Goal: Task Accomplishment & Management: Manage account settings

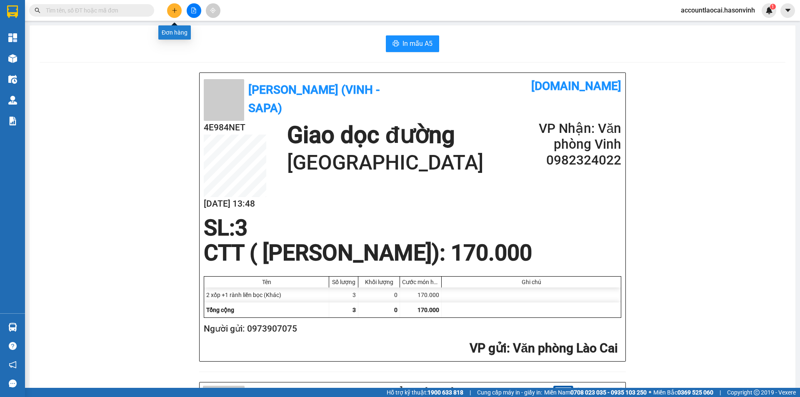
click at [174, 9] on icon "plus" at bounding box center [175, 11] width 6 height 6
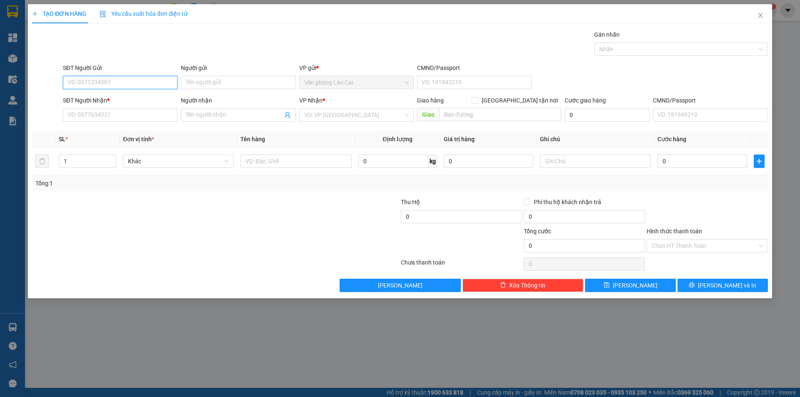
click at [118, 80] on input "SĐT Người Gửi" at bounding box center [120, 82] width 115 height 13
click at [116, 101] on div "0369969318" at bounding box center [120, 99] width 105 height 9
type input "0369969318"
type input "0979438626"
type input "HA TĨNH"
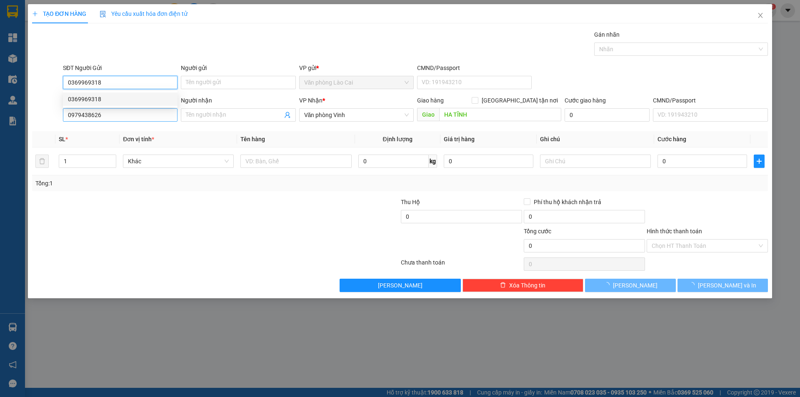
type input "50.000"
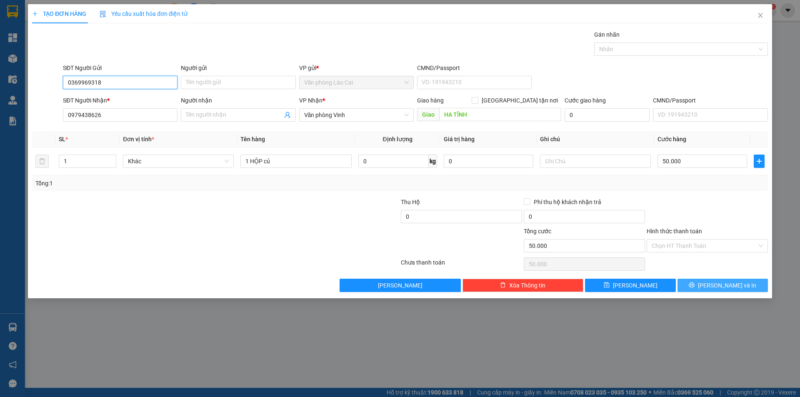
type input "0369969318"
click at [730, 287] on span "[PERSON_NAME] và In" at bounding box center [727, 285] width 58 height 9
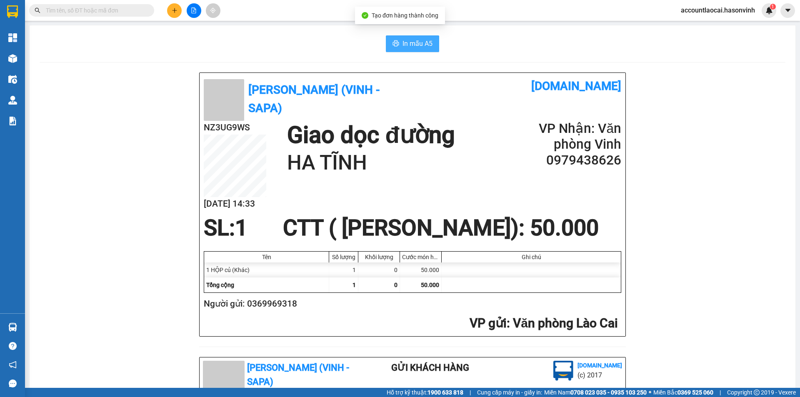
click at [388, 41] on button "In mẫu A5" at bounding box center [412, 43] width 53 height 17
click at [173, 12] on icon "plus" at bounding box center [175, 11] width 6 height 6
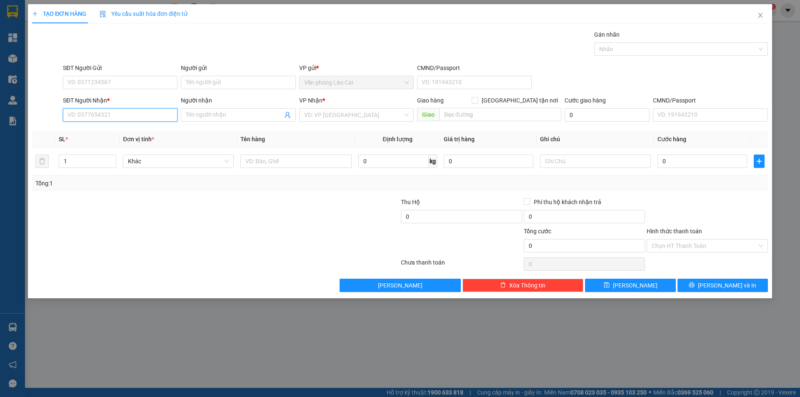
click at [149, 113] on input "SĐT Người Nhận *" at bounding box center [120, 114] width 115 height 13
click at [97, 118] on input "857" at bounding box center [120, 114] width 115 height 13
click at [106, 137] on div "0335432857" at bounding box center [120, 131] width 115 height 13
type input "0335432857"
type input "100.000"
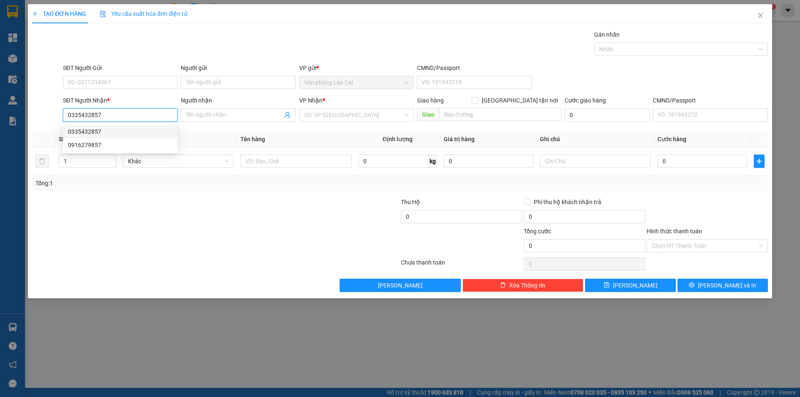
type input "100.000"
type input "0335432857"
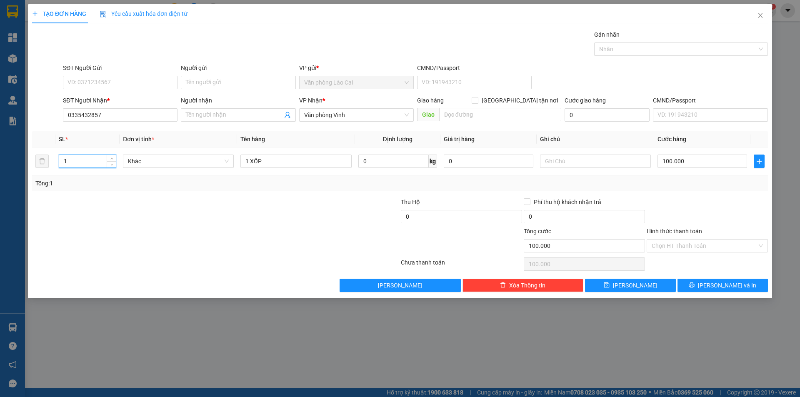
click at [0, 162] on div "TẠO ĐƠN HÀNG Yêu cầu xuất hóa đơn điện tử Transit Pickup Surcharge Ids Transit …" at bounding box center [400, 198] width 800 height 397
type input "2"
drag, startPoint x: 251, startPoint y: 162, endPoint x: 213, endPoint y: 160, distance: 37.6
click at [213, 160] on tr "2 Khác 1 XỐP 0 kg 0 100.000" at bounding box center [400, 162] width 736 height 28
type input "2XỐP"
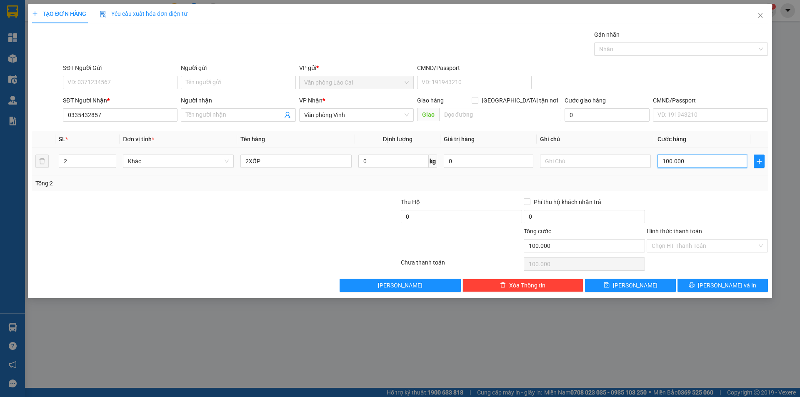
click at [689, 165] on input "100.000" at bounding box center [703, 161] width 90 height 13
type input "2"
type input "20"
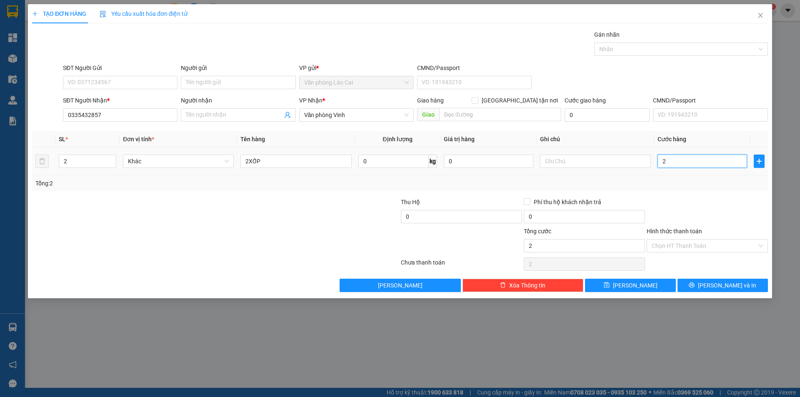
type input "20"
type input "200"
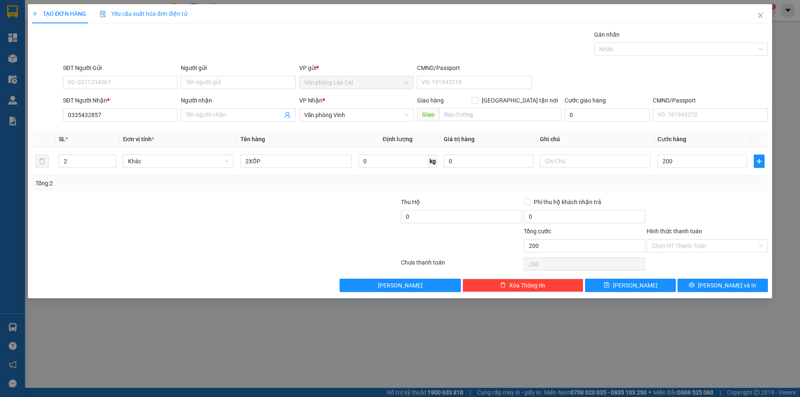
type input "200.000"
drag, startPoint x: 699, startPoint y: 201, endPoint x: 645, endPoint y: 196, distance: 54.5
click at [696, 201] on div at bounding box center [707, 212] width 123 height 29
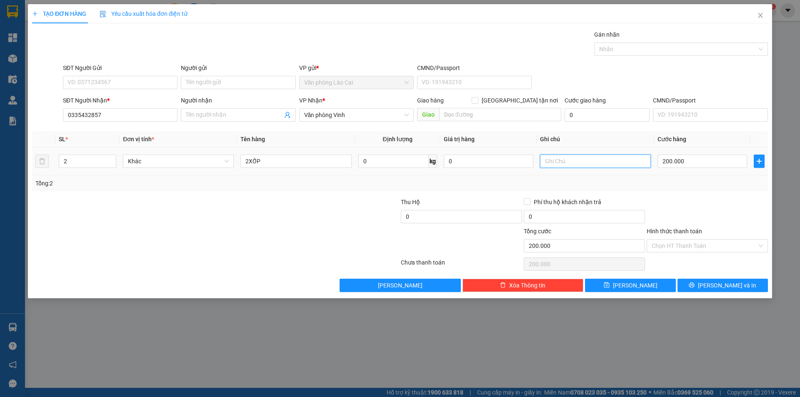
click at [556, 159] on input "text" at bounding box center [595, 161] width 111 height 13
type input "k phiếu"
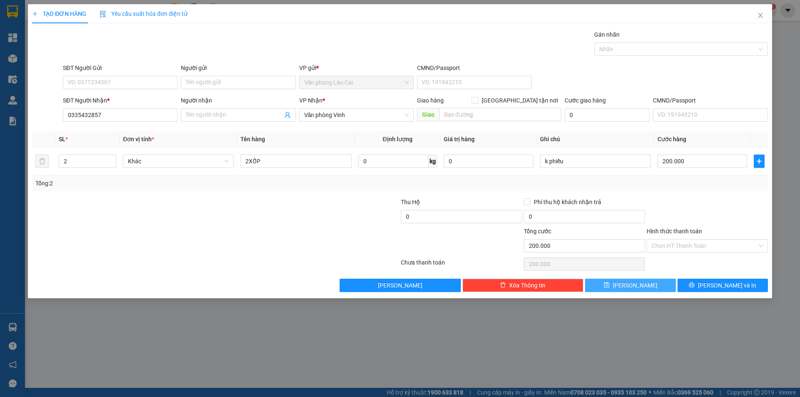
click at [645, 284] on button "[PERSON_NAME]" at bounding box center [630, 285] width 90 height 13
type input "0"
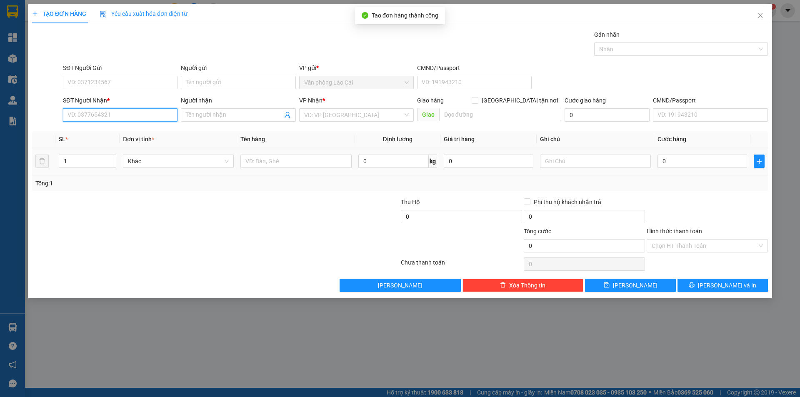
click at [136, 114] on input "SĐT Người Nhận *" at bounding box center [120, 114] width 115 height 13
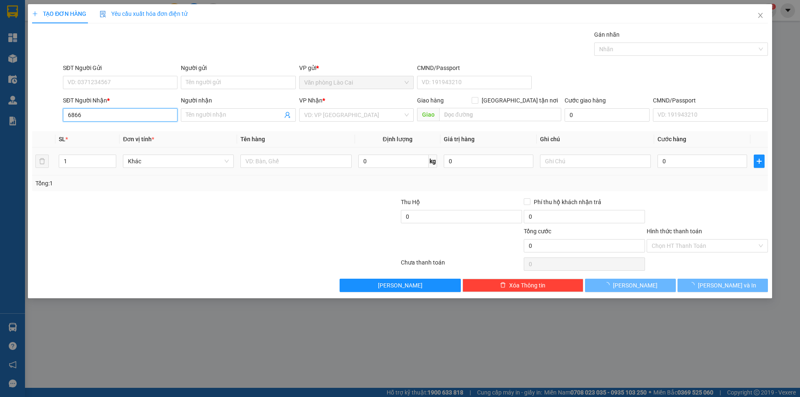
drag, startPoint x: 131, startPoint y: 114, endPoint x: 126, endPoint y: 116, distance: 5.3
click at [128, 115] on input "6866" at bounding box center [120, 114] width 115 height 13
click at [100, 115] on input "6866" at bounding box center [120, 114] width 115 height 13
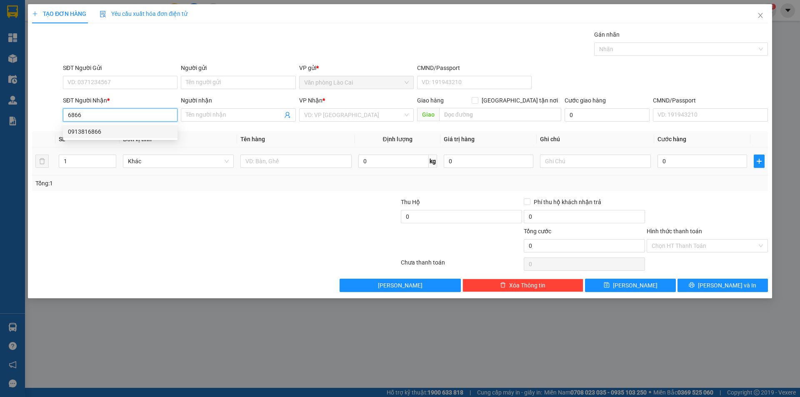
click at [97, 130] on div "0913816866" at bounding box center [120, 131] width 105 height 9
type input "0913816866"
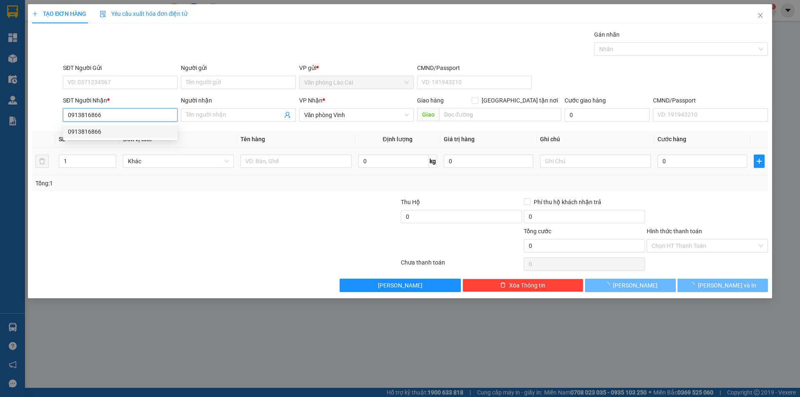
type input "240.000"
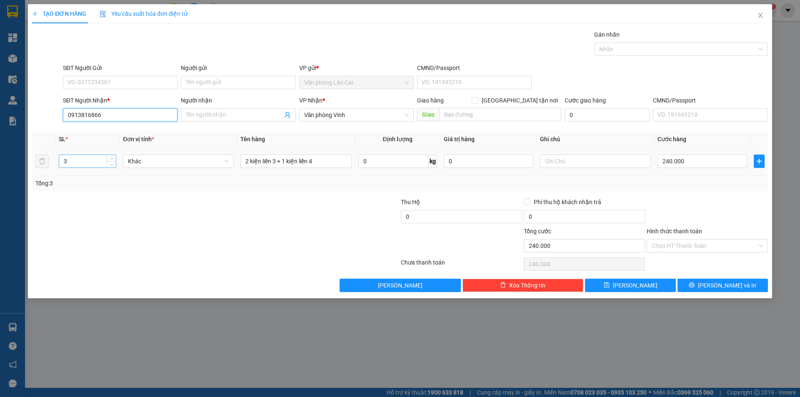
type input "0913816866"
drag, startPoint x: 97, startPoint y: 163, endPoint x: 82, endPoint y: 166, distance: 15.7
click at [85, 164] on input "3" at bounding box center [87, 161] width 57 height 13
drag, startPoint x: 73, startPoint y: 159, endPoint x: 0, endPoint y: 159, distance: 73.4
click at [0, 159] on div "TẠO ĐƠN HÀNG Yêu cầu xuất hóa đơn điện tử Transit Pickup Surcharge Ids Transit …" at bounding box center [400, 198] width 800 height 397
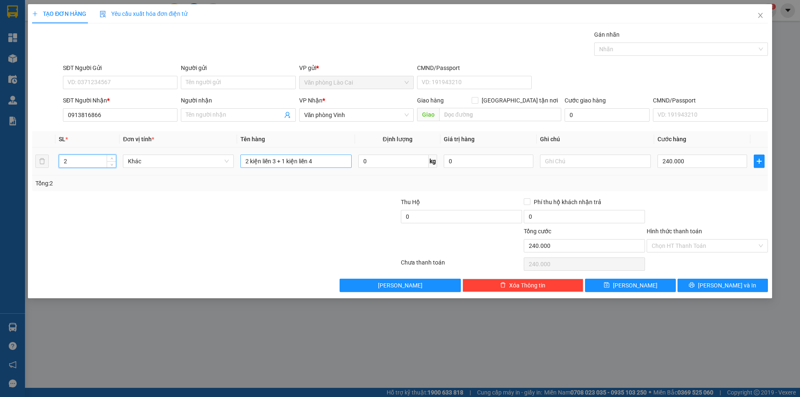
type input "2"
drag, startPoint x: 326, startPoint y: 161, endPoint x: 13, endPoint y: 157, distance: 312.3
click at [17, 159] on div "TẠO ĐƠN HÀNG Yêu cầu xuất hóa đơn điện tử Transit Pickup Surcharge Ids Transit …" at bounding box center [400, 198] width 800 height 397
type input "2 xốp"
click at [686, 163] on input "240.000" at bounding box center [703, 161] width 90 height 13
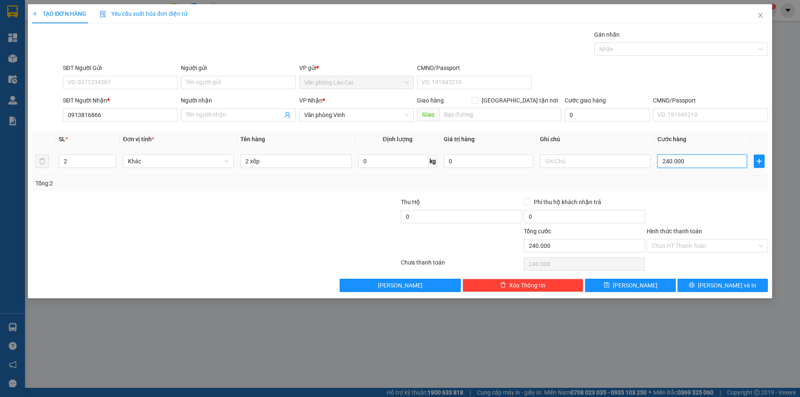
type input "1"
type input "14"
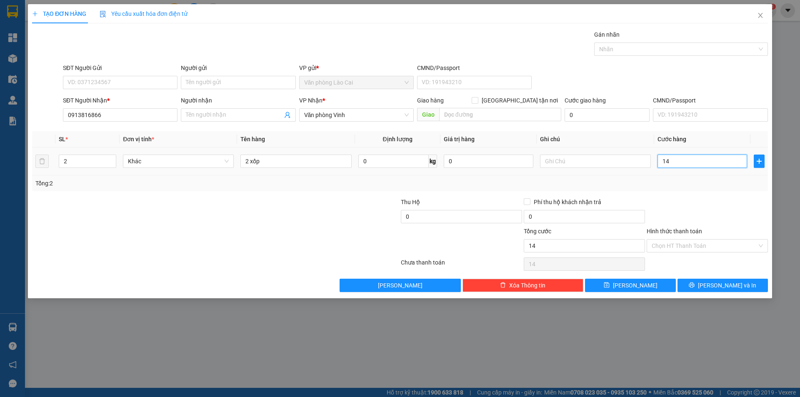
type input "140"
type input "140.000"
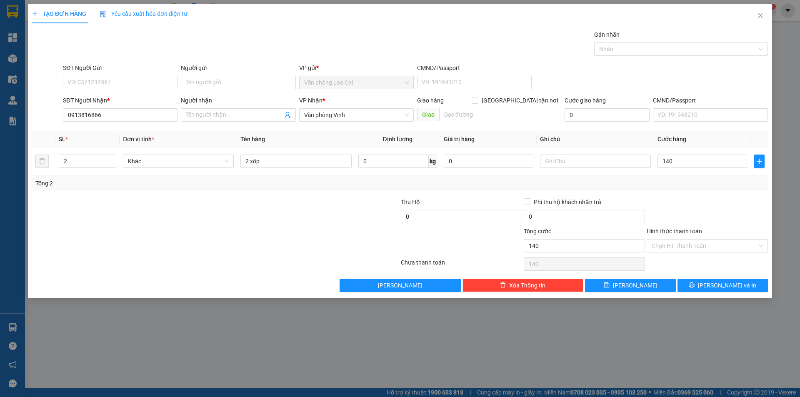
type input "140.000"
drag, startPoint x: 698, startPoint y: 189, endPoint x: 671, endPoint y: 231, distance: 49.8
click at [698, 190] on div "Tổng: 2" at bounding box center [400, 184] width 736 height 16
click at [664, 289] on button "[PERSON_NAME]" at bounding box center [630, 285] width 90 height 13
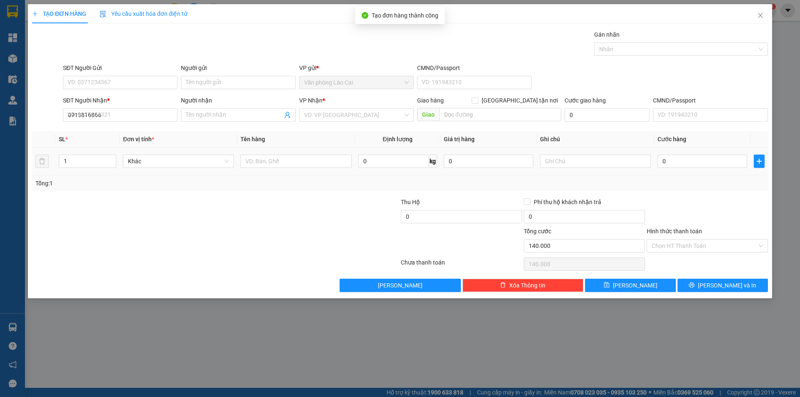
type input "0"
click at [597, 164] on input "text" at bounding box center [595, 161] width 111 height 13
click at [148, 114] on input "SĐT Người Nhận *" at bounding box center [120, 114] width 115 height 13
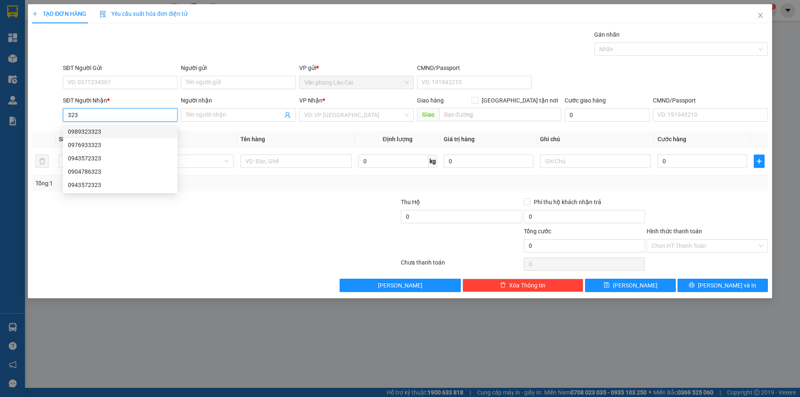
click at [96, 135] on div "0989323323" at bounding box center [120, 131] width 105 height 9
type input "0989323323"
type input "ht"
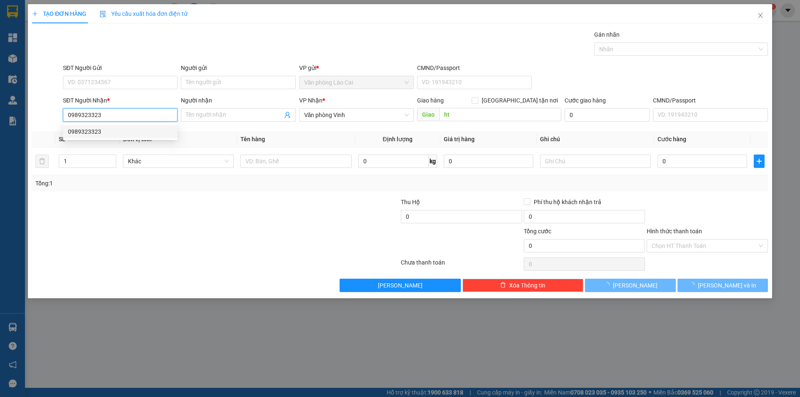
type input "180.000"
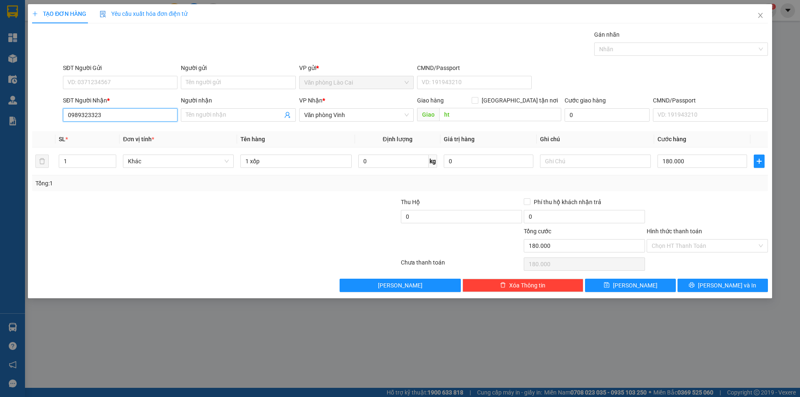
drag, startPoint x: 103, startPoint y: 116, endPoint x: 0, endPoint y: 118, distance: 102.6
click at [0, 118] on div "TẠO ĐƠN HÀNG Yêu cầu xuất hóa đơn điện tử Transit Pickup Surcharge Ids Transit …" at bounding box center [400, 198] width 800 height 397
click at [112, 147] on div "0976933323" at bounding box center [120, 144] width 105 height 9
type input "0976933323"
type input "ht"
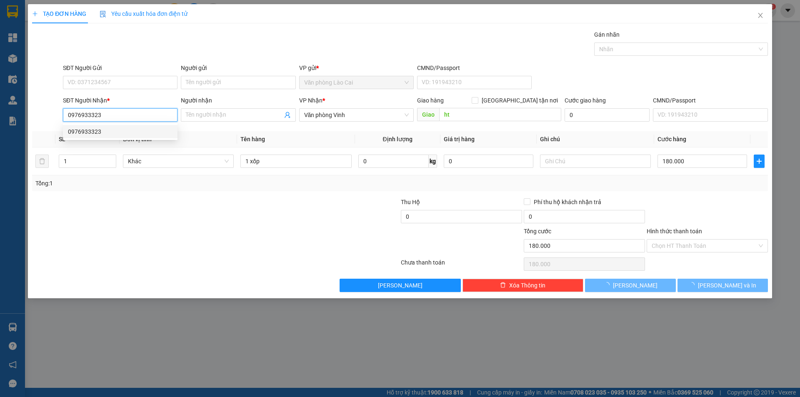
type input "100.000"
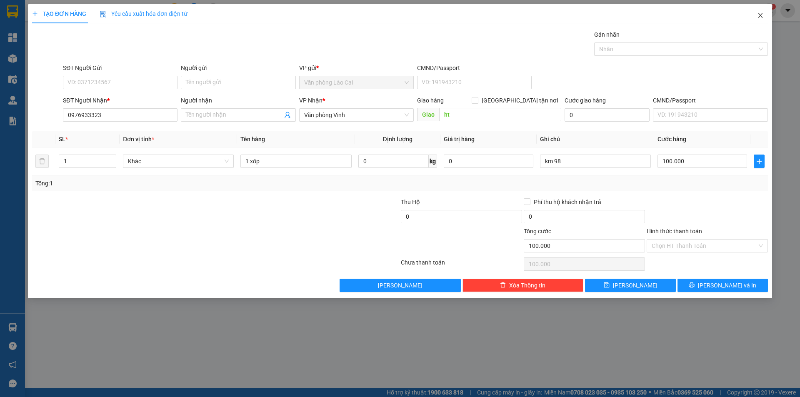
click at [763, 15] on icon "close" at bounding box center [761, 15] width 7 height 7
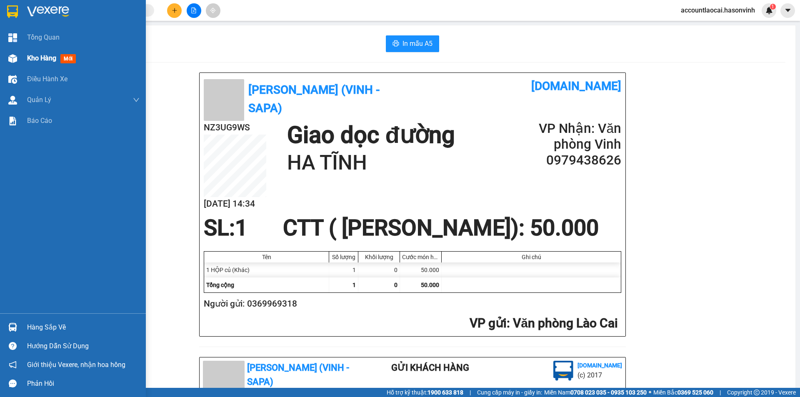
click at [33, 57] on span "Kho hàng" at bounding box center [41, 58] width 29 height 8
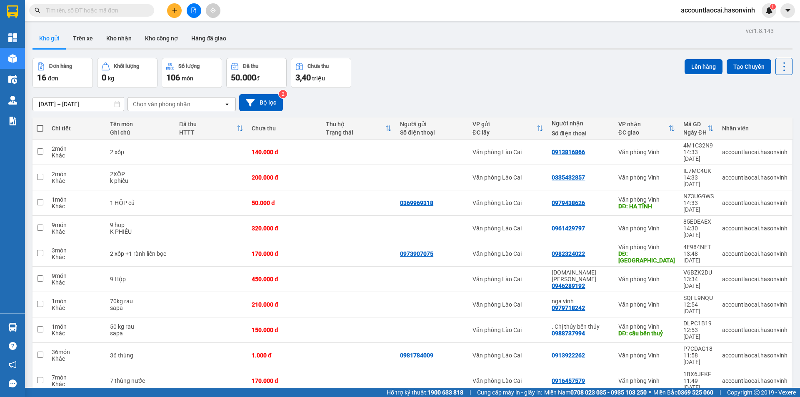
drag, startPoint x: 667, startPoint y: 125, endPoint x: 662, endPoint y: 132, distance: 8.3
click at [669, 125] on icon at bounding box center [672, 128] width 7 height 7
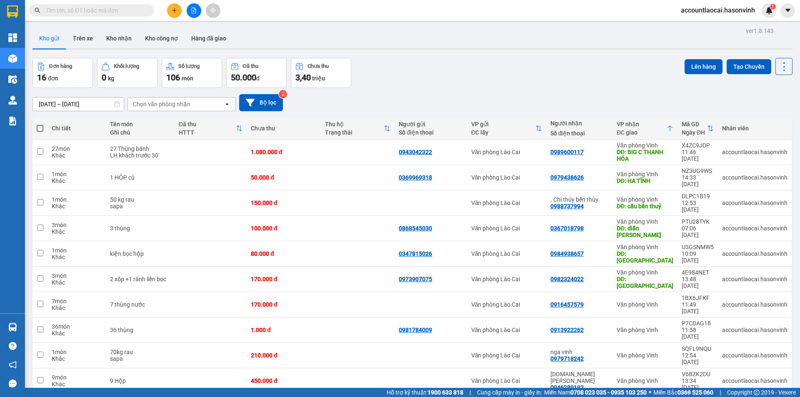
click at [178, 9] on button at bounding box center [174, 10] width 15 height 15
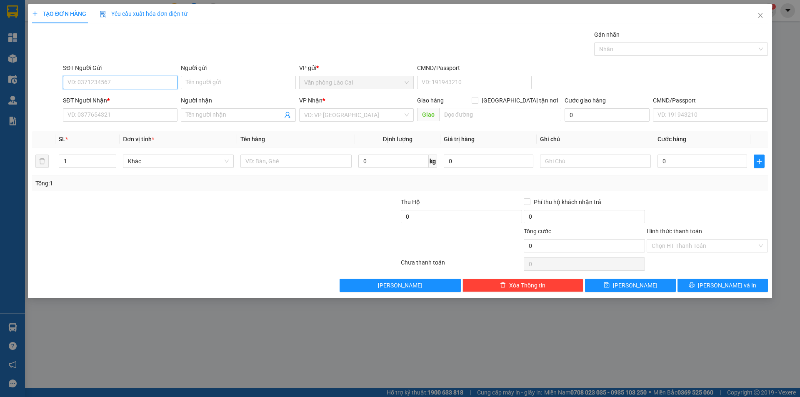
click at [134, 85] on input "SĐT Người Gửi" at bounding box center [120, 82] width 115 height 13
click at [114, 81] on input "900" at bounding box center [120, 82] width 115 height 13
click at [98, 110] on div "0948100900" at bounding box center [120, 112] width 105 height 9
type input "0948100900"
type input "0932265856"
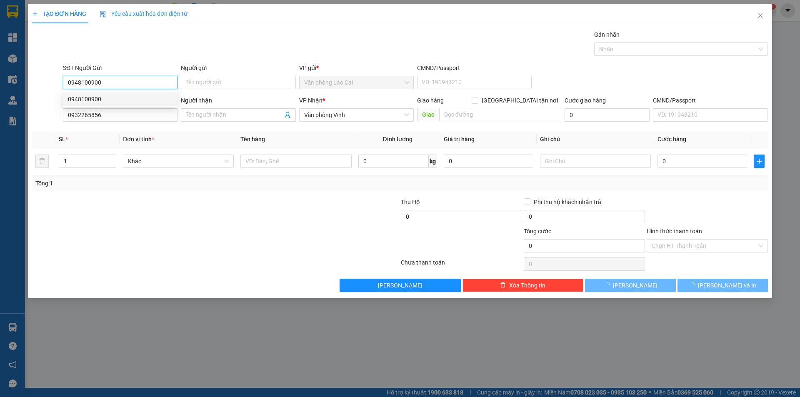
type input "100.000"
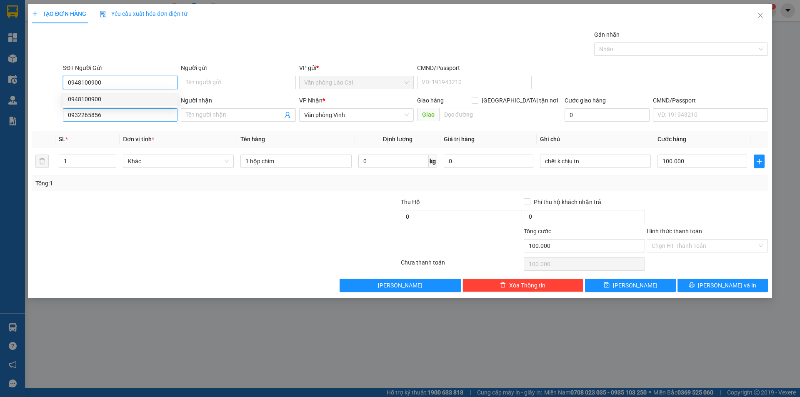
type input "0948100900"
drag, startPoint x: 121, startPoint y: 118, endPoint x: 0, endPoint y: 122, distance: 121.4
click at [0, 122] on div "TẠO ĐƠN HÀNG Yêu cầu xuất hóa đơn điện tử Transit Pickup Surcharge Ids Transit …" at bounding box center [400, 198] width 800 height 397
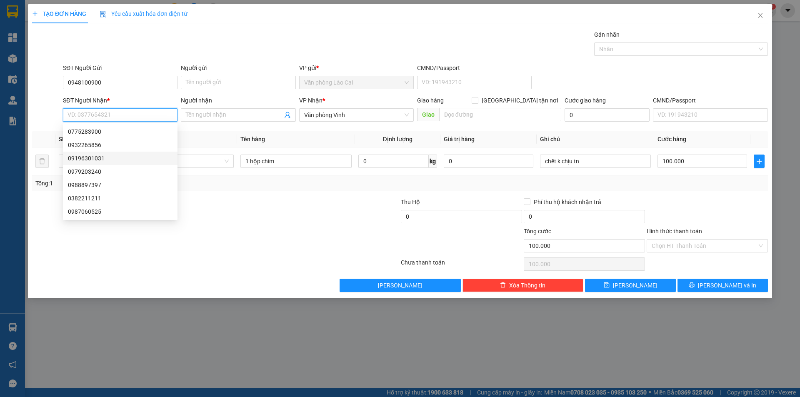
click at [115, 160] on div "09196301031" at bounding box center [120, 158] width 105 height 9
type input "09196301031"
type input "[PERSON_NAME]"
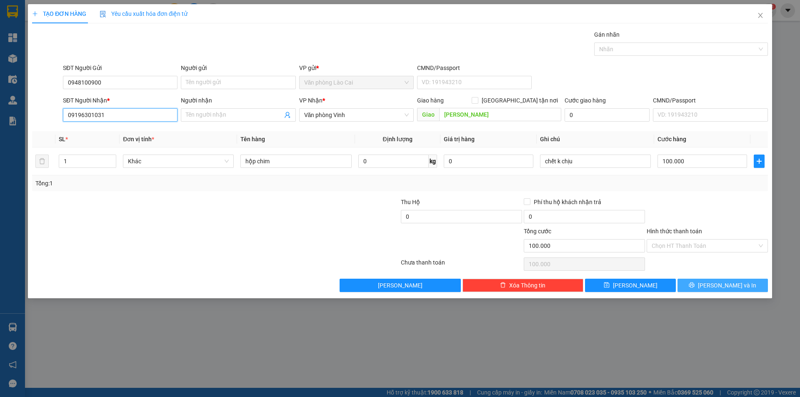
type input "09196301031"
drag, startPoint x: 727, startPoint y: 285, endPoint x: 640, endPoint y: 199, distance: 121.8
click at [727, 286] on span "[PERSON_NAME] và In" at bounding box center [727, 285] width 58 height 9
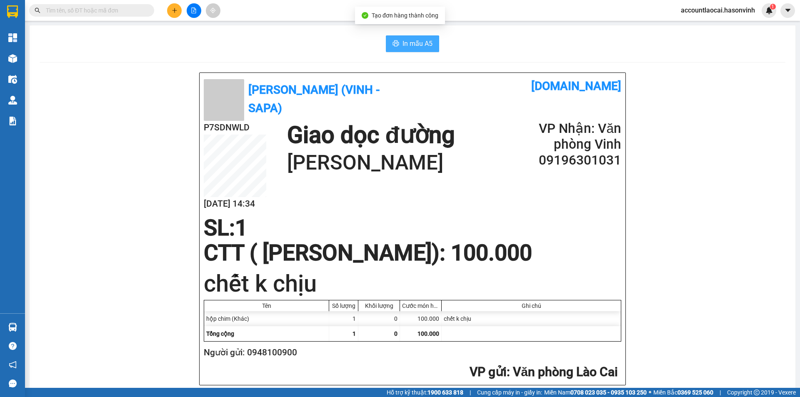
click at [398, 47] on button "In mẫu A5" at bounding box center [412, 43] width 53 height 17
click at [175, 5] on button at bounding box center [174, 10] width 15 height 15
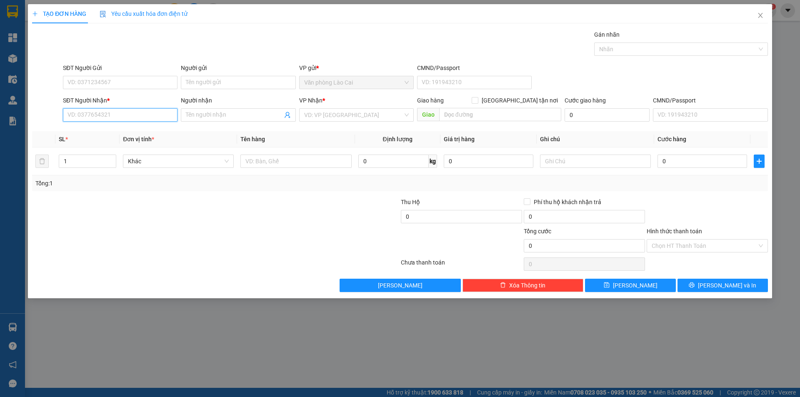
click at [123, 120] on input "SĐT Người Nhận *" at bounding box center [120, 114] width 115 height 13
click at [117, 113] on input "677" at bounding box center [120, 114] width 115 height 13
click at [113, 126] on div "0964808677" at bounding box center [120, 131] width 115 height 13
type input "0964808677"
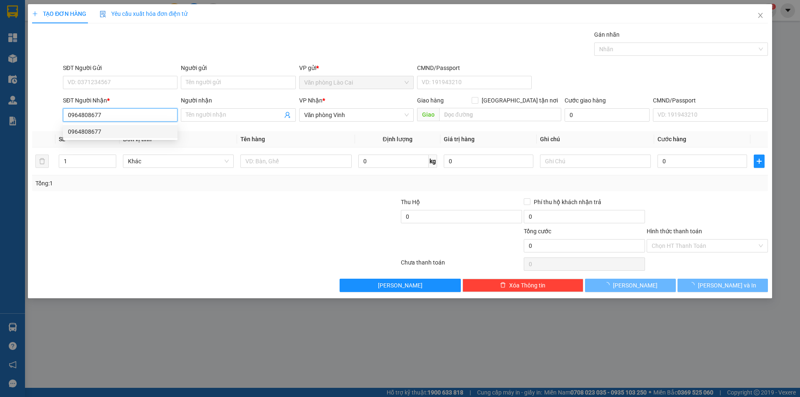
type input "250.000"
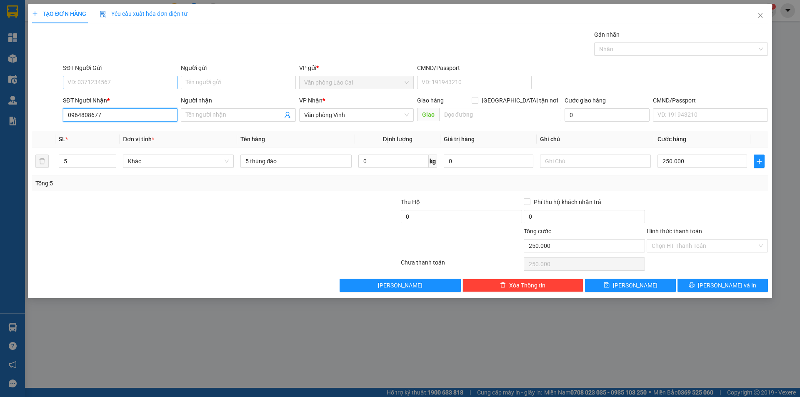
type input "0964808677"
click at [110, 83] on input "SĐT Người Gửi" at bounding box center [120, 82] width 115 height 13
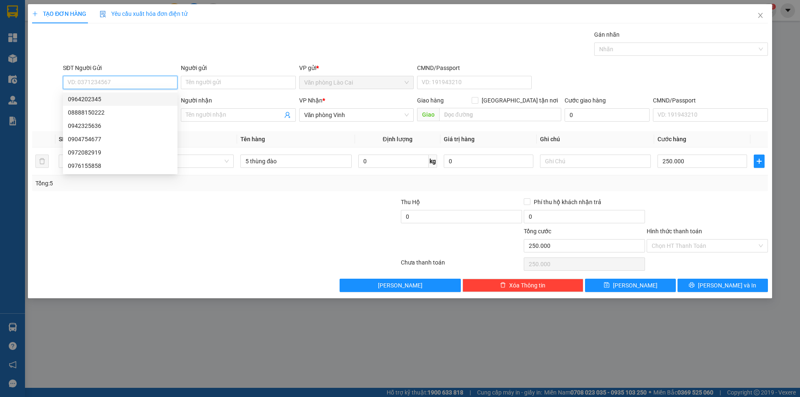
click at [110, 99] on div "0964202345" at bounding box center [120, 99] width 105 height 9
type input "0964202345"
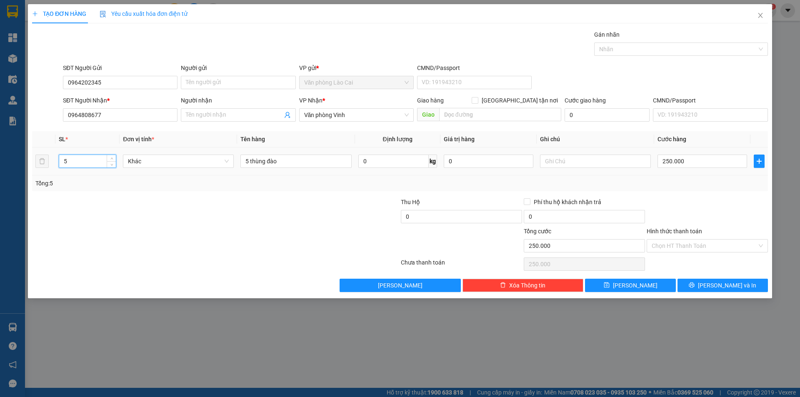
click at [47, 156] on tr "5 Khác 5 thùng đào 0 kg 0 250.000" at bounding box center [400, 162] width 736 height 28
type input "12"
drag, startPoint x: 251, startPoint y: 160, endPoint x: 241, endPoint y: 162, distance: 11.0
click at [241, 162] on input "5 thùng đào" at bounding box center [296, 161] width 111 height 13
click at [294, 166] on input "7 thùng đào" at bounding box center [296, 161] width 111 height 13
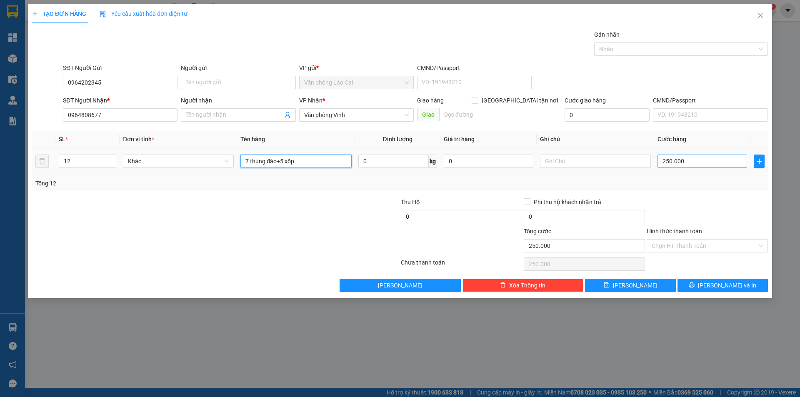
type input "7 thùng đào+5 xốp"
click at [717, 163] on input "250.000" at bounding box center [703, 161] width 90 height 13
type input "6"
type input "65"
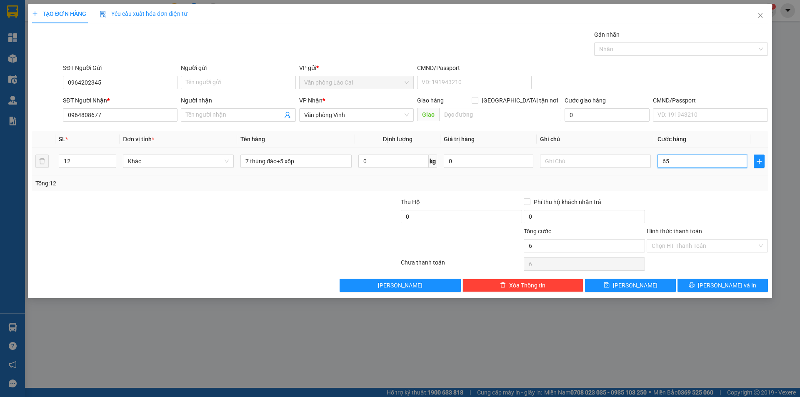
type input "65"
type input "650"
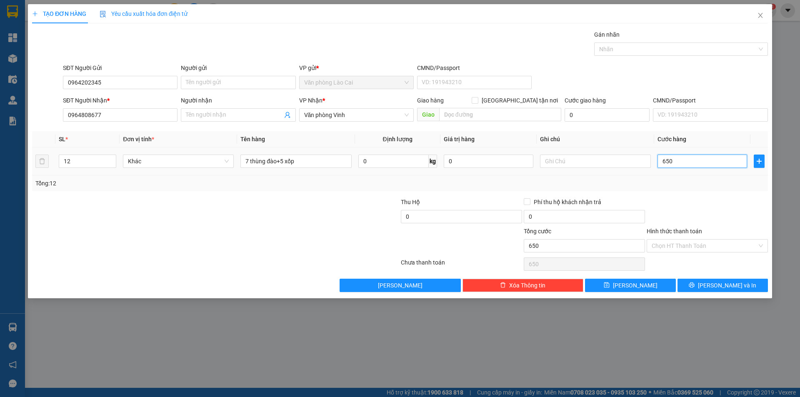
type input "650"
type input "650.000"
drag, startPoint x: 716, startPoint y: 180, endPoint x: 690, endPoint y: 234, distance: 59.9
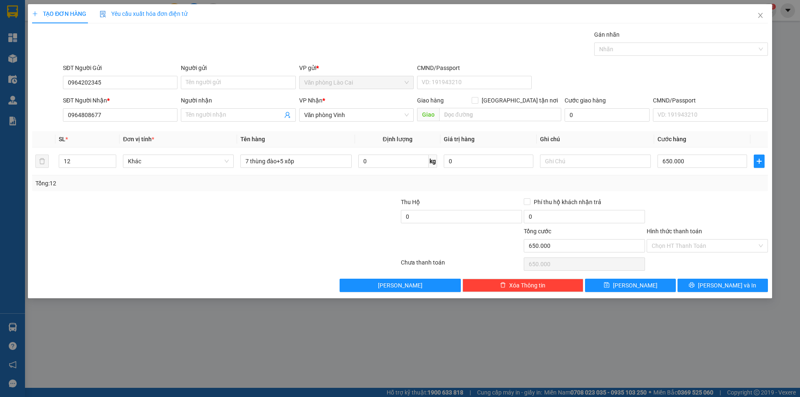
click at [714, 180] on div "Tổng: 12" at bounding box center [400, 183] width 730 height 9
click at [596, 165] on input "text" at bounding box center [595, 161] width 111 height 13
type input "k phiếu"
click at [650, 276] on div "Transit Pickup Surcharge Ids Transit Deliver Surcharge Ids Transit Deliver Surc…" at bounding box center [400, 161] width 736 height 262
click at [649, 284] on button "[PERSON_NAME]" at bounding box center [630, 285] width 90 height 13
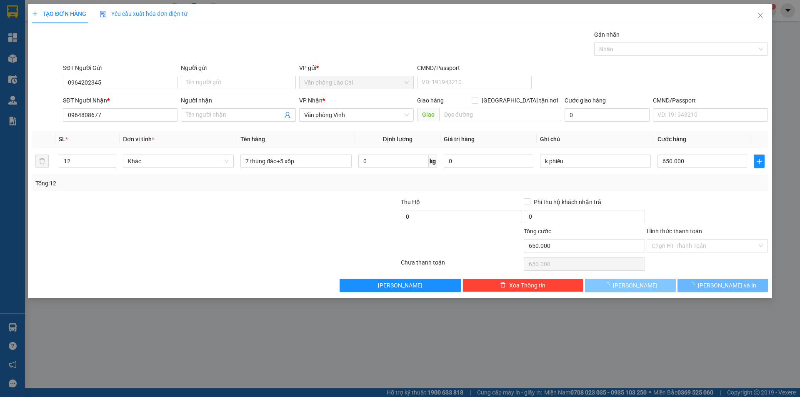
type input "0"
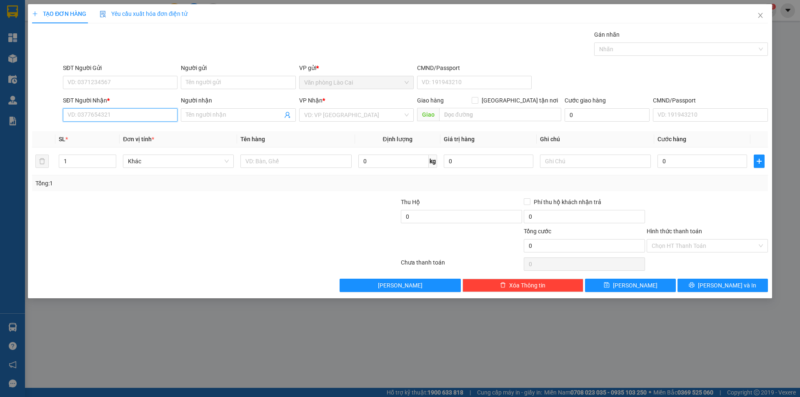
click at [88, 115] on input "SĐT Người Nhận *" at bounding box center [120, 114] width 115 height 13
click at [88, 115] on input "7323" at bounding box center [120, 114] width 115 height 13
click at [95, 115] on input "7323" at bounding box center [120, 114] width 115 height 13
click at [102, 134] on div "0986007323" at bounding box center [120, 131] width 105 height 9
type input "0986007323"
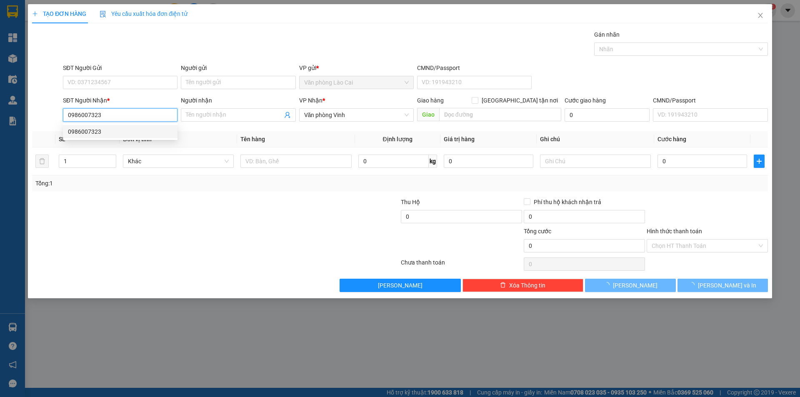
type input "70.000"
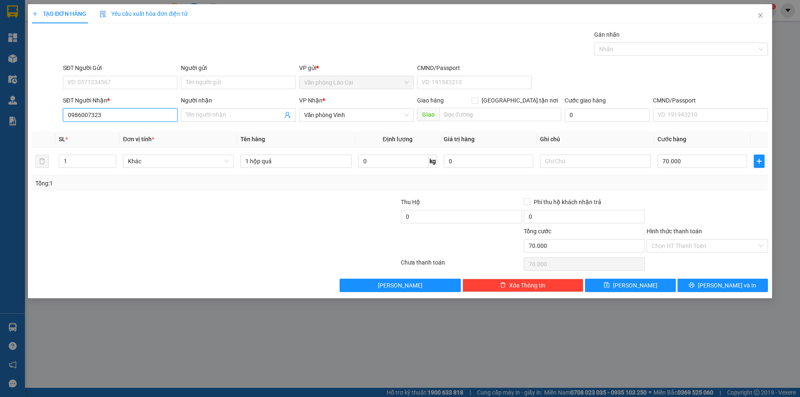
type input "0986007323"
click at [114, 88] on div "SĐT Người Gửi VD: 0371234567" at bounding box center [120, 77] width 115 height 29
click at [115, 86] on input "SĐT Người Gửi" at bounding box center [120, 82] width 115 height 13
click at [121, 84] on input "SĐT Người Gửi" at bounding box center [120, 82] width 115 height 13
click at [102, 82] on input "SĐT Người Gửi" at bounding box center [120, 82] width 115 height 13
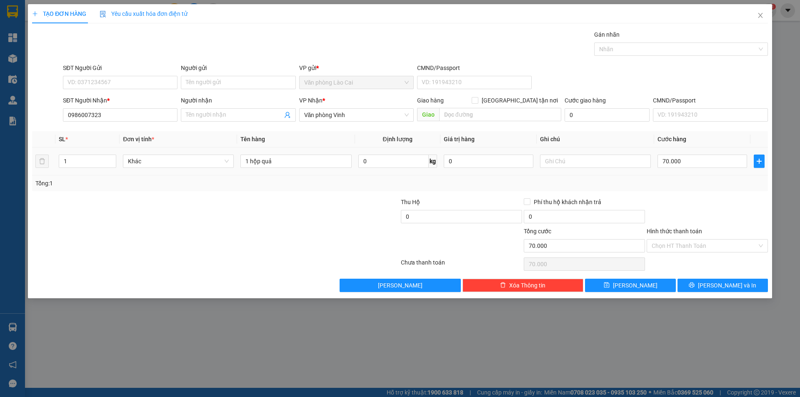
drag, startPoint x: 88, startPoint y: 163, endPoint x: 20, endPoint y: 165, distance: 68.4
click at [20, 165] on div "TẠO ĐƠN HÀNG Yêu cầu xuất hóa đơn điện tử Transit Pickup Surcharge Ids Transit …" at bounding box center [400, 198] width 800 height 397
type input "4"
drag, startPoint x: 248, startPoint y: 161, endPoint x: 224, endPoint y: 162, distance: 24.6
click at [224, 162] on tr "4 Khác 1 hộp quả 0 kg 0 70.000" at bounding box center [400, 162] width 736 height 28
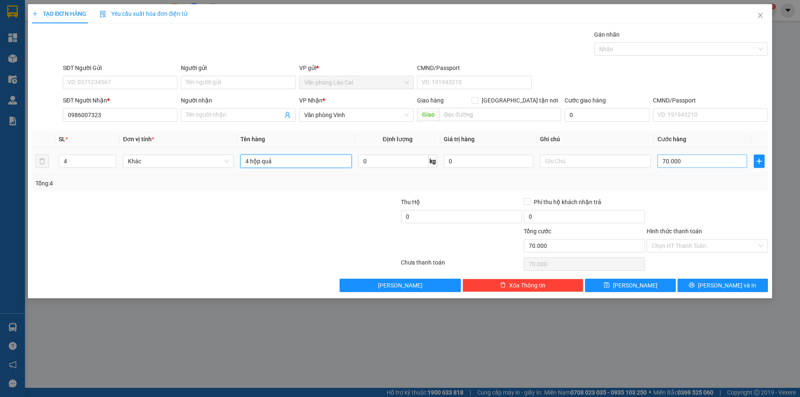
type input "4 hộp quả"
click at [691, 160] on input "70.000" at bounding box center [703, 161] width 90 height 13
type input "2"
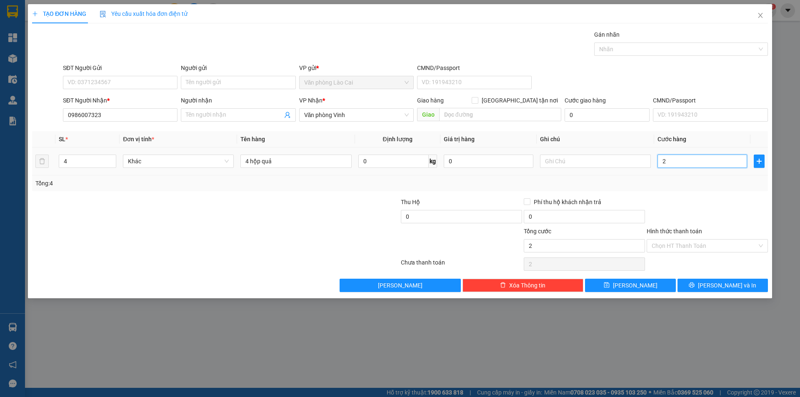
type input "20"
type input "200"
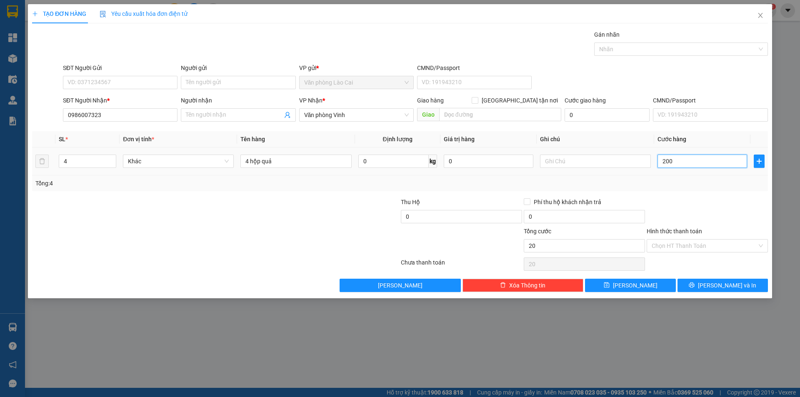
type input "200"
type input "200.000"
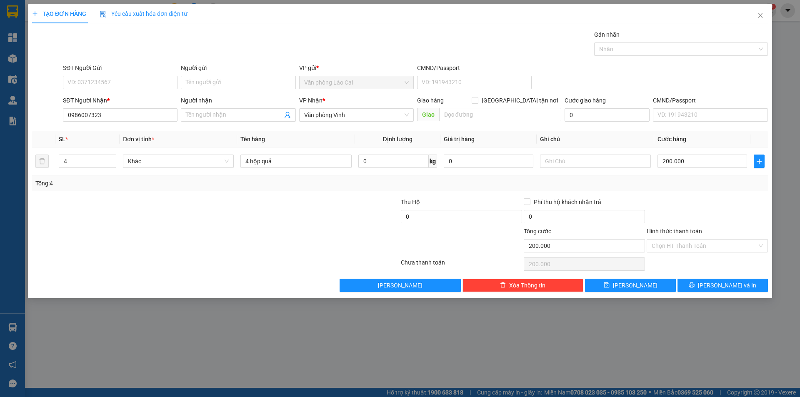
click at [683, 190] on div "Tổng: 4" at bounding box center [400, 184] width 736 height 16
click at [719, 289] on span "[PERSON_NAME] và In" at bounding box center [727, 285] width 58 height 9
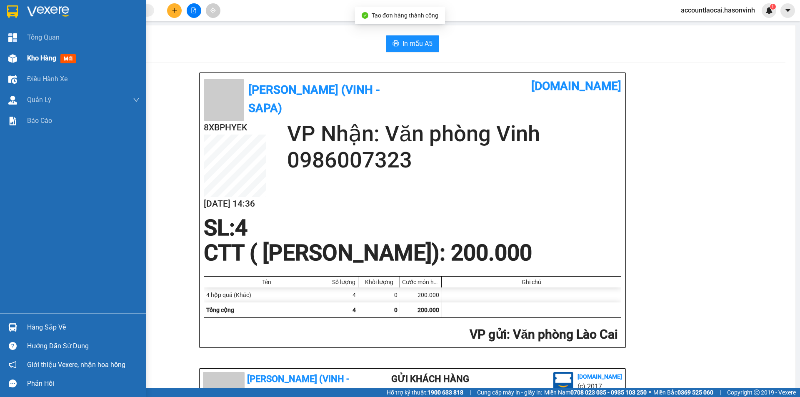
click at [44, 60] on span "Kho hàng" at bounding box center [41, 58] width 29 height 8
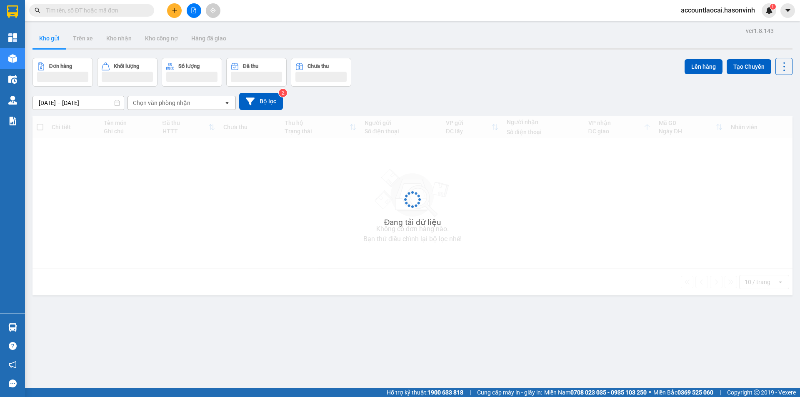
click at [174, 5] on button at bounding box center [174, 10] width 15 height 15
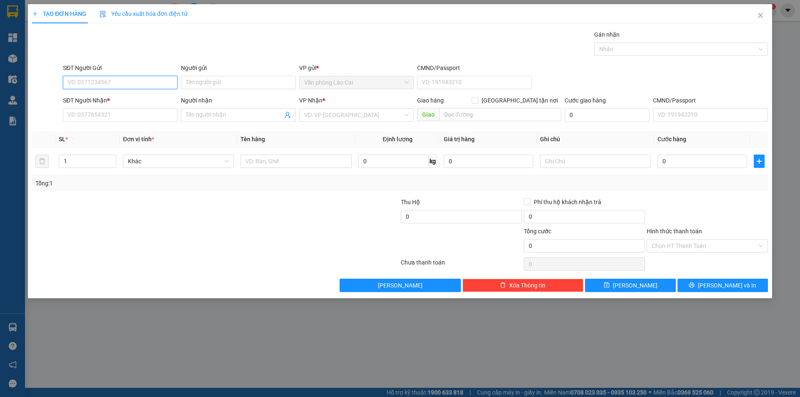
click at [114, 87] on input "SĐT Người Gửi" at bounding box center [120, 82] width 115 height 13
click at [114, 93] on div "0364199942" at bounding box center [120, 99] width 115 height 13
type input "0364199942"
type input "0945528777"
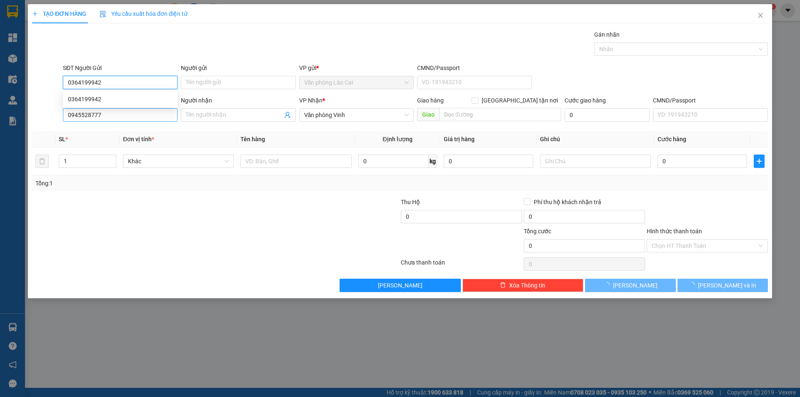
type input "120.000"
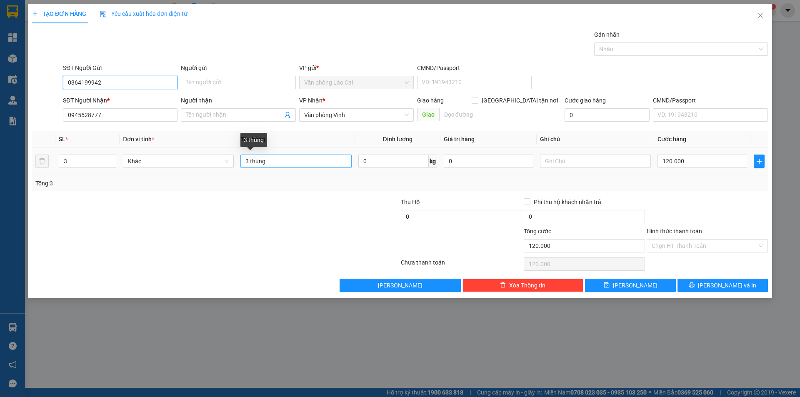
type input "0364199942"
click at [248, 158] on input "3 thùng" at bounding box center [296, 161] width 111 height 13
type input "5 thùng"
click at [68, 160] on input "3" at bounding box center [87, 161] width 57 height 13
type input "5"
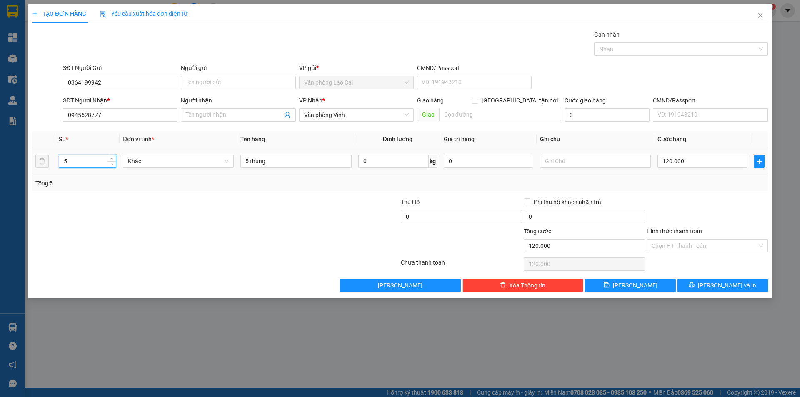
click at [689, 168] on div "120.000" at bounding box center [703, 161] width 90 height 17
click at [687, 165] on input "120.000" at bounding box center [703, 161] width 90 height 13
type input "0"
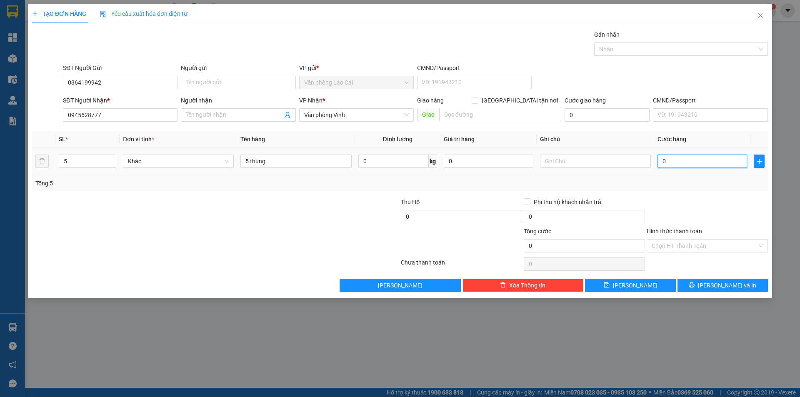
type input "2"
type input "021"
type input "21"
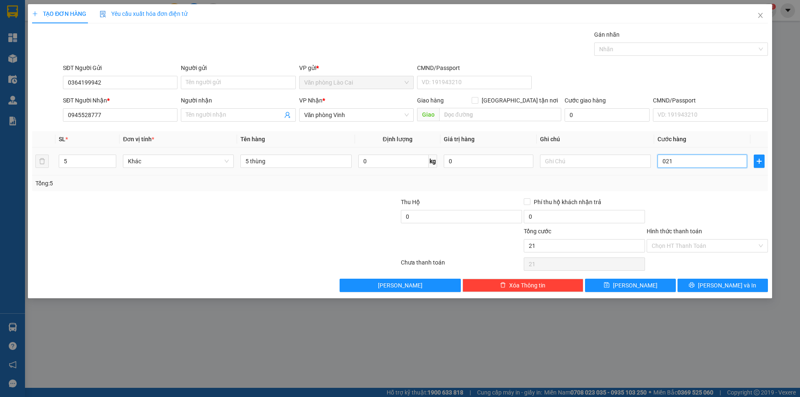
type input "210"
type input "02.100"
type input "2.100"
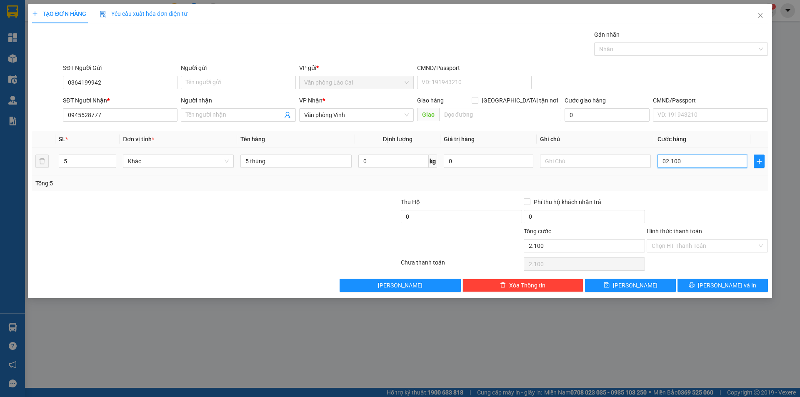
type input "021.000"
type input "21.000"
type input "210.000"
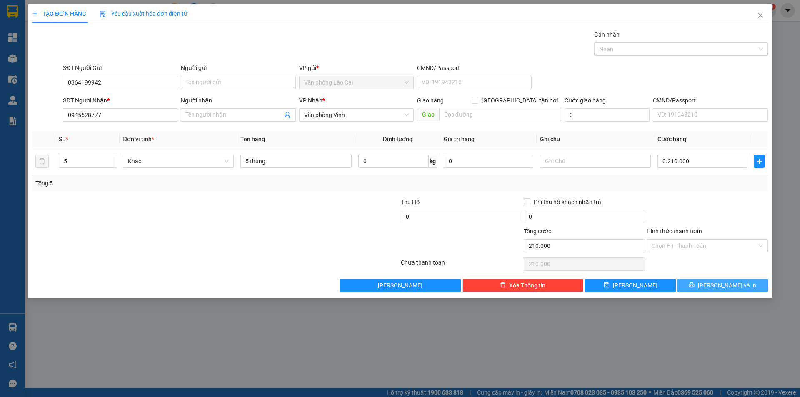
type input "210.000"
click at [720, 285] on span "[PERSON_NAME] và In" at bounding box center [727, 285] width 58 height 9
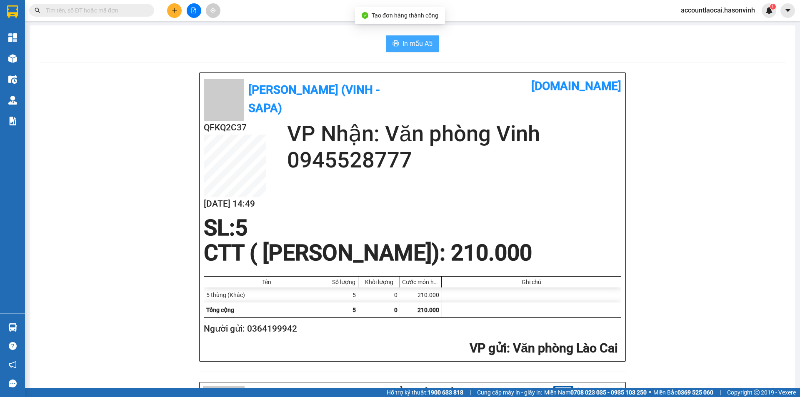
click at [419, 42] on span "In mẫu A5" at bounding box center [418, 43] width 30 height 10
click at [623, 343] on div "Hà Sơn (Vinh - Sapa) vexere.com QFKQ2C37 12/09 14:49 VP Nhận: Văn phòng Vinh 09…" at bounding box center [412, 217] width 427 height 289
click at [185, 13] on div at bounding box center [194, 10] width 63 height 15
click at [175, 12] on icon "plus" at bounding box center [175, 11] width 6 height 6
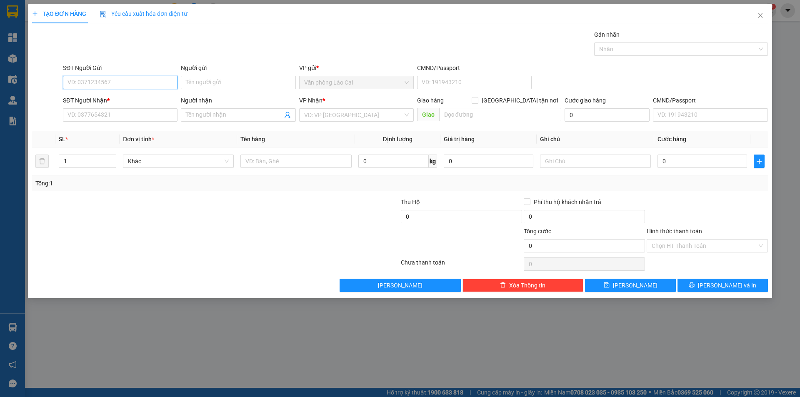
click at [142, 78] on input "SĐT Người Gửi" at bounding box center [120, 82] width 115 height 13
click at [128, 98] on div "0986032000" at bounding box center [120, 99] width 105 height 9
type input "0986032000"
type input "0976203206"
type input "can lôc"
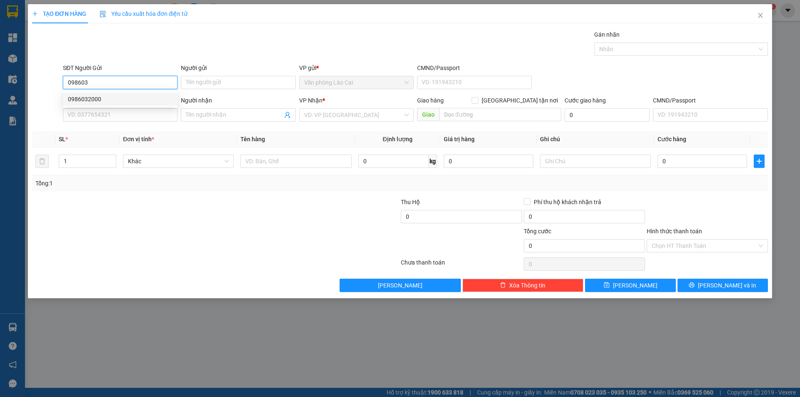
type input "8.060.000"
type input "60.000"
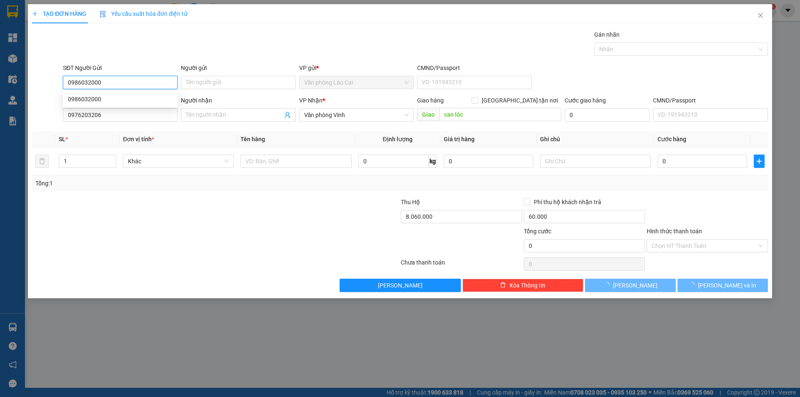
type input "120.000"
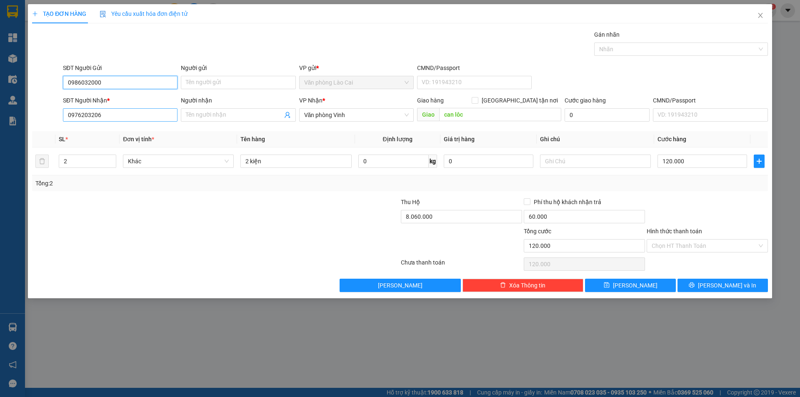
type input "0986032000"
drag, startPoint x: 133, startPoint y: 110, endPoint x: 58, endPoint y: 108, distance: 75.9
click at [58, 108] on div "SĐT Người Nhận * 0976203206 Người nhận Tên người nhận VP Nhận * Văn phòng Vinh …" at bounding box center [400, 110] width 738 height 29
click at [134, 118] on input "0374787557" at bounding box center [120, 114] width 115 height 13
type input "0374787557"
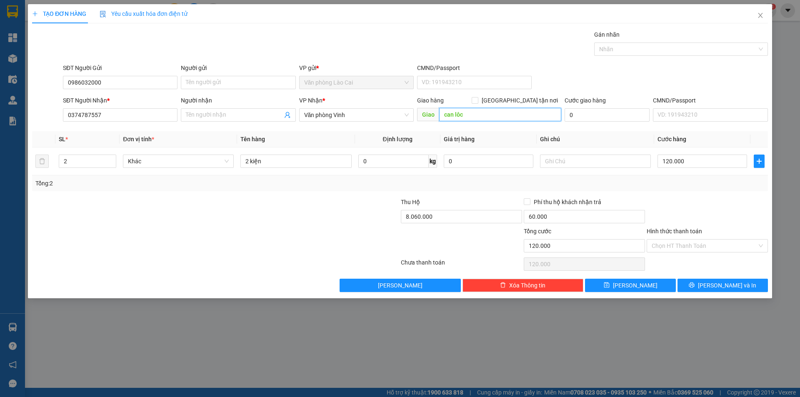
click at [465, 118] on input "can lôc" at bounding box center [500, 114] width 122 height 13
type input "nam đàn"
click at [457, 214] on input "8.060.000" at bounding box center [461, 216] width 121 height 13
type input "0"
click at [583, 208] on div "Phí thu hộ khách nhận trả" at bounding box center [584, 204] width 121 height 13
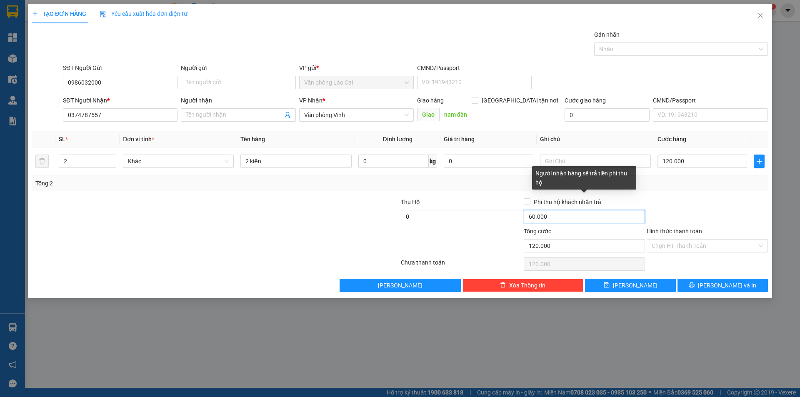
click at [574, 213] on input "60.000" at bounding box center [584, 216] width 121 height 13
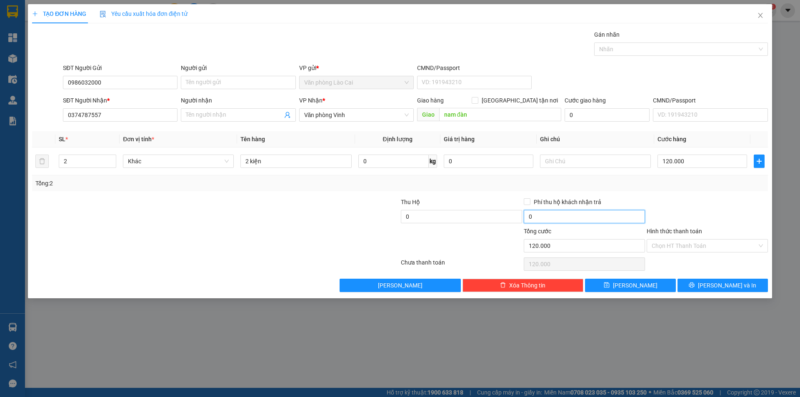
type input "0"
click at [700, 193] on div "Transit Pickup Surcharge Ids Transit Deliver Surcharge Ids Transit Deliver Surc…" at bounding box center [400, 161] width 736 height 262
click at [727, 282] on span "[PERSON_NAME] và In" at bounding box center [727, 285] width 58 height 9
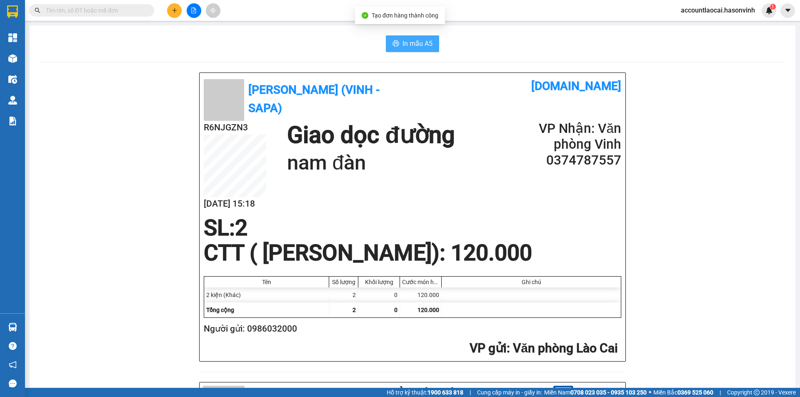
click at [403, 44] on span "In mẫu A5" at bounding box center [418, 43] width 30 height 10
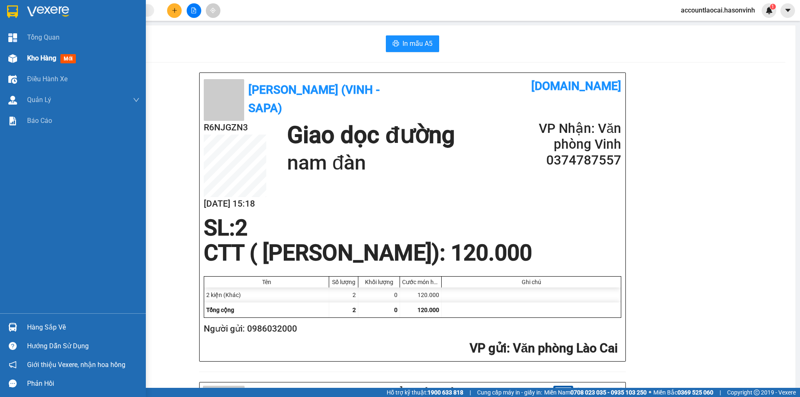
click at [7, 53] on div at bounding box center [12, 58] width 15 height 15
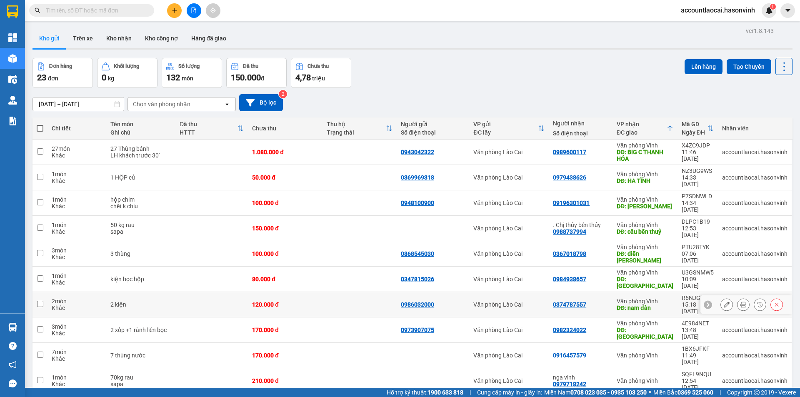
click at [724, 298] on button at bounding box center [727, 305] width 12 height 15
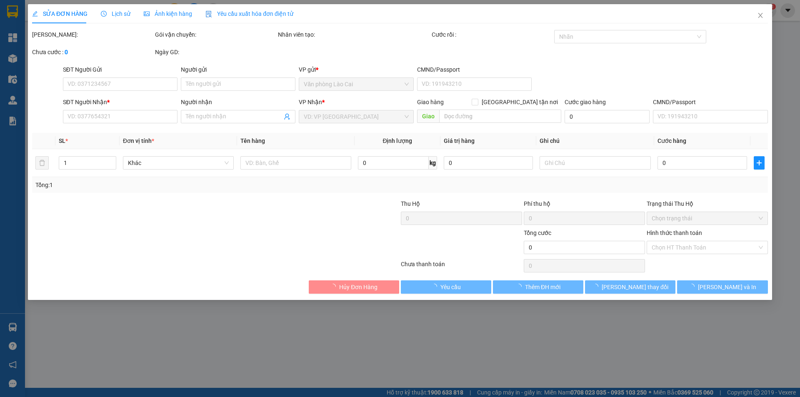
type input "0986032000"
type input "0374787557"
type input "nam đàn"
type input "120.000"
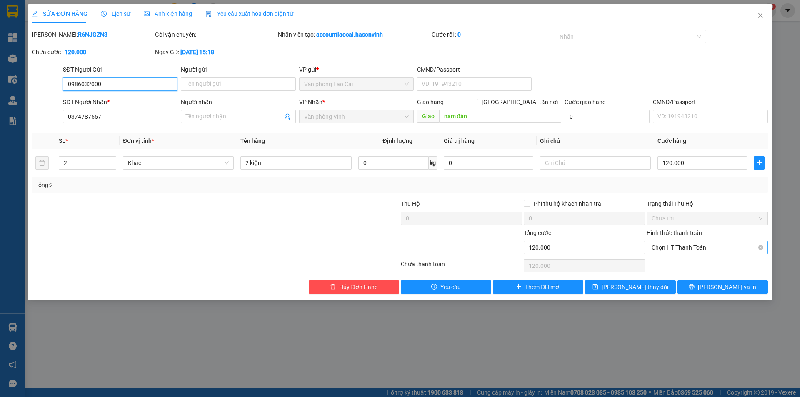
click at [697, 251] on span "Chọn HT Thanh Toán" at bounding box center [707, 247] width 111 height 13
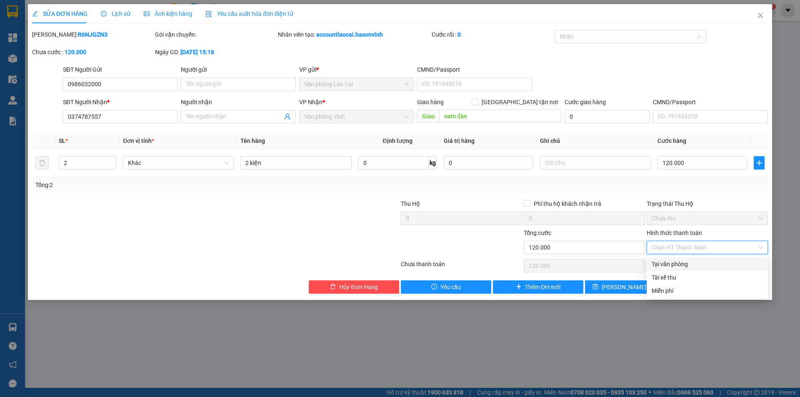
click at [695, 261] on div "Tại văn phòng" at bounding box center [707, 264] width 111 height 9
type input "0"
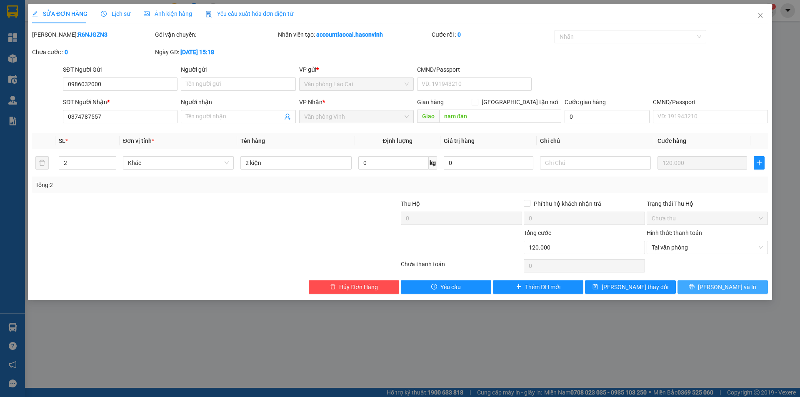
click at [695, 289] on icon "printer" at bounding box center [692, 286] width 5 height 5
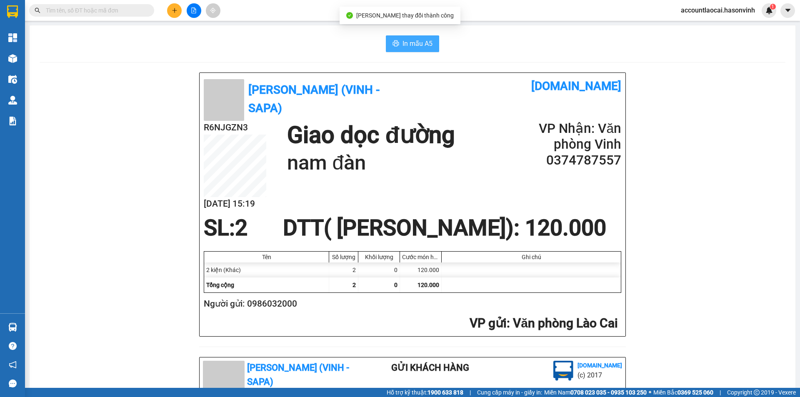
click at [417, 47] on span "In mẫu A5" at bounding box center [418, 43] width 30 height 10
click at [614, 344] on div "Hà Sơn (Vinh - Sapa) vexere.com R6NJGZN3 12/09 15:19 Giao dọc đường nam đàn VP …" at bounding box center [412, 215] width 427 height 285
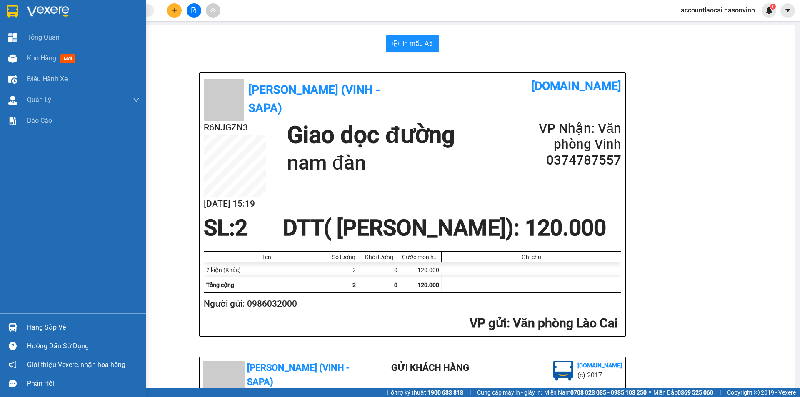
click at [35, 23] on div at bounding box center [73, 13] width 146 height 27
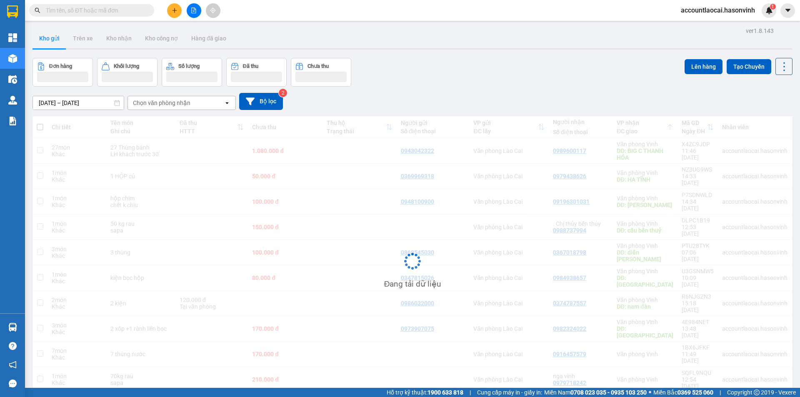
click at [394, 88] on div "10/09/2025 – 12/09/2025 Press the down arrow key to interact with the calendar …" at bounding box center [413, 102] width 760 height 30
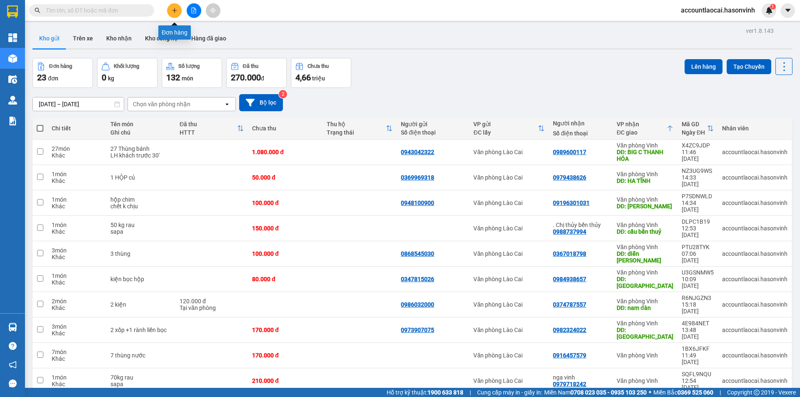
click at [170, 6] on button at bounding box center [174, 10] width 15 height 15
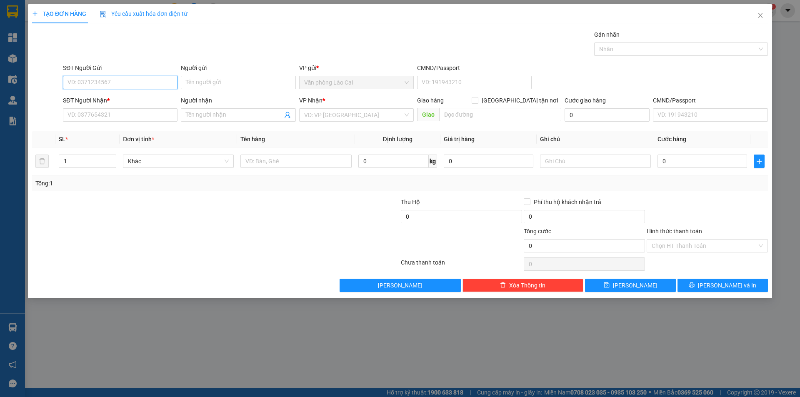
click at [123, 80] on input "SĐT Người Gửi" at bounding box center [120, 82] width 115 height 13
click at [136, 117] on input "SĐT Người Nhận *" at bounding box center [120, 114] width 115 height 13
click at [123, 78] on input "SĐT Người Gửi" at bounding box center [120, 82] width 115 height 13
click at [128, 101] on div "0942273255" at bounding box center [120, 99] width 105 height 9
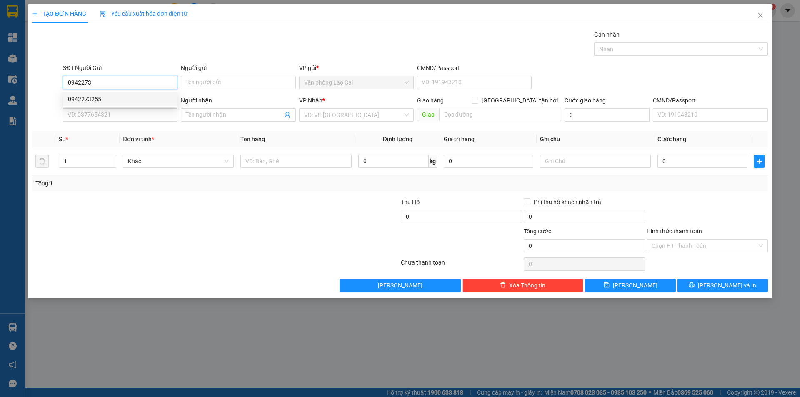
type input "0942273255"
type input "0943075012"
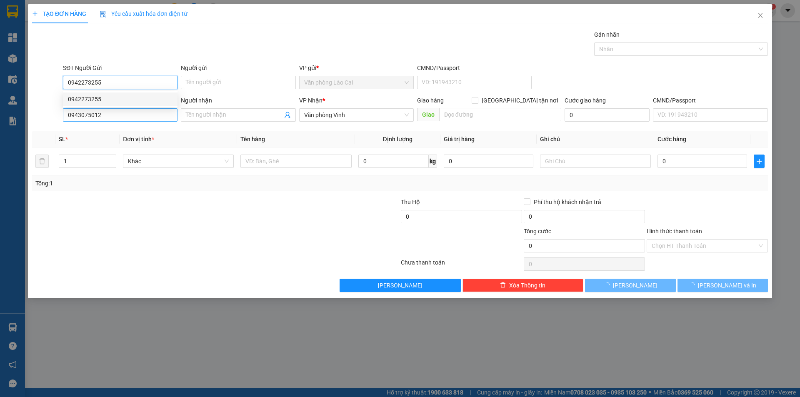
type input "350.000"
type input "0942273255"
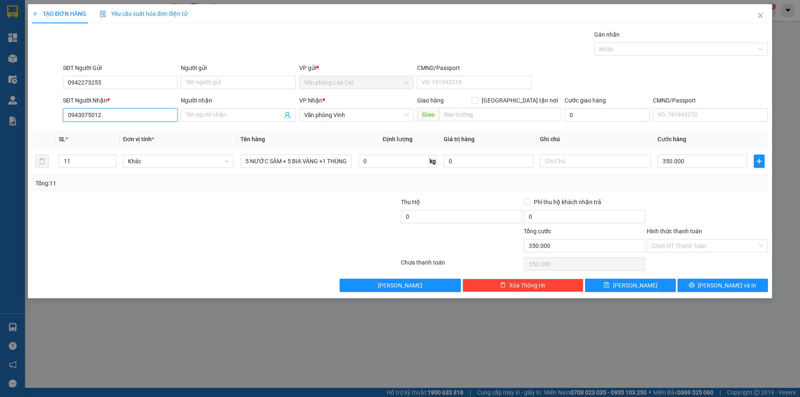
drag, startPoint x: 117, startPoint y: 111, endPoint x: 73, endPoint y: 115, distance: 44.4
click at [73, 115] on input "0943075012" at bounding box center [120, 114] width 115 height 13
click at [107, 113] on input "00943075012" at bounding box center [120, 114] width 115 height 13
click at [70, 117] on input "00943075012" at bounding box center [120, 114] width 115 height 13
type input "0943075012"
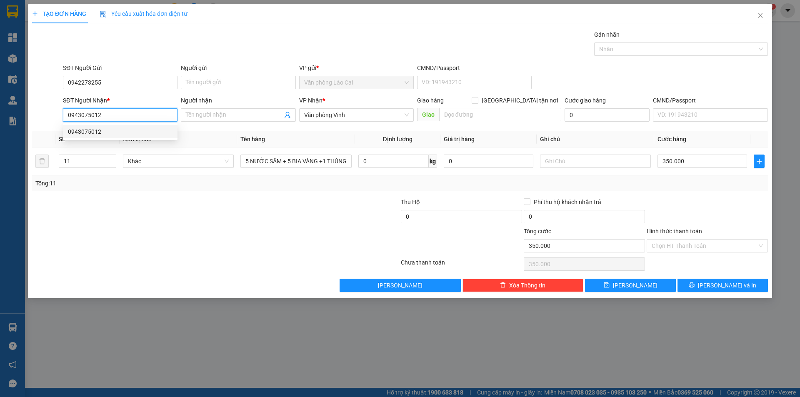
click at [118, 118] on input "0943075012" at bounding box center [120, 114] width 115 height 13
click at [115, 132] on div "0943075012" at bounding box center [120, 131] width 105 height 9
type input "180.000"
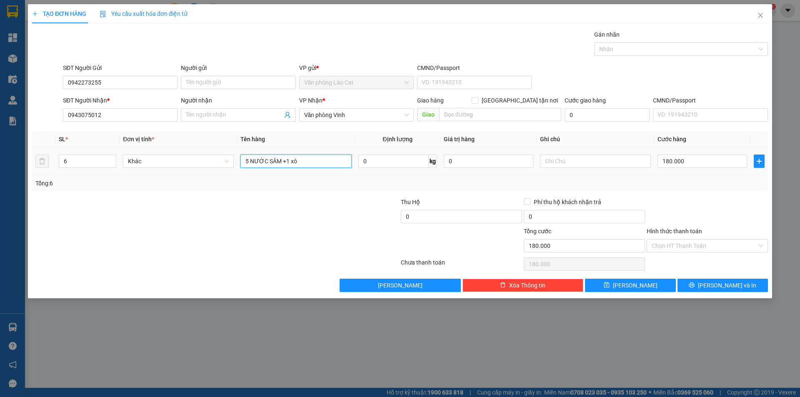
drag, startPoint x: 318, startPoint y: 165, endPoint x: 248, endPoint y: 173, distance: 70.1
click at [248, 173] on td "5 NƯỚC SÂM +1 xô" at bounding box center [296, 162] width 118 height 28
type input "5"
type input "4 sâm+ 1 bia+ 2 hộp nhỏ"
click at [77, 161] on input "6" at bounding box center [87, 161] width 57 height 13
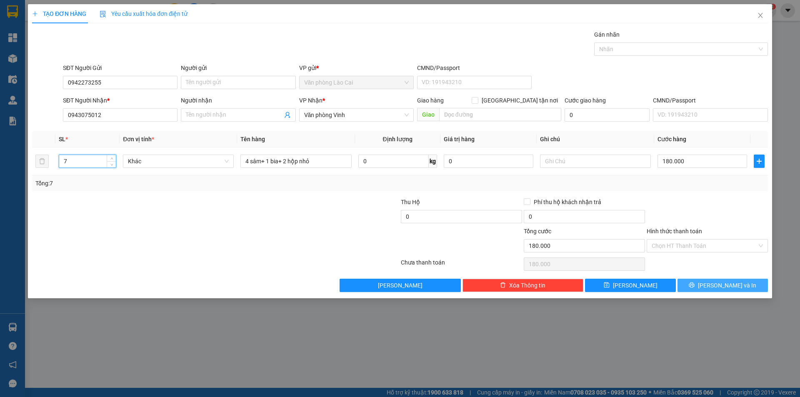
type input "7"
click at [695, 289] on span "printer" at bounding box center [692, 285] width 6 height 7
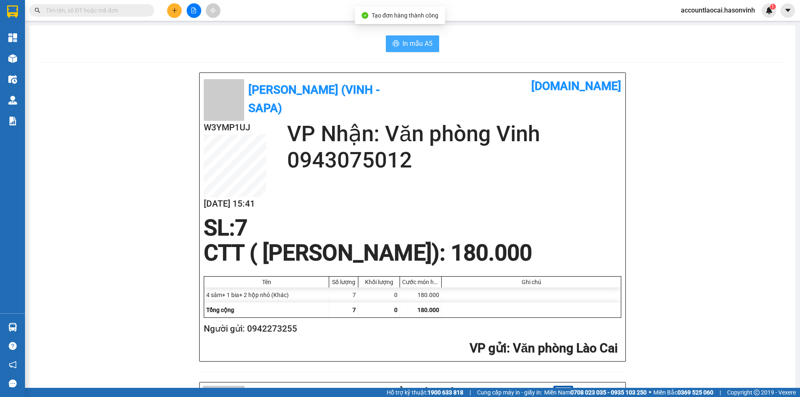
click at [403, 48] on span "In mẫu A5" at bounding box center [418, 43] width 30 height 10
click at [620, 346] on div "Hà Sơn (Vinh - Sapa) vexere.com W3YMP1UJ 12/09 15:41 VP Nhận: Văn phòng Vinh 09…" at bounding box center [413, 217] width 426 height 289
drag, startPoint x: 80, startPoint y: 329, endPoint x: 158, endPoint y: 304, distance: 82.4
click at [158, 304] on div "Hà Sơn (Vinh - Sapa) vexere.com W3YMP1UJ 12/09 15:41 VP Nhận: Văn phòng Vinh 09…" at bounding box center [413, 386] width 746 height 626
drag, startPoint x: 203, startPoint y: 219, endPoint x: 204, endPoint y: 226, distance: 6.7
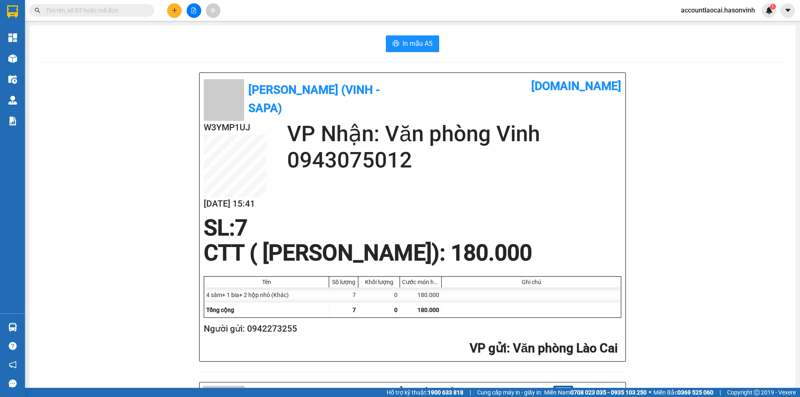
click at [204, 226] on span "SL:" at bounding box center [219, 228] width 31 height 26
click at [177, 7] on button at bounding box center [174, 10] width 15 height 15
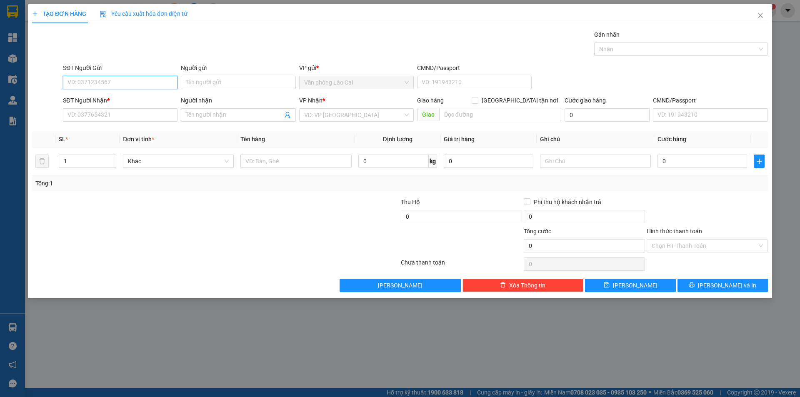
click at [129, 83] on input "SĐT Người Gửi" at bounding box center [120, 82] width 115 height 13
type input "0373797894"
click at [121, 111] on input "SĐT Người Nhận *" at bounding box center [120, 114] width 115 height 13
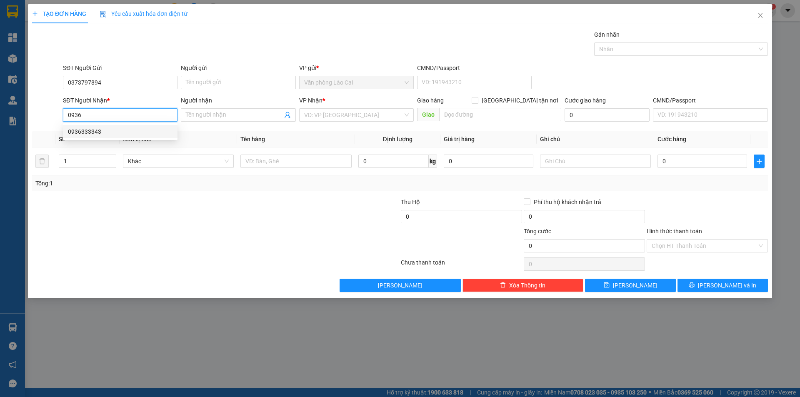
click at [111, 128] on div "0936333343" at bounding box center [120, 131] width 105 height 9
type input "0936333343"
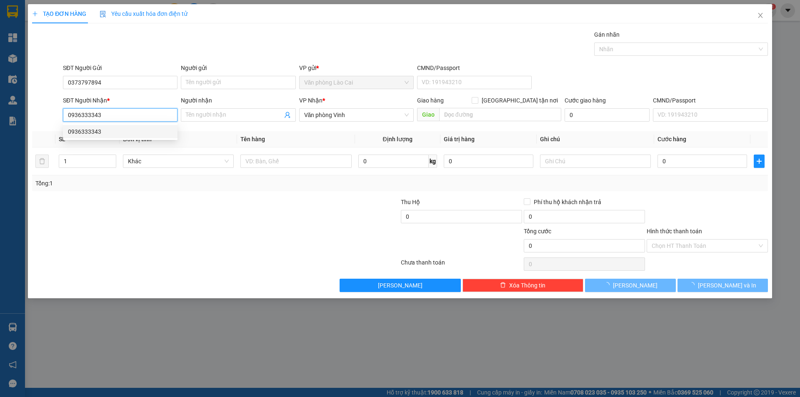
type input "50.000"
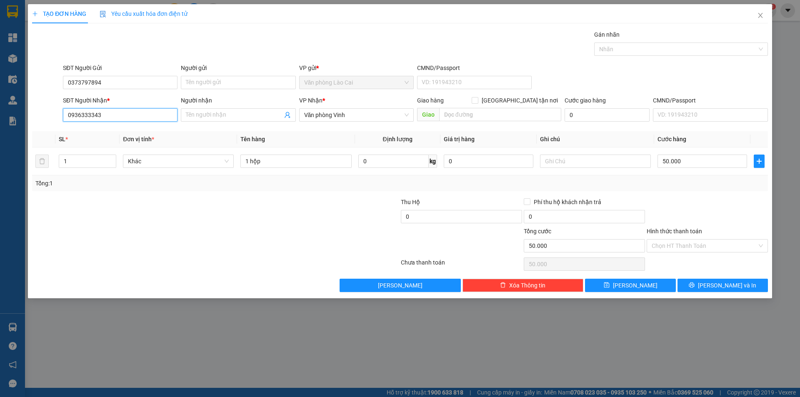
type input "0936333343"
click at [241, 186] on div "Tổng: 1" at bounding box center [171, 183] width 273 height 9
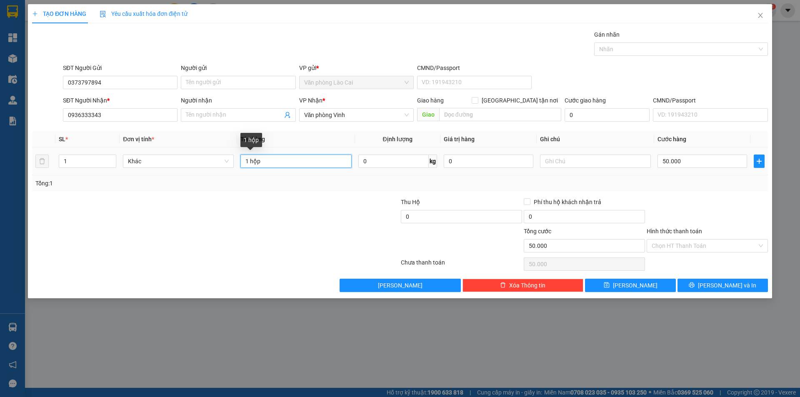
drag, startPoint x: 273, startPoint y: 164, endPoint x: 206, endPoint y: 169, distance: 66.5
click at [214, 168] on tr "1 Khác 1 hộp 0 kg 0 50.000" at bounding box center [400, 162] width 736 height 28
type input "1 tải xanh + 1 hộp"
click at [75, 163] on input "1" at bounding box center [87, 161] width 57 height 13
type input "2"
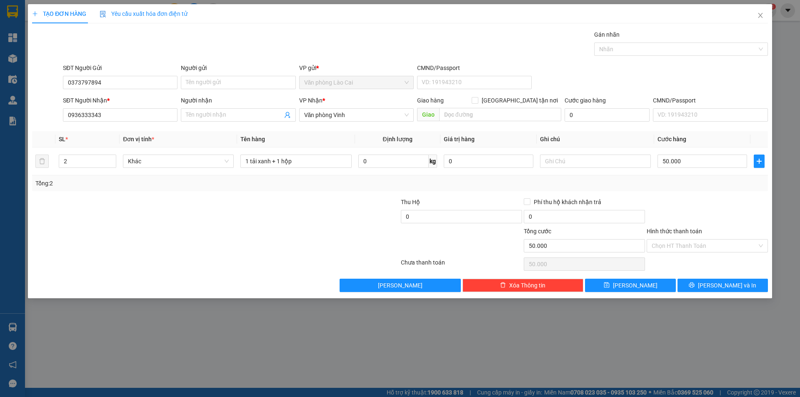
drag, startPoint x: 283, startPoint y: 196, endPoint x: 650, endPoint y: 189, distance: 367.3
click at [288, 196] on div "Transit Pickup Surcharge Ids Transit Deliver Surcharge Ids Transit Deliver Surc…" at bounding box center [400, 161] width 736 height 262
click at [690, 161] on input "50.000" at bounding box center [703, 161] width 90 height 13
type input "0"
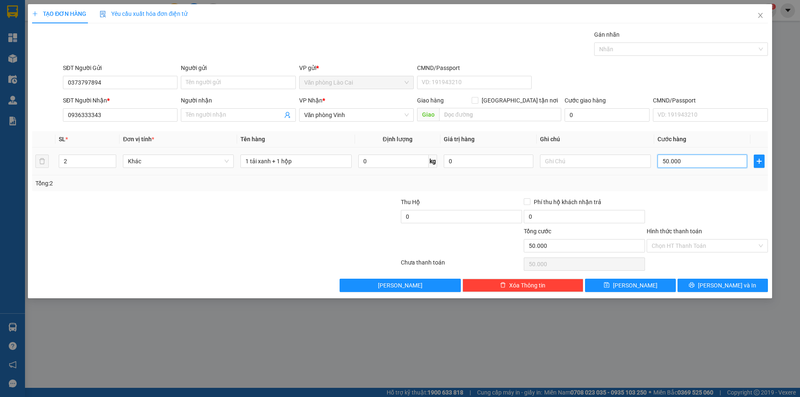
type input "0"
type input "2"
type input "02"
type input "28"
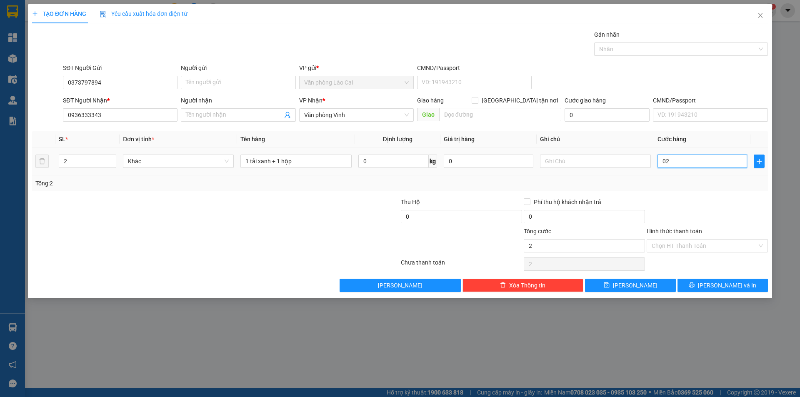
type input "28"
type input "0.280"
type input "280"
type input "2.800"
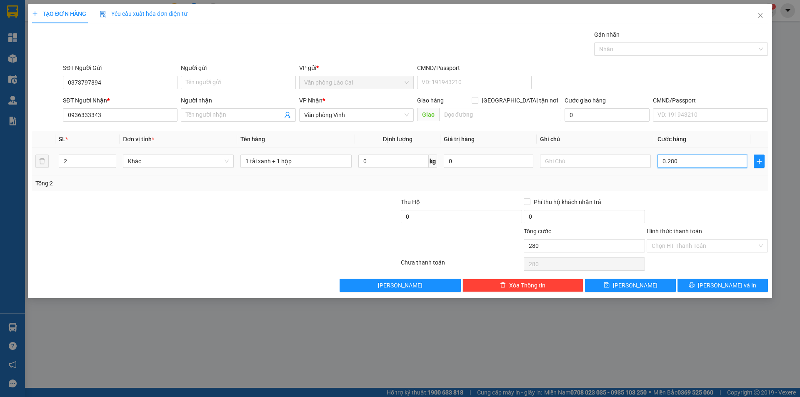
type input "2.800"
type input "028.000"
type input "28.000"
type input "280.000"
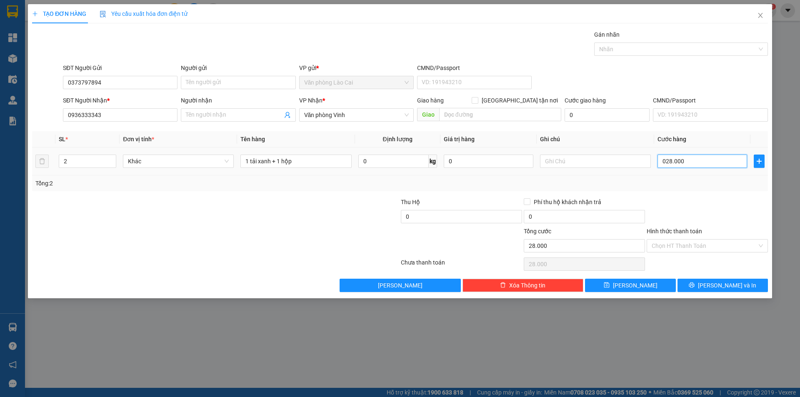
type input "280.000"
click at [692, 179] on div "Tổng: 2" at bounding box center [400, 183] width 730 height 9
click at [728, 285] on span "[PERSON_NAME] và In" at bounding box center [727, 285] width 58 height 9
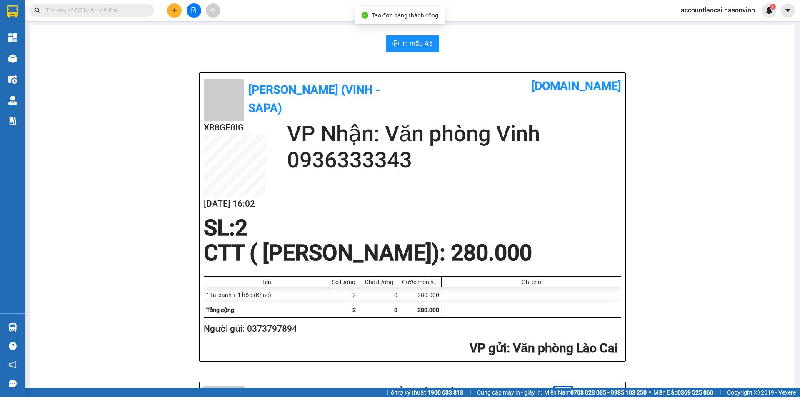
click at [438, 48] on div "In mẫu A5" at bounding box center [413, 43] width 746 height 17
click at [408, 35] on div "In mẫu A5 Hà Sơn (Vinh - Sapa) vexere.com XR8GF8IG 12/09 16:02 VP Nhận: Văn phò…" at bounding box center [413, 366] width 766 height 683
click at [423, 43] on span "In mẫu A5" at bounding box center [418, 43] width 30 height 10
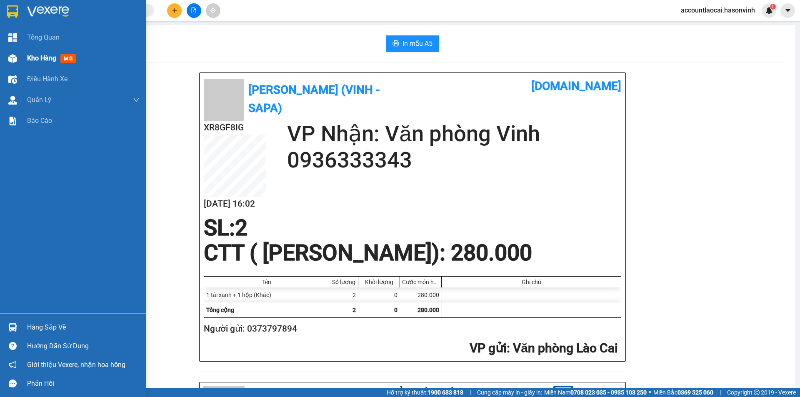
click at [0, 57] on div "Kho hàng mới" at bounding box center [73, 58] width 146 height 21
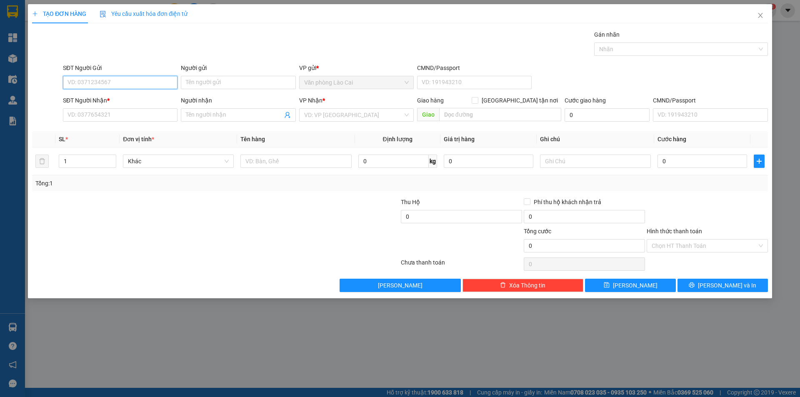
click at [120, 82] on input "SĐT Người Gửi" at bounding box center [120, 82] width 115 height 13
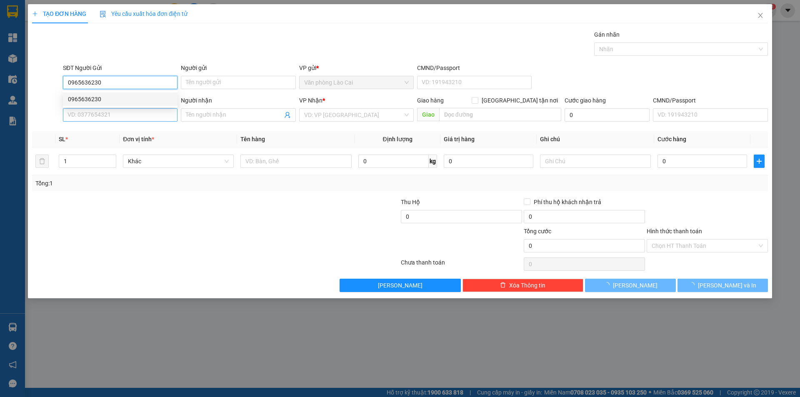
type input "0965636230"
click at [116, 113] on input "SĐT Người Nhận *" at bounding box center [120, 114] width 115 height 13
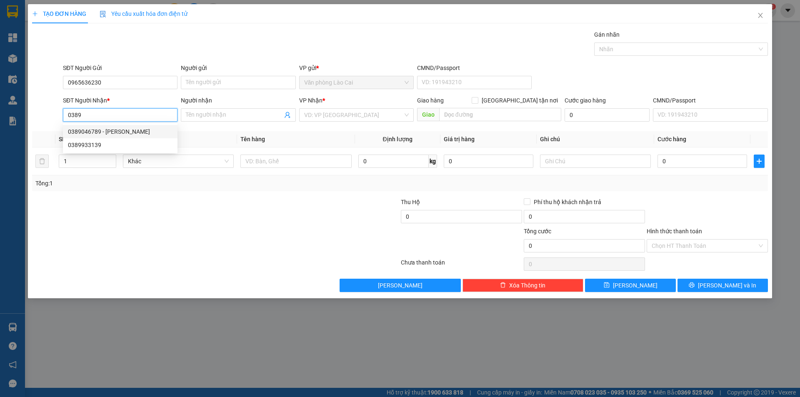
click at [91, 133] on div "0389046789 - [PERSON_NAME]" at bounding box center [120, 131] width 105 height 9
type input "0389046789"
type input "c vân"
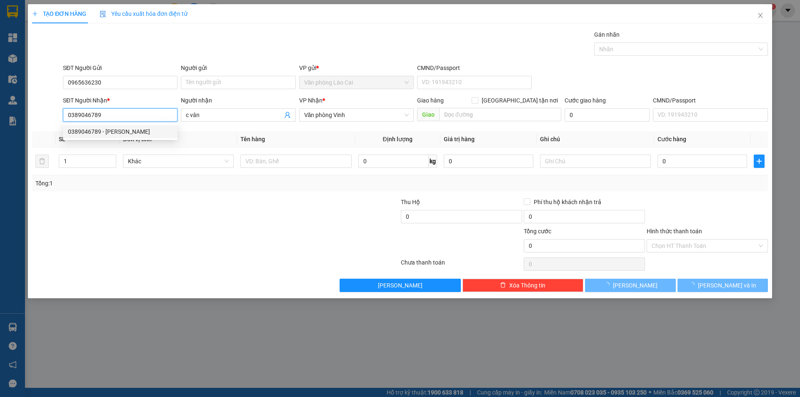
type input "120.000"
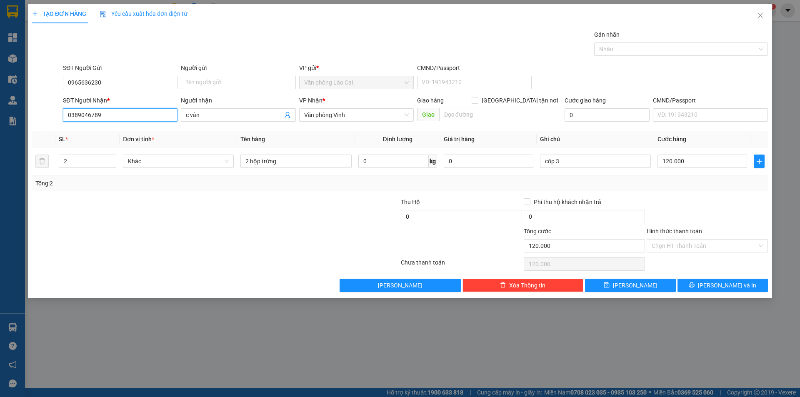
drag, startPoint x: 114, startPoint y: 120, endPoint x: 11, endPoint y: 119, distance: 103.0
click at [11, 119] on div "TẠO ĐƠN HÀNG Yêu cầu xuất hóa đơn điện tử Transit Pickup Surcharge Ids Transit …" at bounding box center [400, 198] width 800 height 397
click at [96, 132] on div "0389933139" at bounding box center [120, 131] width 105 height 9
type input "0389933139"
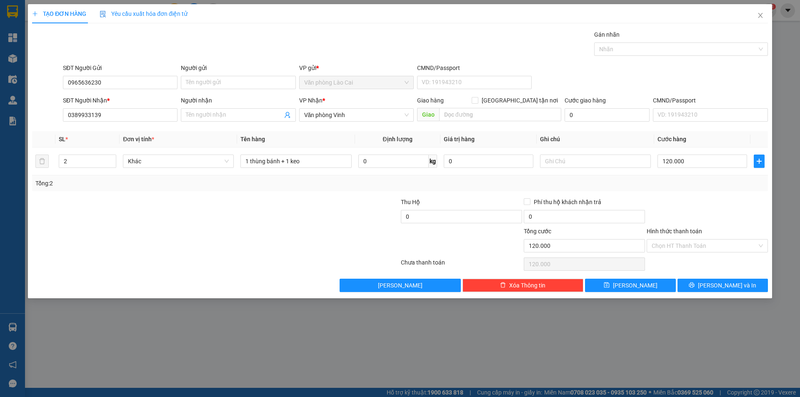
click at [252, 208] on div at bounding box center [154, 212] width 246 height 29
drag, startPoint x: 332, startPoint y: 160, endPoint x: 233, endPoint y: 162, distance: 99.7
click at [233, 162] on tr "2 Khác 1 thùng bánh + 1 keo 0 kg 0 120.000" at bounding box center [400, 162] width 736 height 28
type input "3 thùng"
click at [83, 158] on input "2" at bounding box center [87, 161] width 57 height 13
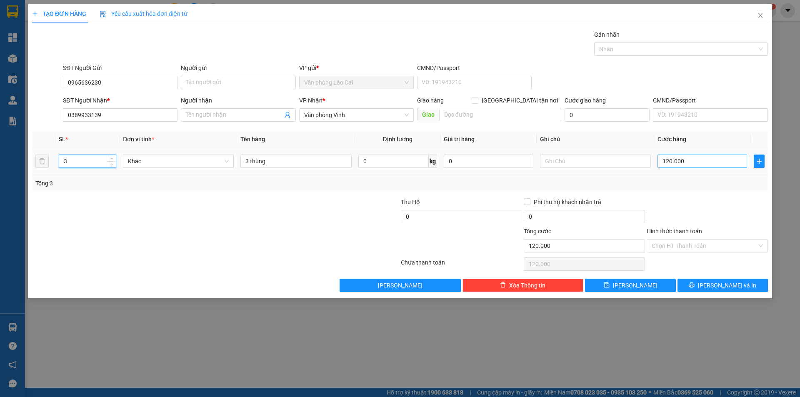
type input "3"
click at [696, 164] on input "120.000" at bounding box center [703, 161] width 90 height 13
type input "0"
type input "01"
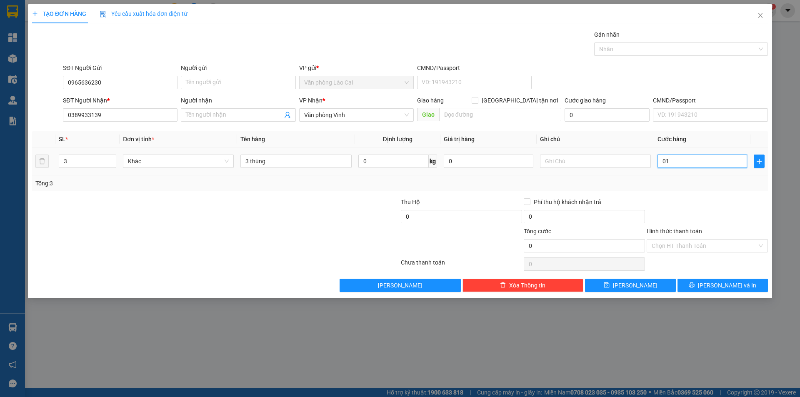
type input "1"
type input "015"
type input "15"
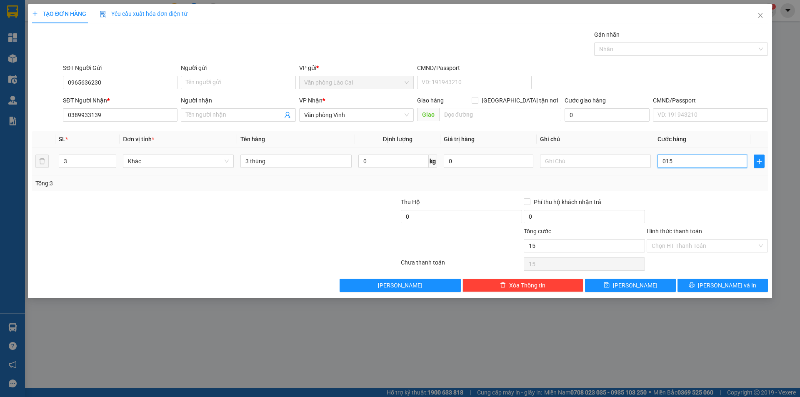
type input "150"
type input "01.500"
type input "1.500"
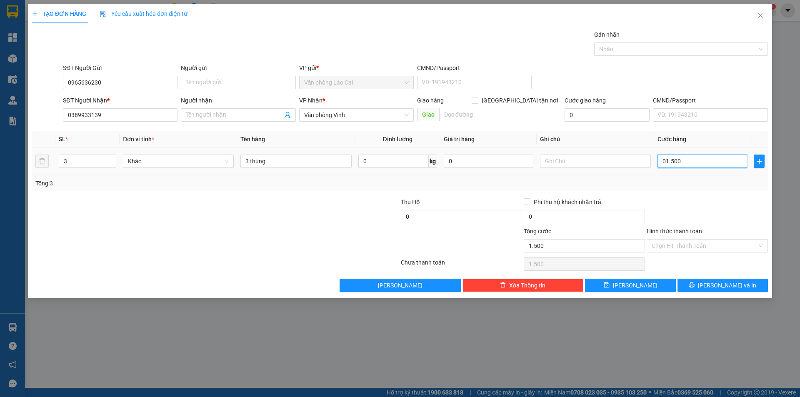
type input "015.000"
type input "15.000"
type input "150.000"
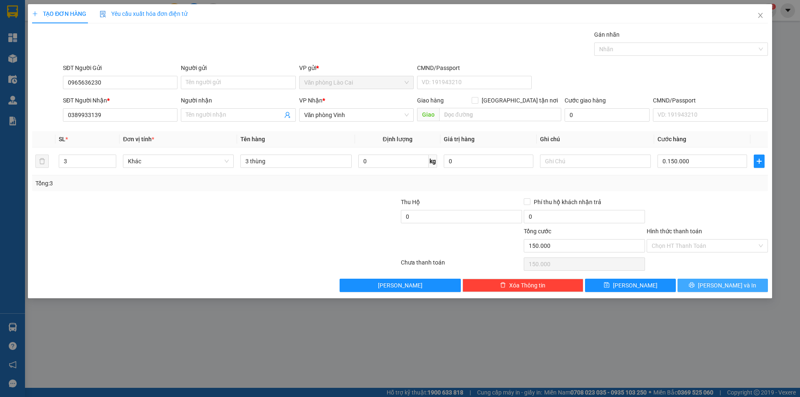
type input "150.000"
click at [705, 289] on button "[PERSON_NAME] và In" at bounding box center [723, 285] width 90 height 13
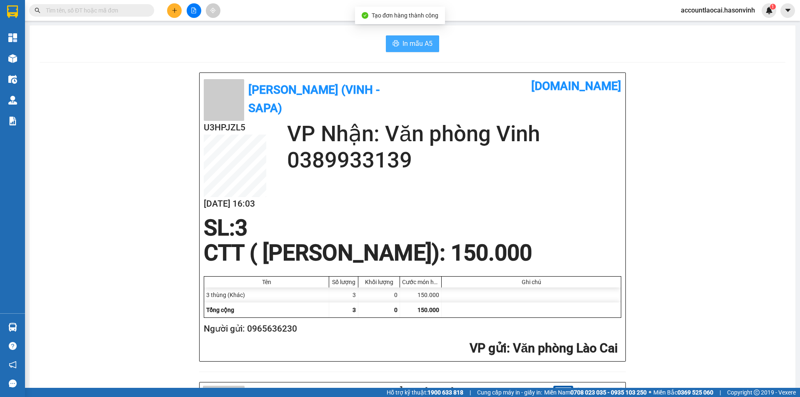
click at [415, 44] on span "In mẫu A5" at bounding box center [418, 43] width 30 height 10
click at [181, 9] on button at bounding box center [174, 10] width 15 height 15
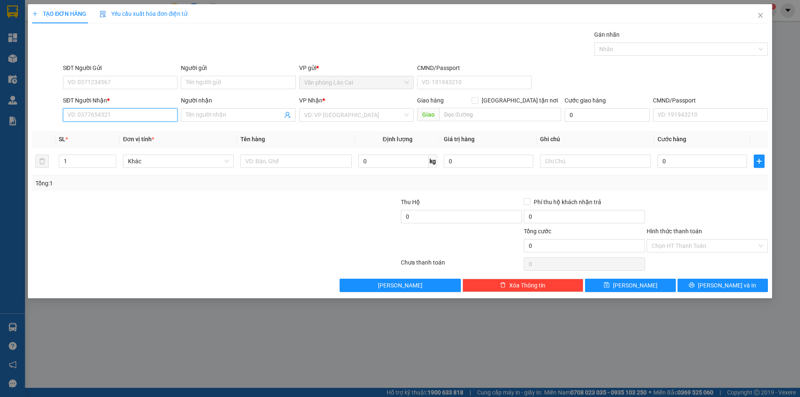
click at [105, 113] on input "SĐT Người Nhận *" at bounding box center [120, 114] width 115 height 13
click at [98, 112] on input "317" at bounding box center [120, 114] width 115 height 13
click at [99, 114] on input "317" at bounding box center [120, 114] width 115 height 13
click at [92, 114] on input "317" at bounding box center [120, 114] width 115 height 13
click at [96, 129] on div "0918059317" at bounding box center [120, 131] width 105 height 9
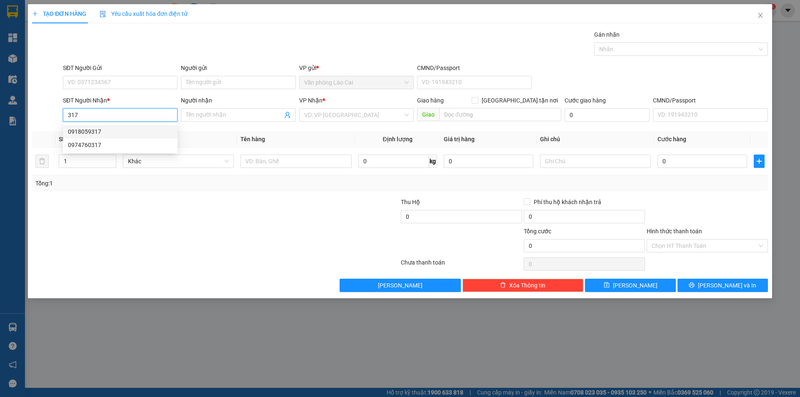
type input "0918059317"
type input "Km114"
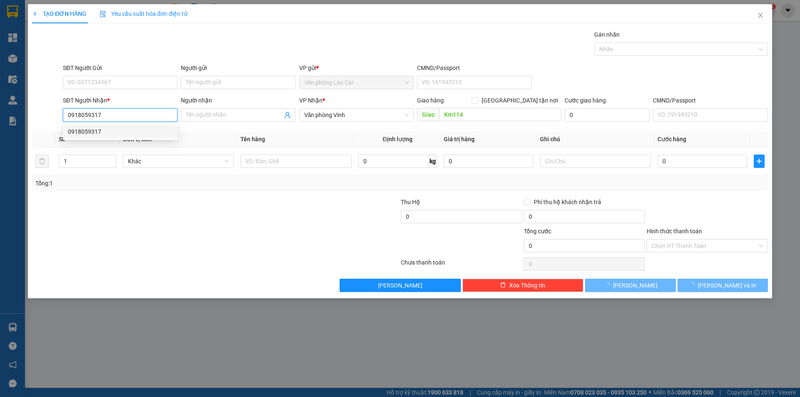
type input "1.000"
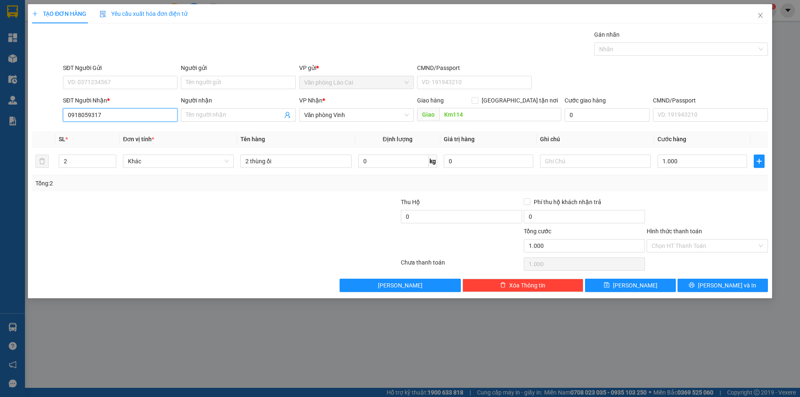
drag, startPoint x: 111, startPoint y: 118, endPoint x: 30, endPoint y: 129, distance: 82.1
click at [34, 127] on div "Transit Pickup Surcharge Ids Transit Deliver Surcharge Ids Transit Deliver Surc…" at bounding box center [400, 161] width 736 height 262
click at [78, 148] on div "0974760317" at bounding box center [120, 144] width 105 height 9
type input "0974760317"
type input "diễn châu vp an phú"
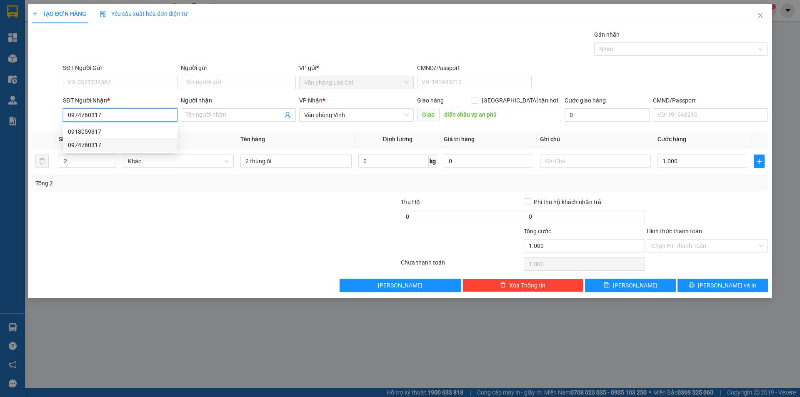
type input "150.000"
type input "0974760317"
click at [222, 208] on div at bounding box center [154, 212] width 246 height 29
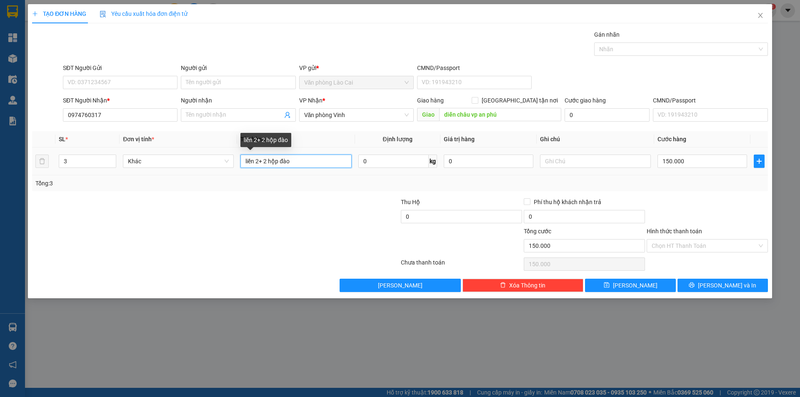
drag, startPoint x: 314, startPoint y: 162, endPoint x: 123, endPoint y: 168, distance: 191.9
click at [123, 168] on tr "3 Khác liền 2+ 2 hộp đào 0 kg 0 150.000" at bounding box center [400, 162] width 736 height 28
type input "1 xốp+ 1 hộp đào"
click at [689, 156] on input "150.000" at bounding box center [703, 161] width 90 height 13
type input "1"
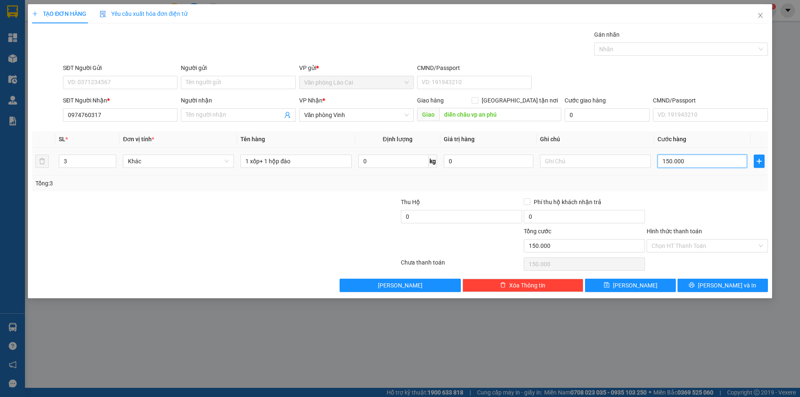
type input "1"
type input "17"
type input "170"
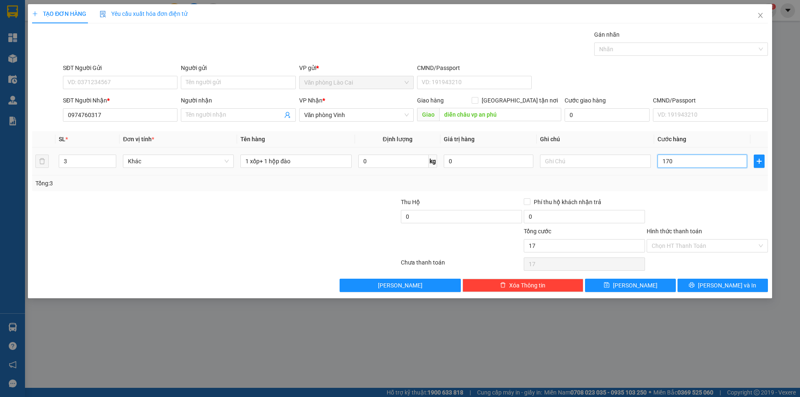
type input "170"
type input "1.700"
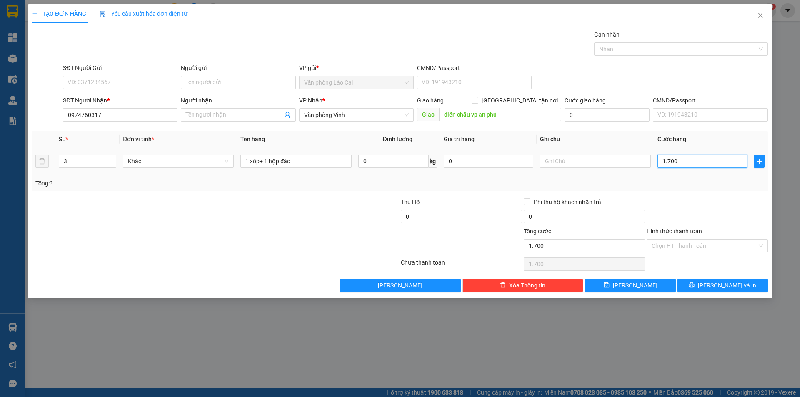
type input "17.000"
type input "170.000"
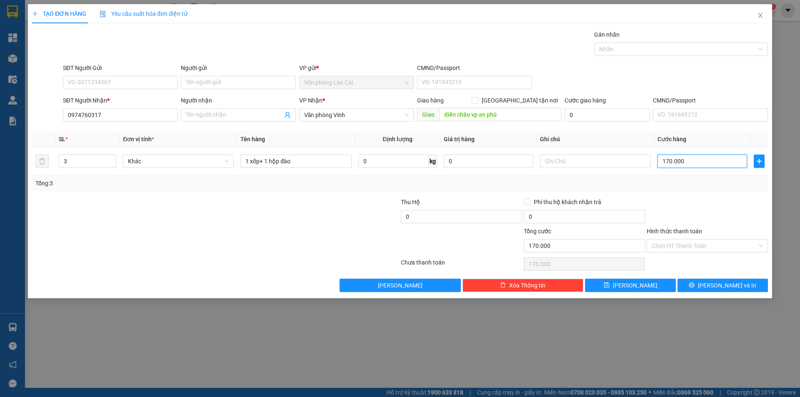
type input "170.000"
click at [722, 275] on div "Transit Pickup Surcharge Ids Transit Deliver Surcharge Ids Transit Deliver Surc…" at bounding box center [400, 161] width 736 height 262
click at [723, 283] on span "[PERSON_NAME] và In" at bounding box center [727, 285] width 58 height 9
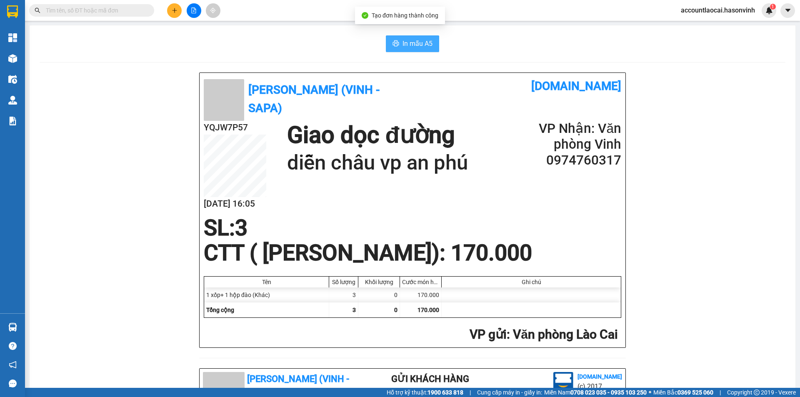
click at [403, 43] on span "In mẫu A5" at bounding box center [418, 43] width 30 height 10
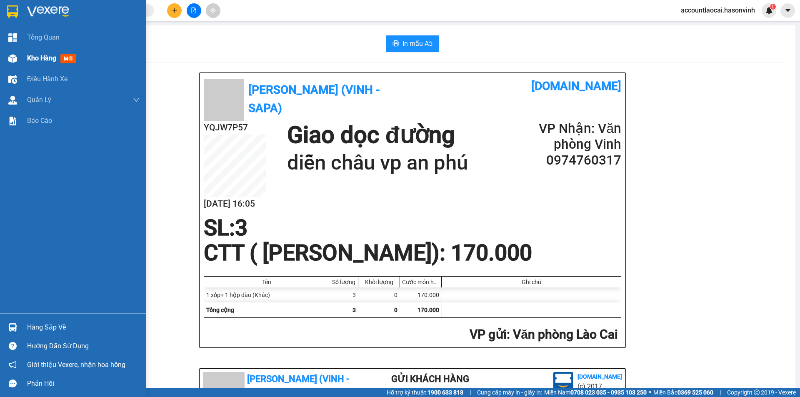
click at [5, 64] on div at bounding box center [12, 58] width 15 height 15
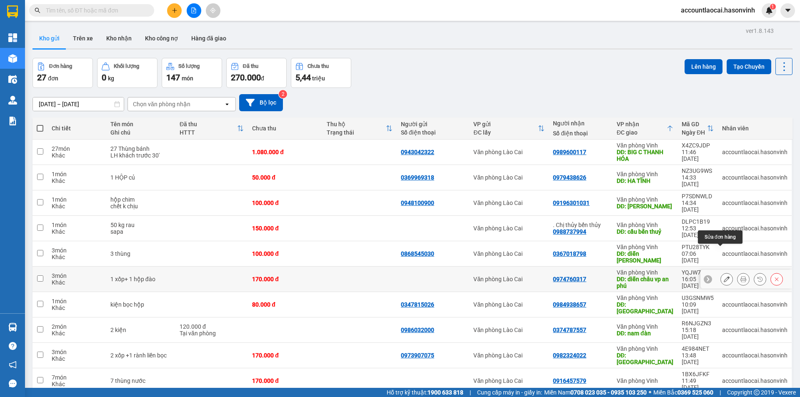
click at [724, 276] on icon at bounding box center [727, 279] width 6 height 6
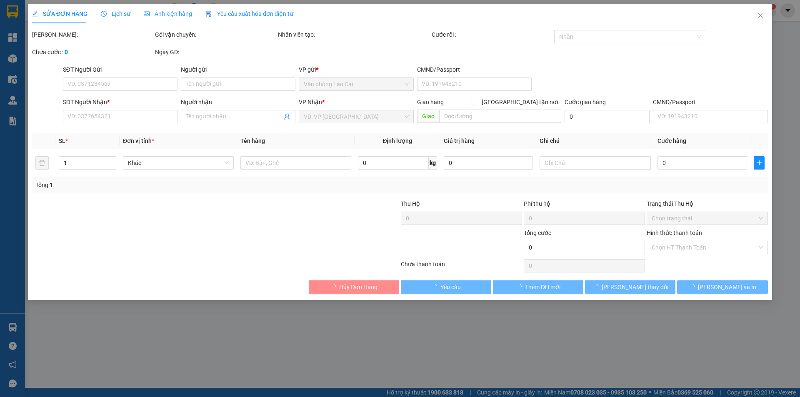
type input "0974760317"
type input "diễn châu vp an phú"
type input "170.000"
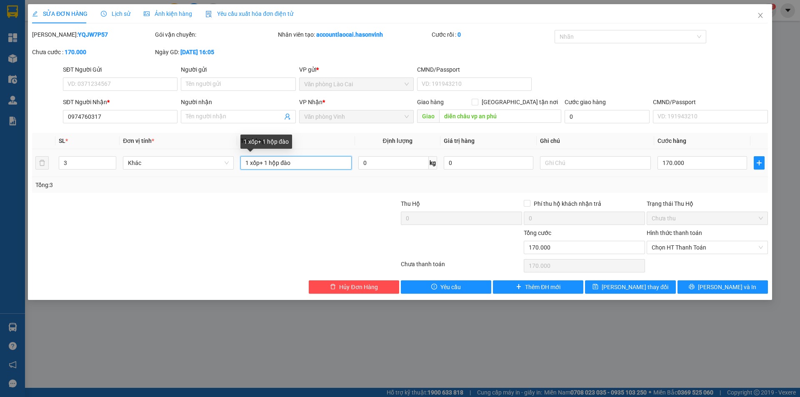
click at [268, 161] on input "1 xốp+ 1 hộp đào" at bounding box center [296, 162] width 111 height 13
type input "1 xốp+ 2 hộp đào"
click at [83, 164] on input "3" at bounding box center [87, 163] width 57 height 13
type input "3"
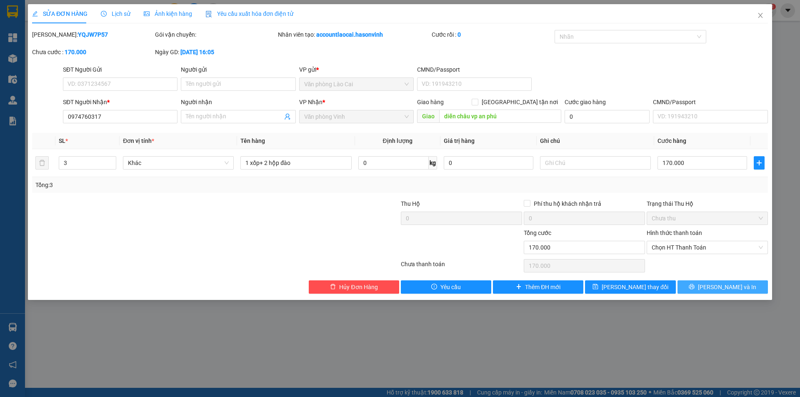
click at [691, 285] on button "[PERSON_NAME] và In" at bounding box center [723, 287] width 90 height 13
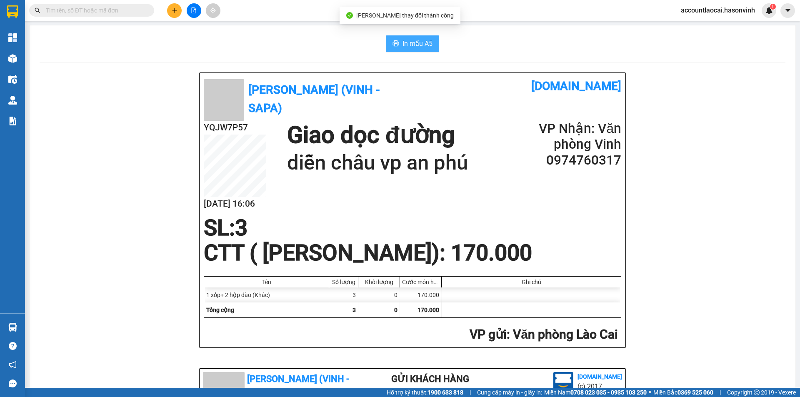
click at [422, 44] on span "In mẫu A5" at bounding box center [418, 43] width 30 height 10
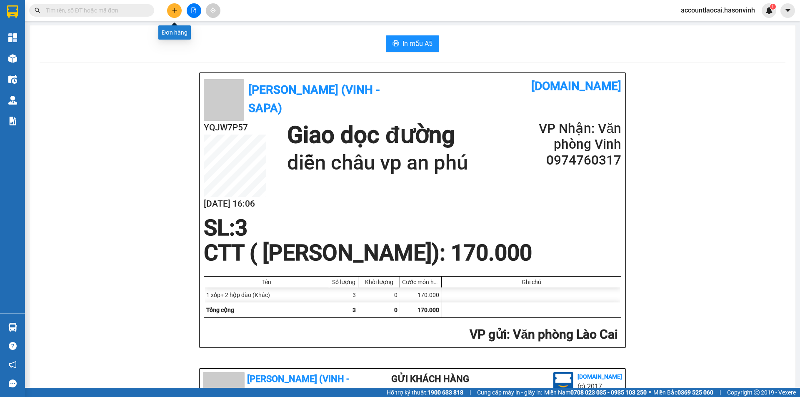
click at [171, 11] on button at bounding box center [174, 10] width 15 height 15
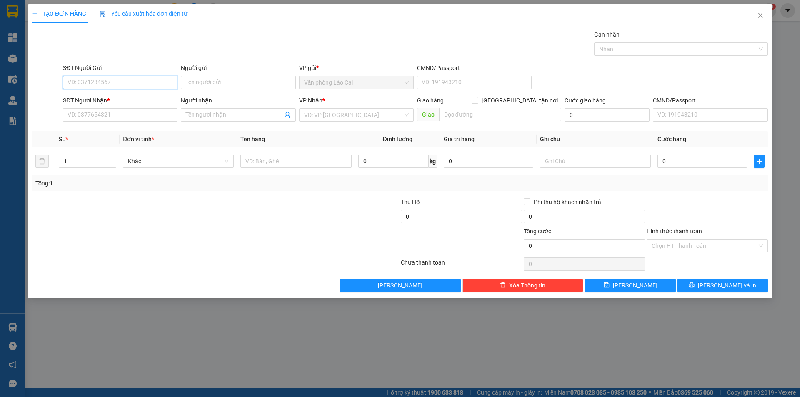
click at [130, 82] on input "SĐT Người Gửi" at bounding box center [120, 82] width 115 height 13
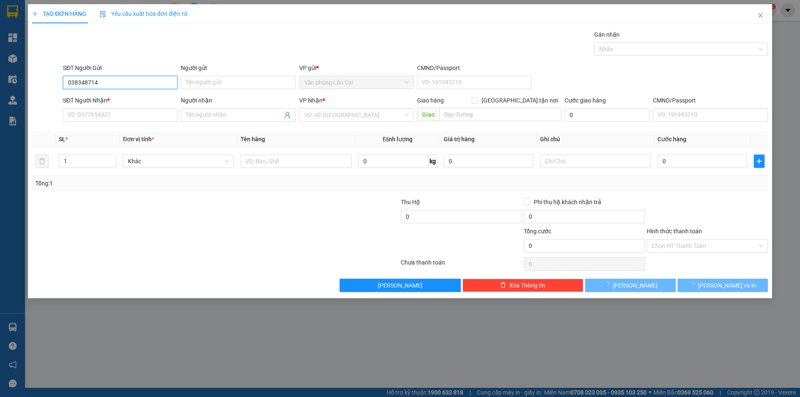
type input "0383487143"
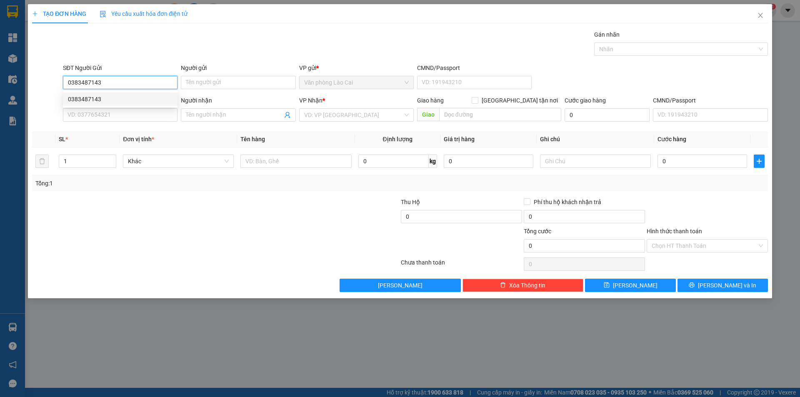
click at [107, 101] on div "0383487143" at bounding box center [120, 99] width 105 height 9
type input "0375626695"
type input "hà tĩnh"
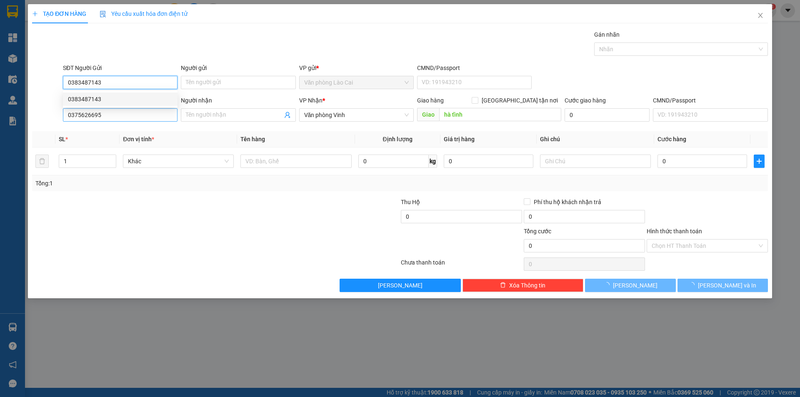
type input "150.000"
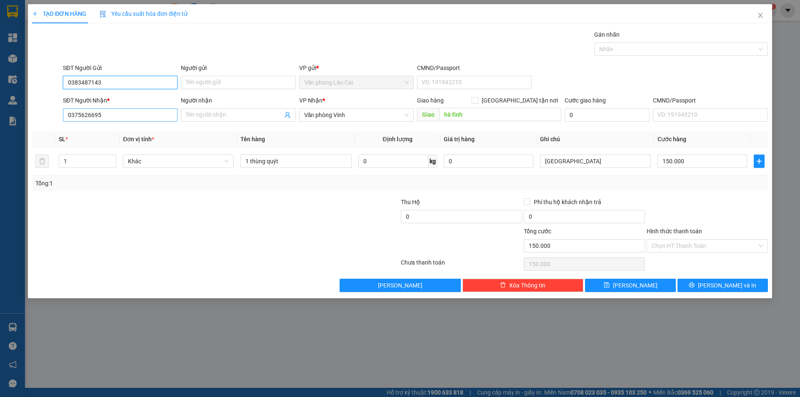
type input "0383487143"
drag, startPoint x: 110, startPoint y: 116, endPoint x: 33, endPoint y: 120, distance: 78.1
click at [58, 121] on div "SĐT Người Nhận * 0375626695 0375626695 Người nhận Tên người nhận VP Nhận * Văn …" at bounding box center [400, 110] width 738 height 29
type input "0977454605"
click at [72, 126] on div "0977454605" at bounding box center [120, 131] width 115 height 13
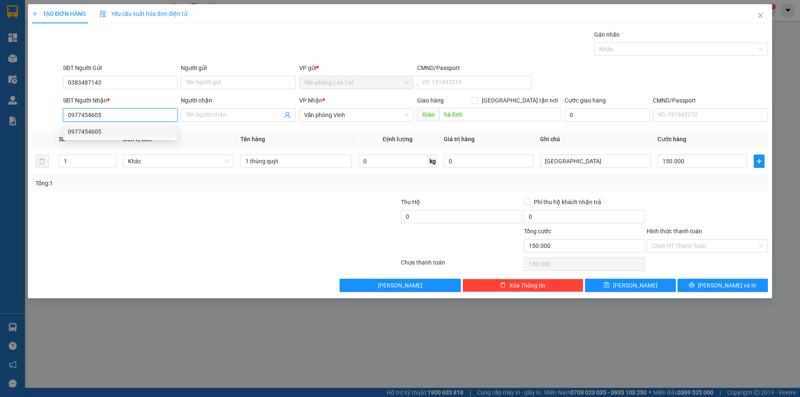
type input "nghi lộc"
type input "120.000"
type input "0977454605"
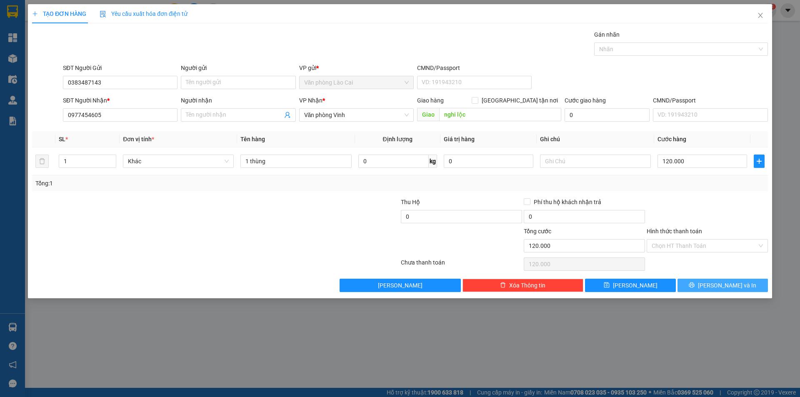
click at [720, 287] on span "[PERSON_NAME] và In" at bounding box center [727, 285] width 58 height 9
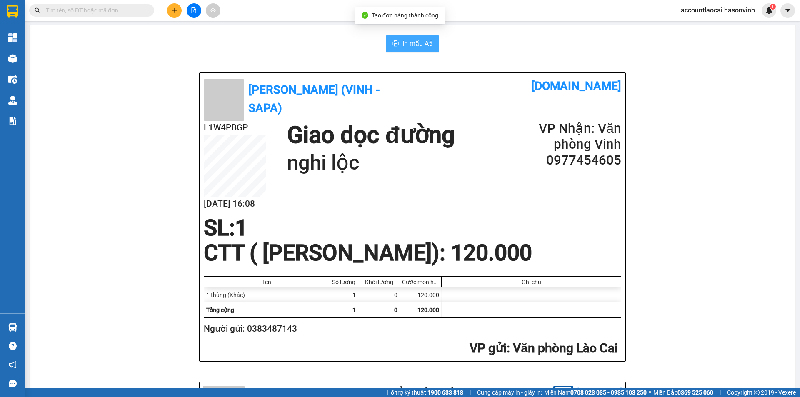
click at [404, 44] on span "In mẫu A5" at bounding box center [418, 43] width 30 height 10
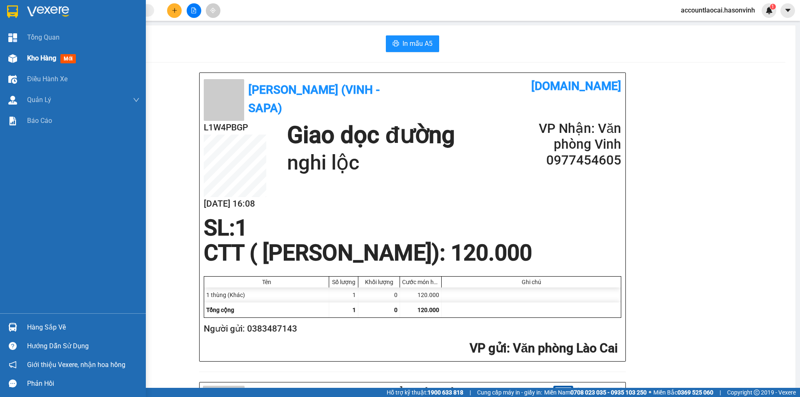
click at [19, 57] on div at bounding box center [12, 58] width 15 height 15
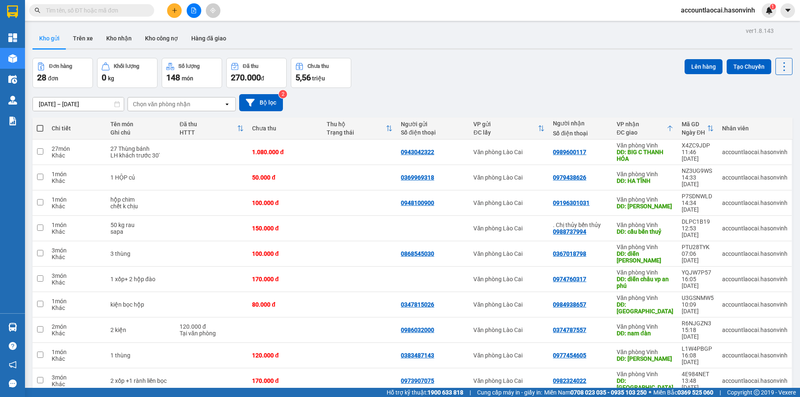
click at [179, 12] on button at bounding box center [174, 10] width 15 height 15
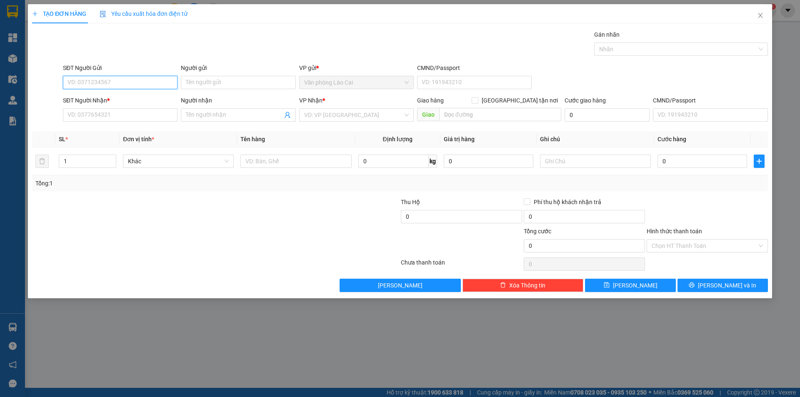
click at [123, 83] on input "SĐT Người Gửi" at bounding box center [120, 82] width 115 height 13
click at [97, 100] on div "0342788888" at bounding box center [120, 99] width 105 height 9
type input "0342788888"
type input "giát"
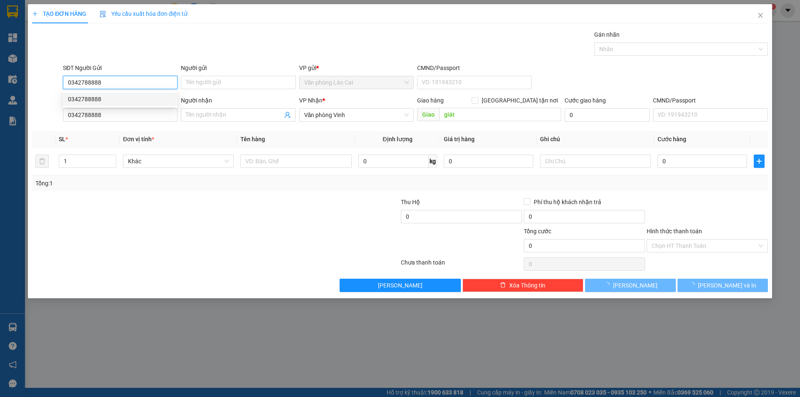
type input "100.000"
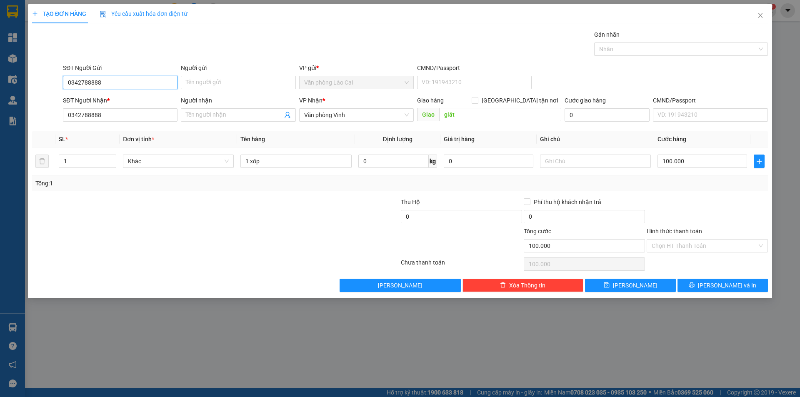
drag, startPoint x: 112, startPoint y: 86, endPoint x: 45, endPoint y: 88, distance: 67.1
click at [45, 88] on div "SĐT Người Gửi 0342788888 0342788888 Người gửi Tên người gửi VP gửi * Văn phòng …" at bounding box center [400, 77] width 738 height 29
type input "0342788888"
drag, startPoint x: 120, startPoint y: 112, endPoint x: 4, endPoint y: 133, distance: 117.7
click at [4, 133] on div "TẠO ĐƠN HÀNG Yêu cầu xuất hóa đơn điện tử Transit Pickup Surcharge Ids Transit …" at bounding box center [400, 198] width 800 height 397
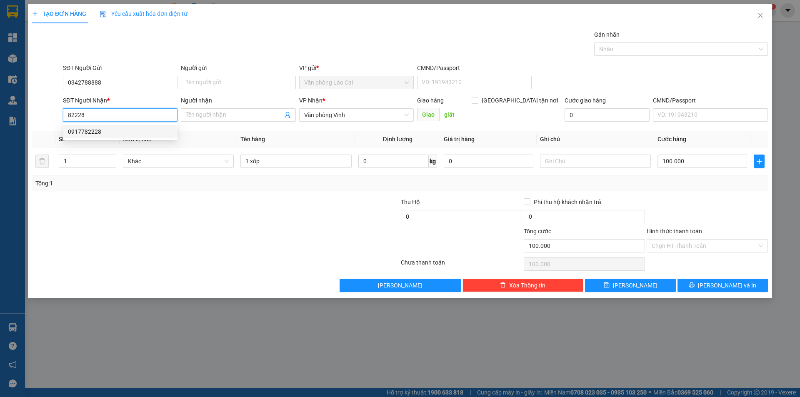
click at [133, 130] on div "0917782228" at bounding box center [120, 131] width 105 height 9
type input "0917782228"
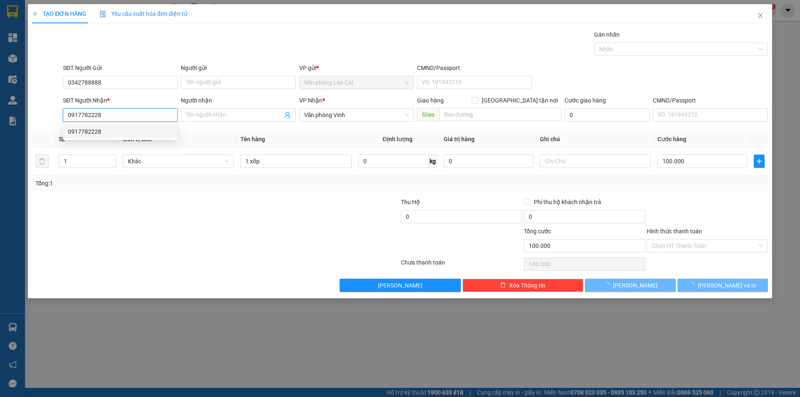
type input "380.000"
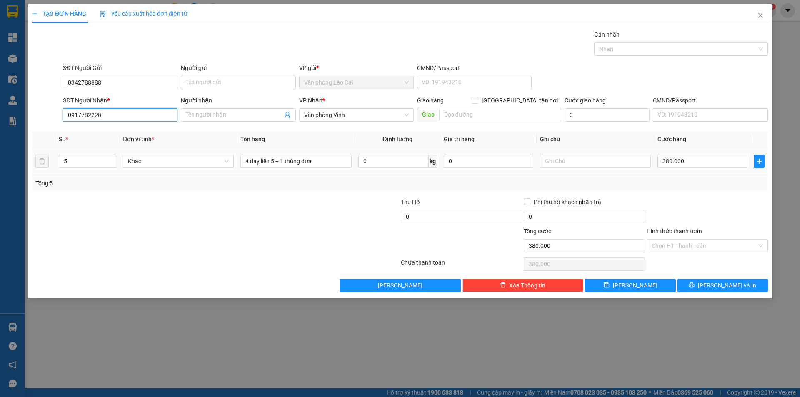
type input "0917782228"
click at [337, 193] on div "Transit Pickup Surcharge Ids Transit Deliver Surcharge Ids Transit Deliver Surc…" at bounding box center [400, 161] width 736 height 262
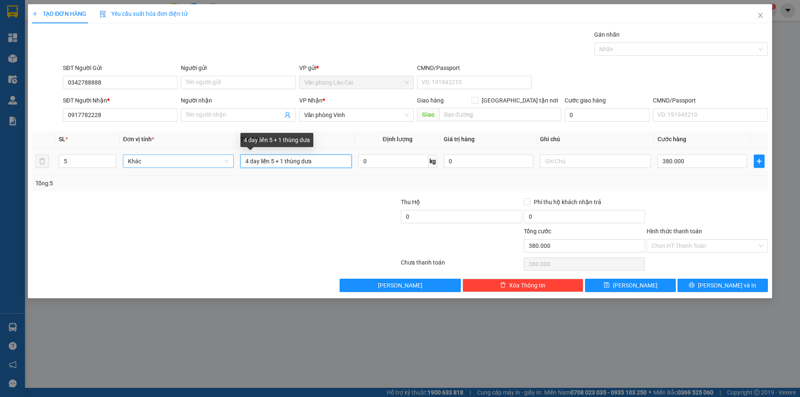
drag, startPoint x: 346, startPoint y: 162, endPoint x: 201, endPoint y: 164, distance: 144.7
click at [201, 164] on tr "5 Khác 4 day liền 5 + 1 thùng dưa 0 kg 0 380.000" at bounding box center [400, 162] width 736 height 28
type input "1 xốp+ 2 sọt+ liền 2"
click at [67, 165] on input "5" at bounding box center [87, 161] width 57 height 13
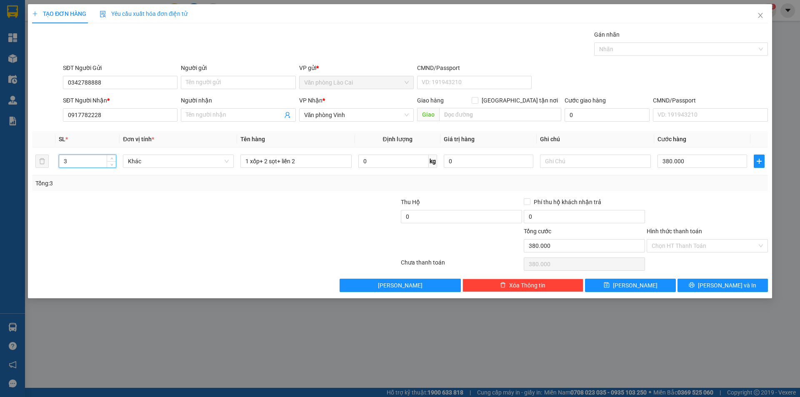
type input "3"
click at [288, 181] on div "Tổng: 3" at bounding box center [171, 183] width 273 height 9
click at [699, 165] on input "380.000" at bounding box center [703, 161] width 90 height 13
type input "0"
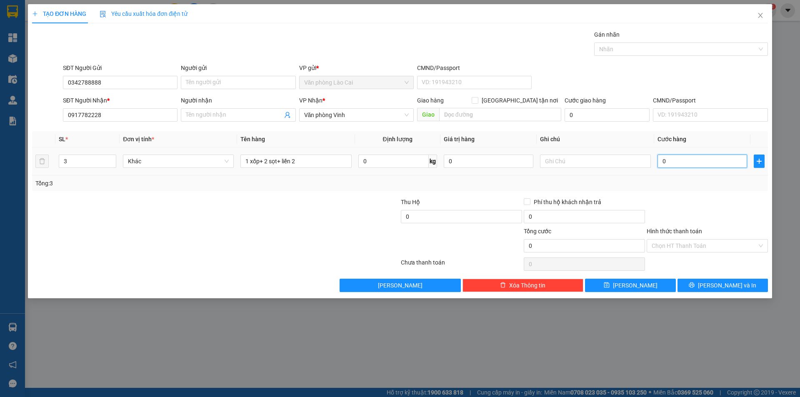
type input "02"
type input "2"
type input "020"
type input "20"
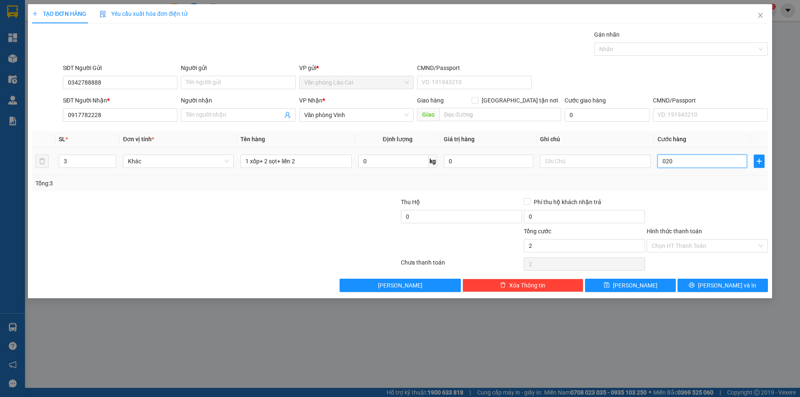
type input "20"
type input "200"
type input "02.000"
type input "2.000"
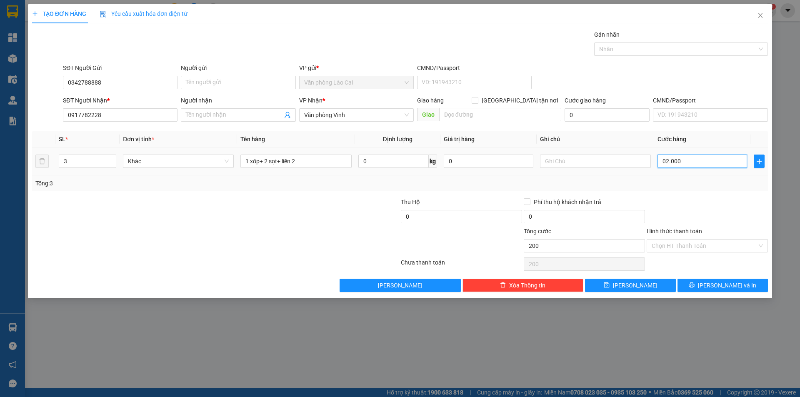
type input "2.000"
type input "20.000"
type input "0.200.000"
type input "200.000"
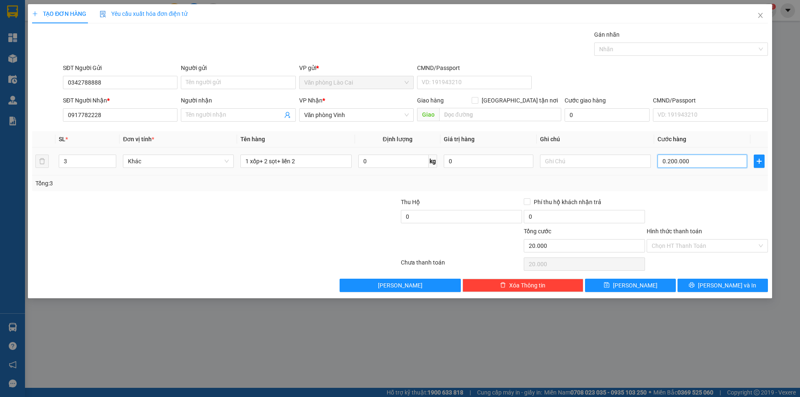
type input "200.000"
click at [722, 283] on span "[PERSON_NAME] và In" at bounding box center [727, 285] width 58 height 9
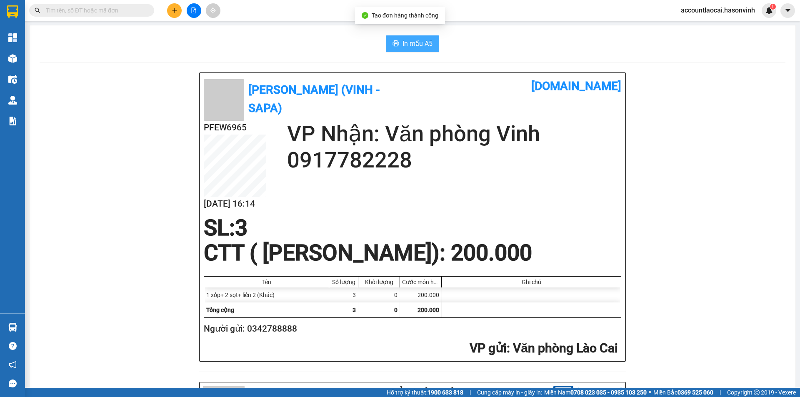
click at [420, 39] on span "In mẫu A5" at bounding box center [418, 43] width 30 height 10
click at [172, 10] on icon "plus" at bounding box center [175, 11] width 6 height 6
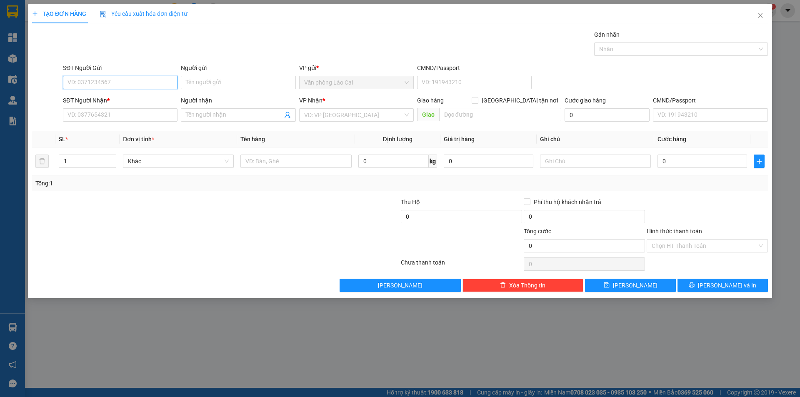
drag, startPoint x: 112, startPoint y: 79, endPoint x: 90, endPoint y: 85, distance: 22.6
click at [101, 82] on input "SĐT Người Gửi" at bounding box center [120, 82] width 115 height 13
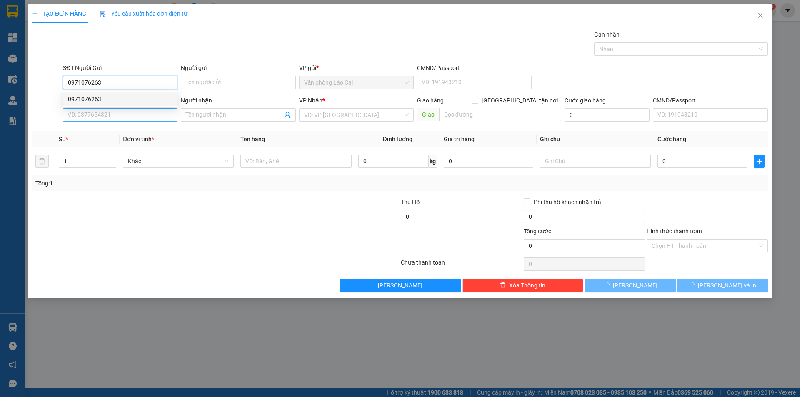
type input "0971076263"
click at [108, 115] on input "SĐT Người Nhận *" at bounding box center [120, 114] width 115 height 13
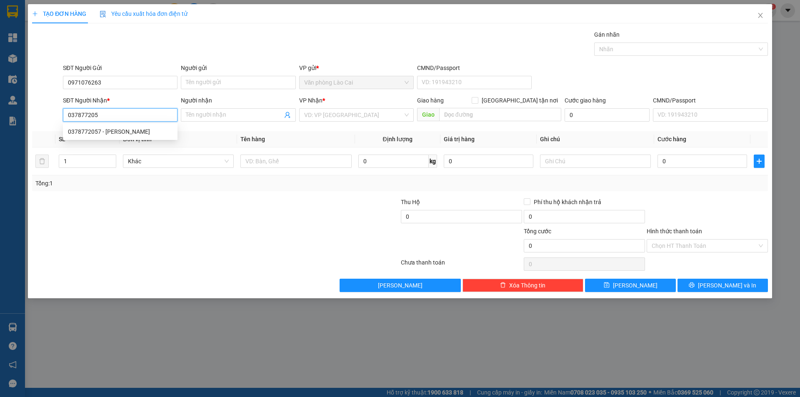
type input "0378772057"
click at [130, 133] on div "0378772057 - mùi vinh" at bounding box center [120, 131] width 105 height 9
type input "mùi vinh"
type input "130.000"
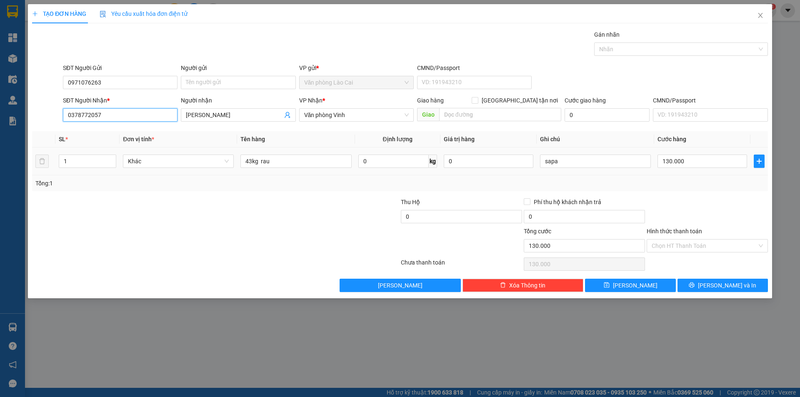
type input "0378772057"
click at [332, 173] on td "43kg rau" at bounding box center [296, 162] width 118 height 28
drag, startPoint x: 301, startPoint y: 161, endPoint x: 157, endPoint y: 189, distance: 147.0
click at [157, 189] on div "SL * Đơn vị tính * Tên hàng Định lượng Giá trị hàng Ghi chú Cước hàng 1 Khác 43…" at bounding box center [400, 161] width 736 height 60
type input "1 sọt"
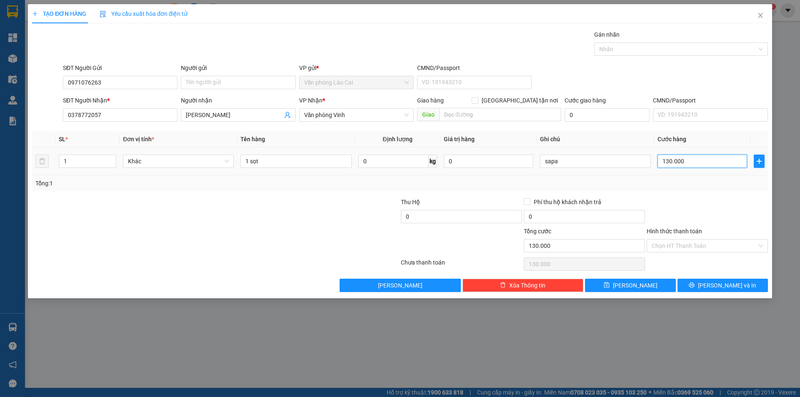
click at [705, 168] on input "130.000" at bounding box center [703, 161] width 90 height 13
drag, startPoint x: 573, startPoint y: 163, endPoint x: 526, endPoint y: 168, distance: 47.5
click at [526, 168] on tr "1 Khác 1 sọt 0 kg 0 sapa 130.000" at bounding box center [400, 162] width 736 height 28
click at [702, 164] on input "130.000" at bounding box center [703, 161] width 90 height 13
type input "6"
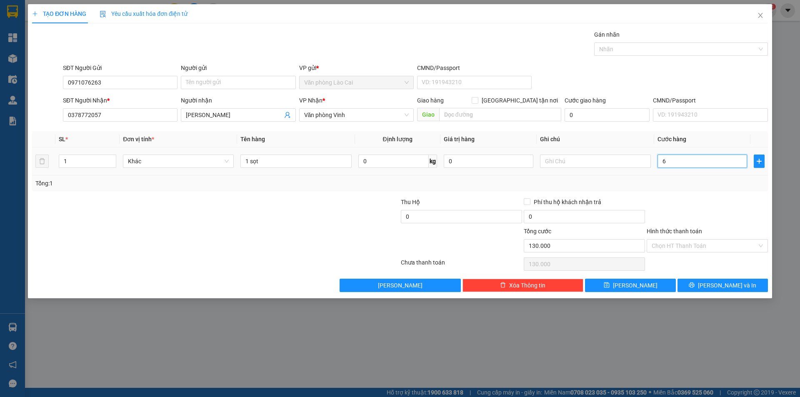
type input "6"
type input "60"
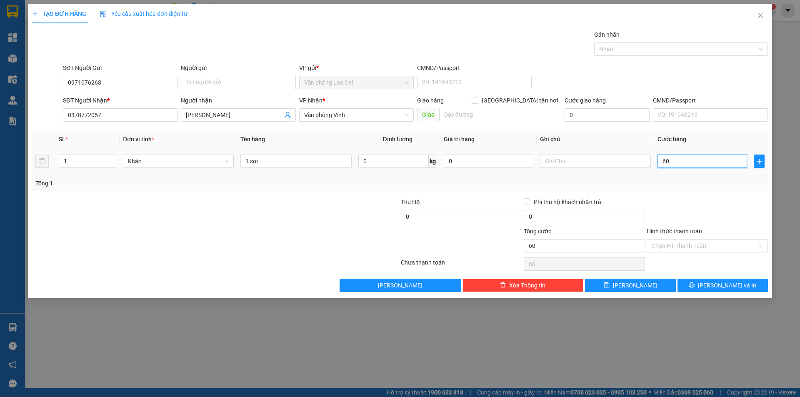
type input "600"
type input "6.000"
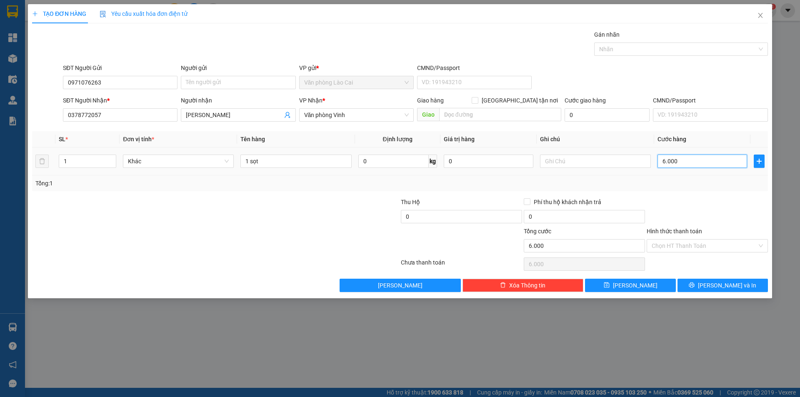
type input "60.000"
click at [713, 184] on div "Tổng: 1" at bounding box center [400, 183] width 730 height 9
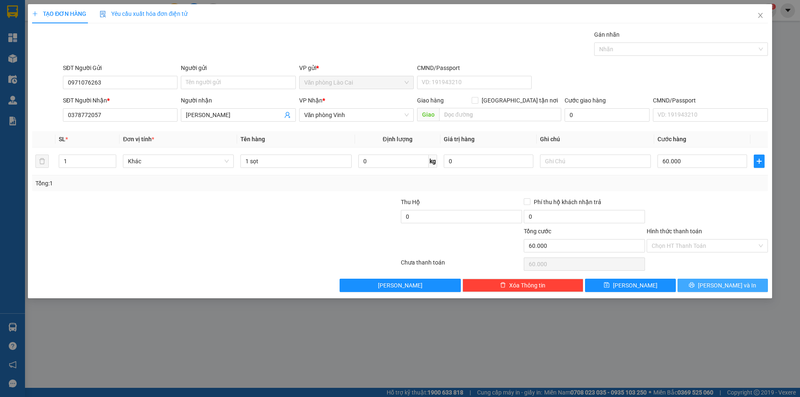
drag, startPoint x: 707, startPoint y: 277, endPoint x: 707, endPoint y: 281, distance: 4.6
click at [707, 281] on div "Transit Pickup Surcharge Ids Transit Deliver Surcharge Ids Transit Deliver Surc…" at bounding box center [400, 161] width 736 height 262
click at [695, 287] on icon "printer" at bounding box center [692, 285] width 6 height 6
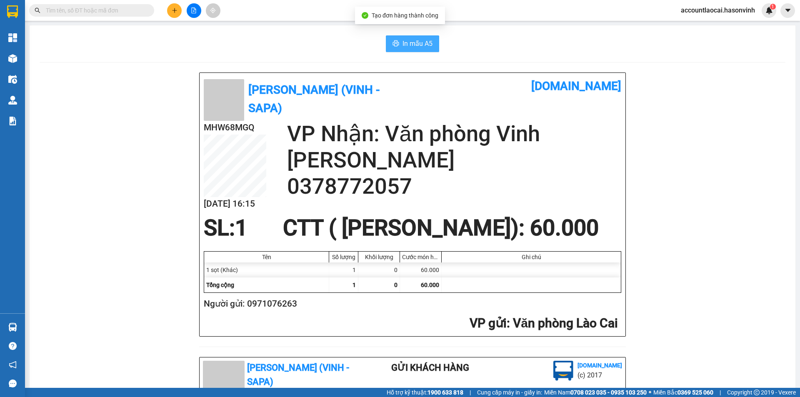
click at [412, 52] on div "In mẫu A5 Hà Sơn (Vinh - Sapa) vexere.com MHW68MGQ 12/09 16:15 VP Nhận: Văn phò…" at bounding box center [413, 356] width 766 height 663
click at [420, 48] on span "In mẫu A5" at bounding box center [418, 43] width 30 height 10
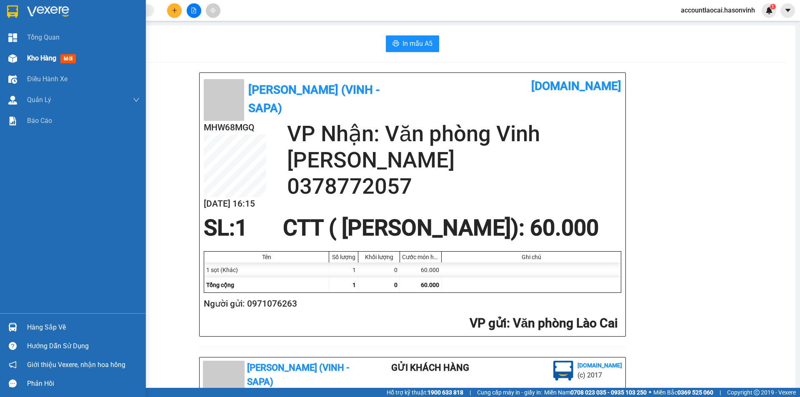
click at [13, 58] on img at bounding box center [12, 58] width 9 height 9
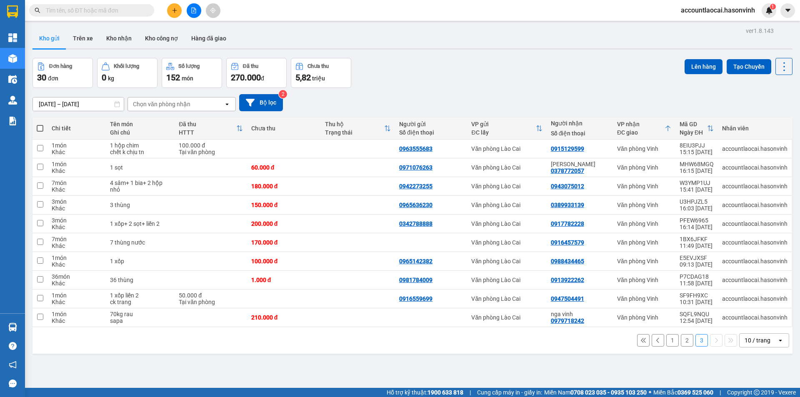
click at [696, 334] on button "3" at bounding box center [702, 340] width 13 height 13
drag, startPoint x: 679, startPoint y: 366, endPoint x: 690, endPoint y: 358, distance: 14.0
click at [680, 366] on div "ver 1.8.143 Kho gửi Trên xe Kho nhận Kho công nợ Hàng đã giao Đơn hàng 30 đơn K…" at bounding box center [412, 223] width 767 height 397
click at [177, 14] on button at bounding box center [174, 10] width 15 height 15
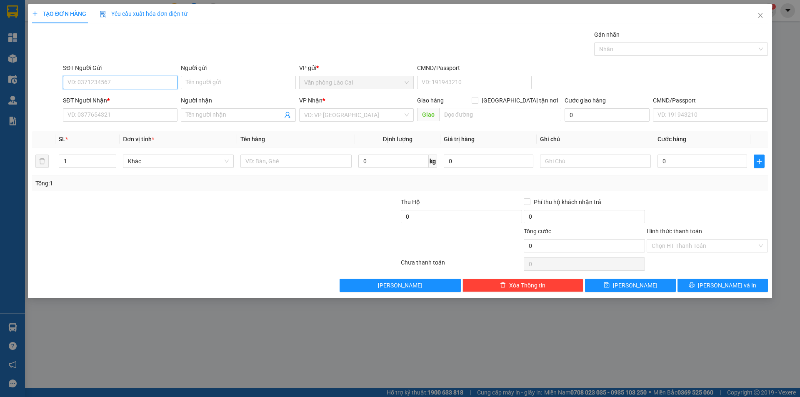
click at [128, 86] on input "SĐT Người Gửi" at bounding box center [120, 82] width 115 height 13
type input "0973871628"
click at [131, 113] on input "SĐT Người Nhận *" at bounding box center [120, 114] width 115 height 13
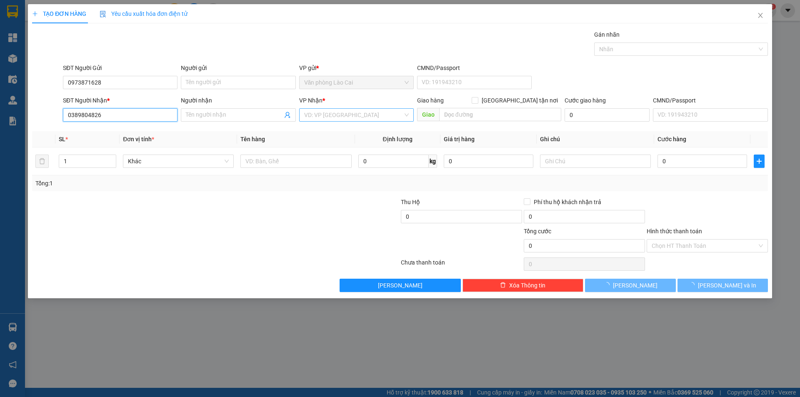
type input "0389804826"
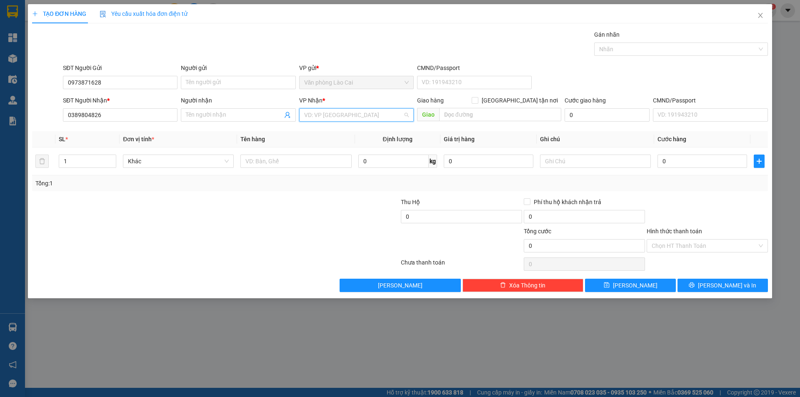
click at [371, 111] on input "search" at bounding box center [353, 115] width 99 height 13
click at [337, 133] on div "Văn phòng Vinh" at bounding box center [356, 131] width 105 height 9
click at [286, 166] on input "text" at bounding box center [296, 161] width 111 height 13
type input "1 sọt"
click at [688, 167] on input "0" at bounding box center [703, 161] width 90 height 13
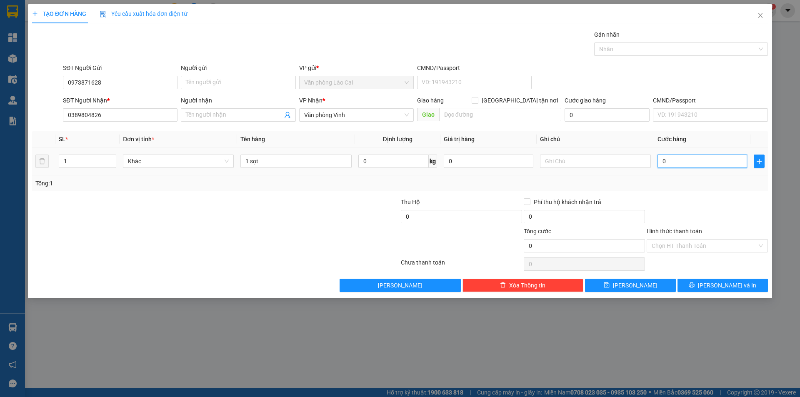
type input "5"
type input "50"
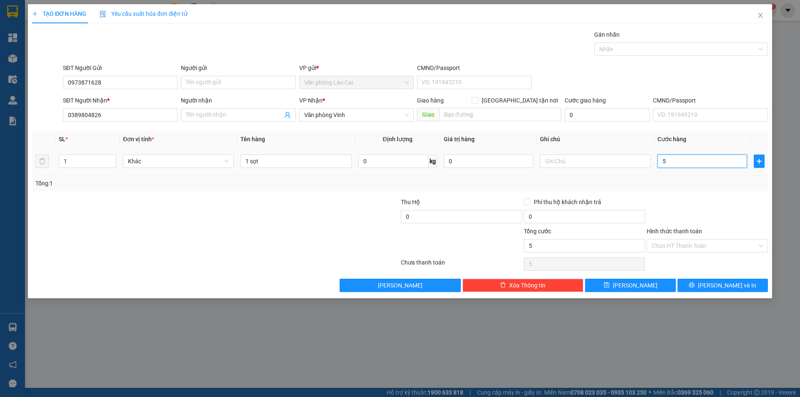
type input "50"
type input "500"
type input "5.000"
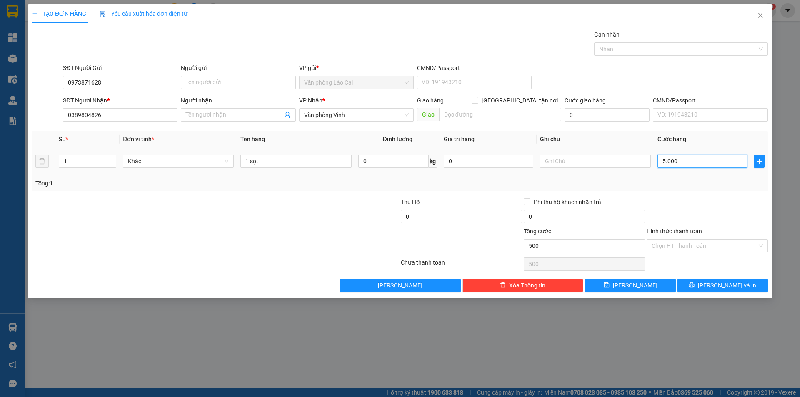
type input "5.000"
type input "50.000"
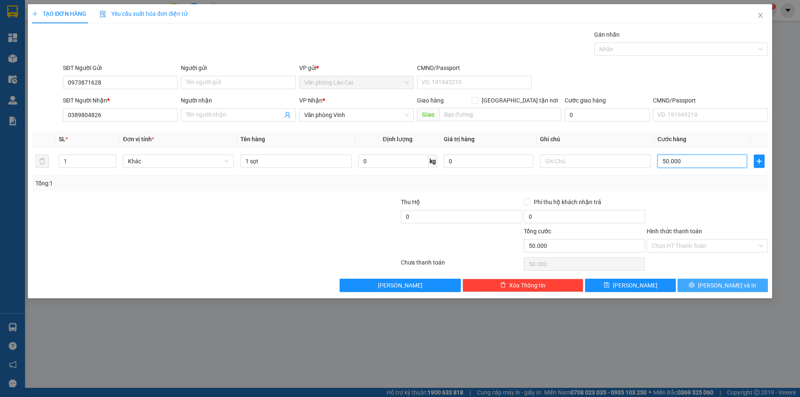
type input "50.000"
click at [724, 284] on span "[PERSON_NAME] và In" at bounding box center [727, 285] width 58 height 9
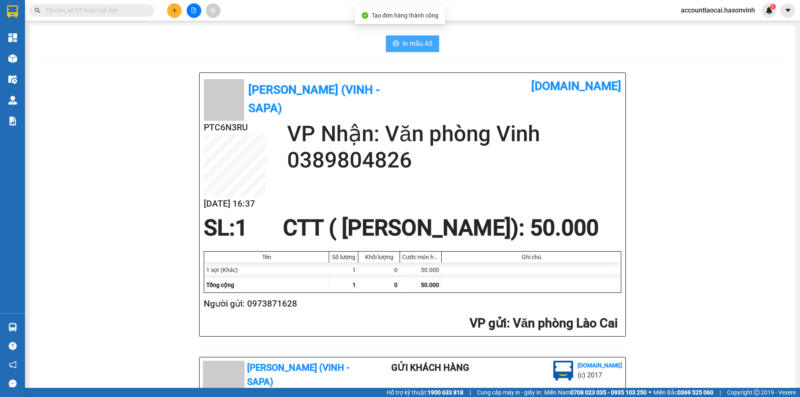
click at [408, 39] on span "In mẫu A5" at bounding box center [418, 43] width 30 height 10
click at [175, 12] on icon "plus" at bounding box center [174, 10] width 0 height 5
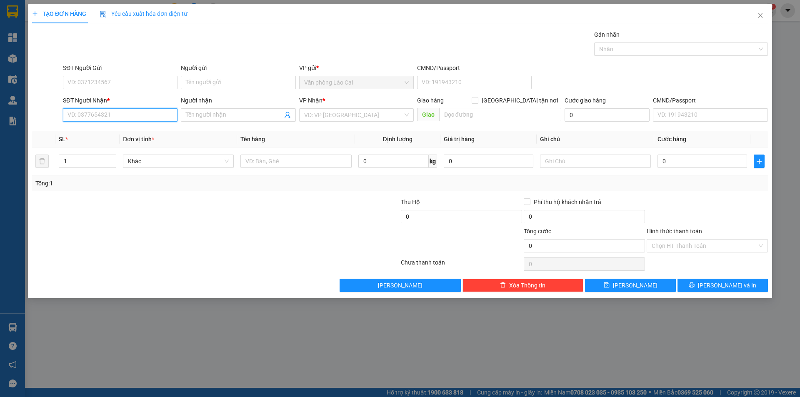
click at [138, 120] on input "SĐT Người Nhận *" at bounding box center [120, 114] width 115 height 13
click at [123, 117] on input "1796" at bounding box center [120, 114] width 115 height 13
click at [100, 136] on div "0367631796 - Chị Nguyệt" at bounding box center [120, 131] width 105 height 9
type input "0367631796"
type input "Chị Nguyệt"
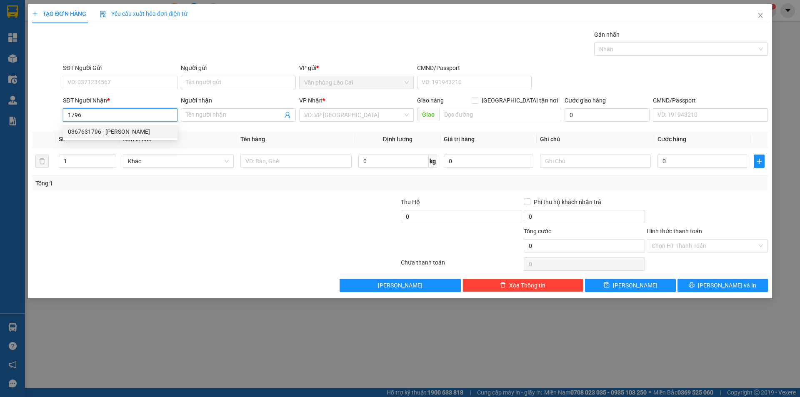
type input "DIỄN CHÂU"
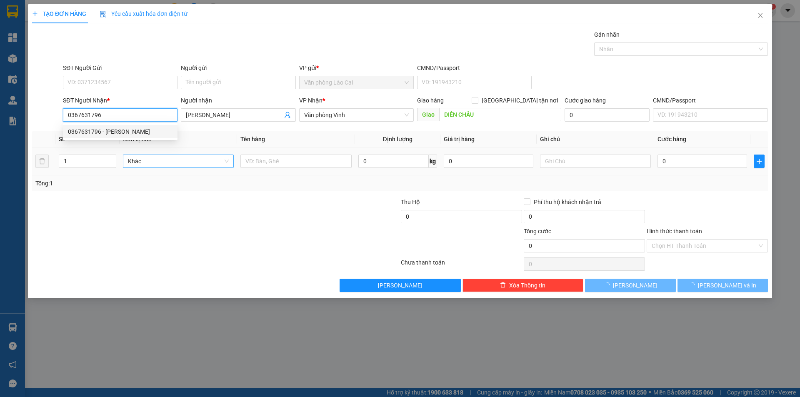
type input "200.000"
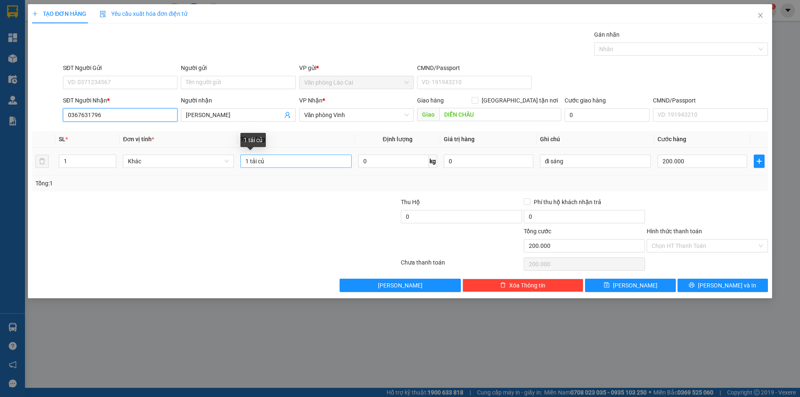
type input "0367631796"
drag, startPoint x: 281, startPoint y: 163, endPoint x: 195, endPoint y: 169, distance: 85.7
click at [207, 171] on tr "1 Khác 1 tải củ 0 kg 0 đi sáng 200.000" at bounding box center [400, 162] width 736 height 28
type input "1 hộp"
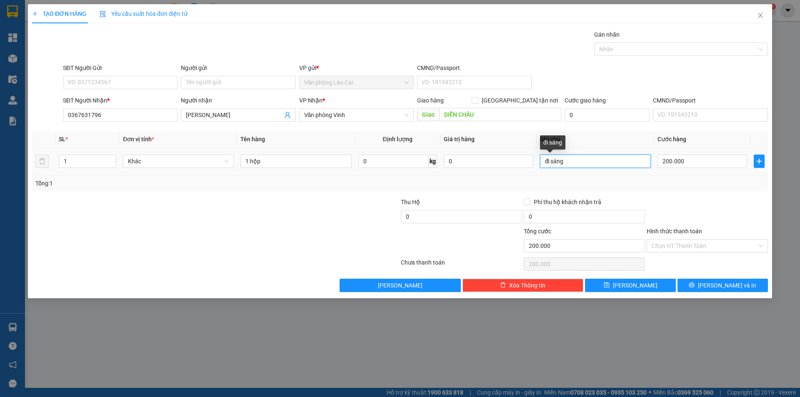
drag, startPoint x: 581, startPoint y: 161, endPoint x: 464, endPoint y: 172, distance: 117.3
click at [464, 172] on tr "1 Khác 1 hộp 0 kg 0 đi sáng 200.000" at bounding box center [400, 162] width 736 height 28
click at [690, 163] on input "200.000" at bounding box center [703, 161] width 90 height 13
type input "5"
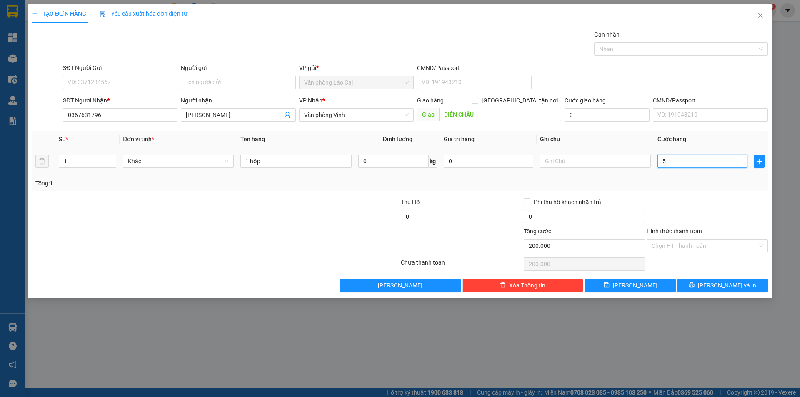
type input "5"
type input "50"
type input "500"
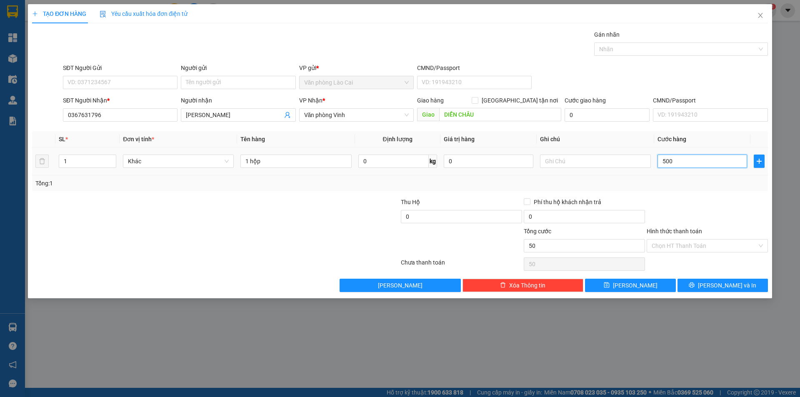
type input "500"
type input "5.000"
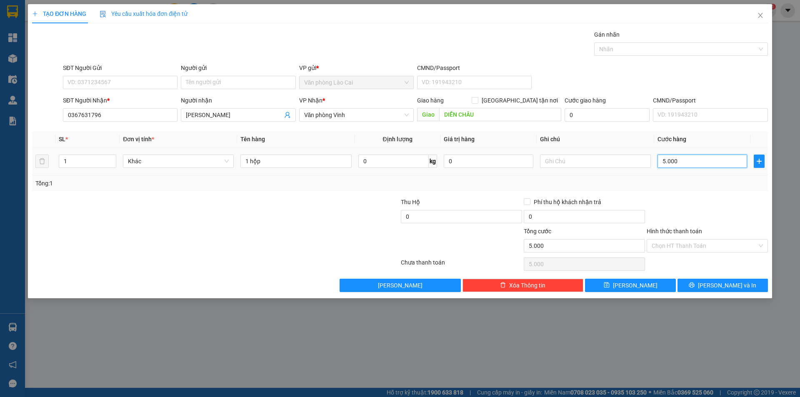
type input "50.000"
click at [727, 288] on span "[PERSON_NAME] và In" at bounding box center [727, 285] width 58 height 9
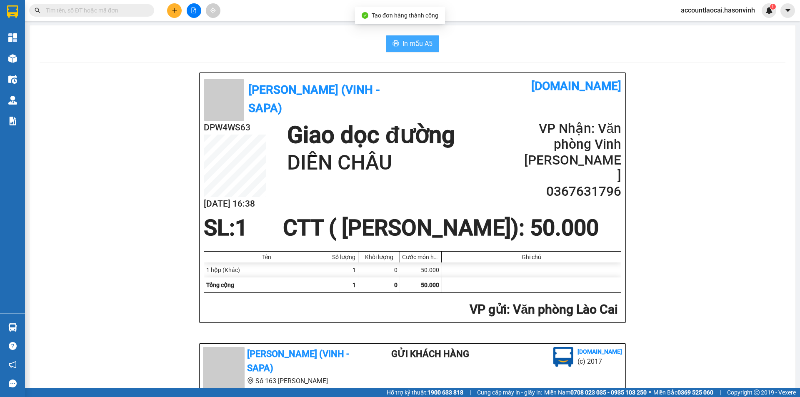
click at [409, 47] on span "In mẫu A5" at bounding box center [418, 43] width 30 height 10
click at [176, 5] on button at bounding box center [174, 10] width 15 height 15
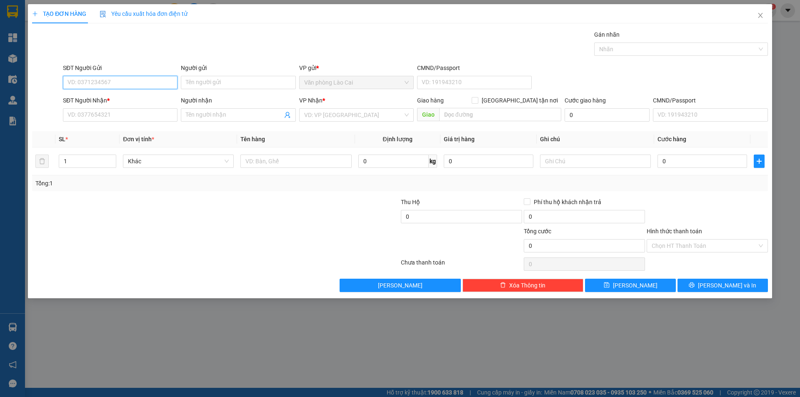
click at [117, 77] on input "SĐT Người Gửi" at bounding box center [120, 82] width 115 height 13
type input "0943159638"
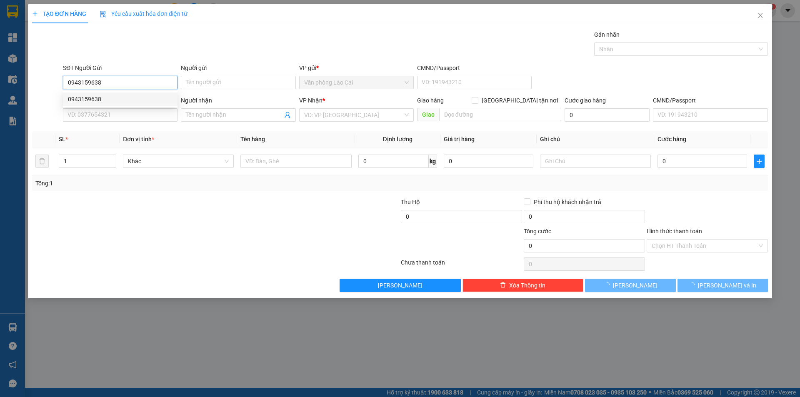
click at [110, 98] on div "0943159638" at bounding box center [120, 99] width 105 height 9
type input "0949568105"
type input "270.000"
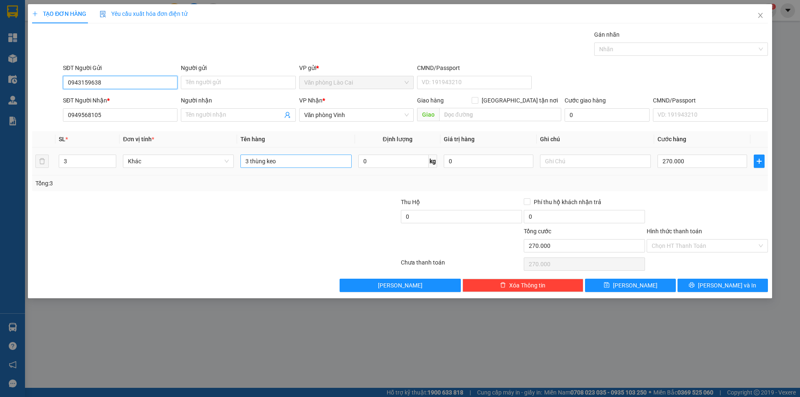
type input "0943159638"
drag, startPoint x: 301, startPoint y: 161, endPoint x: 197, endPoint y: 161, distance: 104.2
click at [197, 161] on tr "3 Khác 3 thùng keo 0 kg 0 270.000" at bounding box center [400, 162] width 736 height 28
type input "5 thùng"
click at [94, 162] on input "3" at bounding box center [87, 161] width 57 height 13
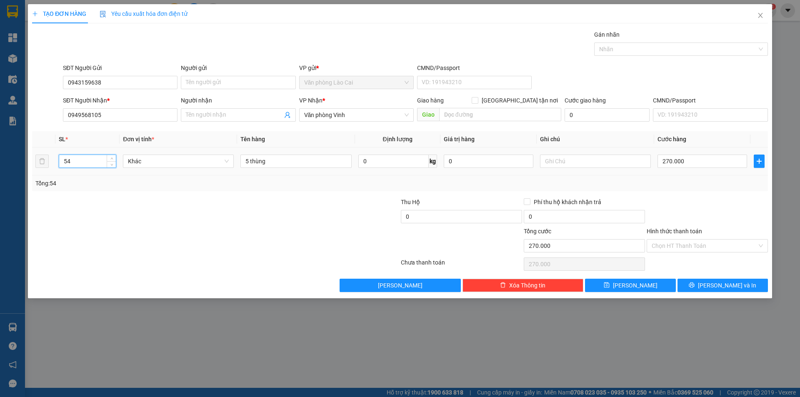
type input "5"
click at [690, 160] on input "270.000" at bounding box center [703, 161] width 90 height 13
type input "2"
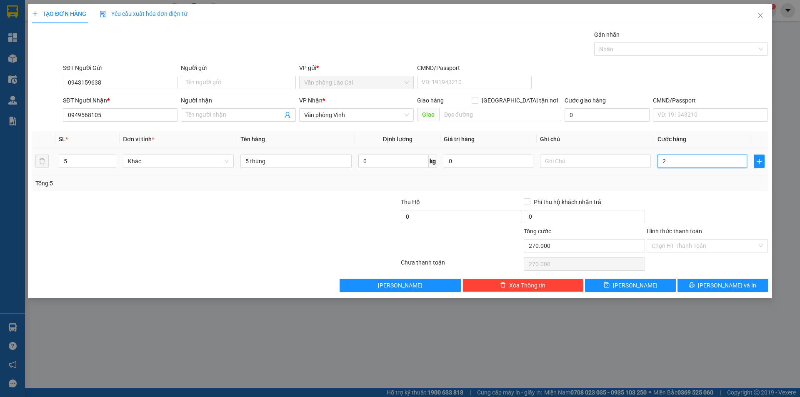
type input "2"
type input "20"
type input "200"
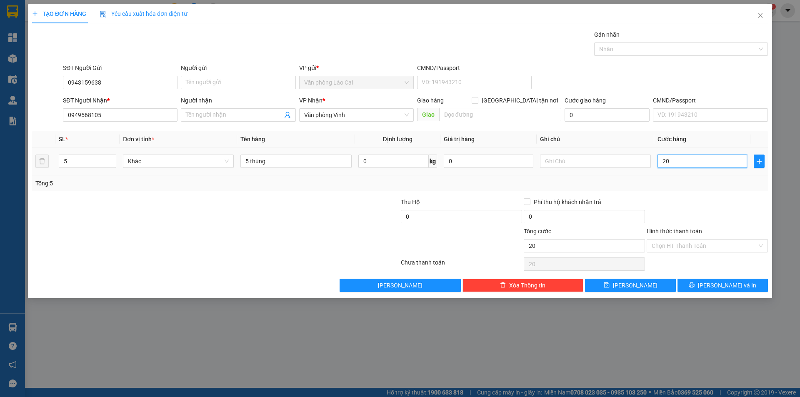
type input "200"
type input "2.000"
type input "20.000"
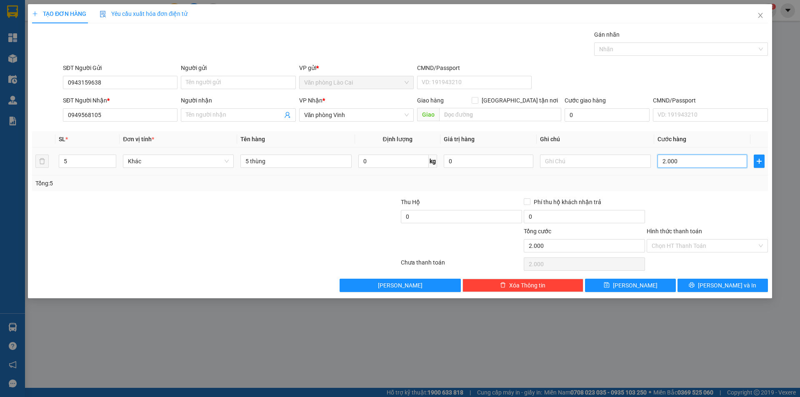
type input "20.000"
type input "200.000"
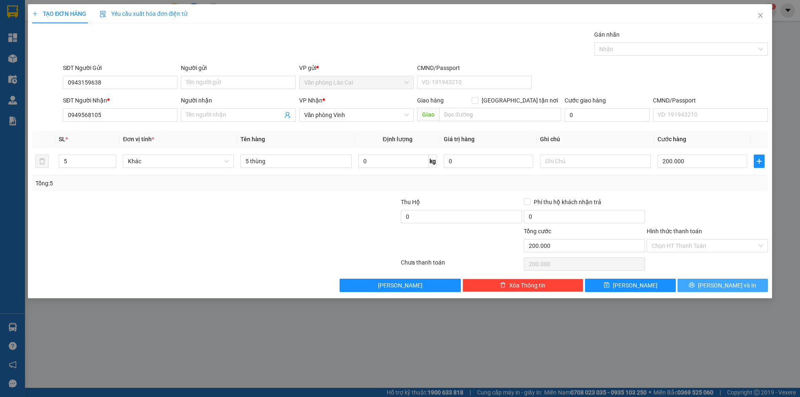
click at [719, 285] on span "[PERSON_NAME] và In" at bounding box center [727, 285] width 58 height 9
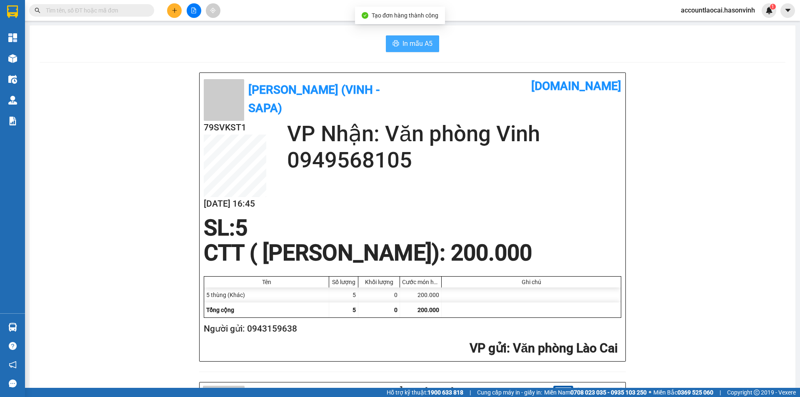
click at [405, 45] on span "In mẫu A5" at bounding box center [418, 43] width 30 height 10
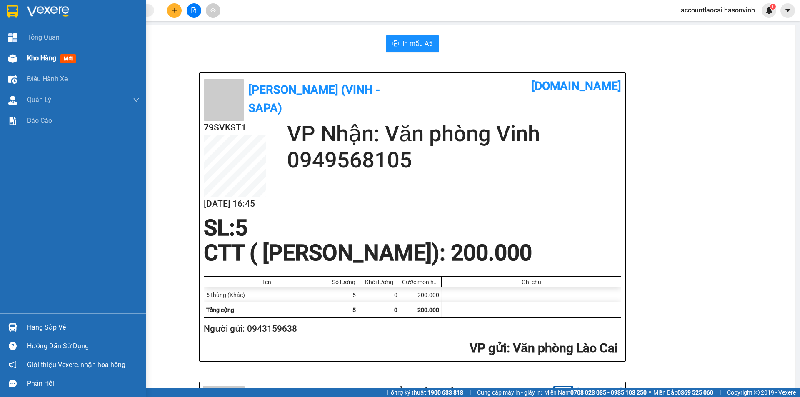
click at [31, 60] on span "Kho hàng" at bounding box center [41, 58] width 29 height 8
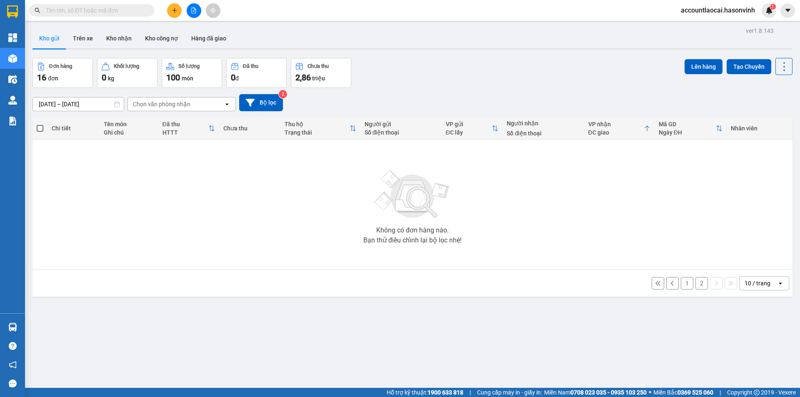
click at [681, 283] on button "1" at bounding box center [687, 283] width 13 height 13
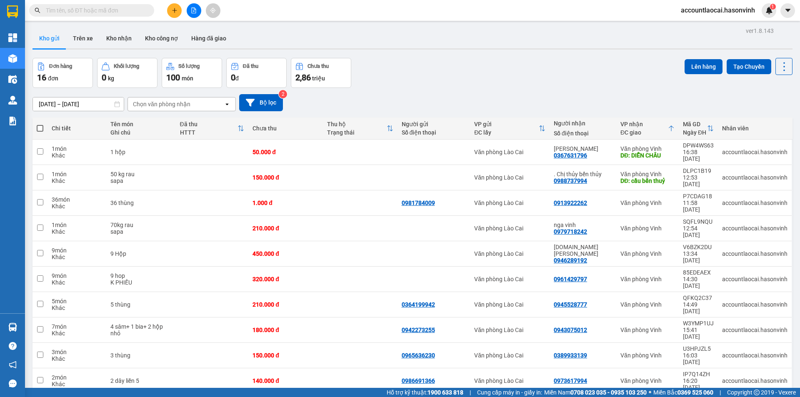
click at [170, 5] on button at bounding box center [174, 10] width 15 height 15
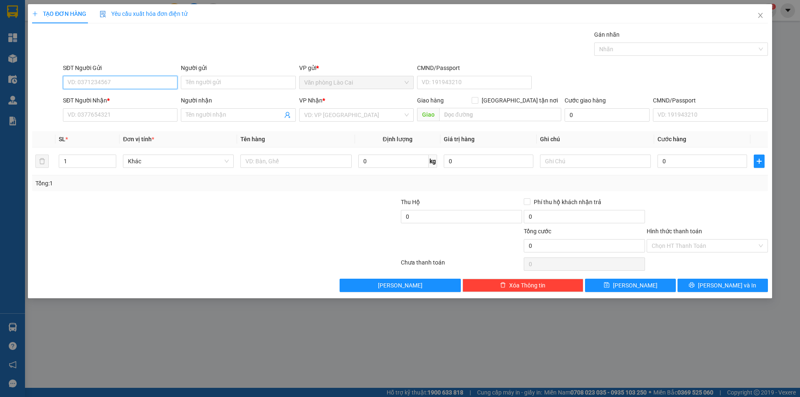
click at [116, 87] on input "SĐT Người Gửi" at bounding box center [120, 82] width 115 height 13
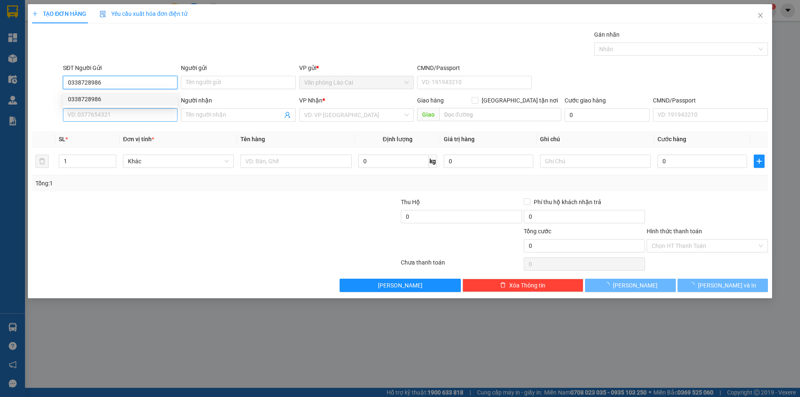
type input "0338728986"
click at [131, 119] on input "SĐT Người Nhận *" at bounding box center [120, 114] width 115 height 13
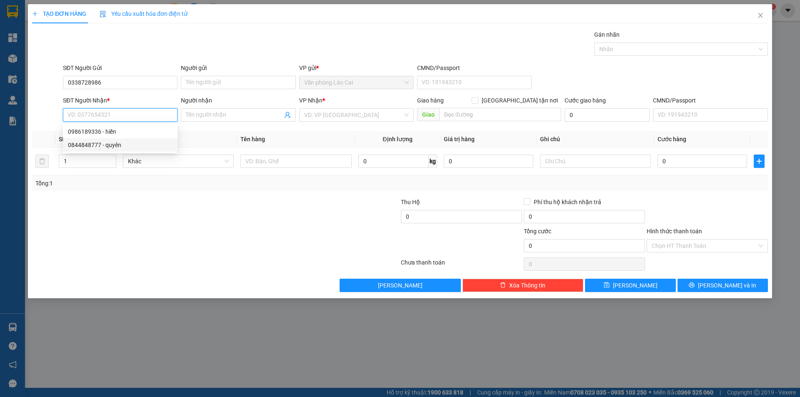
click at [124, 140] on div "0844848777 - quyên" at bounding box center [120, 144] width 115 height 13
type input "0844848777"
type input "quyên"
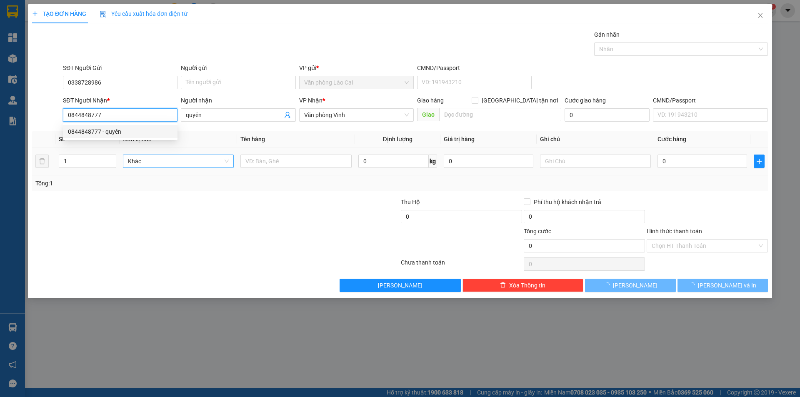
type input "80.000"
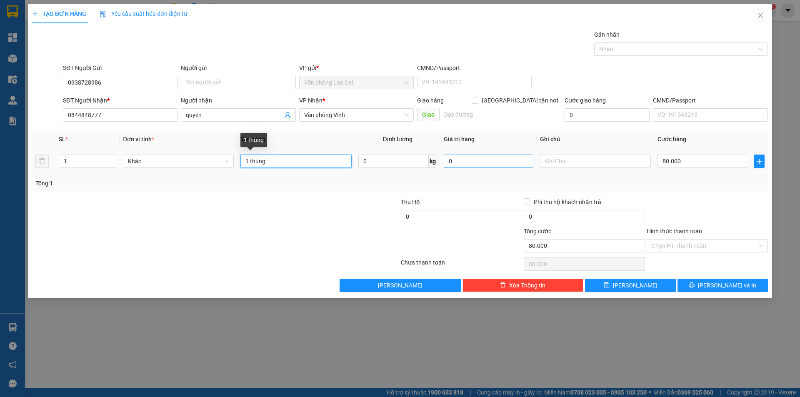
drag, startPoint x: 276, startPoint y: 164, endPoint x: 479, endPoint y: 161, distance: 203.1
click at [278, 164] on input "1 thùng" at bounding box center [296, 161] width 111 height 13
click at [678, 160] on input "80.000" at bounding box center [703, 161] width 90 height 13
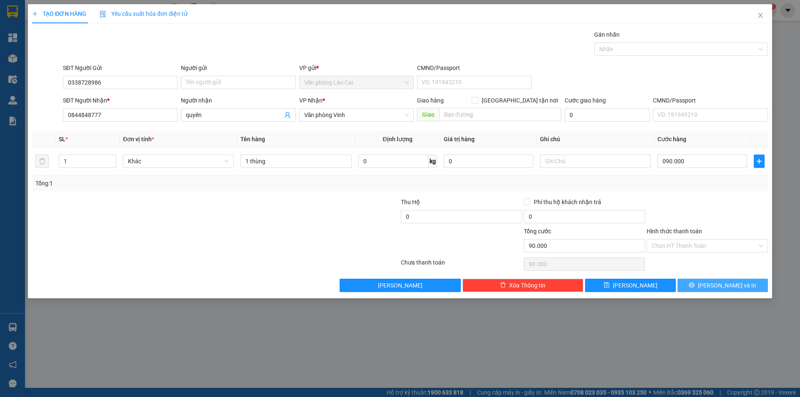
click at [721, 287] on span "[PERSON_NAME] và In" at bounding box center [727, 285] width 58 height 9
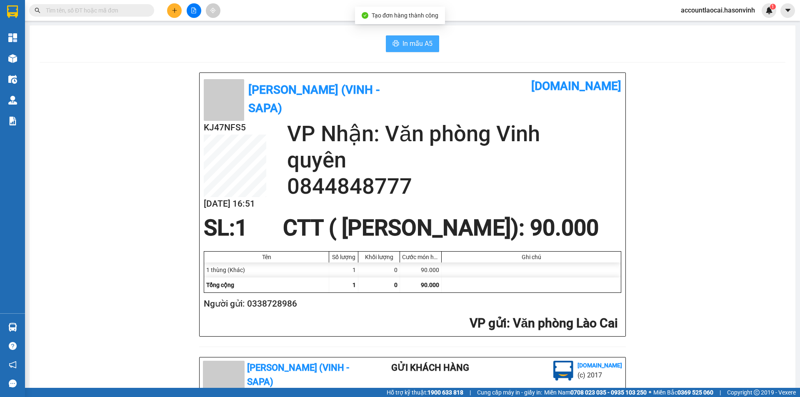
click at [407, 46] on span "In mẫu A5" at bounding box center [418, 43] width 30 height 10
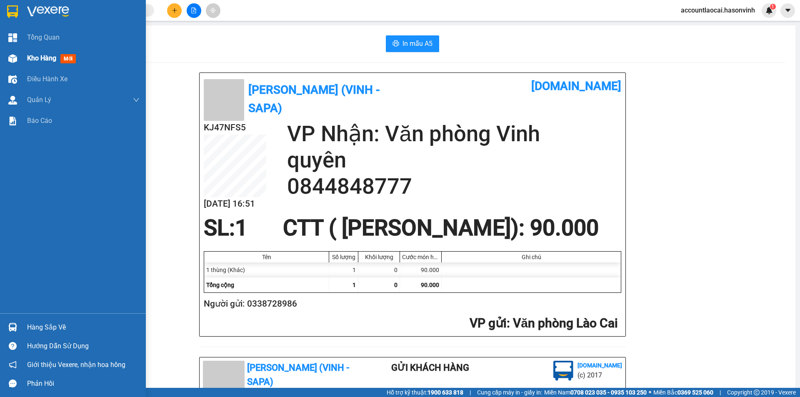
click at [7, 58] on div at bounding box center [12, 58] width 15 height 15
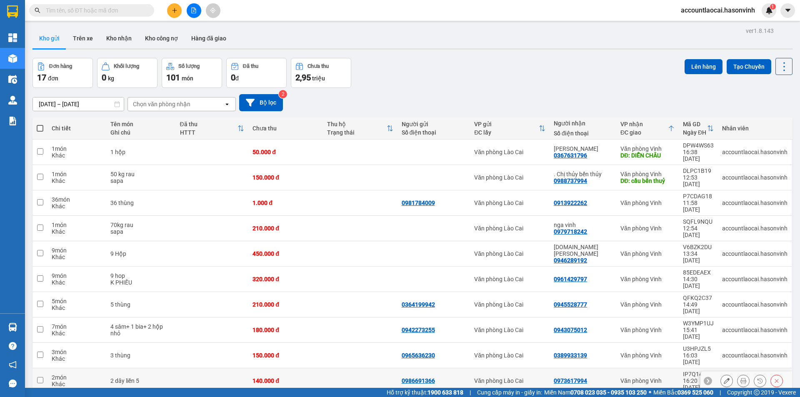
click at [741, 378] on icon at bounding box center [744, 381] width 6 height 6
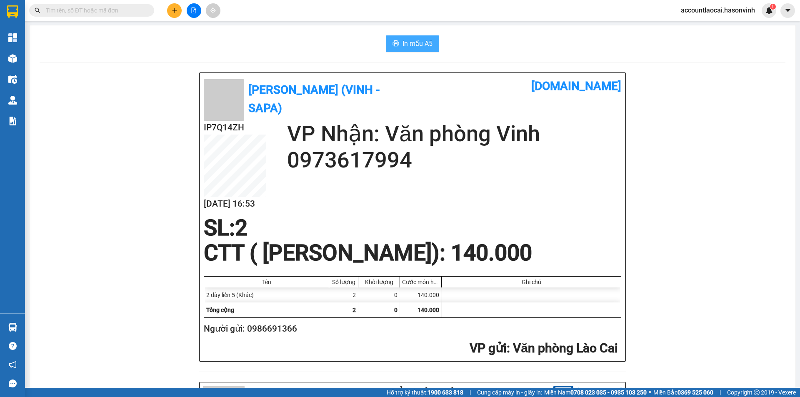
click at [418, 44] on span "In mẫu A5" at bounding box center [418, 43] width 30 height 10
click at [177, 10] on icon "plus" at bounding box center [175, 11] width 6 height 6
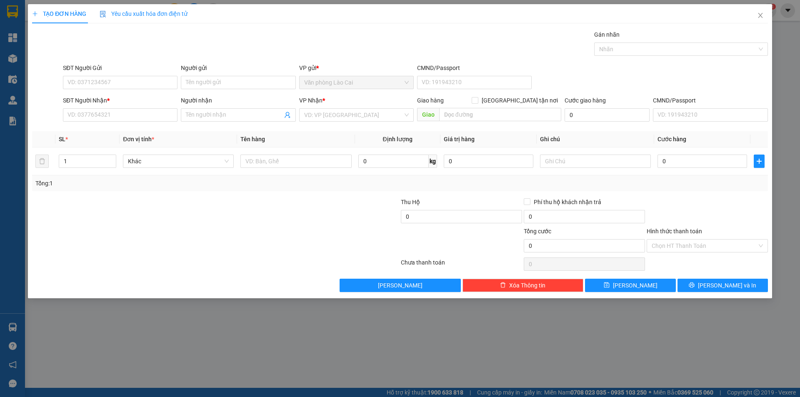
click at [130, 91] on div "SĐT Người Gửi VD: 0371234567" at bounding box center [120, 77] width 115 height 29
click at [125, 79] on input "SĐT Người Gửi" at bounding box center [120, 82] width 115 height 13
click at [96, 119] on input "SĐT Người Nhận *" at bounding box center [120, 114] width 115 height 13
drag, startPoint x: 367, startPoint y: 107, endPoint x: 366, endPoint y: 117, distance: 9.7
click at [367, 110] on div "VP Nhận * VD: VP Sài Gòn" at bounding box center [356, 110] width 115 height 29
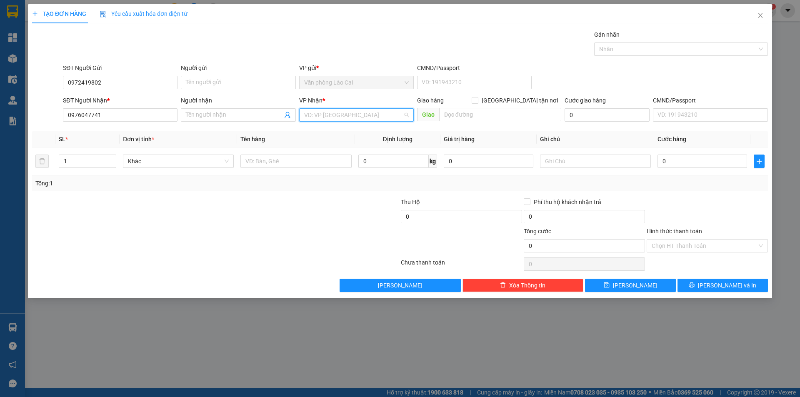
drag, startPoint x: 365, startPoint y: 117, endPoint x: 356, endPoint y: 121, distance: 10.3
click at [365, 117] on input "search" at bounding box center [353, 115] width 99 height 13
click at [338, 129] on div "Văn phòng Vinh" at bounding box center [356, 131] width 105 height 9
click at [293, 164] on input "text" at bounding box center [296, 161] width 111 height 13
drag, startPoint x: 71, startPoint y: 160, endPoint x: 63, endPoint y: 156, distance: 9.0
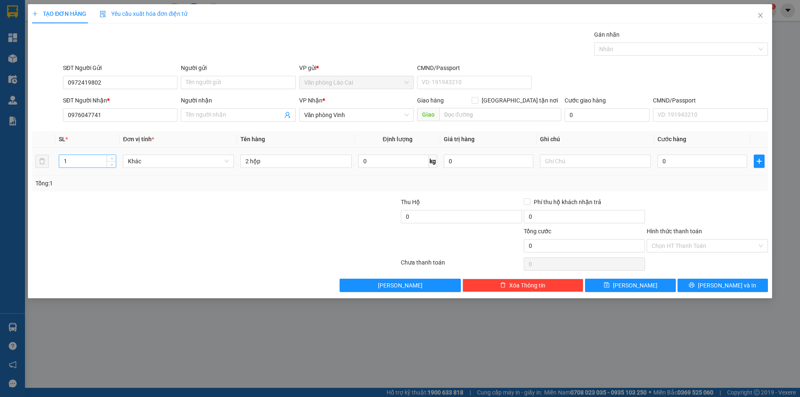
click at [70, 160] on input "1" at bounding box center [87, 161] width 57 height 13
click at [698, 163] on input "0" at bounding box center [703, 161] width 90 height 13
click at [729, 293] on div "TẠO ĐƠN HÀNG Yêu cầu xuất hóa đơn điện tử Transit Pickup Surcharge Ids Transit …" at bounding box center [400, 151] width 745 height 294
click at [730, 279] on button "[PERSON_NAME] và In" at bounding box center [723, 285] width 90 height 13
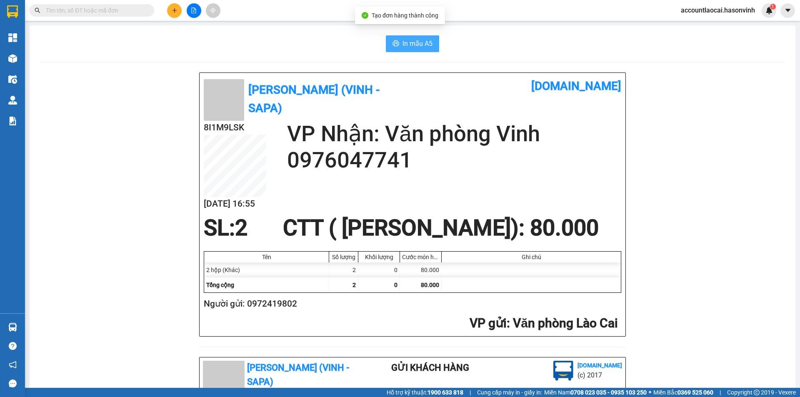
click at [432, 43] on button "In mẫu A5" at bounding box center [412, 43] width 53 height 17
click at [173, 16] on button at bounding box center [174, 10] width 15 height 15
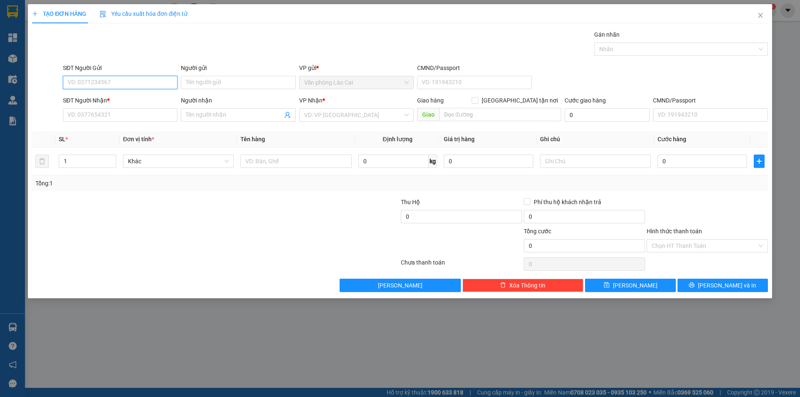
click at [138, 79] on input "SĐT Người Gửi" at bounding box center [120, 82] width 115 height 13
click at [124, 113] on input "SĐT Người Nhận *" at bounding box center [120, 114] width 115 height 13
click at [326, 115] on input "search" at bounding box center [353, 115] width 99 height 13
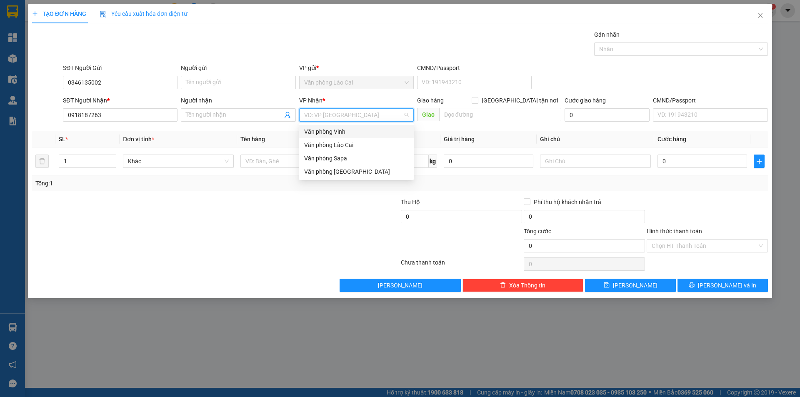
click at [325, 135] on div "Văn phòng Vinh" at bounding box center [356, 131] width 105 height 9
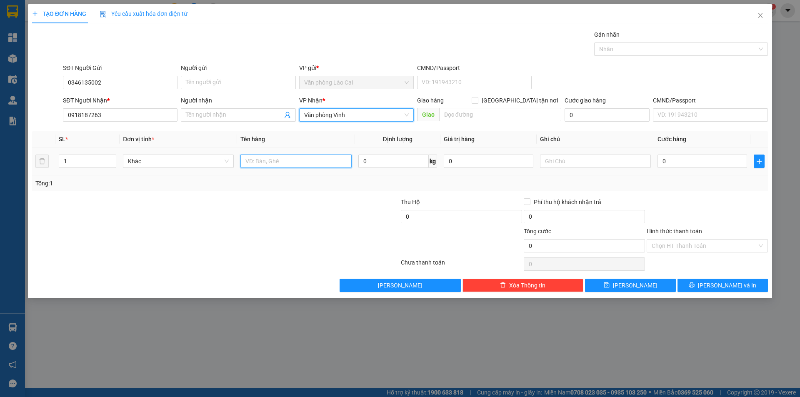
click at [281, 160] on input "text" at bounding box center [296, 161] width 111 height 13
click at [675, 162] on input "0" at bounding box center [703, 161] width 90 height 13
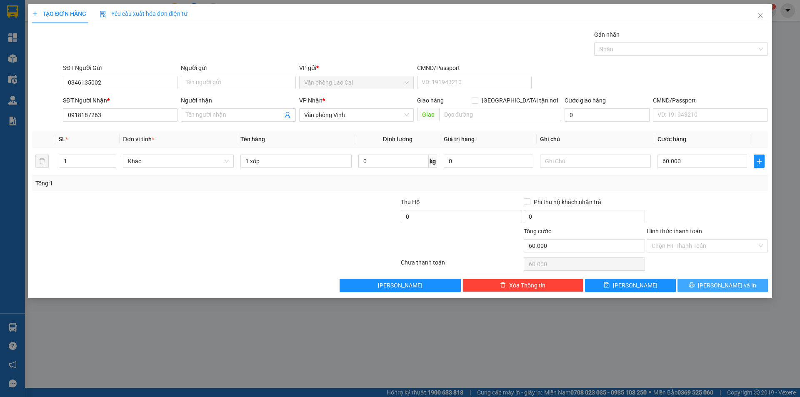
click at [754, 286] on button "[PERSON_NAME] và In" at bounding box center [723, 285] width 90 height 13
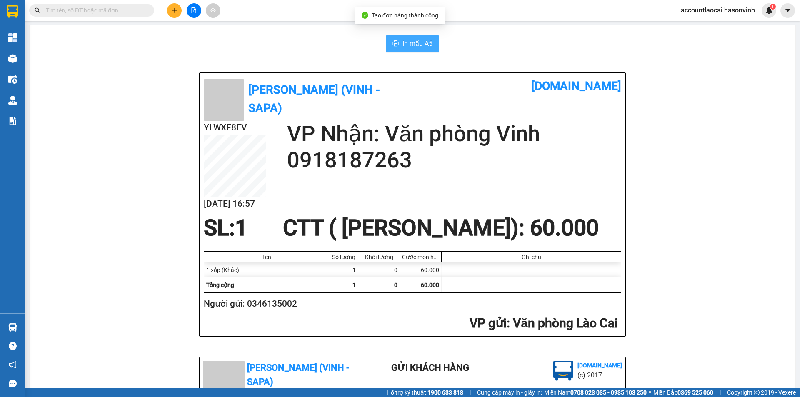
click at [418, 40] on span "In mẫu A5" at bounding box center [418, 43] width 30 height 10
click at [148, 10] on span at bounding box center [148, 10] width 5 height 9
click at [134, 12] on input "text" at bounding box center [95, 10] width 98 height 9
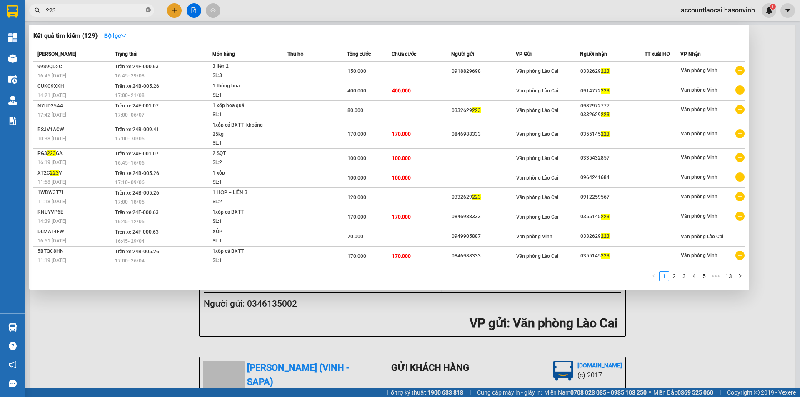
click at [146, 12] on icon "close-circle" at bounding box center [148, 10] width 5 height 5
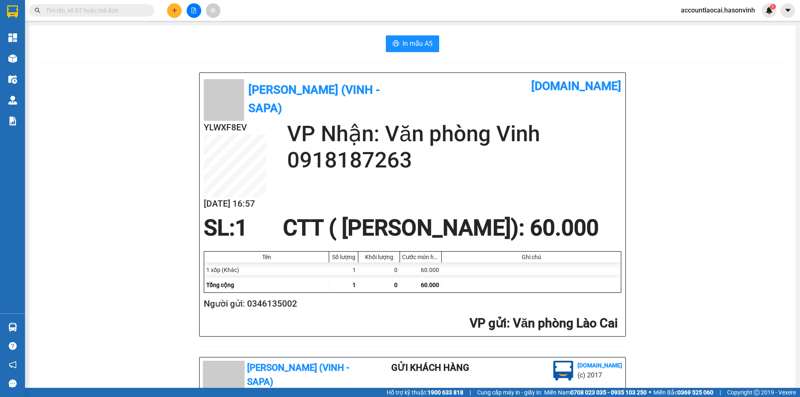
click at [140, 12] on input "text" at bounding box center [95, 10] width 98 height 9
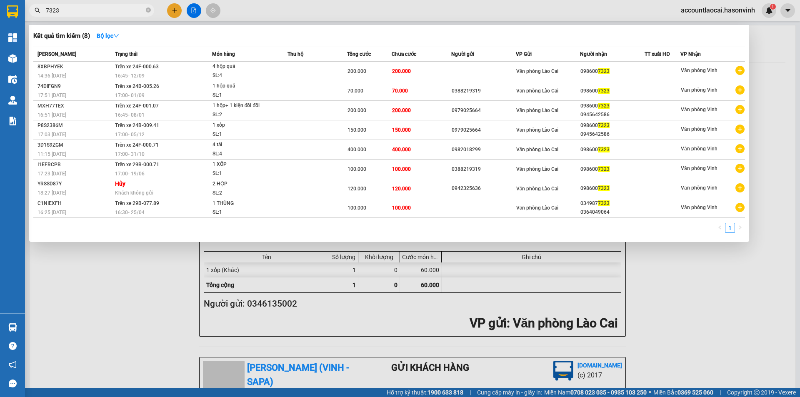
click at [128, 259] on div at bounding box center [400, 198] width 800 height 397
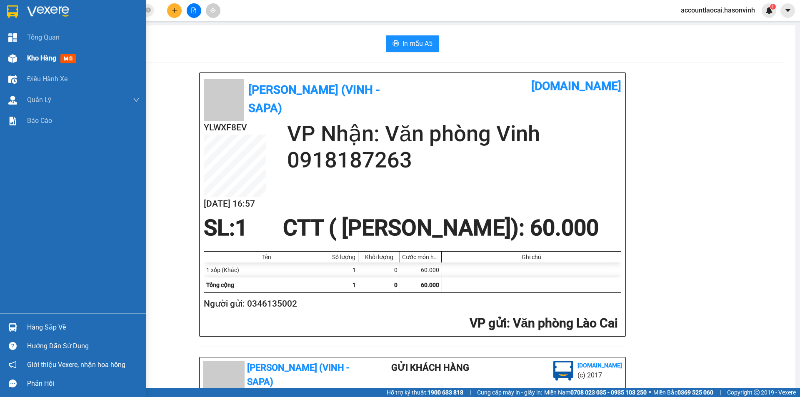
click at [18, 54] on div at bounding box center [12, 58] width 15 height 15
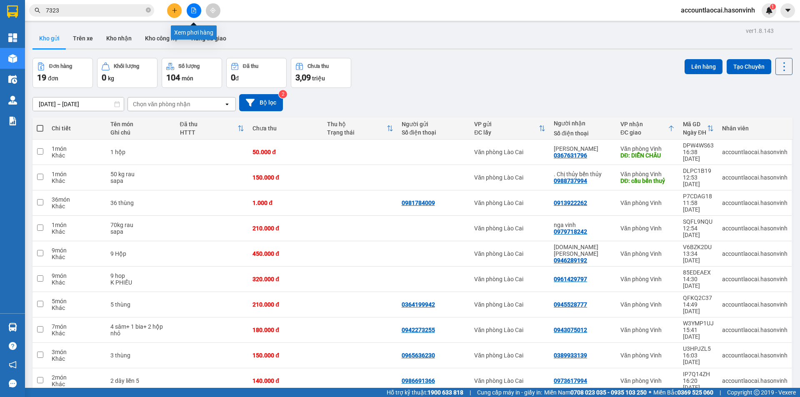
click at [196, 12] on icon "file-add" at bounding box center [194, 11] width 6 height 6
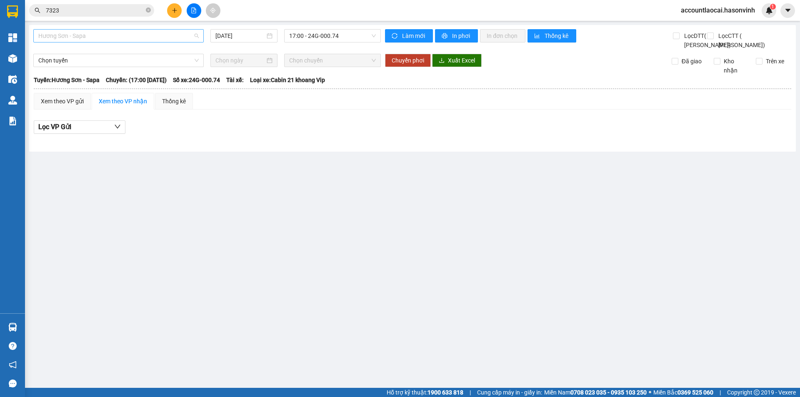
click at [110, 38] on span "Hương Sơn - Sapa" at bounding box center [118, 36] width 161 height 13
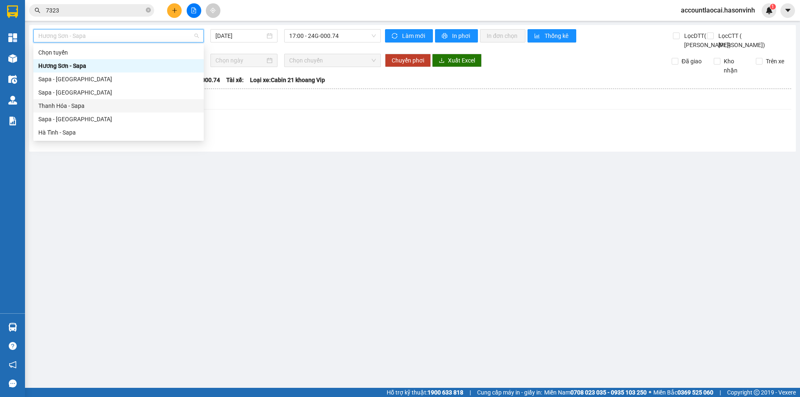
click at [82, 115] on div "Sapa - [GEOGRAPHIC_DATA]" at bounding box center [118, 119] width 161 height 9
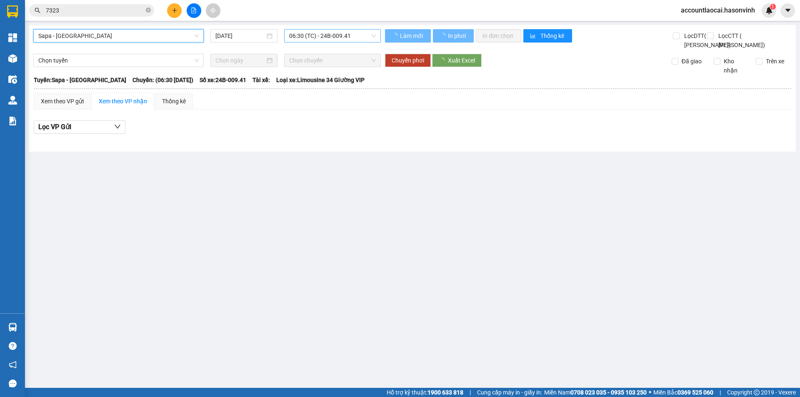
click at [316, 41] on span "06:30 (TC) - 24B-009.41" at bounding box center [332, 36] width 87 height 13
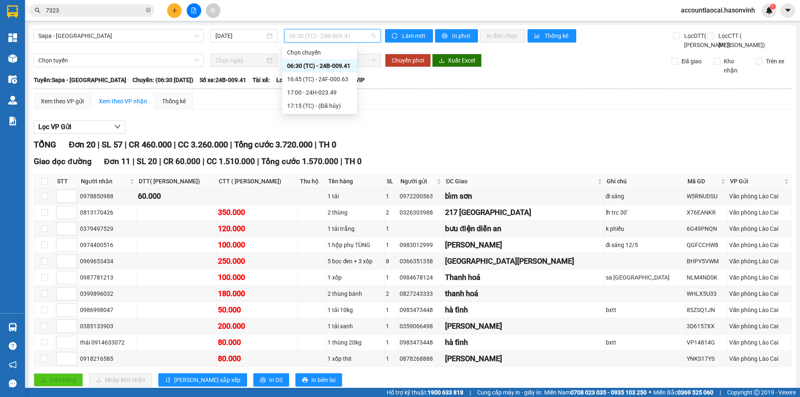
click at [314, 36] on span "06:30 (TC) - 24B-009.41" at bounding box center [332, 36] width 87 height 13
click at [312, 38] on span "06:30 (TC) - 24B-009.41" at bounding box center [332, 36] width 87 height 13
click at [328, 82] on div "16:45 (TC) - 24F-000.63" at bounding box center [319, 79] width 65 height 9
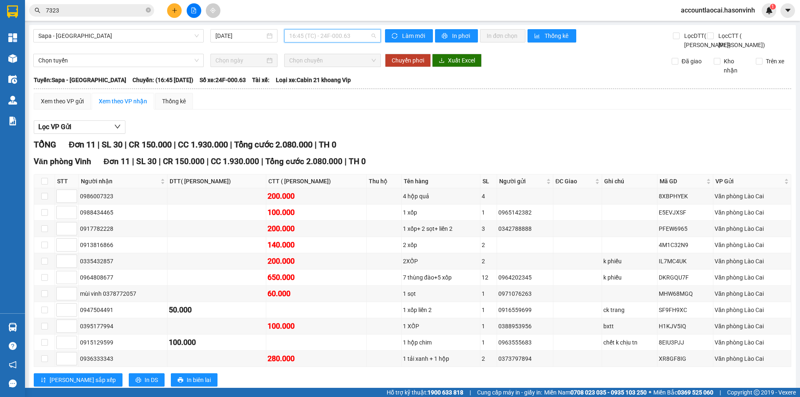
click at [343, 33] on span "16:45 (TC) - 24F-000.63" at bounding box center [332, 36] width 87 height 13
click at [334, 89] on div "17:00 - 24H-023.49" at bounding box center [319, 92] width 65 height 9
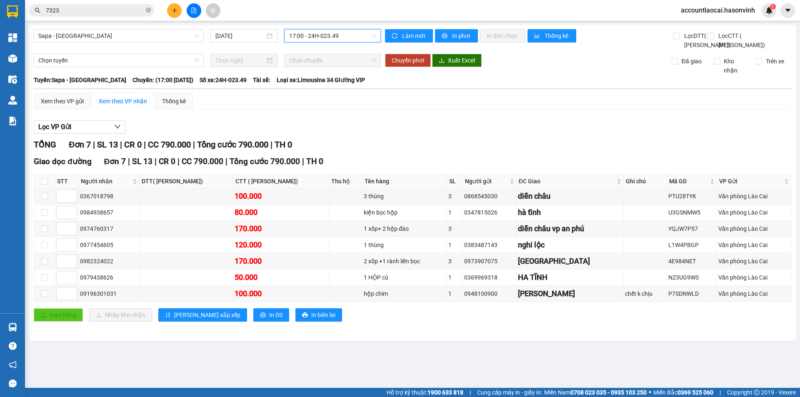
click at [324, 35] on span "17:00 - 24H-023.49" at bounding box center [332, 36] width 87 height 13
click at [329, 80] on div "16:45 (TC) - 24F-000.63" at bounding box center [321, 79] width 65 height 9
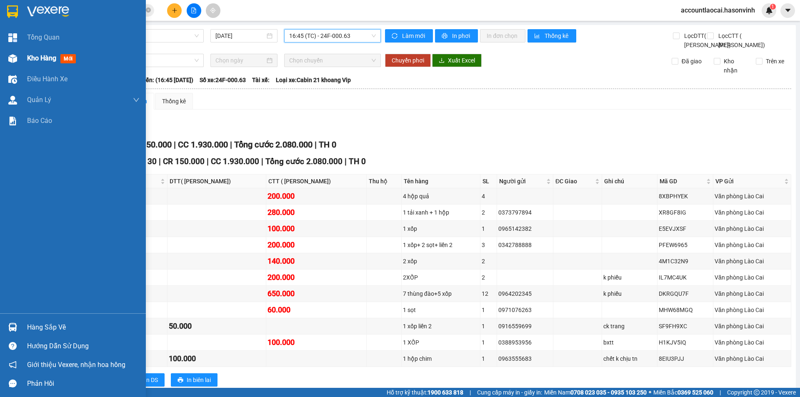
click at [18, 65] on div at bounding box center [12, 58] width 15 height 15
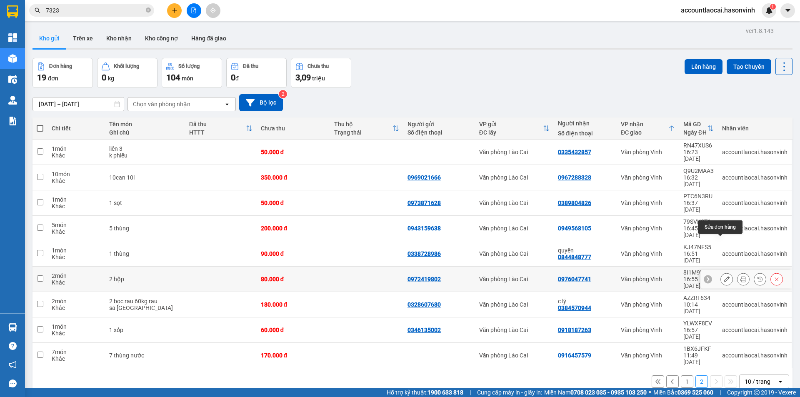
click at [724, 276] on icon at bounding box center [727, 279] width 6 height 6
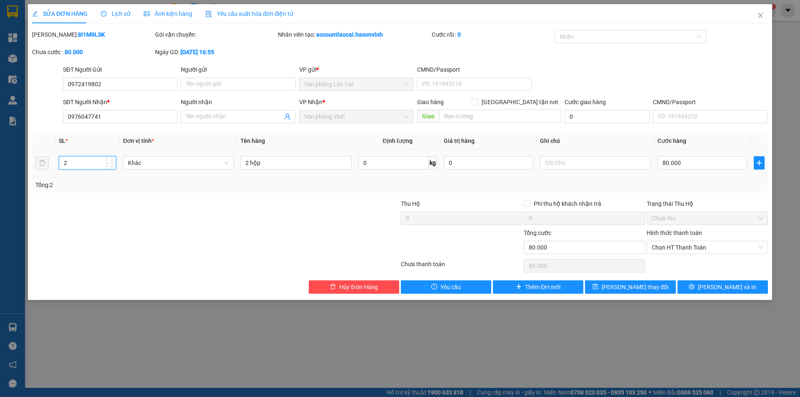
click at [73, 165] on input "2" at bounding box center [87, 163] width 57 height 13
click at [623, 287] on span "[PERSON_NAME] thay đổi" at bounding box center [635, 287] width 67 height 9
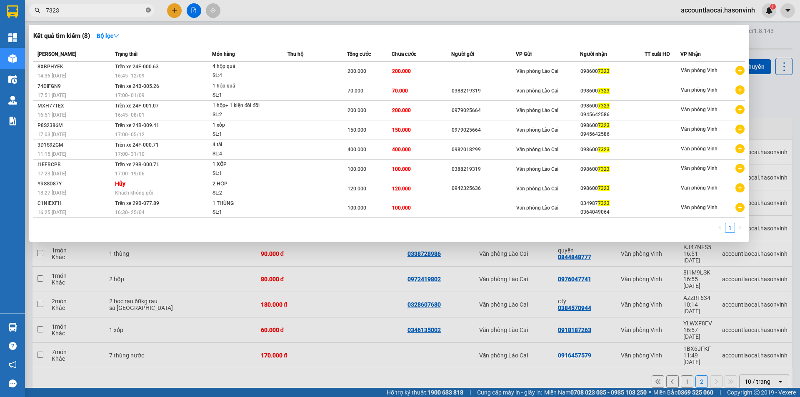
drag, startPoint x: 148, startPoint y: 10, endPoint x: 114, endPoint y: 7, distance: 33.5
click at [147, 9] on icon "close-circle" at bounding box center [148, 10] width 5 height 5
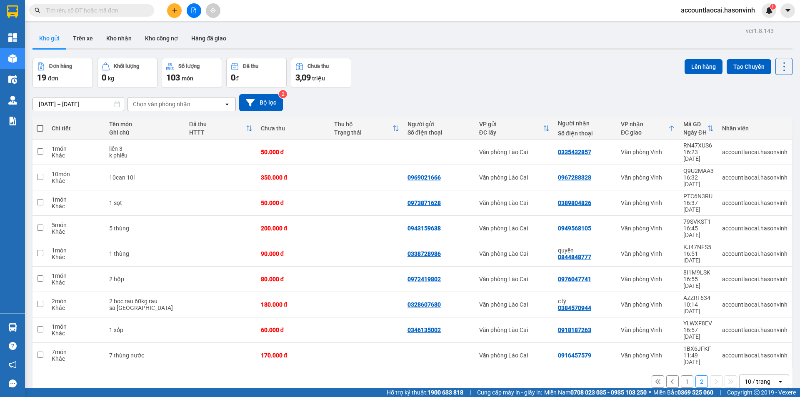
click at [114, 7] on input "text" at bounding box center [95, 10] width 98 height 9
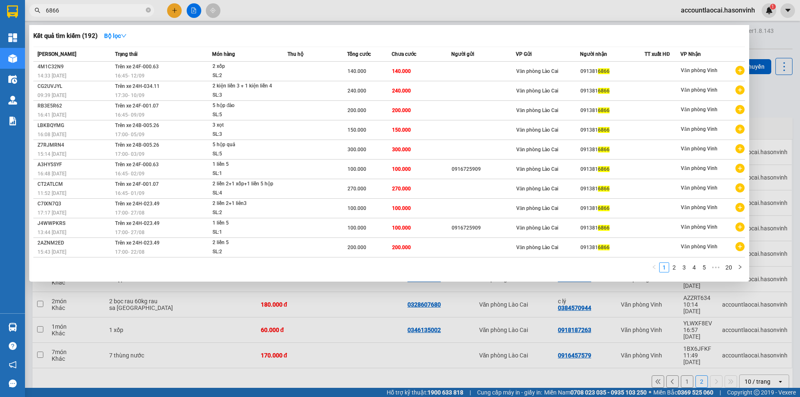
click at [210, 335] on div at bounding box center [400, 198] width 800 height 397
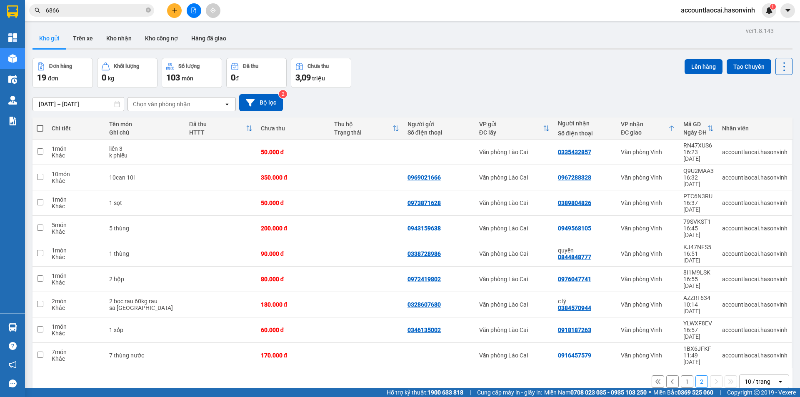
click at [191, 10] on icon "file-add" at bounding box center [194, 11] width 6 height 6
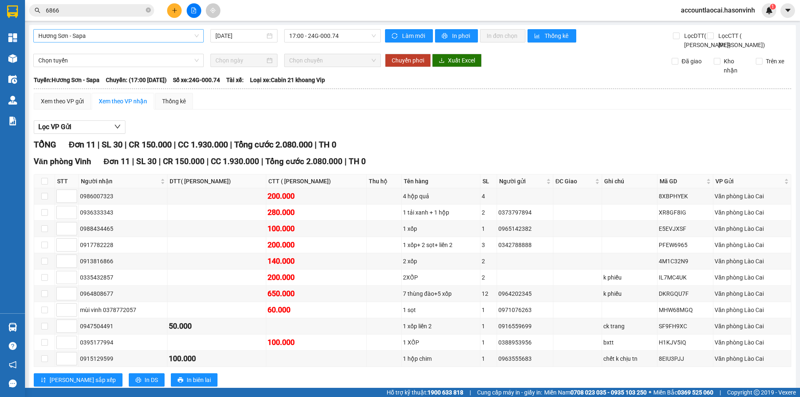
click at [123, 38] on span "Hương Sơn - Sapa" at bounding box center [118, 36] width 161 height 13
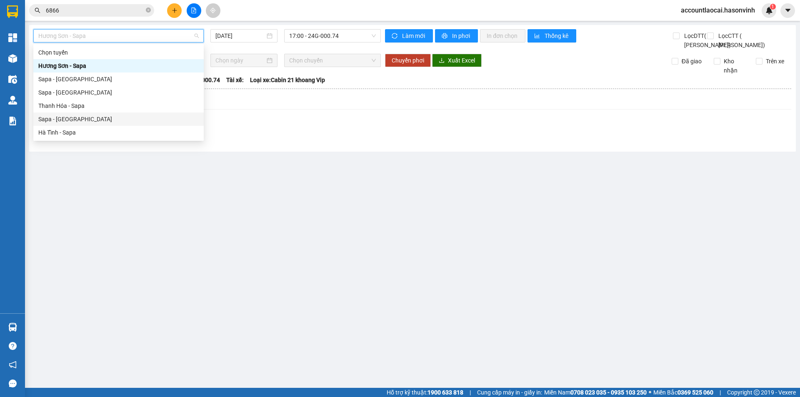
click at [79, 118] on div "Sapa - [GEOGRAPHIC_DATA]" at bounding box center [118, 119] width 161 height 9
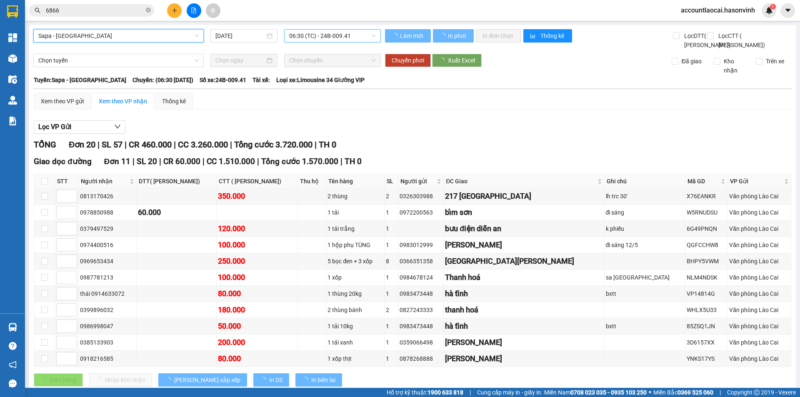
click at [314, 38] on span "06:30 (TC) - 24B-009.41" at bounding box center [332, 36] width 87 height 13
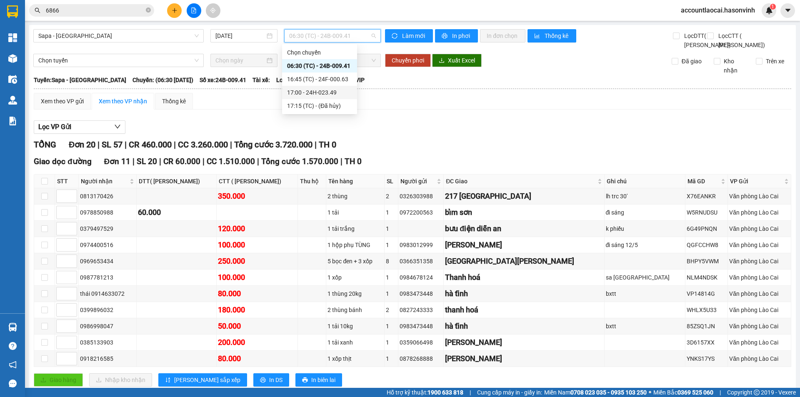
click at [320, 94] on div "17:00 - 24H-023.49" at bounding box center [319, 92] width 65 height 9
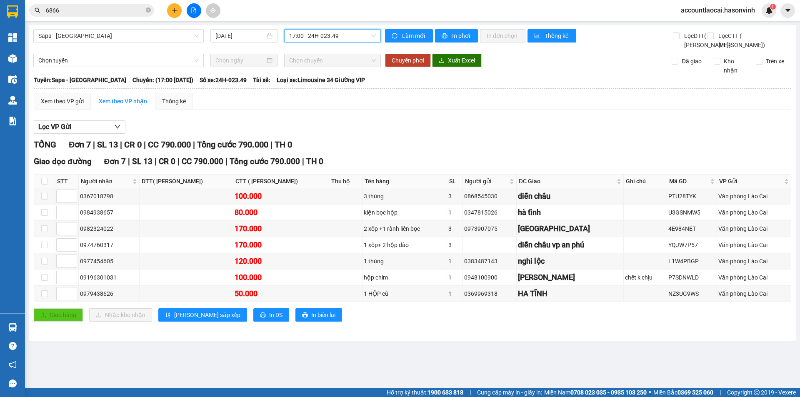
click at [324, 35] on span "17:00 - 24H-023.49" at bounding box center [332, 36] width 87 height 13
click at [333, 72] on div "06:30 (TC) - 24B-009.41" at bounding box center [321, 65] width 75 height 13
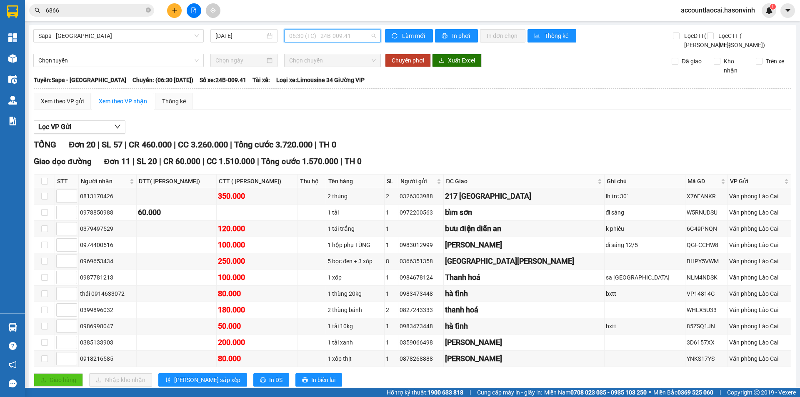
click at [334, 38] on span "06:30 (TC) - 24B-009.41" at bounding box center [332, 36] width 87 height 13
click at [343, 82] on div "16:45 (TC) - 24F-000.63" at bounding box center [319, 79] width 65 height 9
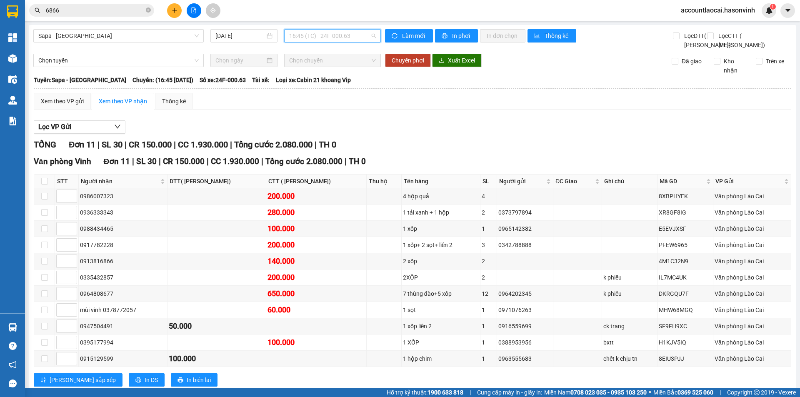
click at [338, 32] on span "16:45 (TC) - 24F-000.63" at bounding box center [332, 36] width 87 height 13
click at [338, 91] on div "17:00 - 24H-023.49" at bounding box center [319, 92] width 65 height 9
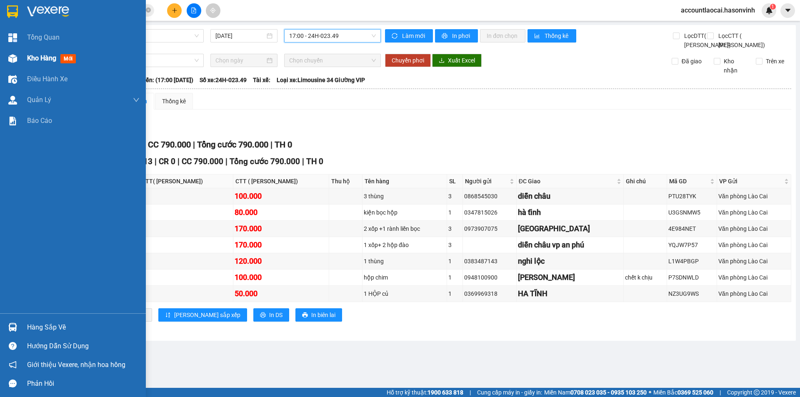
click at [3, 56] on div "Kho hàng mới" at bounding box center [73, 58] width 146 height 21
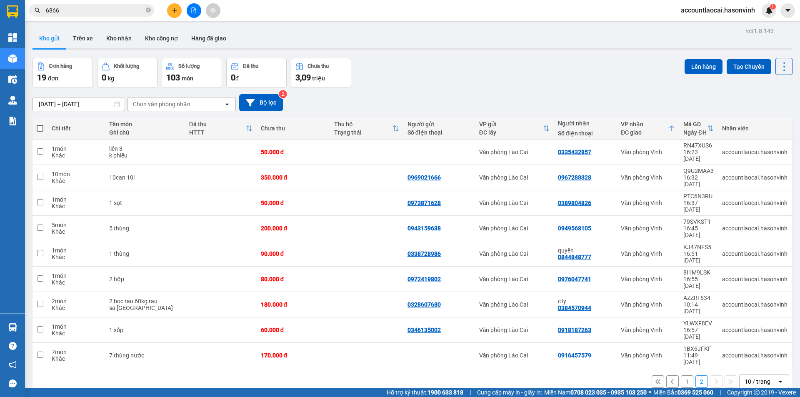
click at [681, 376] on button "1" at bounding box center [687, 382] width 13 height 13
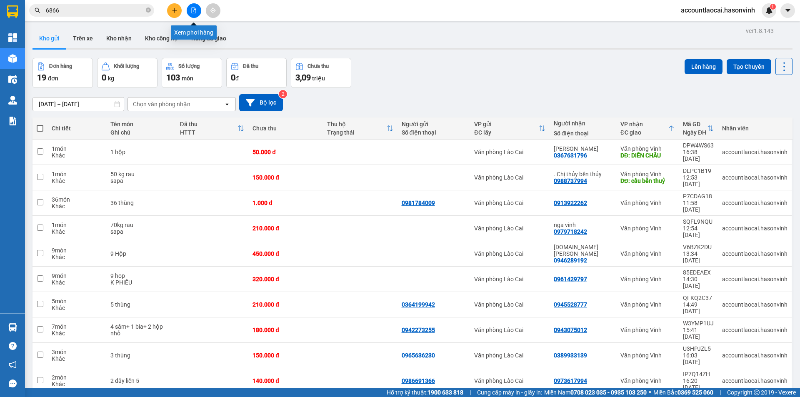
click at [183, 9] on div at bounding box center [194, 10] width 63 height 15
click at [187, 9] on button at bounding box center [194, 10] width 15 height 15
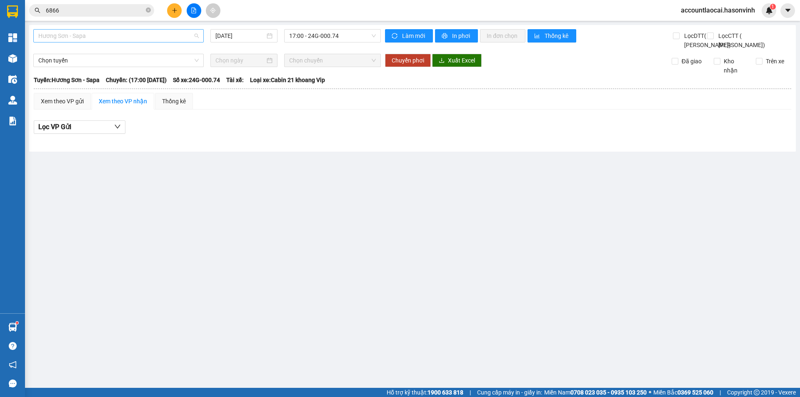
click at [138, 39] on span "Hương Sơn - Sapa" at bounding box center [118, 36] width 161 height 13
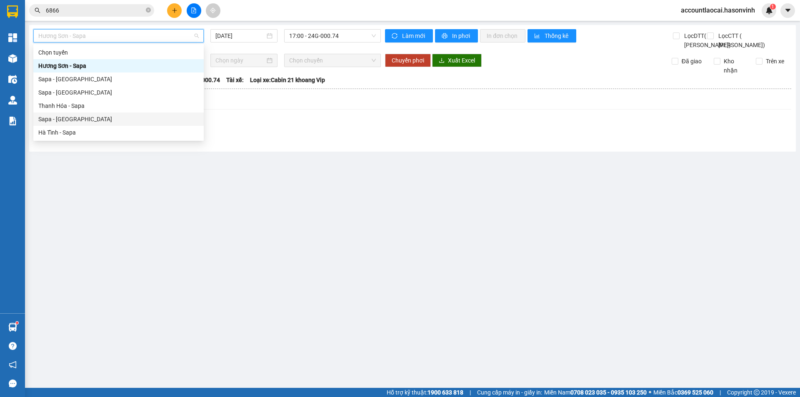
click at [72, 118] on div "Sapa - [GEOGRAPHIC_DATA]" at bounding box center [118, 119] width 161 height 9
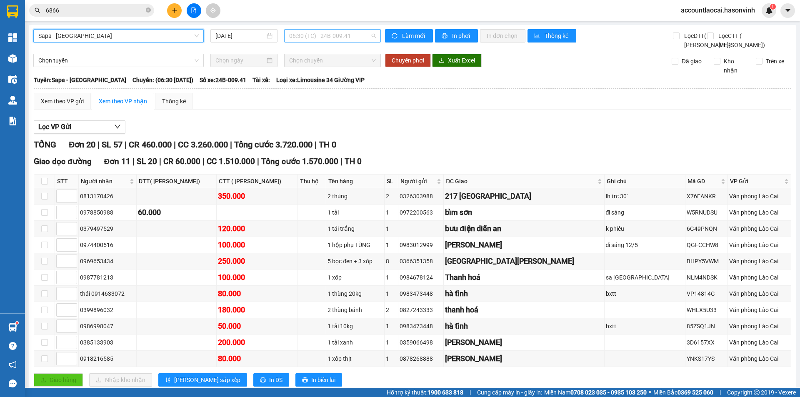
click at [329, 38] on span "06:30 (TC) - 24B-009.41" at bounding box center [332, 36] width 87 height 13
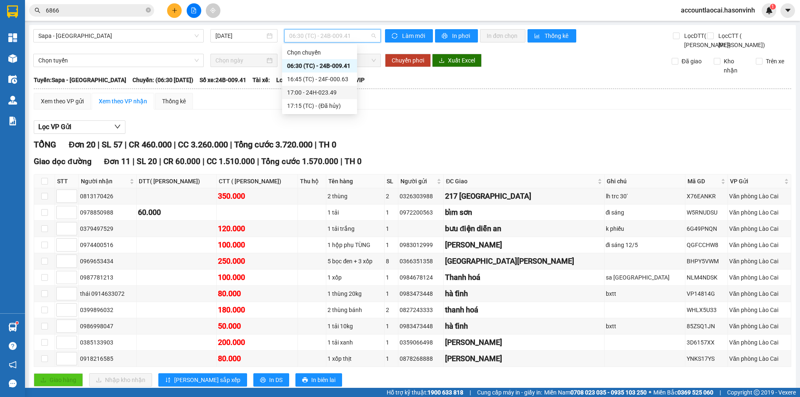
click at [334, 90] on div "17:00 - 24H-023.49" at bounding box center [319, 92] width 65 height 9
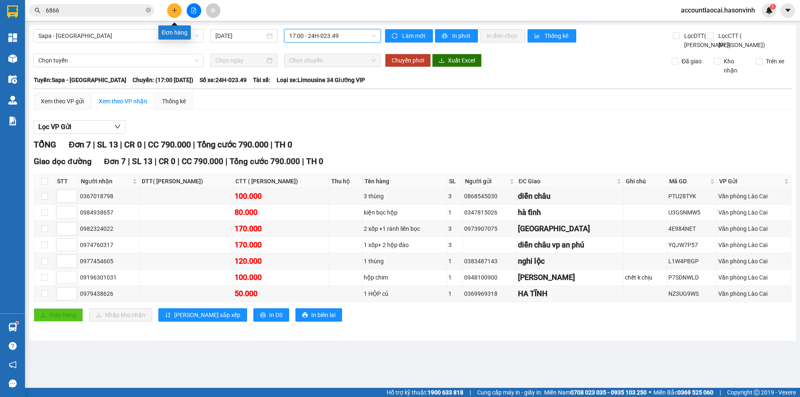
click at [172, 10] on icon "plus" at bounding box center [175, 11] width 6 height 6
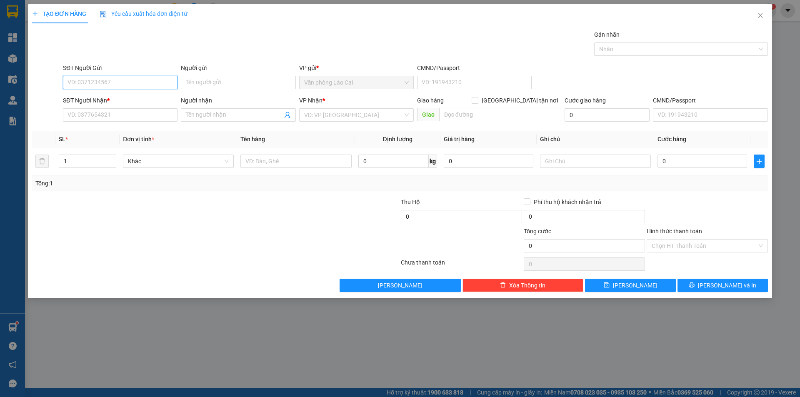
click at [133, 85] on input "SĐT Người Gửi" at bounding box center [120, 82] width 115 height 13
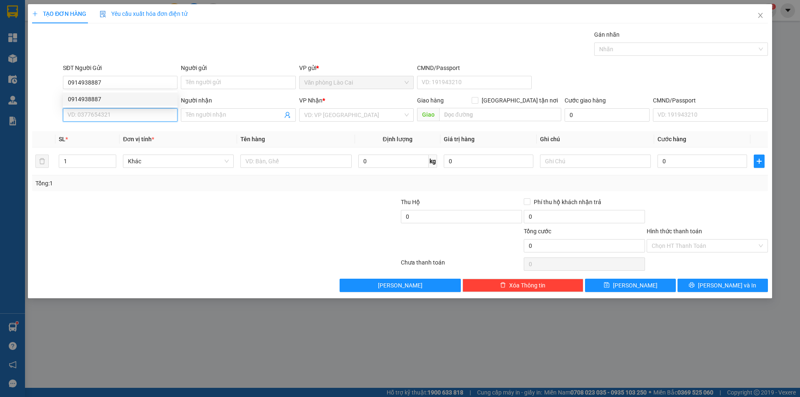
click at [119, 114] on input "SĐT Người Nhận *" at bounding box center [120, 114] width 115 height 13
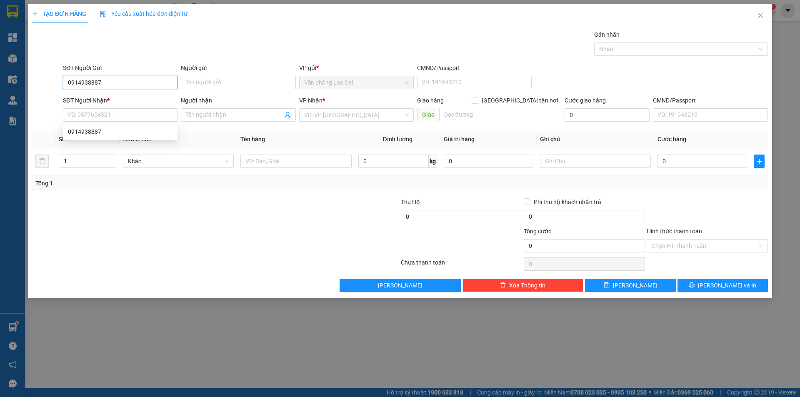
click at [115, 83] on input "0914938887" at bounding box center [120, 82] width 115 height 13
click at [110, 99] on div "0914938887" at bounding box center [120, 99] width 105 height 9
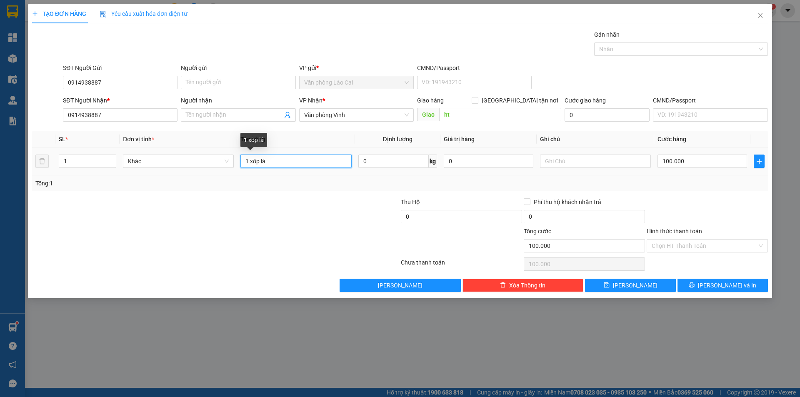
drag, startPoint x: 280, startPoint y: 160, endPoint x: 222, endPoint y: 171, distance: 59.3
click at [222, 171] on tr "1 Khác 1 xốp lá 0 kg 0 100.000" at bounding box center [400, 162] width 736 height 28
click at [678, 161] on input "100.000" at bounding box center [703, 161] width 90 height 13
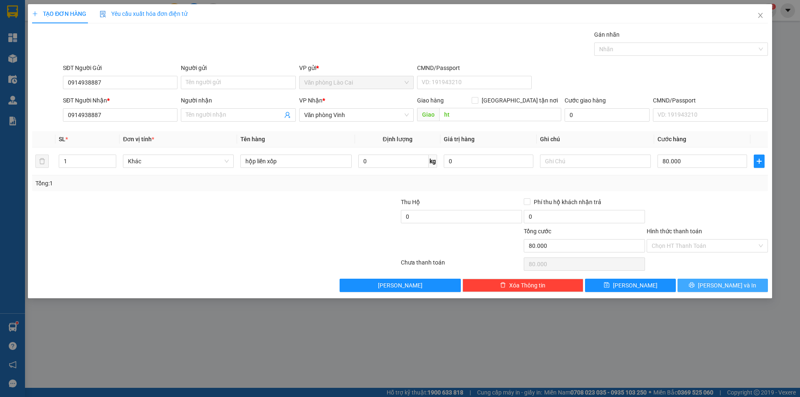
click at [738, 289] on span "[PERSON_NAME] và In" at bounding box center [727, 285] width 58 height 9
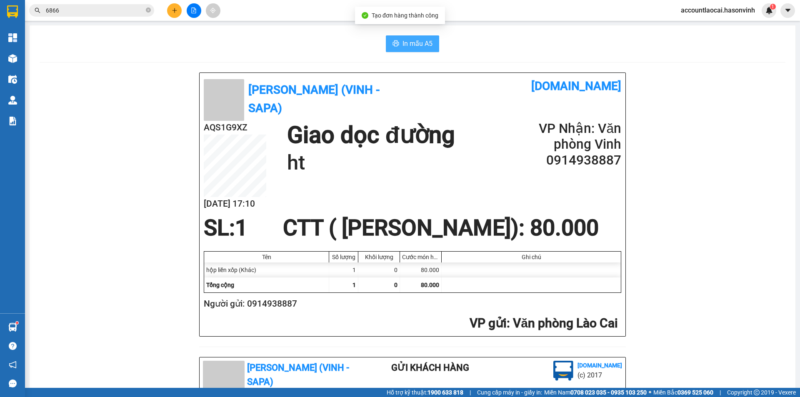
click at [424, 40] on span "In mẫu A5" at bounding box center [418, 43] width 30 height 10
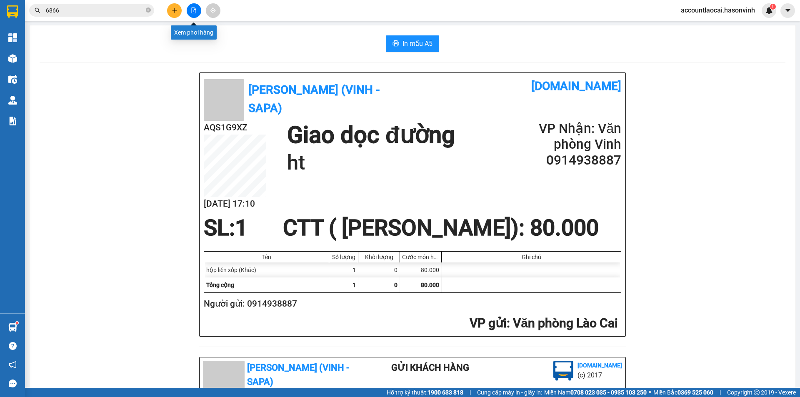
click at [193, 11] on icon "file-add" at bounding box center [194, 11] width 6 height 6
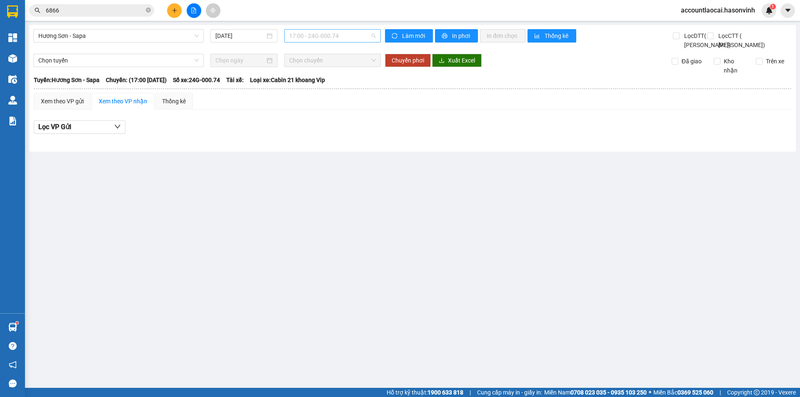
click at [331, 35] on span "17:00 - 24G-000.74" at bounding box center [332, 36] width 87 height 13
click at [110, 33] on span "Hương Sơn - Sapa" at bounding box center [118, 36] width 161 height 13
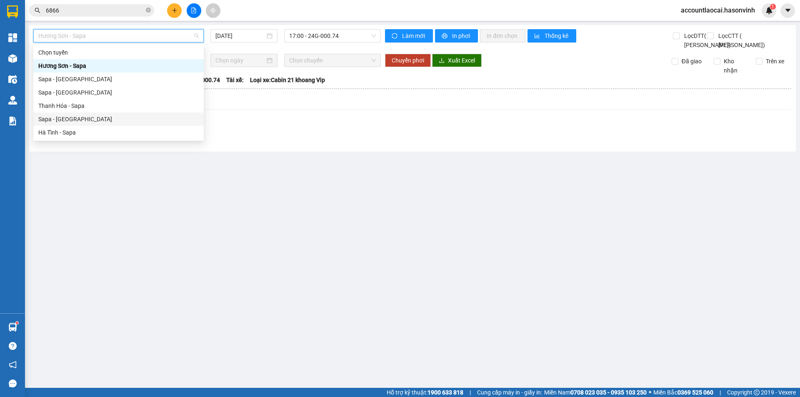
click at [78, 117] on div "Sapa - [GEOGRAPHIC_DATA]" at bounding box center [118, 119] width 161 height 9
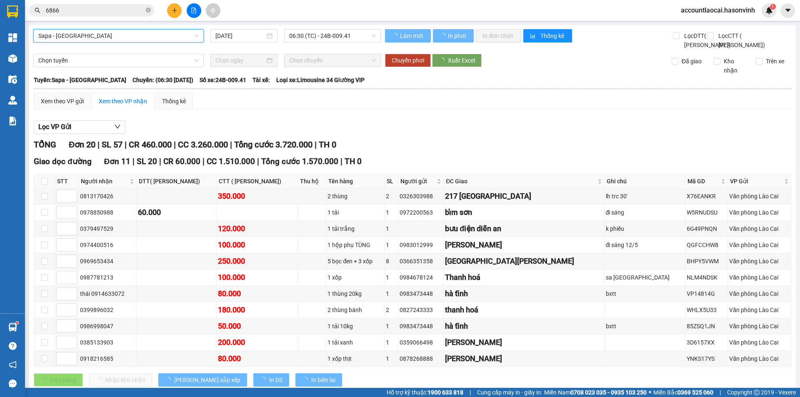
click at [334, 38] on span "06:30 (TC) - 24B-009.41" at bounding box center [332, 36] width 87 height 13
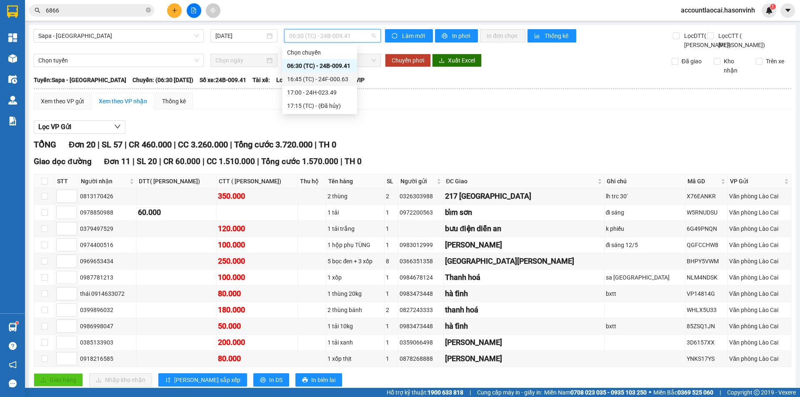
click at [334, 76] on div "16:45 (TC) - 24F-000.63" at bounding box center [319, 79] width 65 height 9
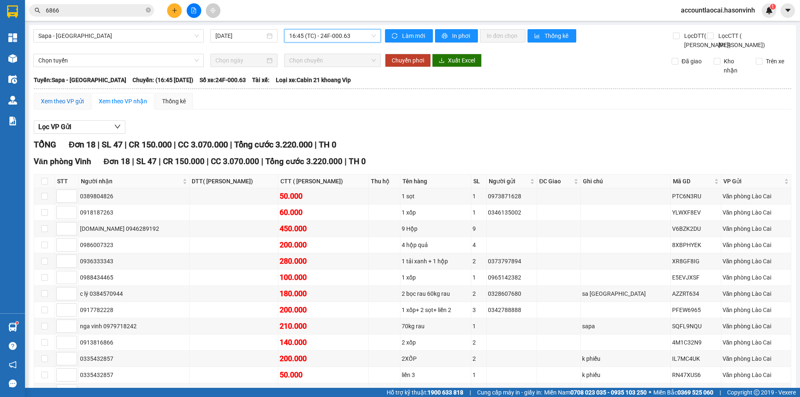
click at [81, 106] on div "Xem theo VP gửi" at bounding box center [62, 101] width 43 height 9
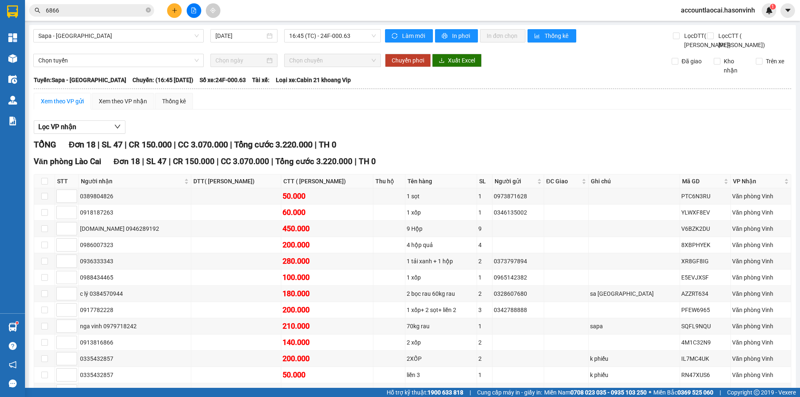
scroll to position [125, 0]
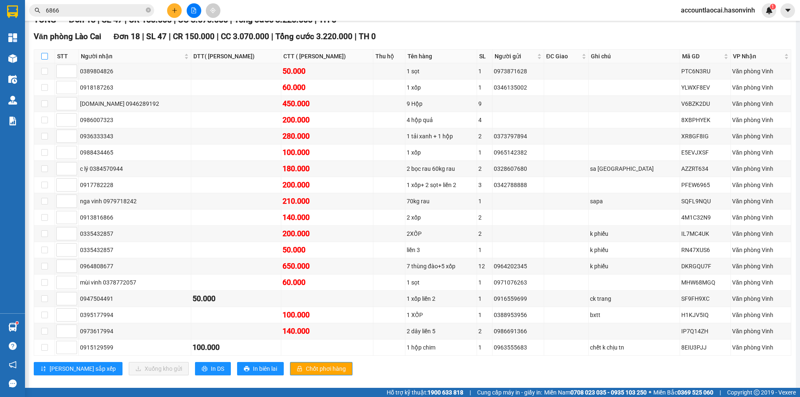
click at [43, 60] on input "checkbox" at bounding box center [44, 56] width 7 height 7
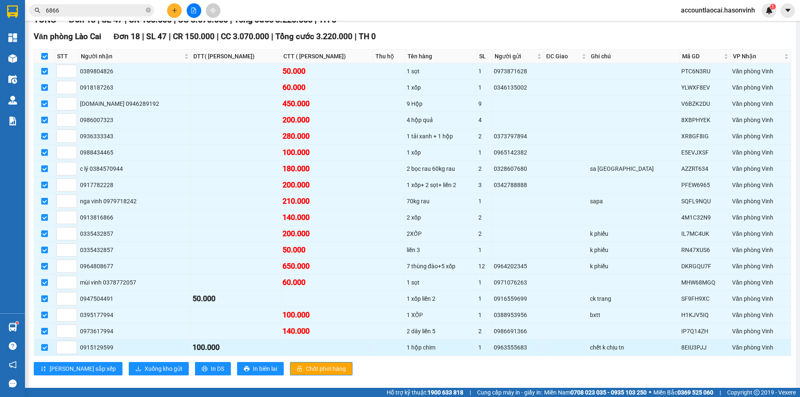
scroll to position [154, 0]
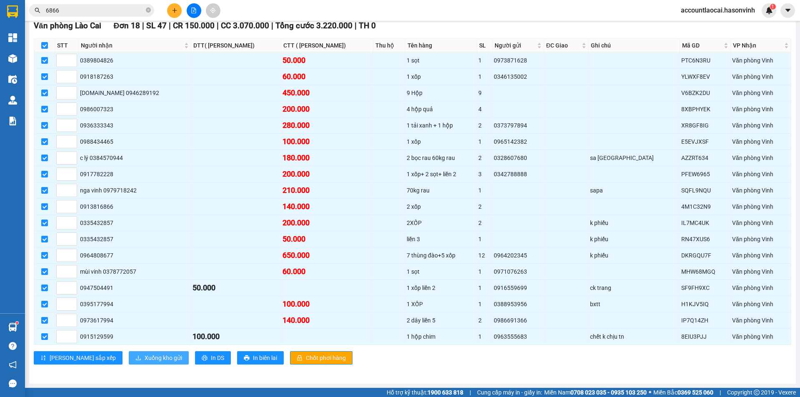
click at [145, 358] on span "Xuống kho gửi" at bounding box center [164, 358] width 38 height 9
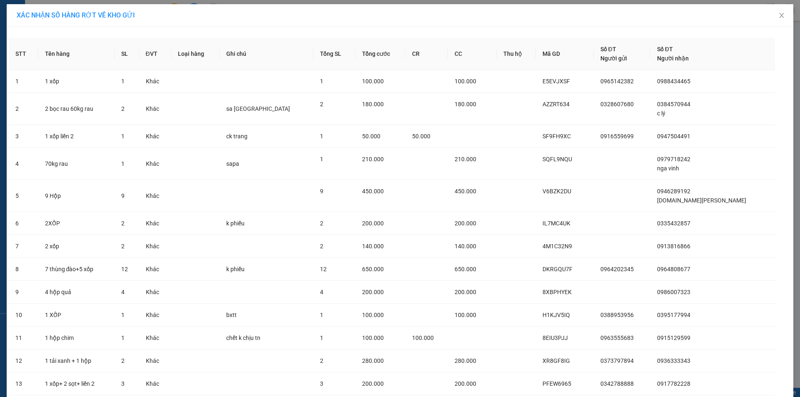
scroll to position [183, 0]
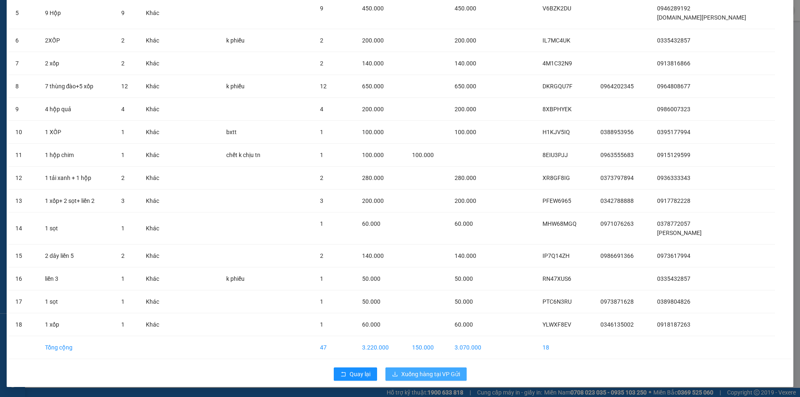
click at [440, 371] on span "Xuống hàng tại VP Gửi" at bounding box center [430, 374] width 59 height 9
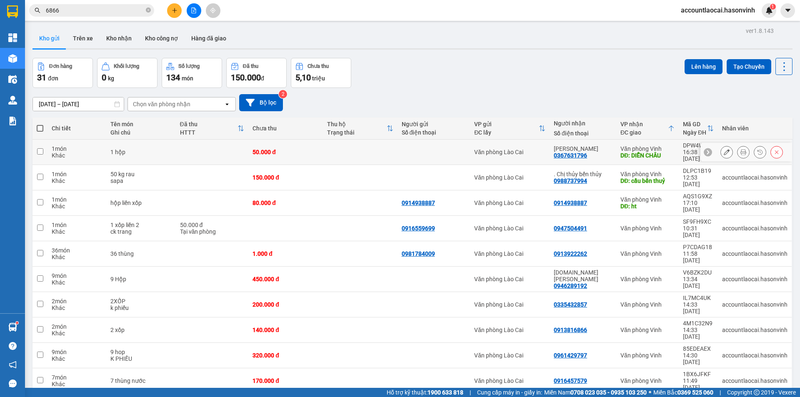
click at [237, 153] on td at bounding box center [212, 152] width 73 height 25
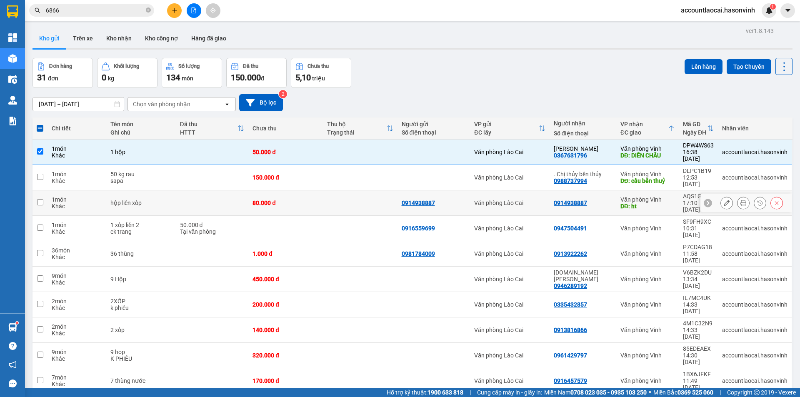
click at [261, 200] on div "80.000 đ" at bounding box center [286, 203] width 66 height 7
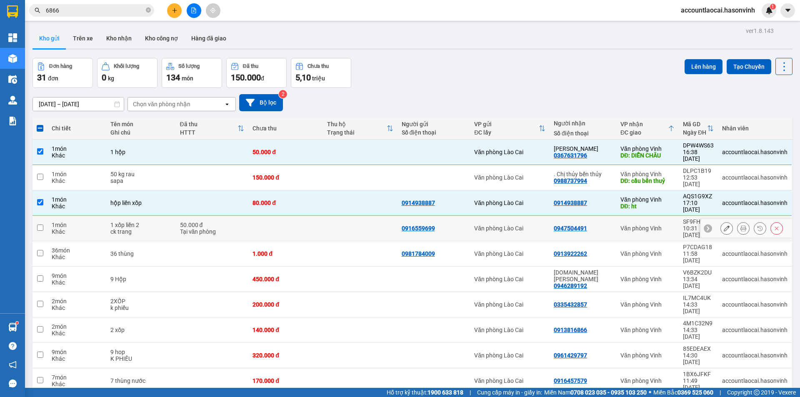
click at [253, 216] on td at bounding box center [285, 228] width 75 height 25
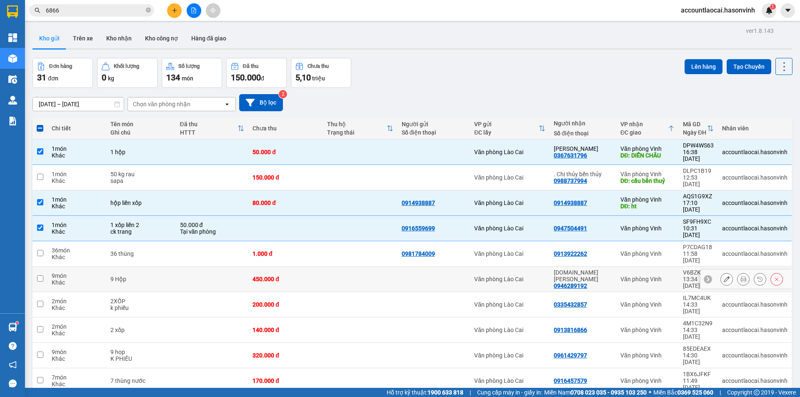
click at [245, 267] on td at bounding box center [212, 279] width 73 height 25
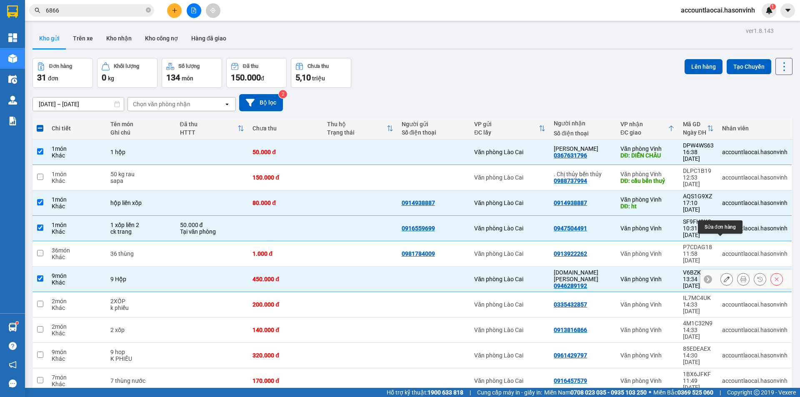
click at [724, 276] on icon at bounding box center [727, 279] width 6 height 6
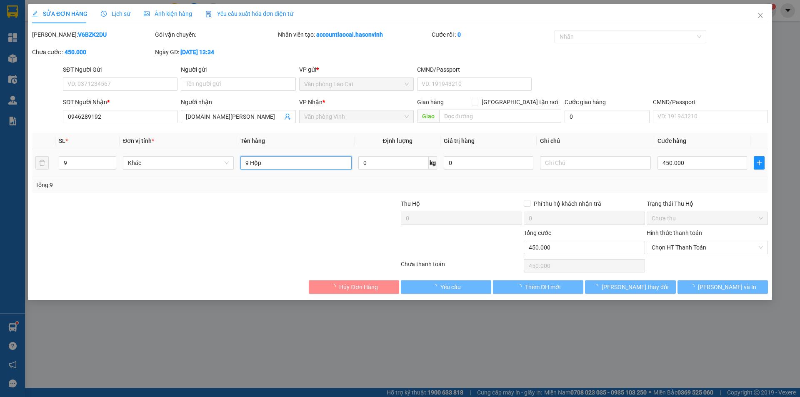
click at [281, 166] on input "9 Hộp" at bounding box center [296, 162] width 111 height 13
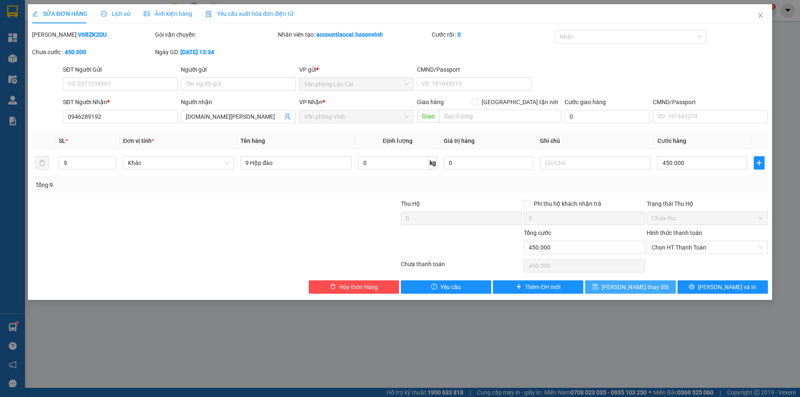
click at [621, 284] on span "[PERSON_NAME] thay đổi" at bounding box center [635, 287] width 67 height 9
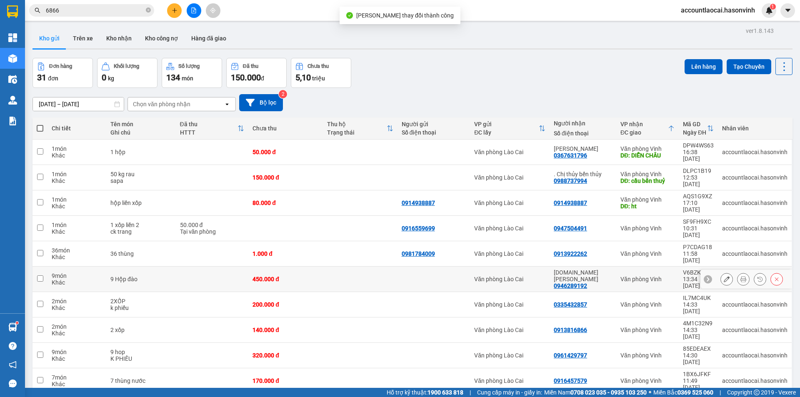
click at [202, 267] on td at bounding box center [212, 279] width 73 height 25
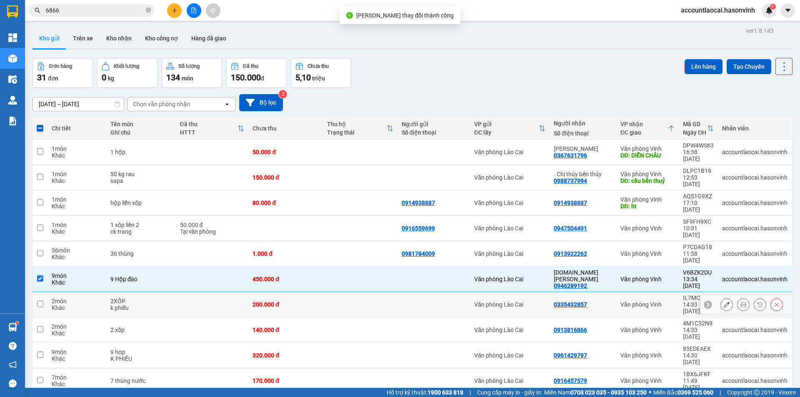
click at [202, 292] on td at bounding box center [212, 304] width 73 height 25
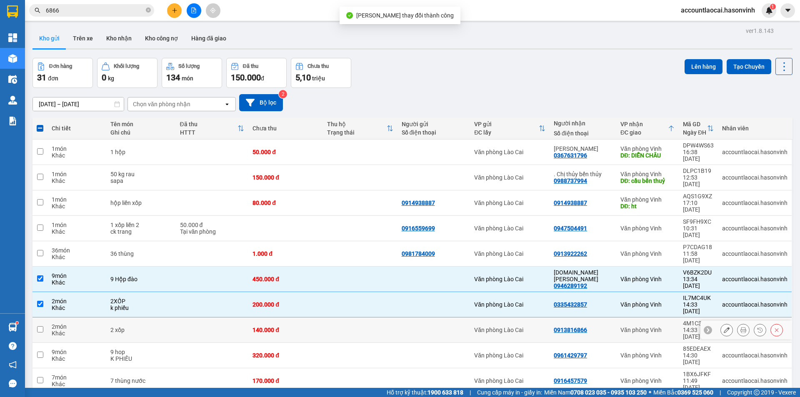
click at [196, 318] on td at bounding box center [212, 330] width 73 height 25
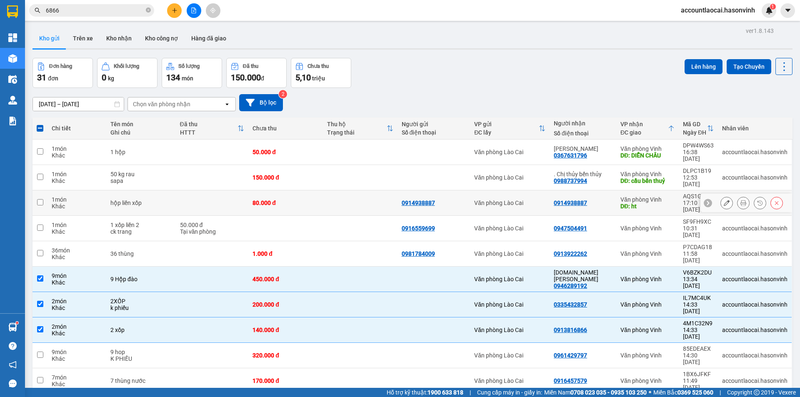
click at [203, 191] on td at bounding box center [212, 203] width 73 height 25
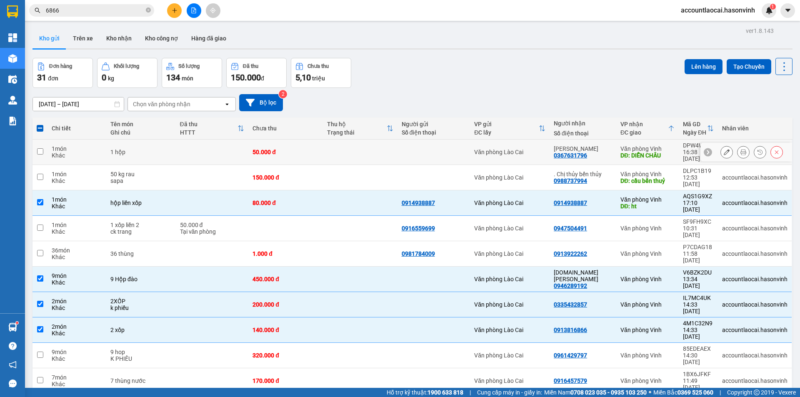
click at [203, 152] on td at bounding box center [212, 152] width 73 height 25
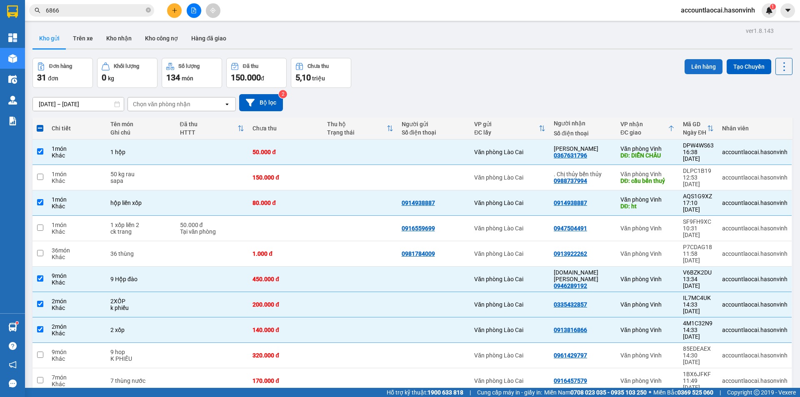
click at [692, 66] on button "Lên hàng" at bounding box center [704, 66] width 38 height 15
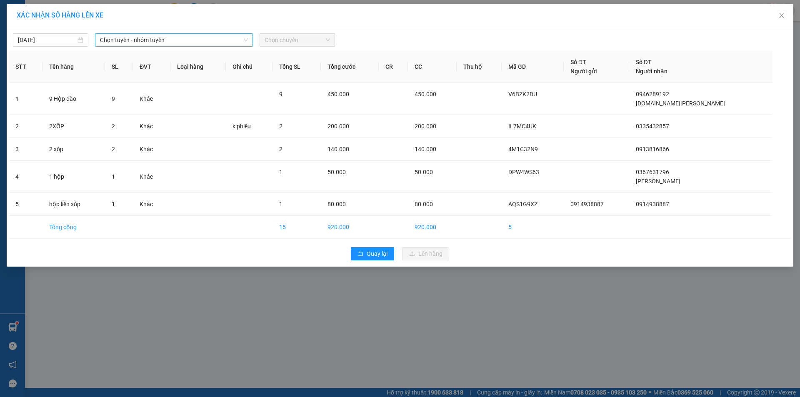
click at [161, 37] on span "Chọn tuyến - nhóm tuyến" at bounding box center [174, 40] width 148 height 13
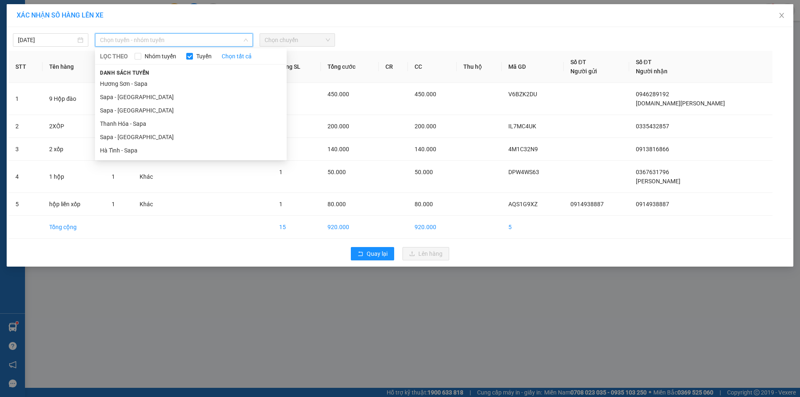
drag, startPoint x: 132, startPoint y: 135, endPoint x: 306, endPoint y: 63, distance: 188.1
click at [133, 135] on li "Sapa - [GEOGRAPHIC_DATA]" at bounding box center [191, 136] width 192 height 13
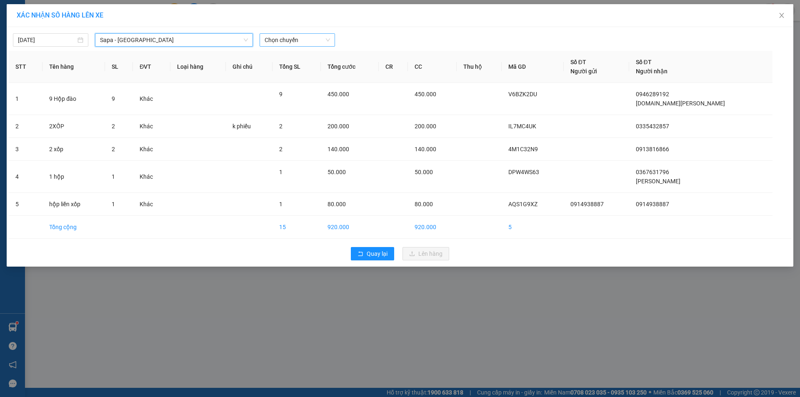
click at [296, 43] on span "Chọn chuyến" at bounding box center [297, 40] width 65 height 13
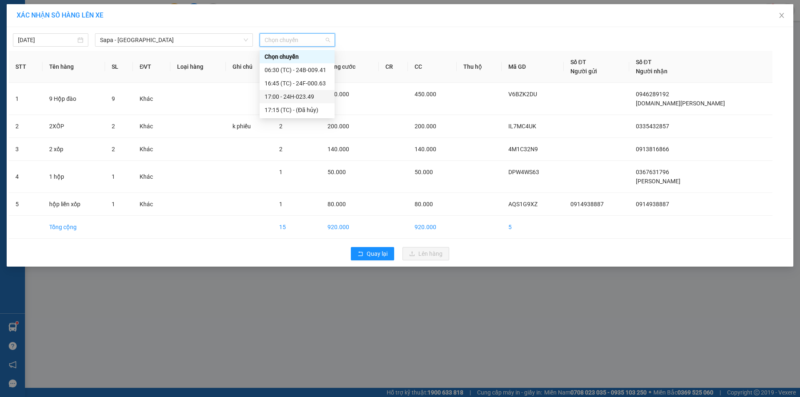
click at [288, 93] on div "17:00 - 24H-023.49" at bounding box center [297, 96] width 65 height 9
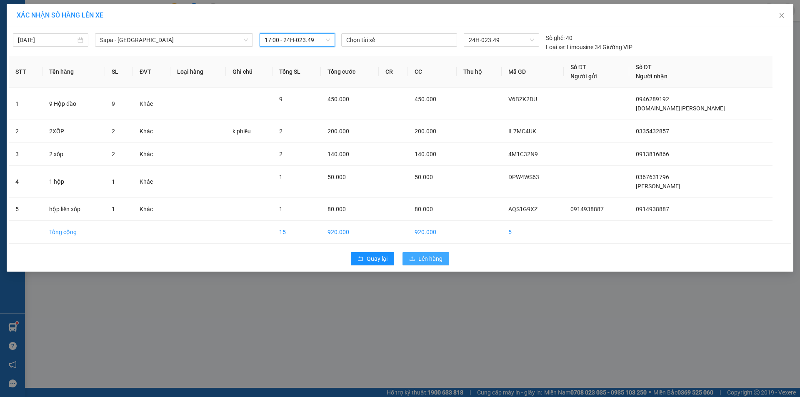
click at [421, 260] on span "Lên hàng" at bounding box center [431, 258] width 24 height 9
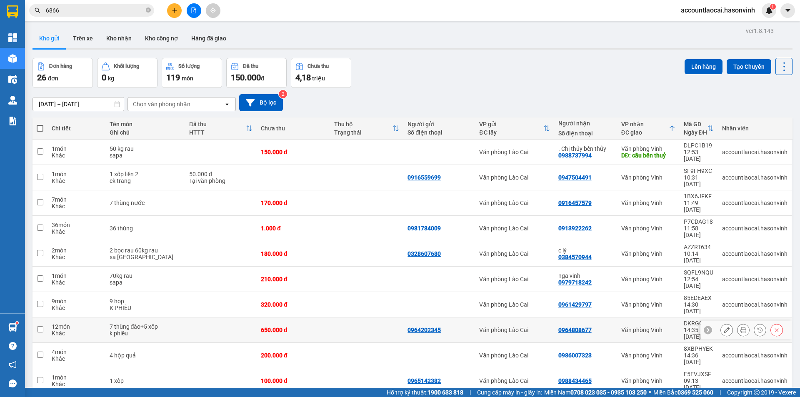
click at [187, 318] on td at bounding box center [221, 330] width 72 height 25
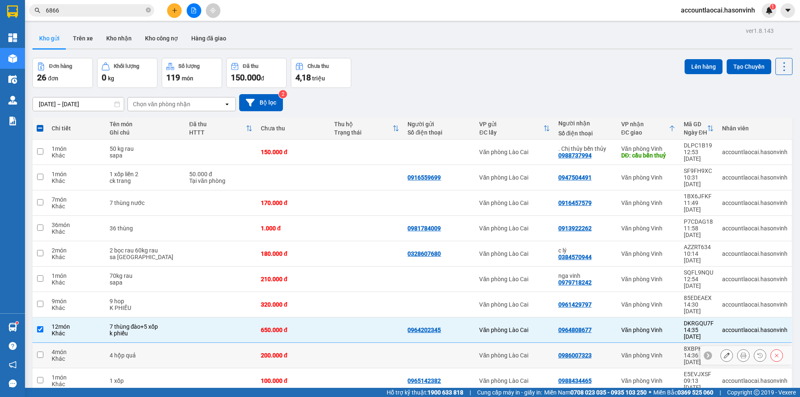
click at [185, 343] on td at bounding box center [221, 355] width 72 height 25
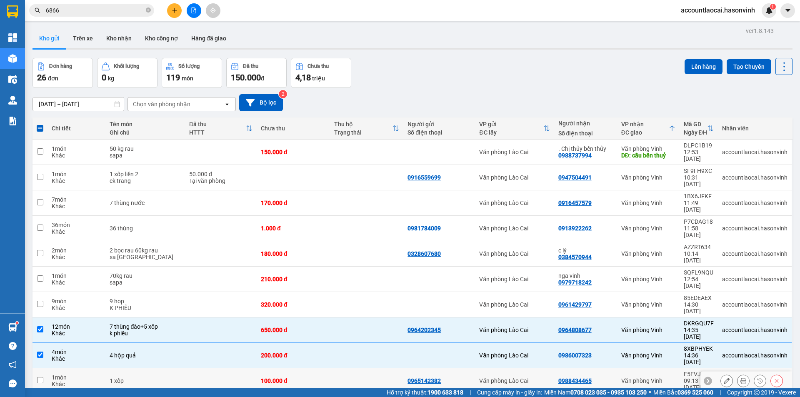
drag, startPoint x: 182, startPoint y: 314, endPoint x: 577, endPoint y: 161, distance: 424.2
click at [185, 369] on td at bounding box center [221, 381] width 72 height 25
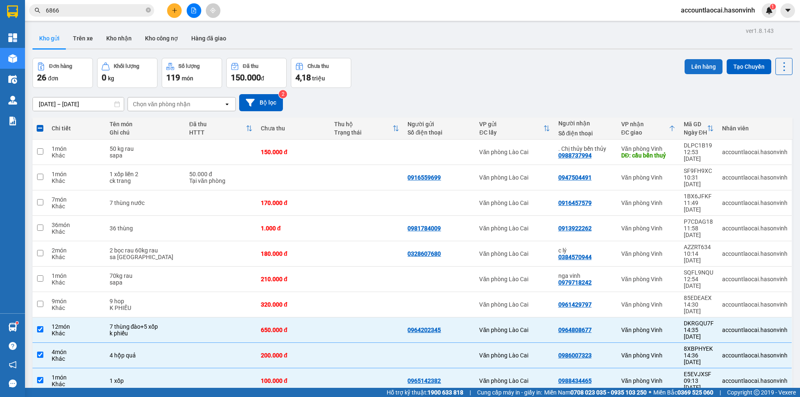
click at [702, 69] on button "Lên hàng" at bounding box center [704, 66] width 38 height 15
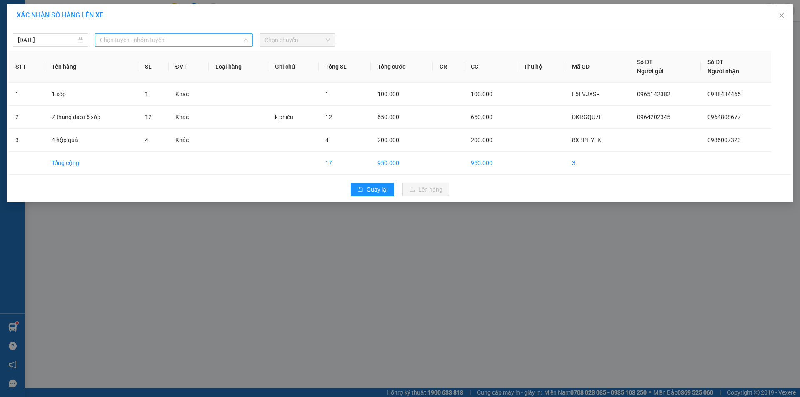
click at [194, 40] on span "Chọn tuyến - nhóm tuyến" at bounding box center [174, 40] width 148 height 13
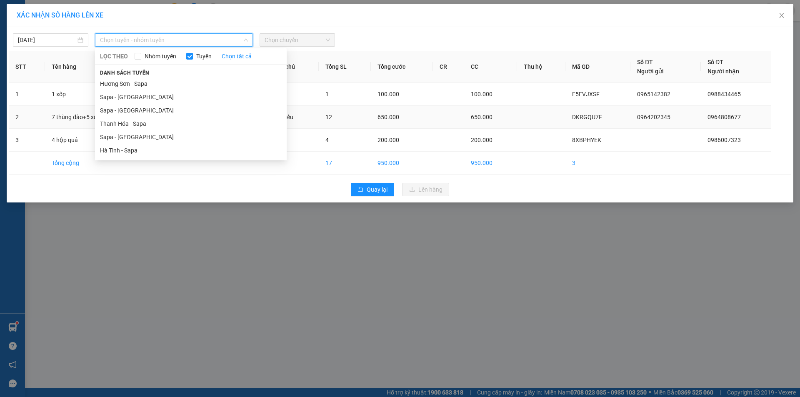
drag, startPoint x: 151, startPoint y: 136, endPoint x: 187, endPoint y: 107, distance: 46.6
click at [151, 136] on li "Sapa - [GEOGRAPHIC_DATA]" at bounding box center [191, 136] width 192 height 13
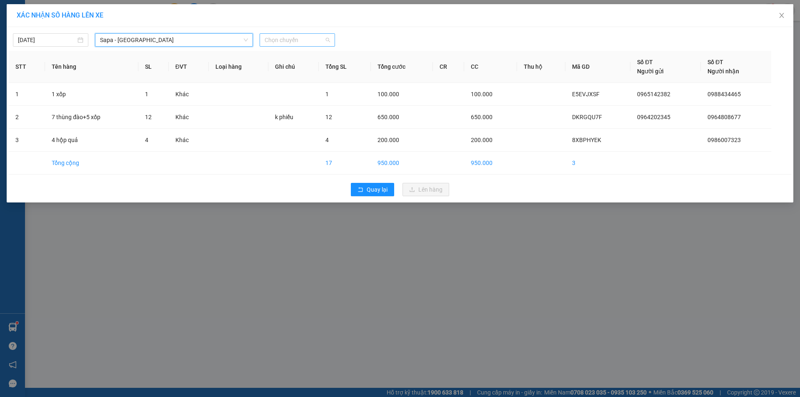
click at [284, 40] on span "Chọn chuyến" at bounding box center [297, 40] width 65 height 13
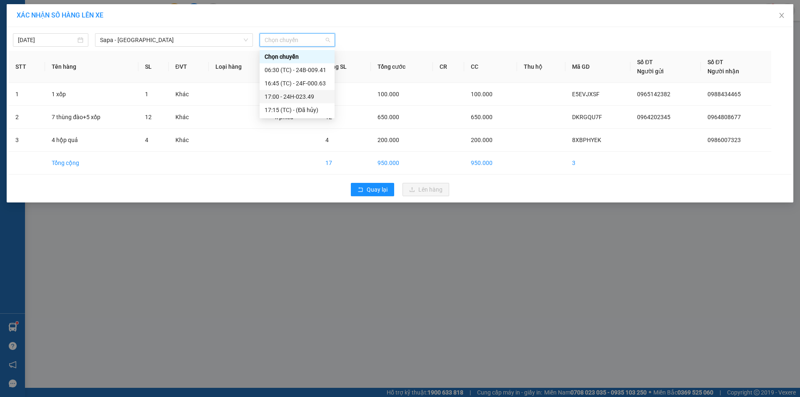
click at [292, 92] on div "17:00 - 24H-023.49" at bounding box center [297, 96] width 65 height 9
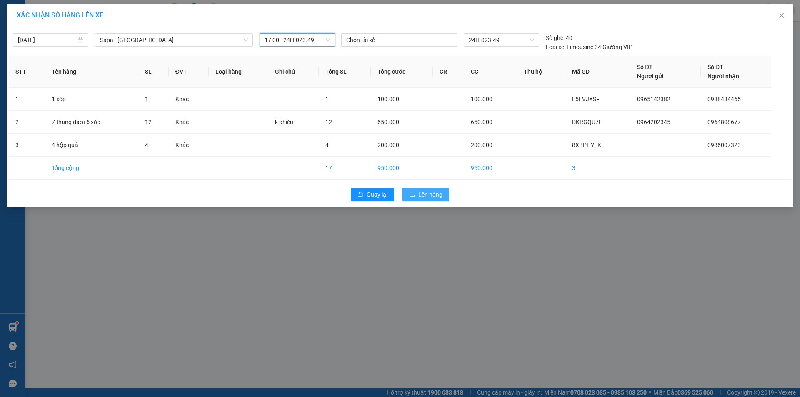
click at [429, 193] on span "Lên hàng" at bounding box center [431, 194] width 24 height 9
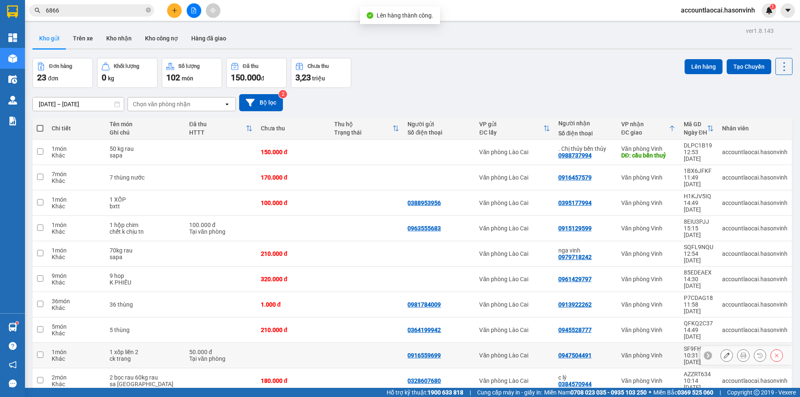
click at [140, 356] on div "ck trang" at bounding box center [145, 359] width 71 height 7
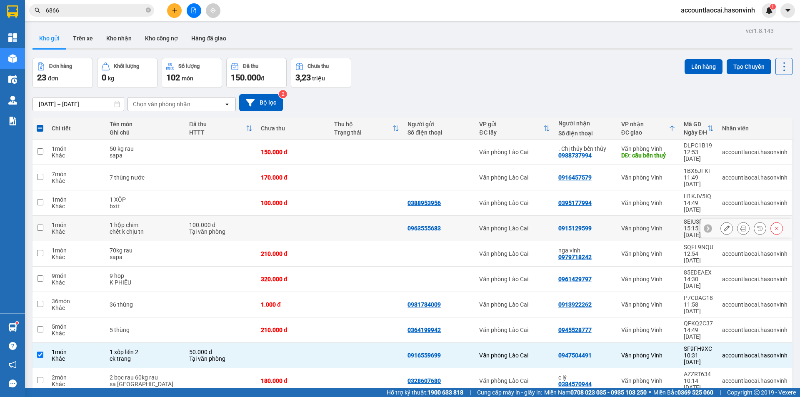
click at [152, 228] on div "chết k chịu tn" at bounding box center [145, 231] width 71 height 7
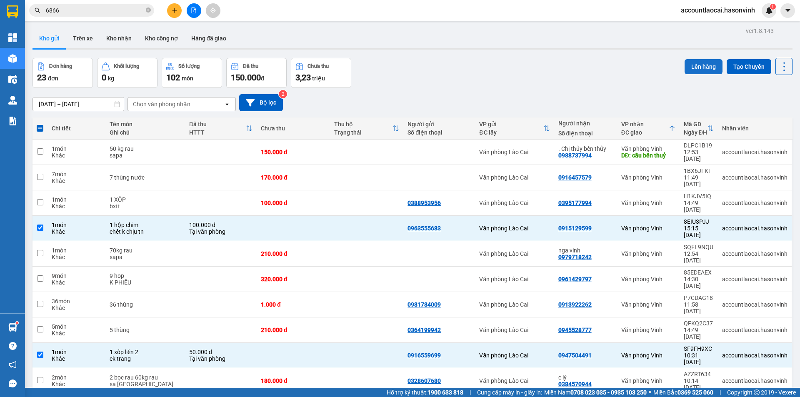
click at [698, 65] on button "Lên hàng" at bounding box center [704, 66] width 38 height 15
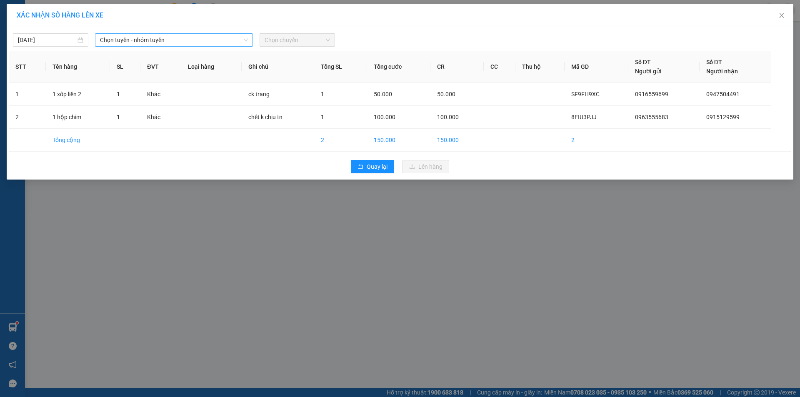
click at [196, 43] on span "Chọn tuyến - nhóm tuyến" at bounding box center [174, 40] width 148 height 13
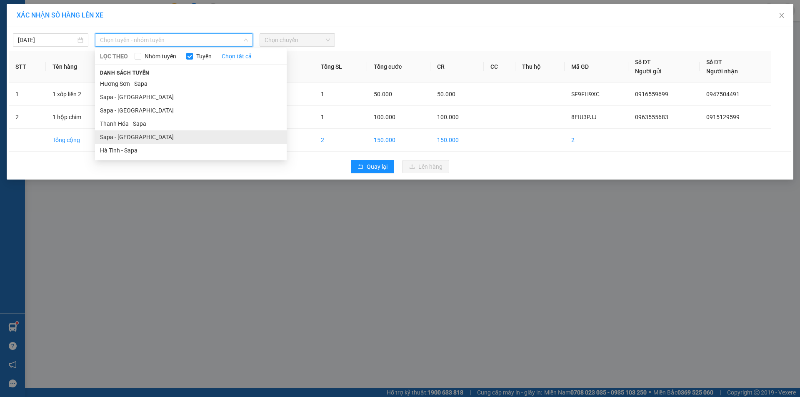
click at [156, 134] on li "Sapa - [GEOGRAPHIC_DATA]" at bounding box center [191, 136] width 192 height 13
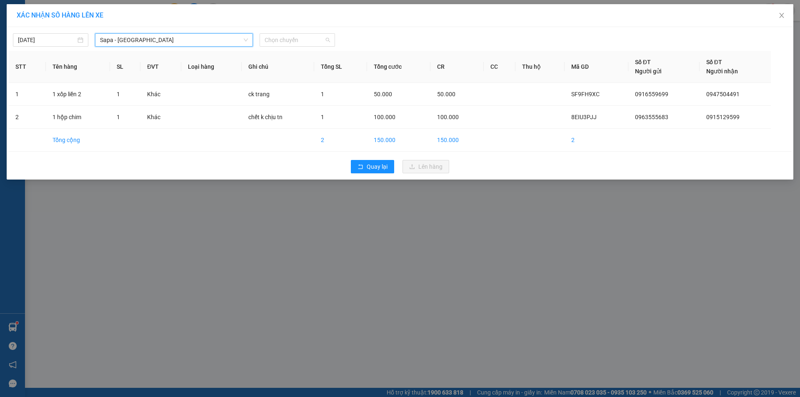
drag, startPoint x: 312, startPoint y: 43, endPoint x: 308, endPoint y: 55, distance: 13.7
click at [313, 42] on span "Chọn chuyến" at bounding box center [297, 40] width 65 height 13
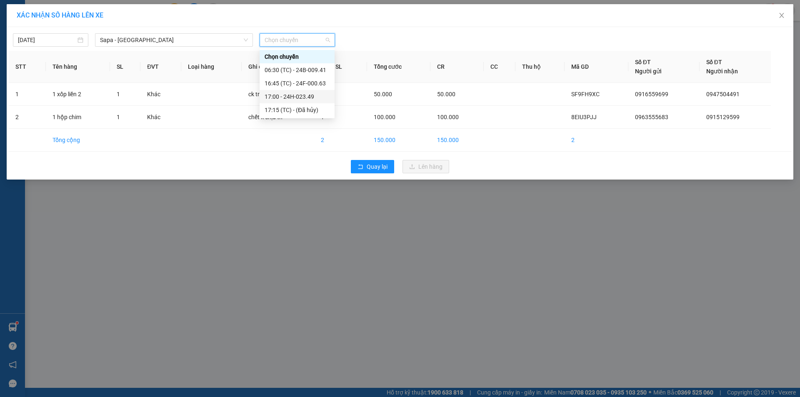
click at [301, 95] on div "17:00 - 24H-023.49" at bounding box center [297, 96] width 65 height 9
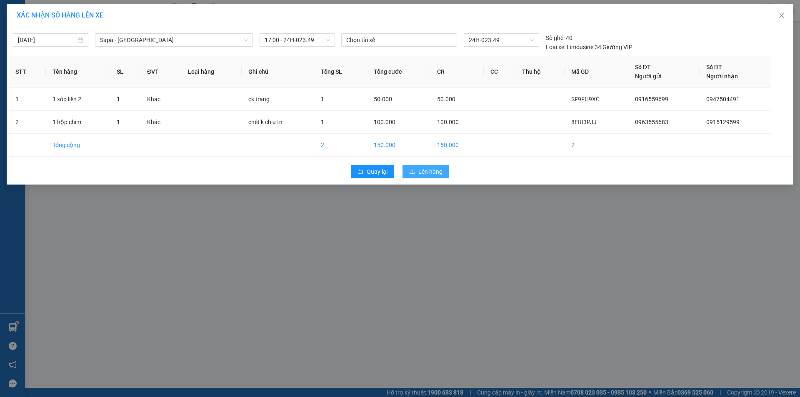
click at [429, 171] on span "Lên hàng" at bounding box center [431, 171] width 24 height 9
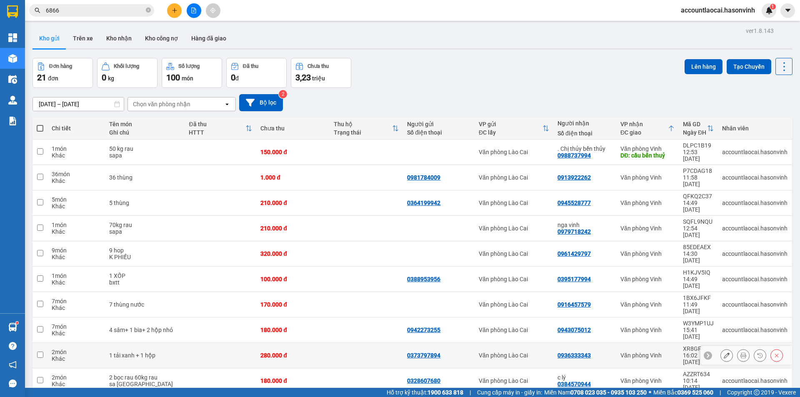
click at [166, 352] on div "1 tải xanh + 1 hộp" at bounding box center [144, 355] width 71 height 7
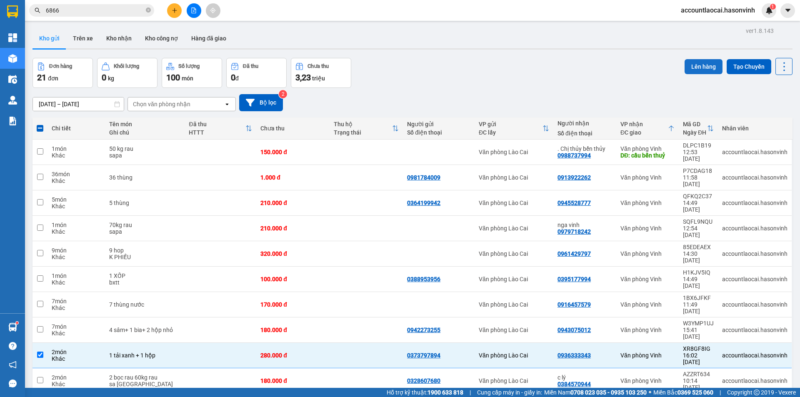
click at [707, 67] on button "Lên hàng" at bounding box center [704, 66] width 38 height 15
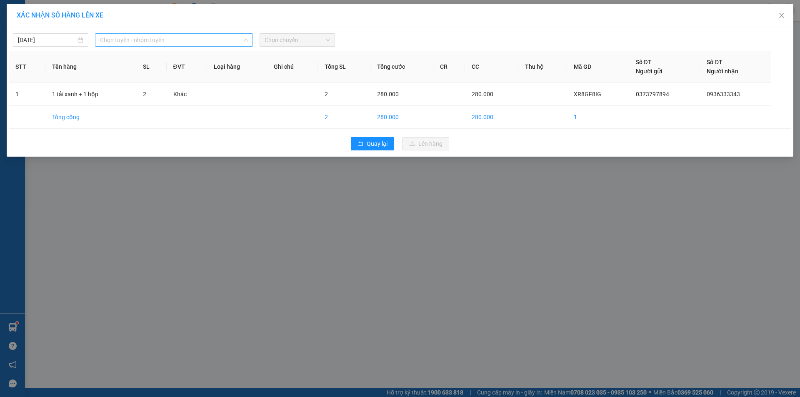
click at [194, 38] on span "Chọn tuyến - nhóm tuyến" at bounding box center [174, 40] width 148 height 13
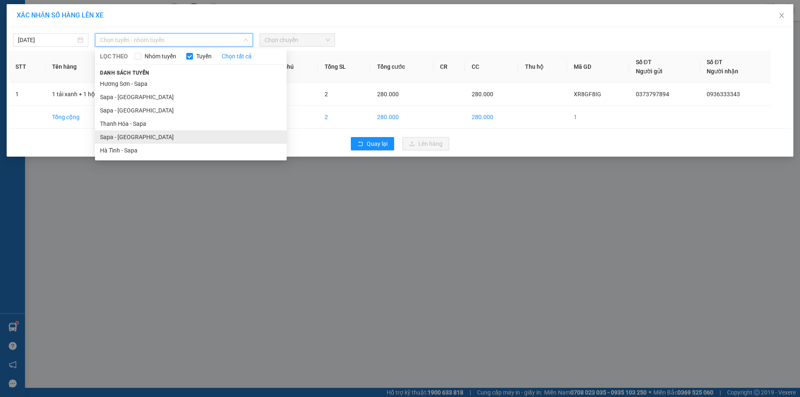
click at [159, 133] on li "Sapa - [GEOGRAPHIC_DATA]" at bounding box center [191, 136] width 192 height 13
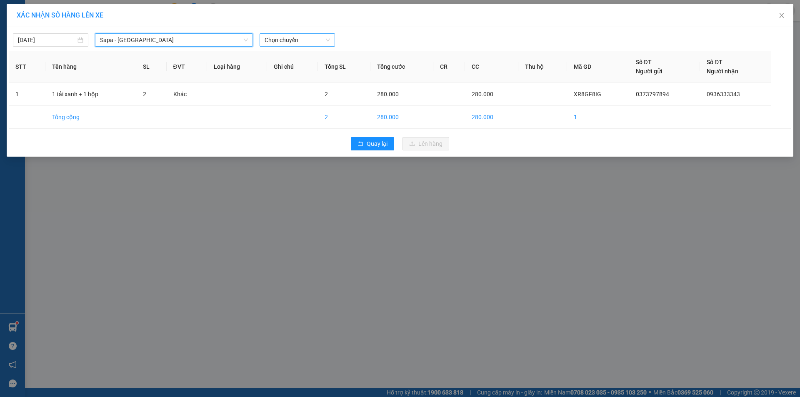
click at [301, 37] on span "Chọn chuyến" at bounding box center [297, 40] width 65 height 13
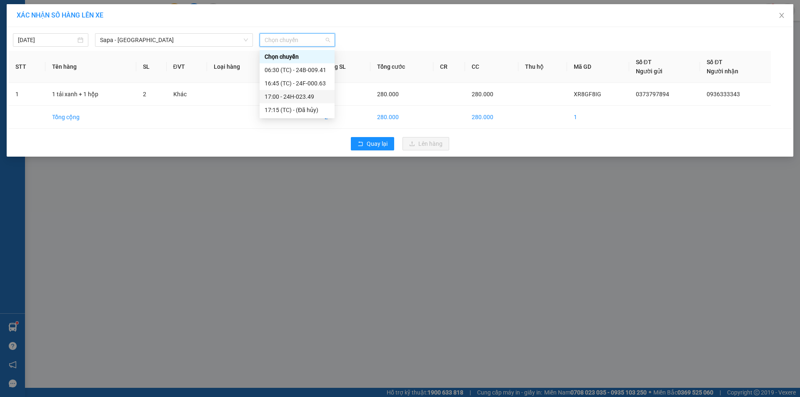
click at [299, 93] on div "17:00 - 24H-023.49" at bounding box center [297, 96] width 65 height 9
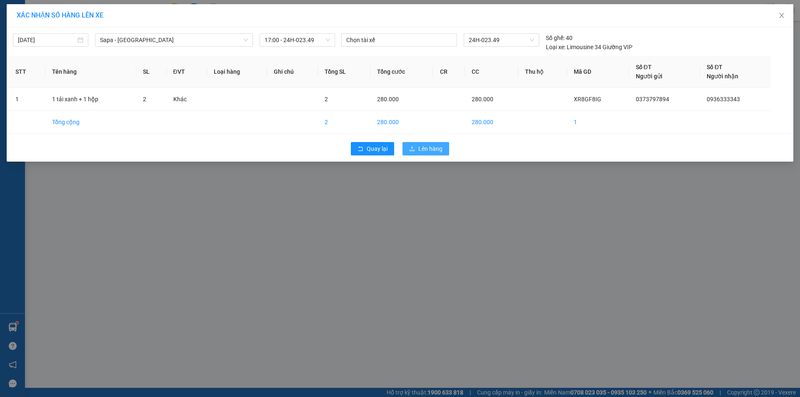
click at [419, 151] on span "Lên hàng" at bounding box center [431, 148] width 24 height 9
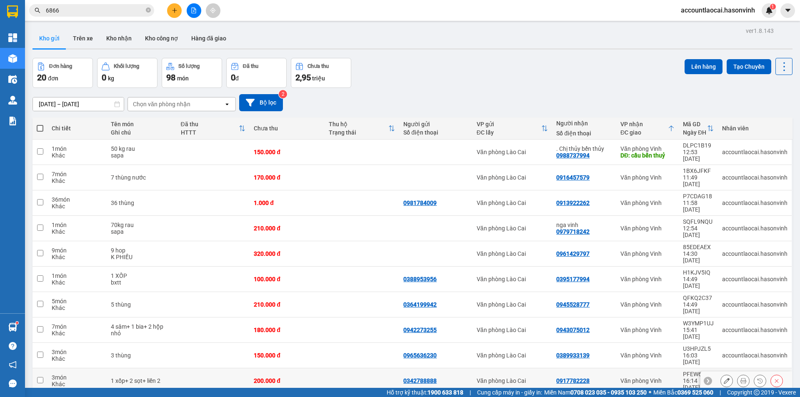
click at [207, 369] on td at bounding box center [213, 381] width 73 height 25
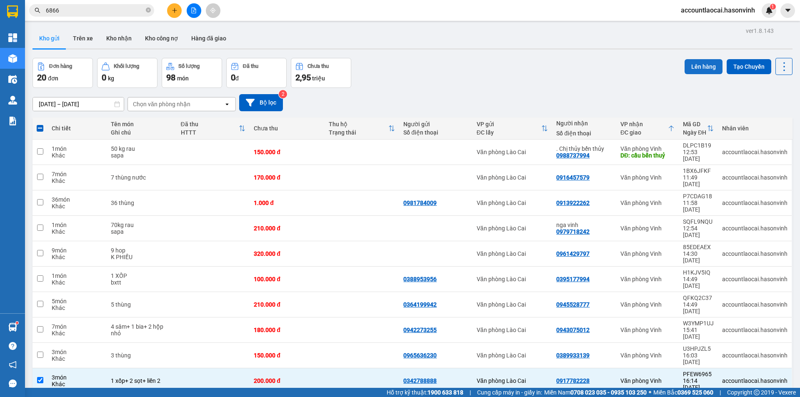
click at [703, 66] on button "Lên hàng" at bounding box center [704, 66] width 38 height 15
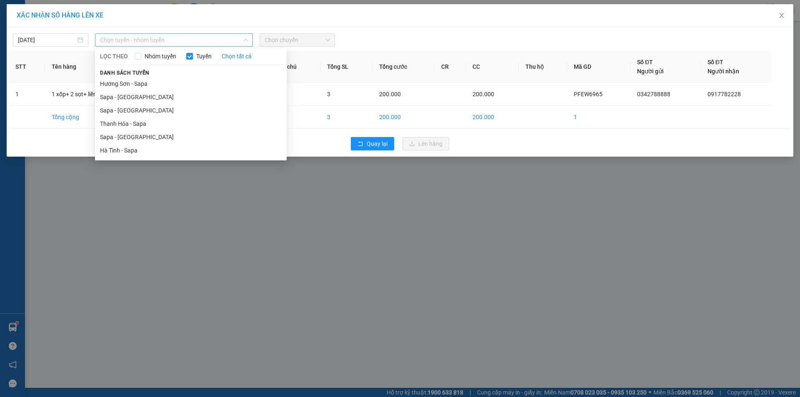
click at [185, 43] on span "Chọn tuyến - nhóm tuyến" at bounding box center [174, 40] width 148 height 13
click at [140, 135] on li "Sapa - [GEOGRAPHIC_DATA]" at bounding box center [191, 136] width 192 height 13
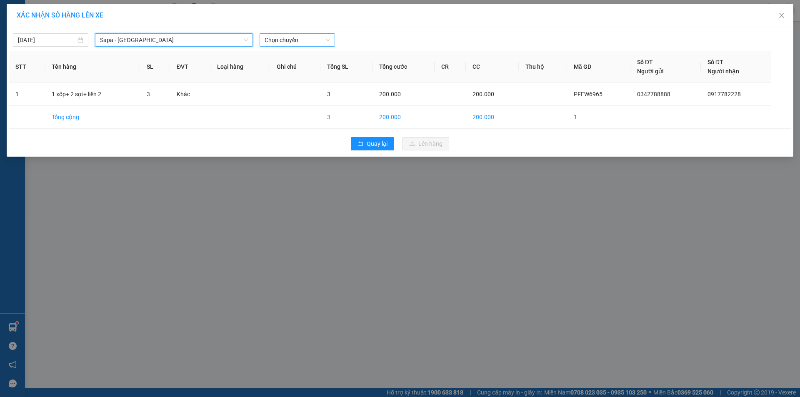
click at [303, 40] on span "Chọn chuyến" at bounding box center [297, 40] width 65 height 13
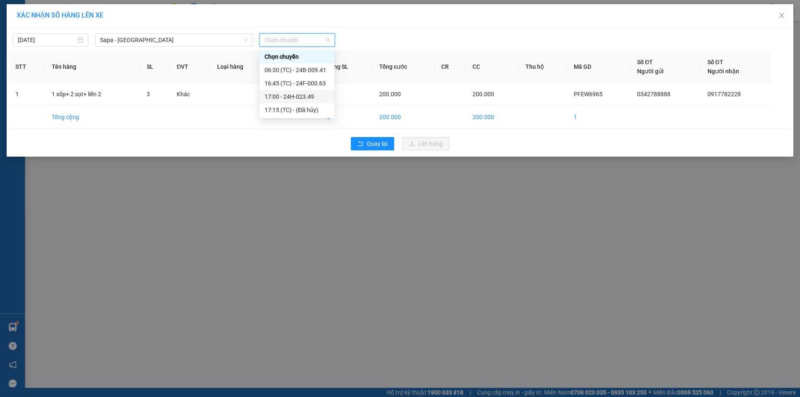
click at [291, 96] on div "17:00 - 24H-023.49" at bounding box center [297, 96] width 65 height 9
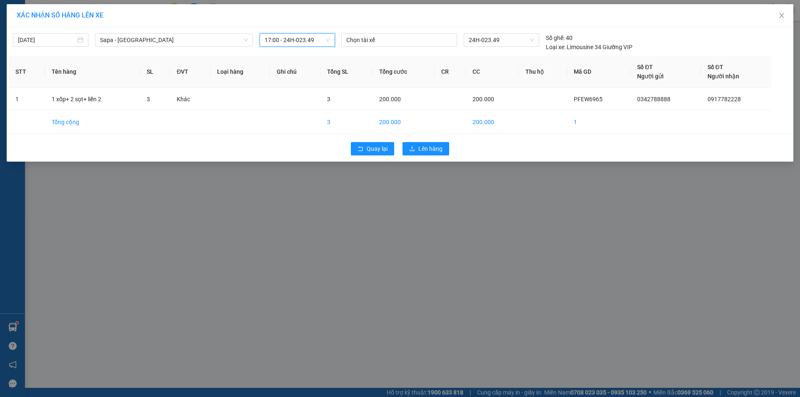
click at [429, 140] on div "Quay lại Lên hàng" at bounding box center [400, 149] width 783 height 22
click at [429, 146] on span "Lên hàng" at bounding box center [431, 148] width 24 height 9
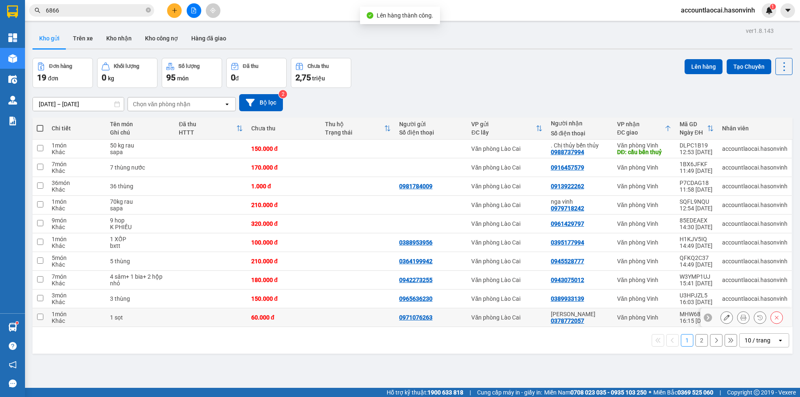
click at [214, 317] on td at bounding box center [211, 318] width 73 height 19
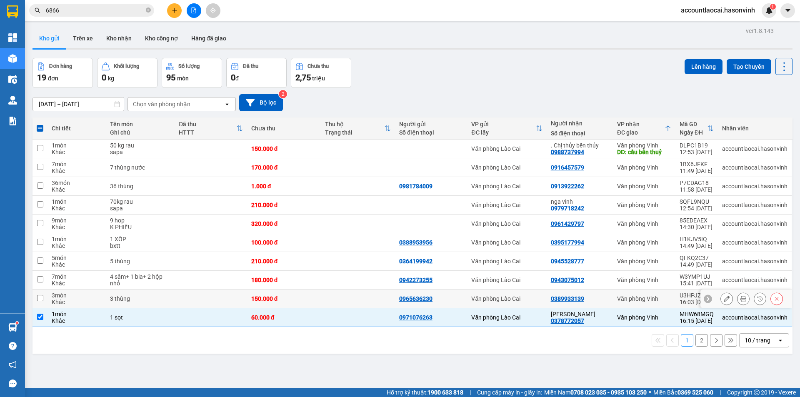
click at [220, 295] on td at bounding box center [211, 299] width 73 height 19
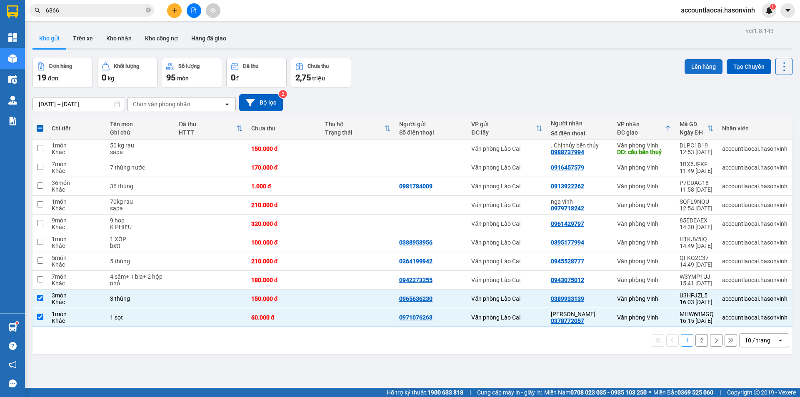
click at [701, 69] on button "Lên hàng" at bounding box center [704, 66] width 38 height 15
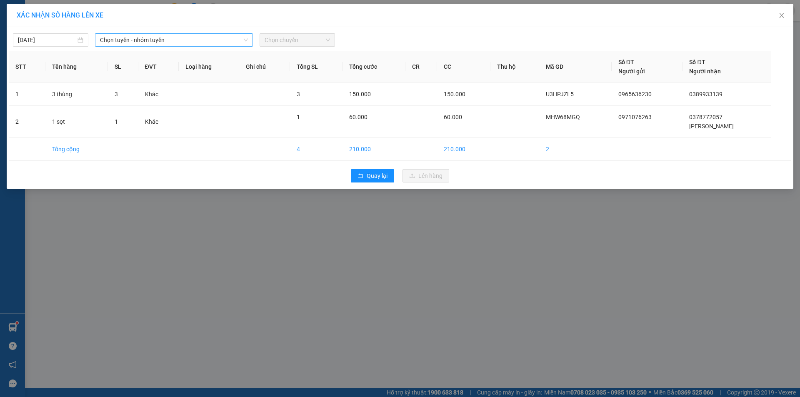
click at [172, 42] on span "Chọn tuyến - nhóm tuyến" at bounding box center [174, 40] width 148 height 13
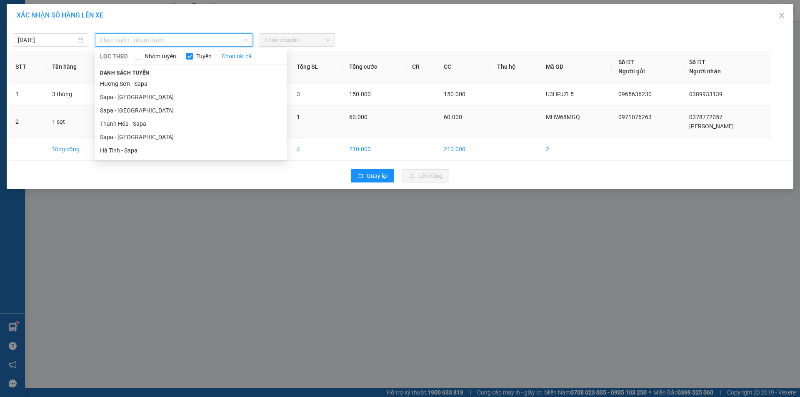
drag, startPoint x: 120, startPoint y: 137, endPoint x: 134, endPoint y: 128, distance: 17.1
click at [123, 137] on li "Sapa - [GEOGRAPHIC_DATA]" at bounding box center [191, 136] width 192 height 13
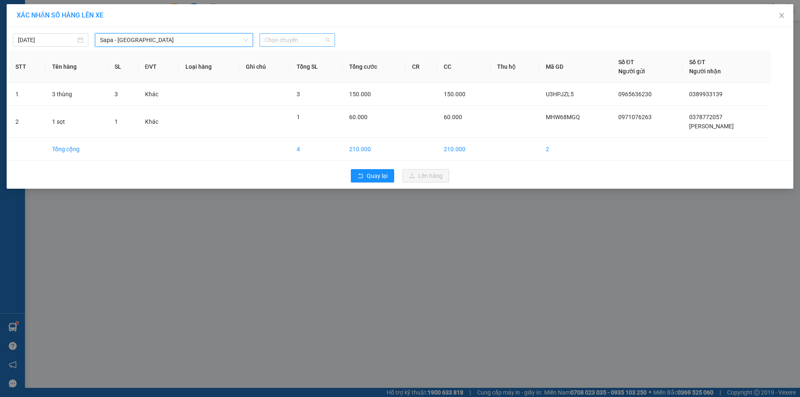
click at [309, 36] on span "Chọn chuyến" at bounding box center [297, 40] width 65 height 13
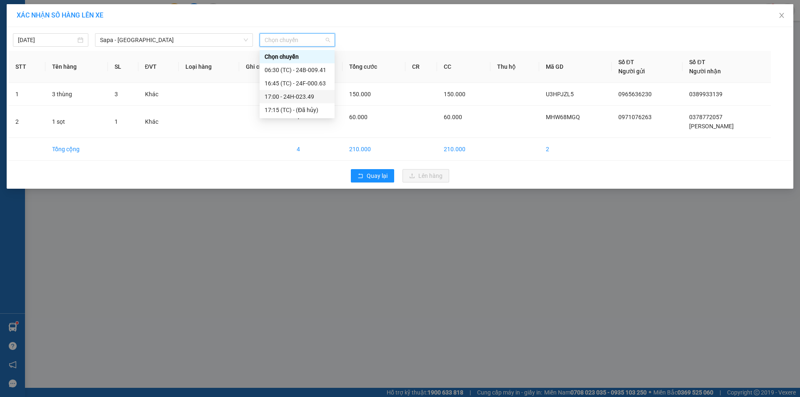
click at [300, 97] on div "17:00 - 24H-023.49" at bounding box center [297, 96] width 65 height 9
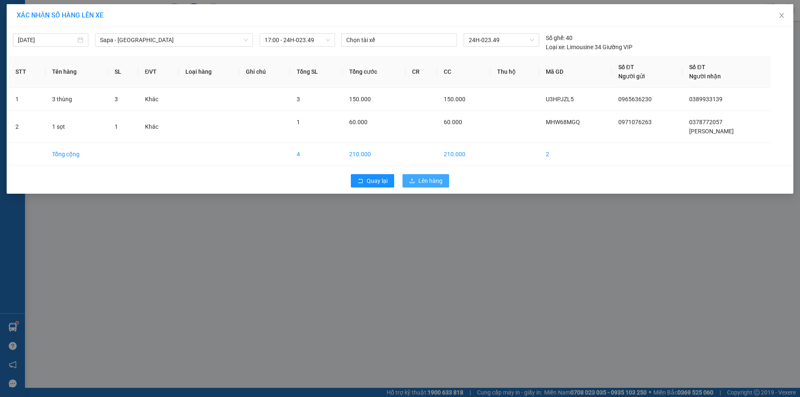
click at [429, 183] on span "Lên hàng" at bounding box center [431, 180] width 24 height 9
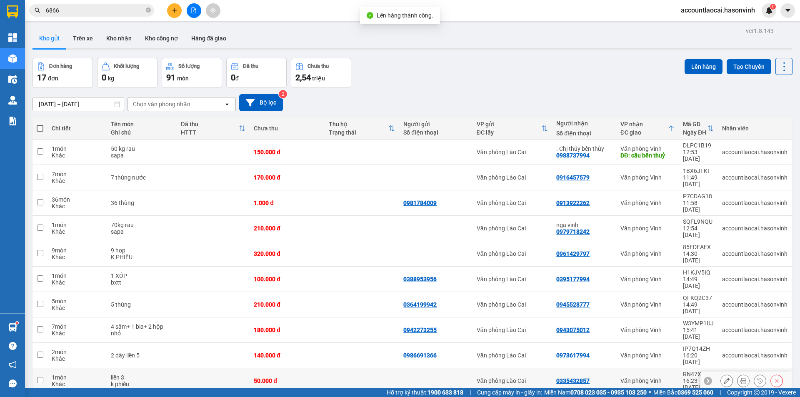
click at [281, 369] on td "50.000 đ" at bounding box center [287, 381] width 75 height 25
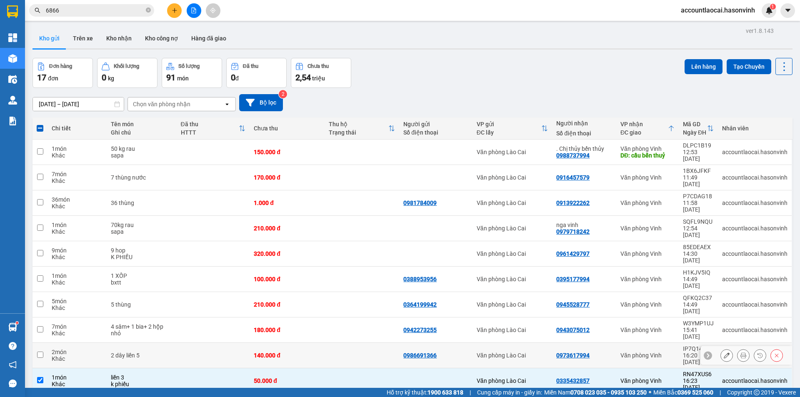
click at [225, 343] on td at bounding box center [213, 355] width 73 height 25
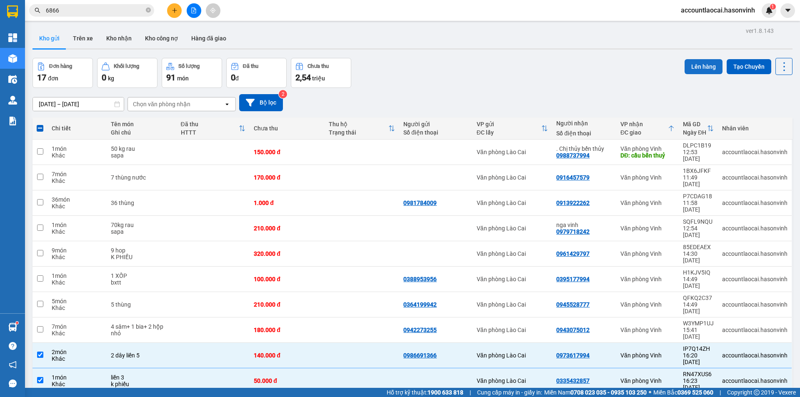
click at [704, 67] on button "Lên hàng" at bounding box center [704, 66] width 38 height 15
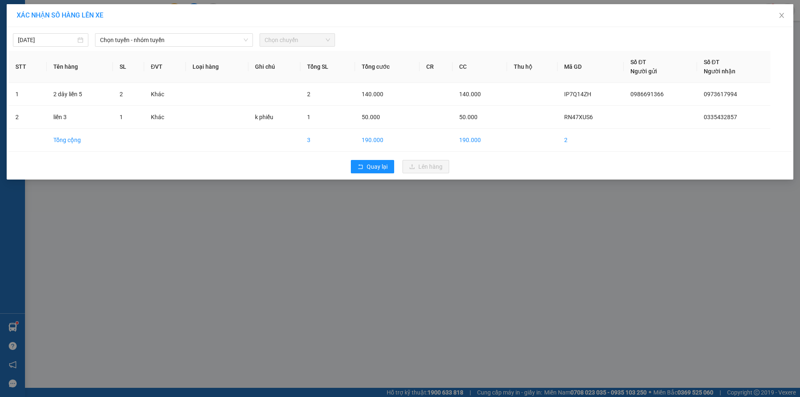
drag, startPoint x: 188, startPoint y: 42, endPoint x: 183, endPoint y: 47, distance: 6.5
click at [188, 42] on span "Chọn tuyến - nhóm tuyến" at bounding box center [174, 40] width 148 height 13
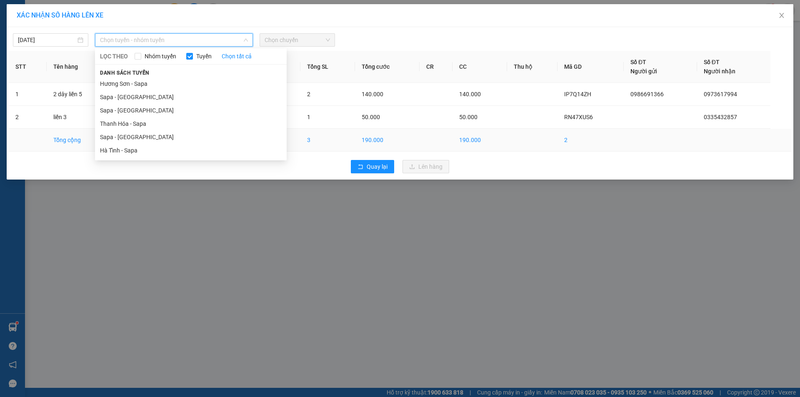
click at [154, 132] on li "Sapa - [GEOGRAPHIC_DATA]" at bounding box center [191, 136] width 192 height 13
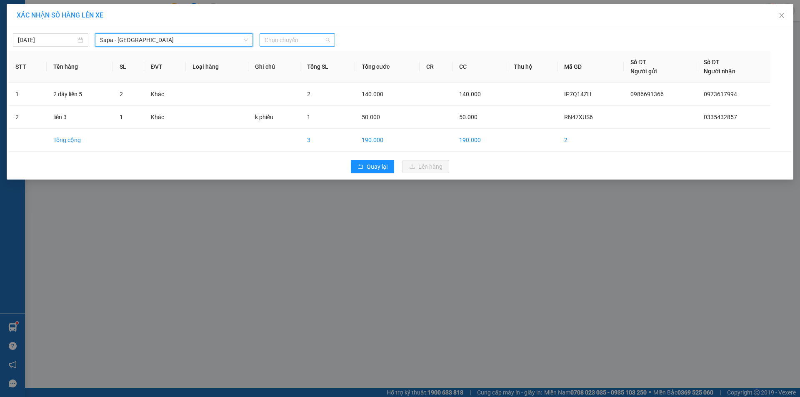
click at [315, 39] on span "Chọn chuyến" at bounding box center [297, 40] width 65 height 13
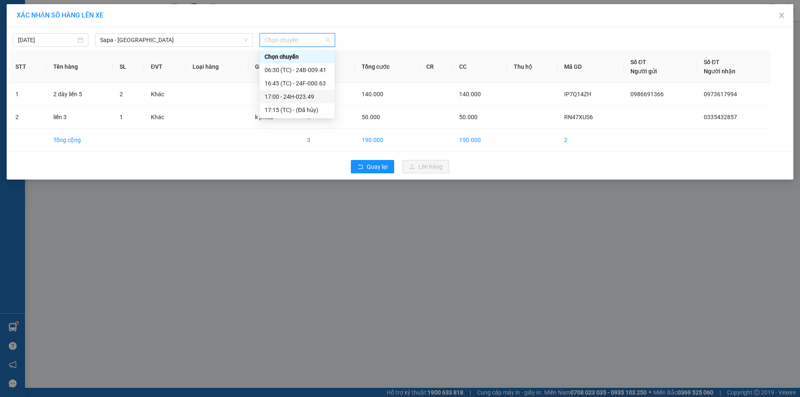
click at [304, 93] on div "17:00 - 24H-023.49" at bounding box center [297, 96] width 65 height 9
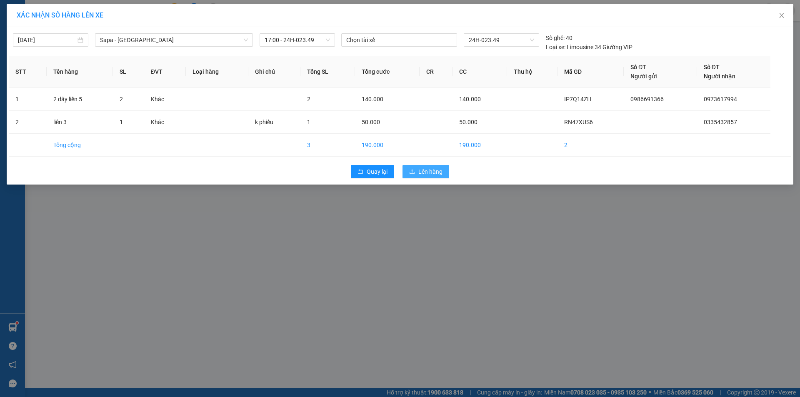
click at [421, 171] on span "Lên hàng" at bounding box center [431, 171] width 24 height 9
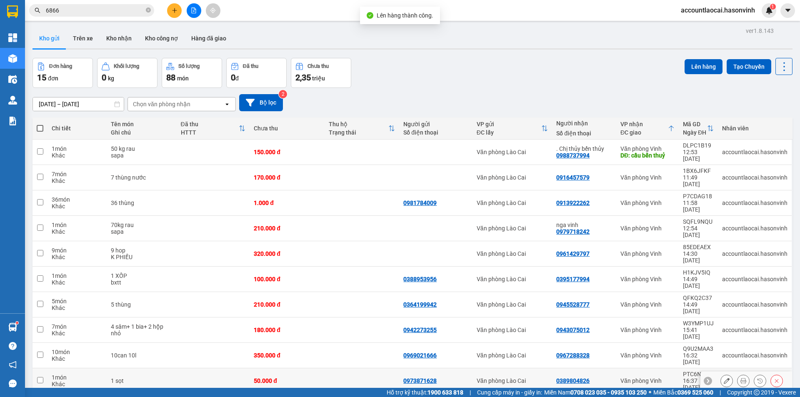
click at [128, 378] on div "1 sọt" at bounding box center [142, 381] width 62 height 7
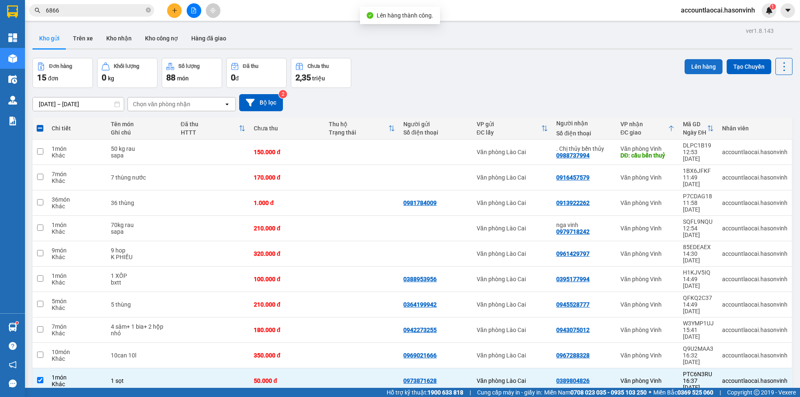
click at [694, 60] on button "Lên hàng" at bounding box center [704, 66] width 38 height 15
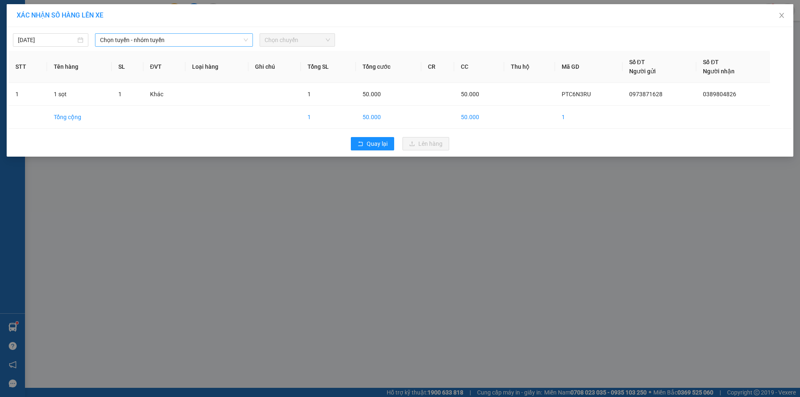
click at [178, 42] on span "Chọn tuyến - nhóm tuyến" at bounding box center [174, 40] width 148 height 13
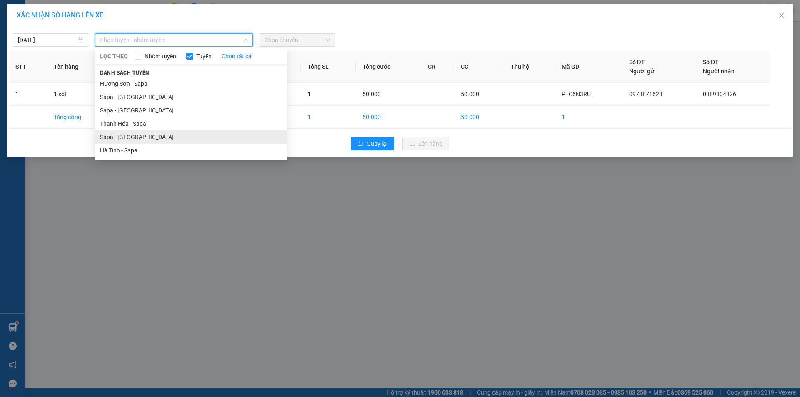
click at [141, 132] on li "Sapa - [GEOGRAPHIC_DATA]" at bounding box center [191, 136] width 192 height 13
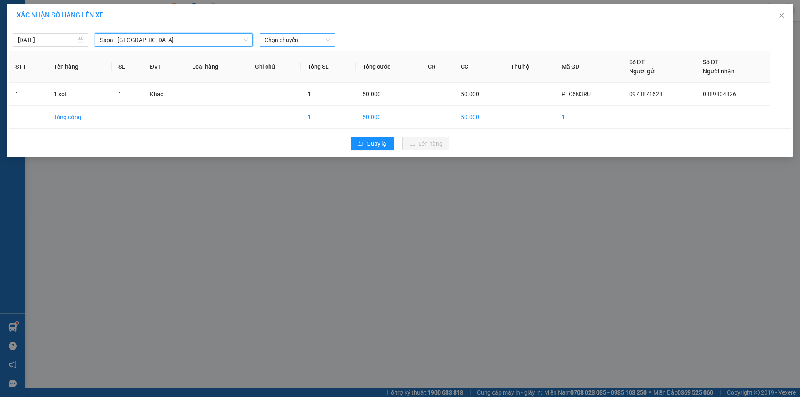
click at [298, 38] on span "Chọn chuyến" at bounding box center [297, 40] width 65 height 13
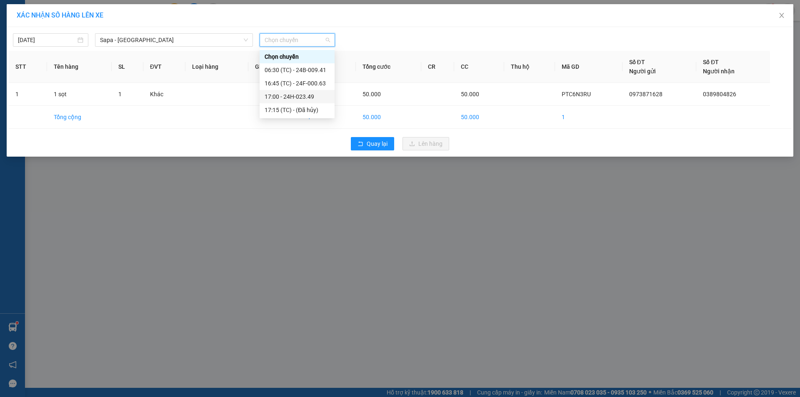
click at [306, 94] on div "17:00 - 24H-023.49" at bounding box center [297, 96] width 65 height 9
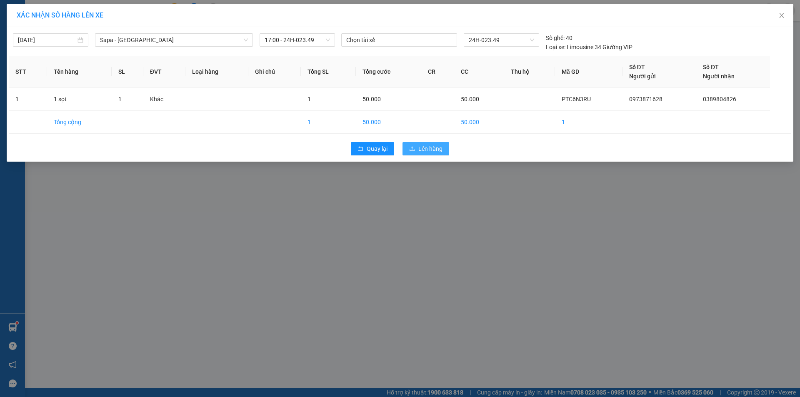
click at [436, 144] on span "Lên hàng" at bounding box center [431, 148] width 24 height 9
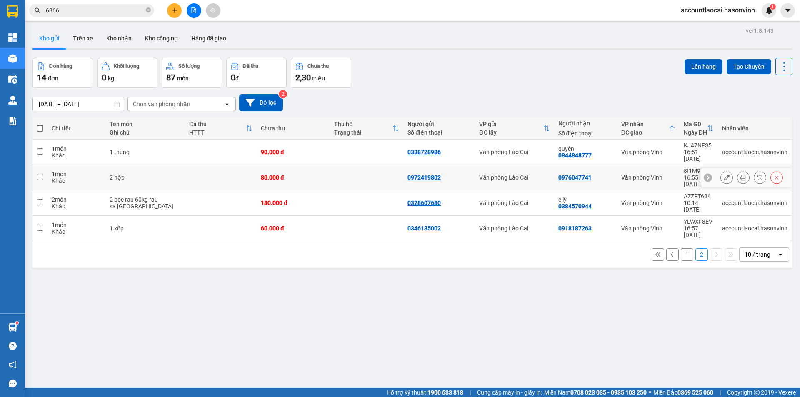
click at [725, 171] on button at bounding box center [727, 178] width 12 height 15
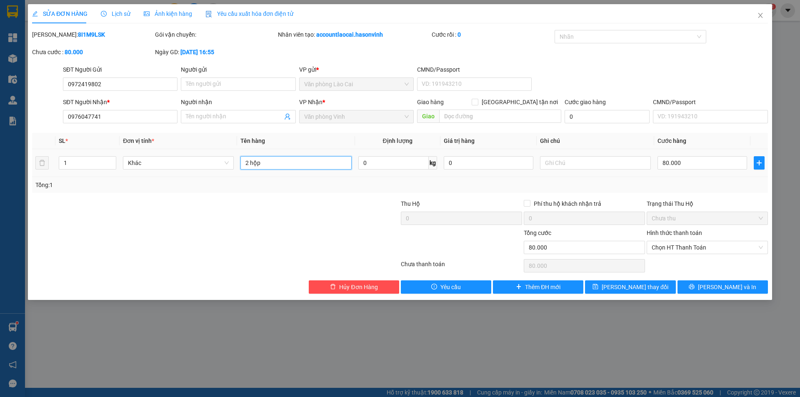
click at [250, 163] on input "2 hộp" at bounding box center [296, 162] width 111 height 13
type input "1 hộp"
click at [599, 285] on icon "save" at bounding box center [596, 287] width 6 height 6
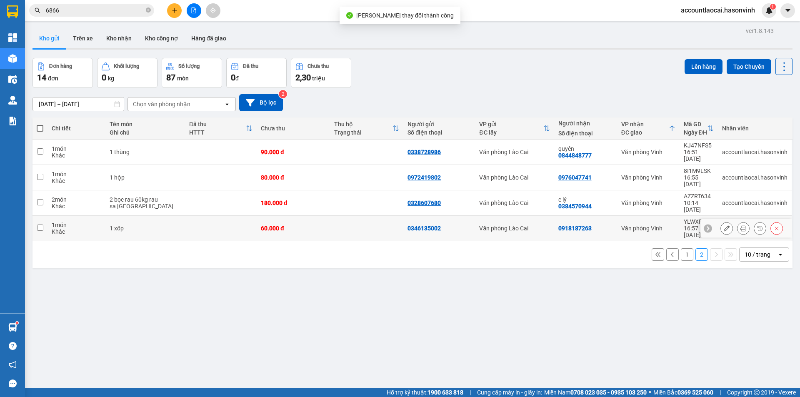
click at [215, 216] on td at bounding box center [221, 228] width 72 height 25
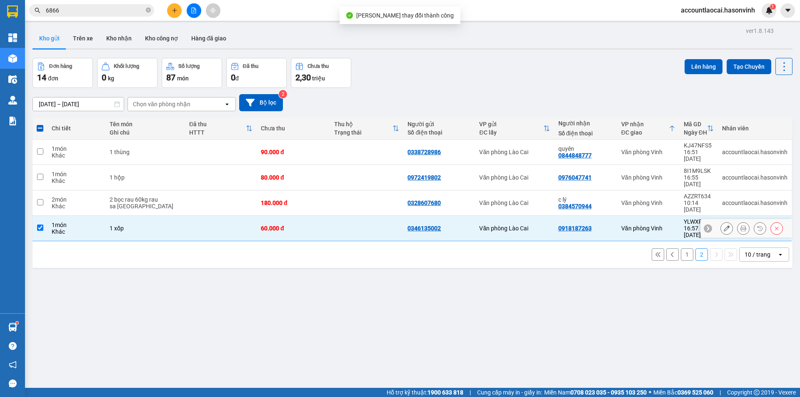
click at [237, 216] on td at bounding box center [221, 228] width 72 height 25
checkbox input "false"
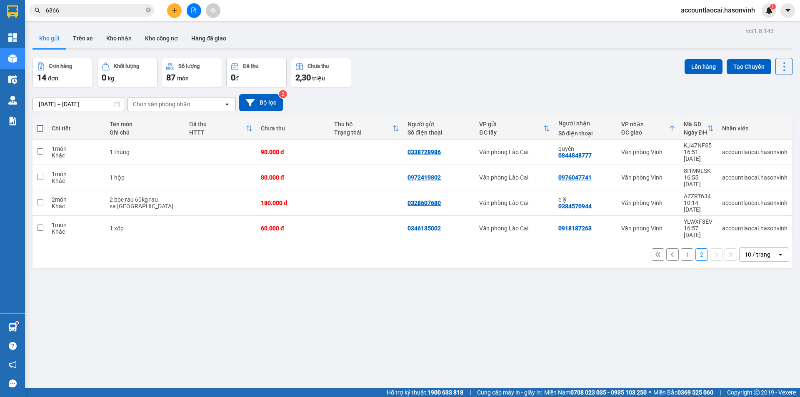
click at [683, 248] on button "1" at bounding box center [687, 254] width 13 height 13
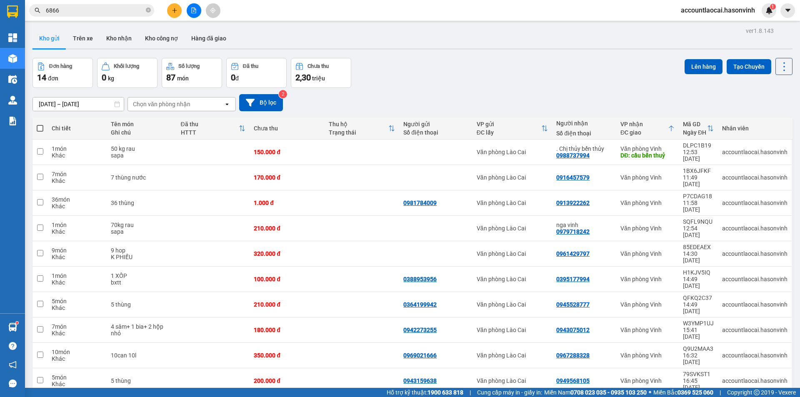
click at [197, 17] on button at bounding box center [194, 10] width 15 height 15
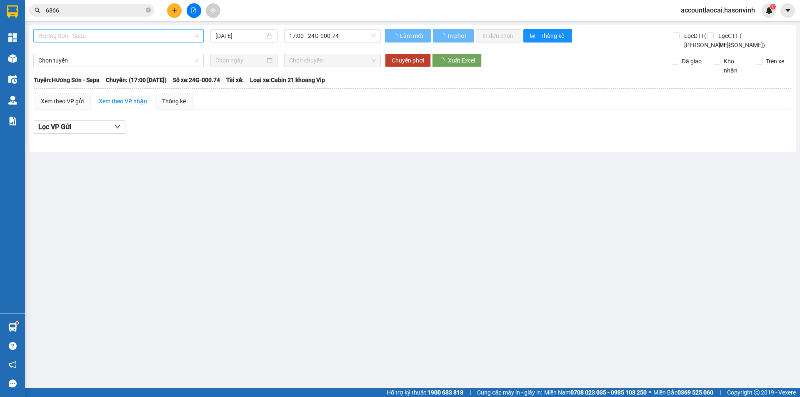
click at [98, 35] on span "Hương Sơn - Sapa" at bounding box center [118, 36] width 161 height 13
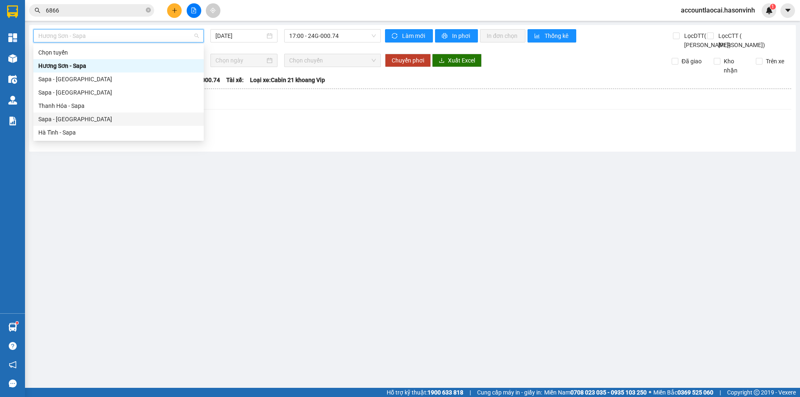
click at [66, 120] on div "Sapa - [GEOGRAPHIC_DATA]" at bounding box center [118, 119] width 161 height 9
type input "[DATE]"
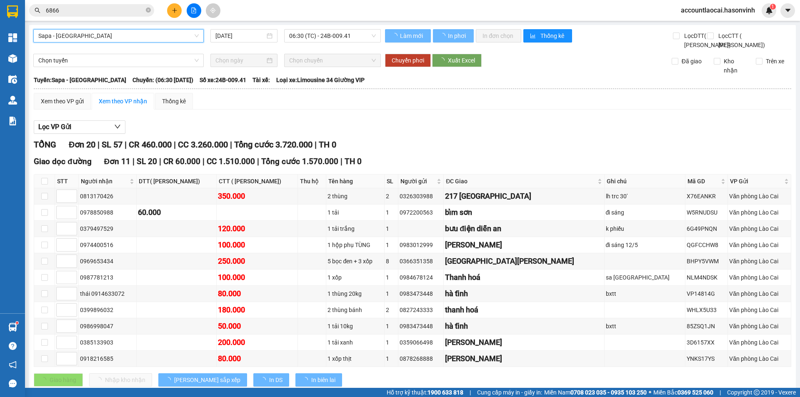
click at [310, 34] on span "06:30 (TC) - 24B-009.41" at bounding box center [332, 36] width 87 height 13
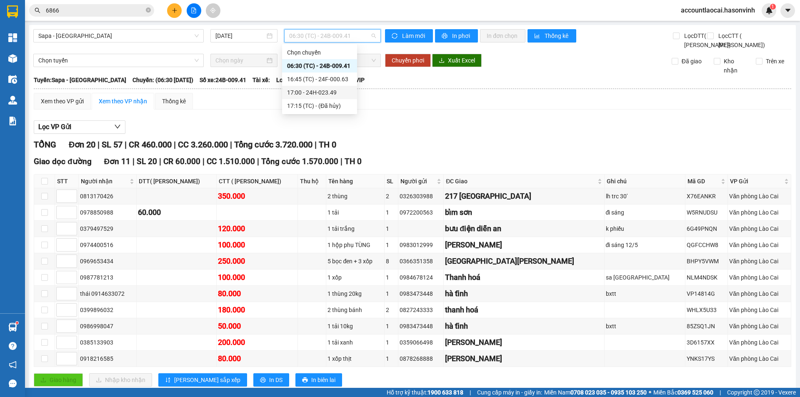
click at [316, 88] on div "17:00 - 24H-023.49" at bounding box center [319, 92] width 75 height 13
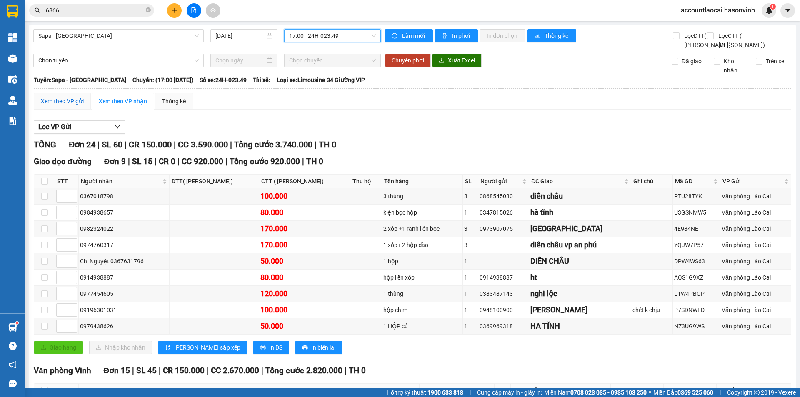
click at [79, 106] on div "Xem theo VP gửi" at bounding box center [62, 101] width 43 height 9
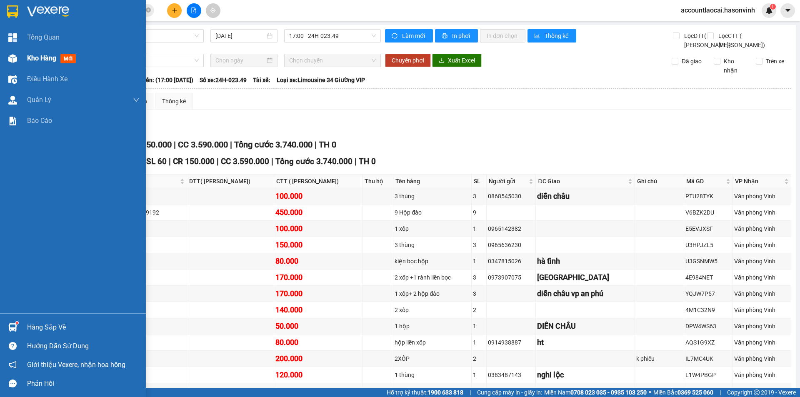
click at [16, 63] on img at bounding box center [12, 58] width 9 height 9
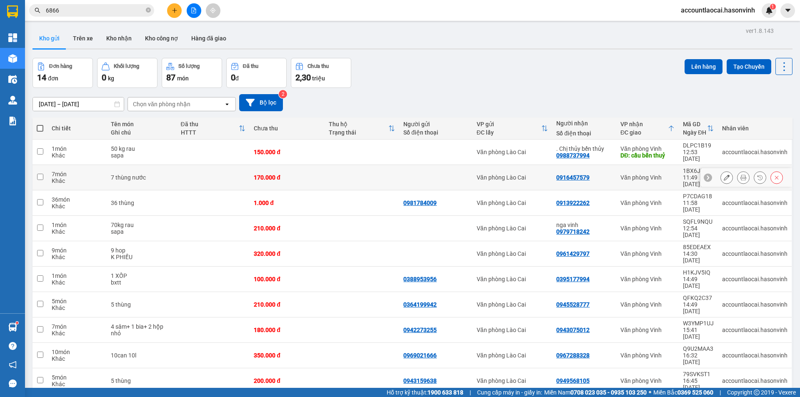
click at [160, 173] on td "7 thùng nước" at bounding box center [142, 177] width 70 height 25
checkbox input "true"
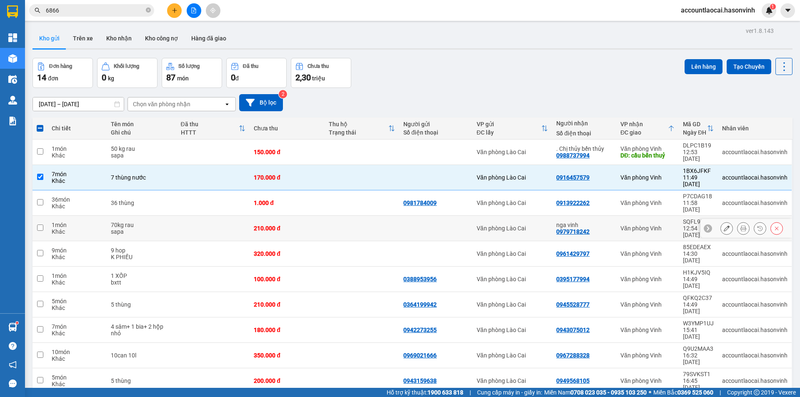
click at [166, 216] on td "70kg rau sapa" at bounding box center [142, 228] width 70 height 25
checkbox input "true"
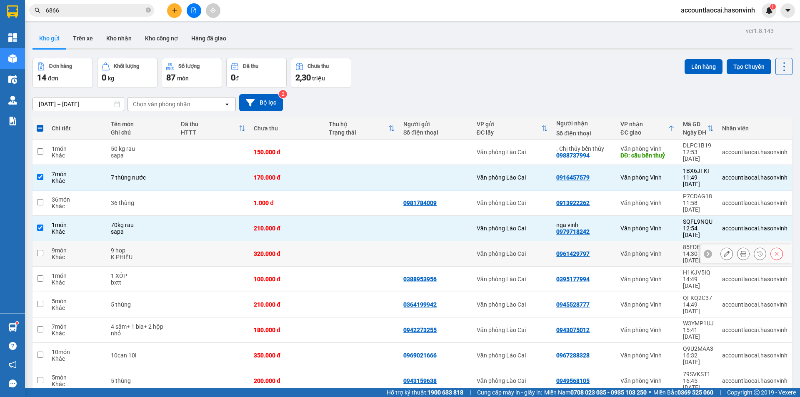
click at [164, 254] on div "K PHIẾU" at bounding box center [142, 257] width 62 height 7
checkbox input "true"
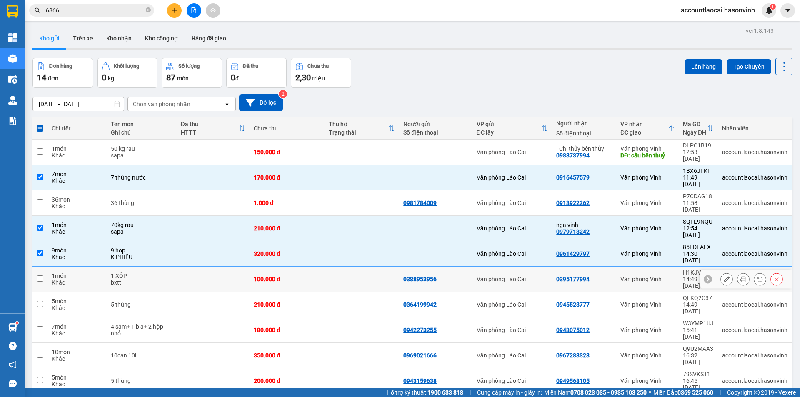
click at [163, 279] on div "bxtt" at bounding box center [142, 282] width 62 height 7
checkbox input "true"
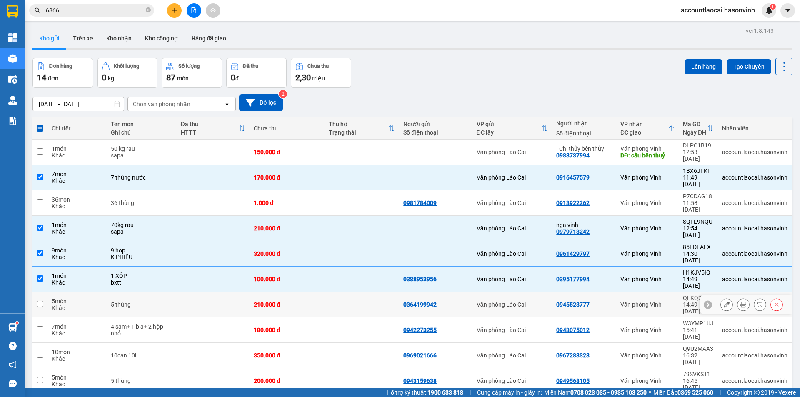
click at [161, 292] on td "5 thùng" at bounding box center [142, 304] width 70 height 25
checkbox input "true"
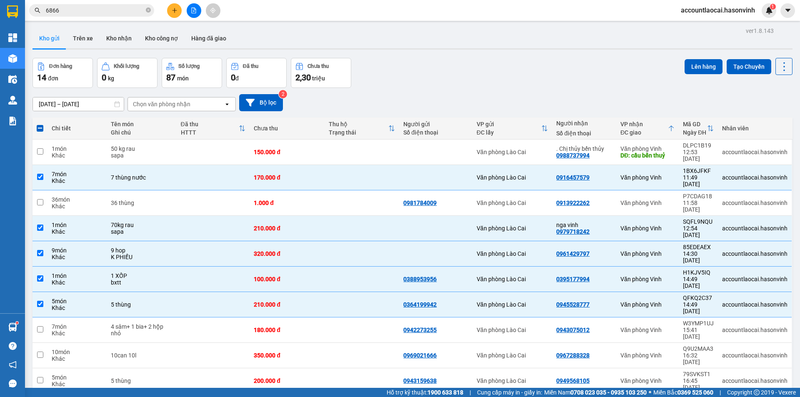
checkbox input "false"
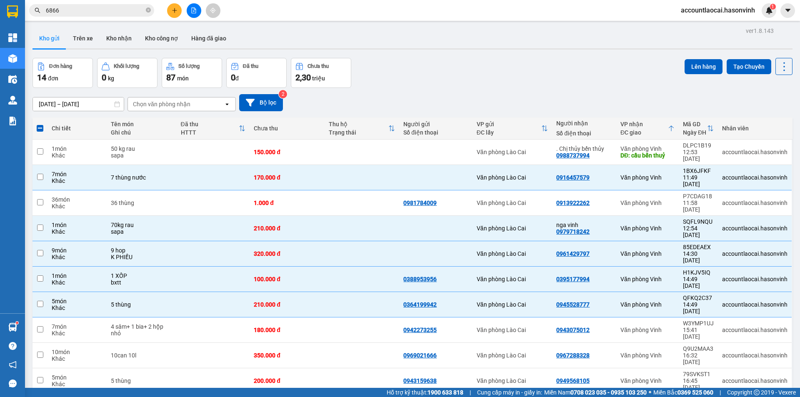
checkbox input "false"
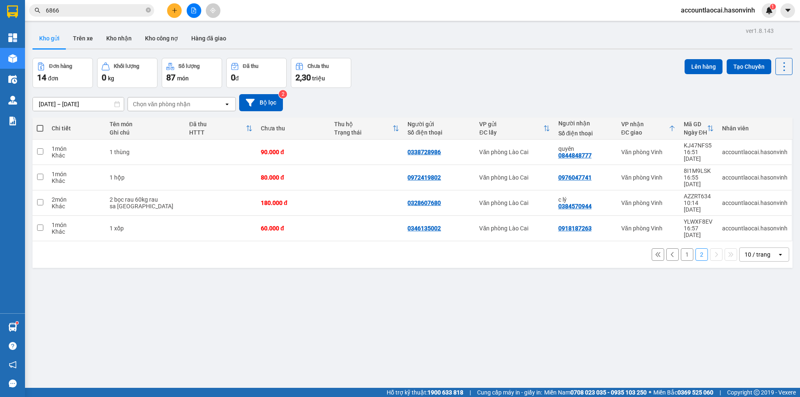
click at [685, 248] on button "1" at bounding box center [687, 254] width 13 height 13
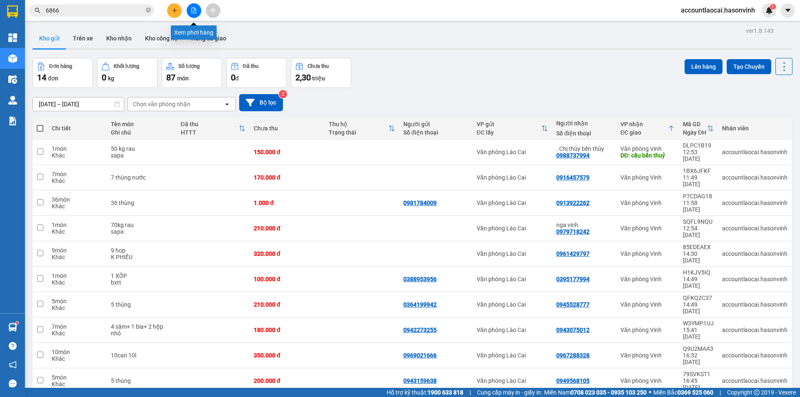
click at [195, 10] on icon "file-add" at bounding box center [194, 11] width 5 height 6
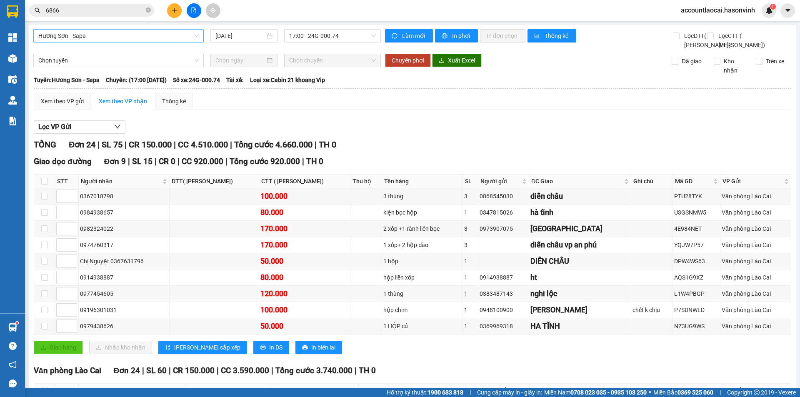
click at [147, 30] on span "Hương Sơn - Sapa" at bounding box center [118, 36] width 161 height 13
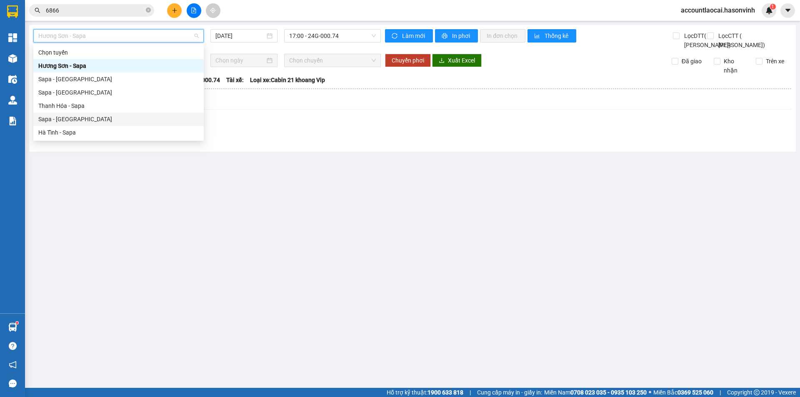
click at [114, 116] on div "Sapa - [GEOGRAPHIC_DATA]" at bounding box center [118, 119] width 161 height 9
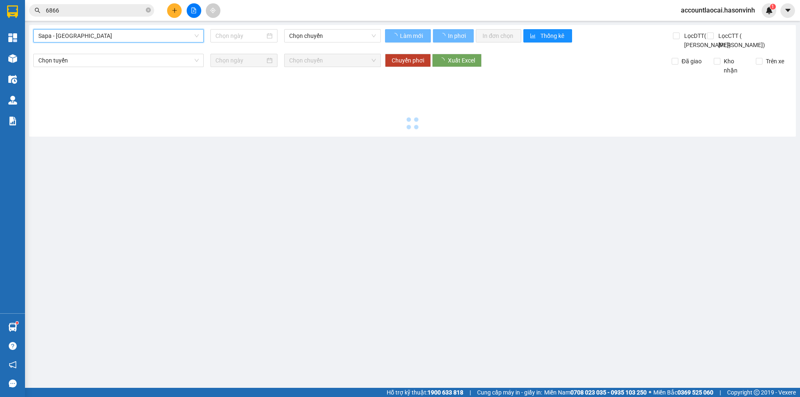
type input "[DATE]"
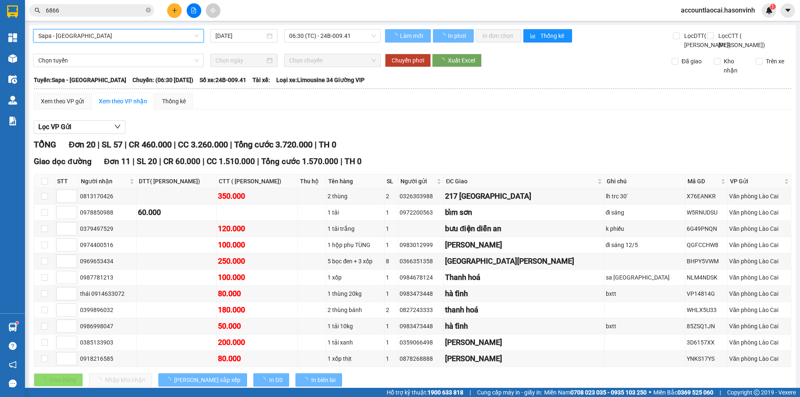
click at [324, 38] on span "06:30 (TC) - 24B-009.41" at bounding box center [332, 36] width 87 height 13
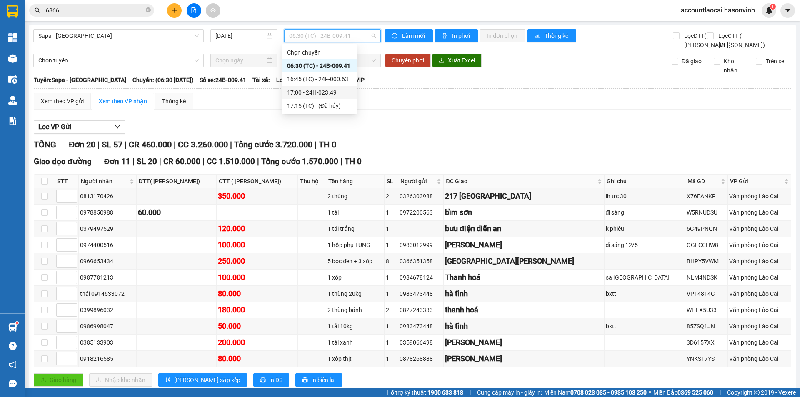
click at [323, 96] on div "17:00 - 24H-023.49" at bounding box center [319, 92] width 65 height 9
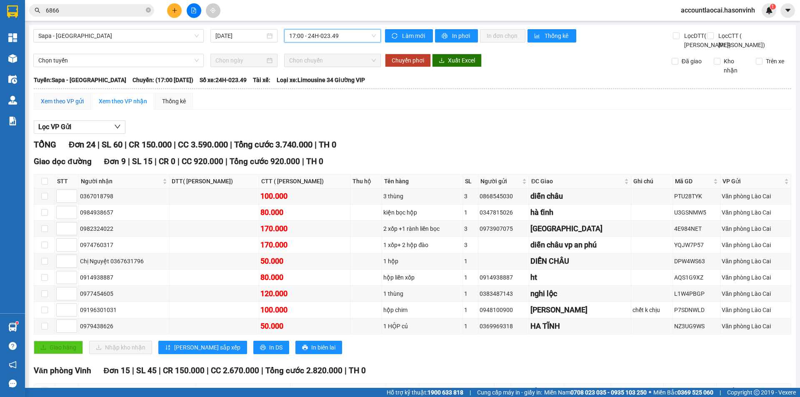
click at [77, 106] on div "Xem theo VP gửi" at bounding box center [62, 101] width 43 height 9
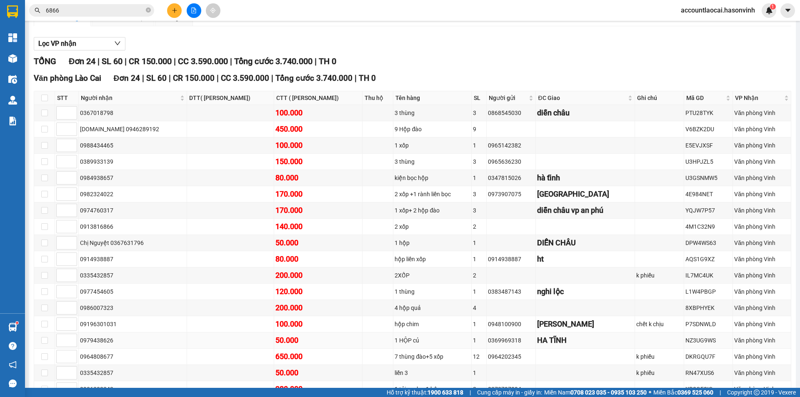
scroll to position [42, 0]
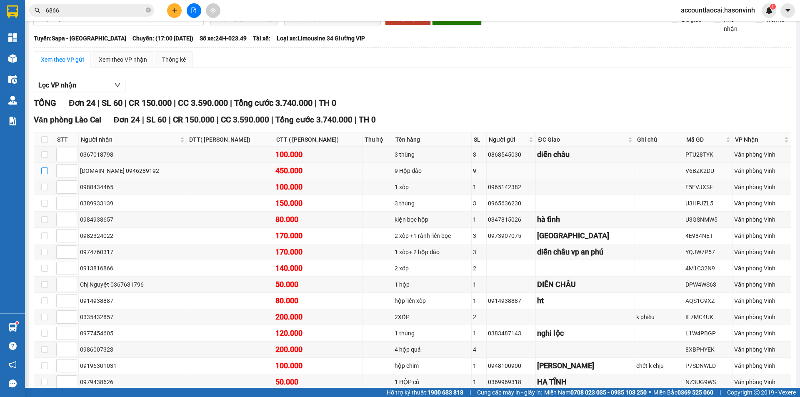
click at [43, 174] on input "checkbox" at bounding box center [44, 171] width 7 height 7
checkbox input "true"
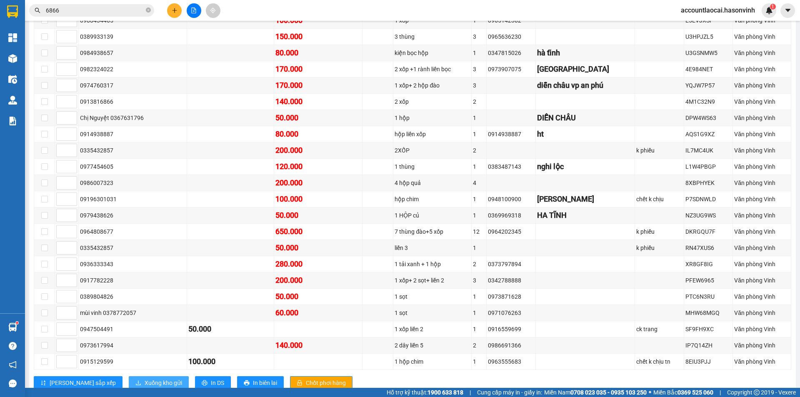
scroll to position [252, 0]
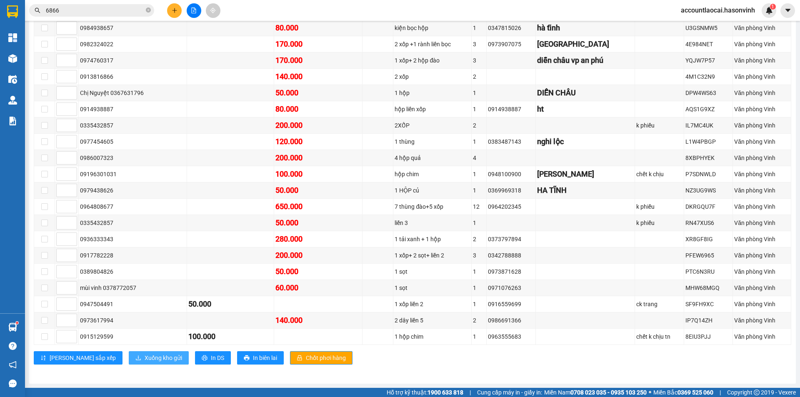
click at [145, 358] on span "Xuống kho gửi" at bounding box center [164, 358] width 38 height 9
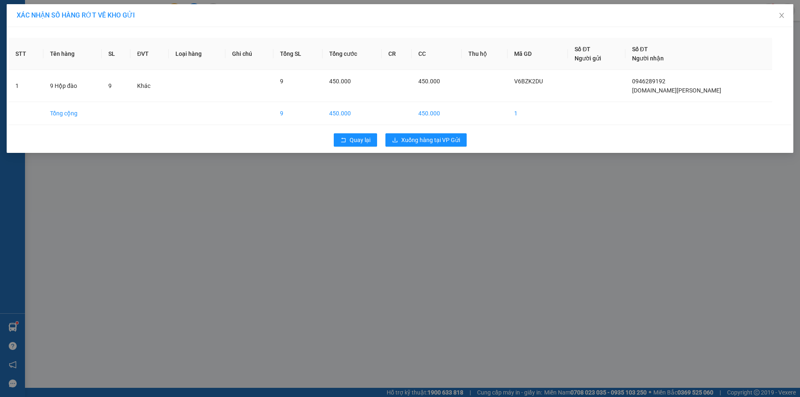
click at [386, 130] on div "Quay lại Xuống hàng tại VP Gửi" at bounding box center [400, 140] width 783 height 22
click at [414, 140] on span "Xuống hàng tại VP Gửi" at bounding box center [430, 139] width 59 height 9
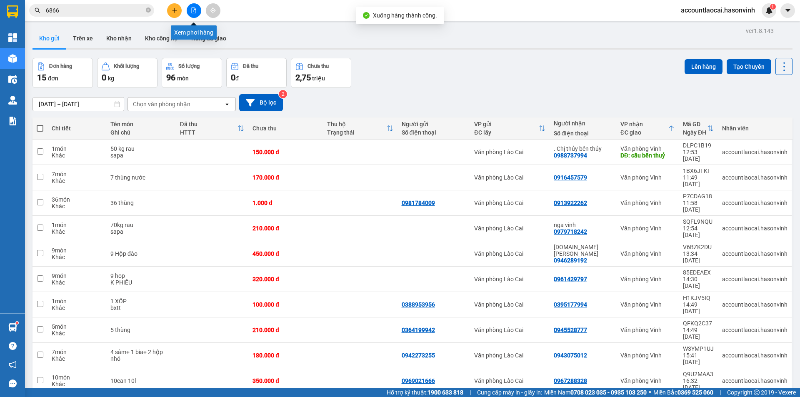
click at [197, 14] on button at bounding box center [194, 10] width 15 height 15
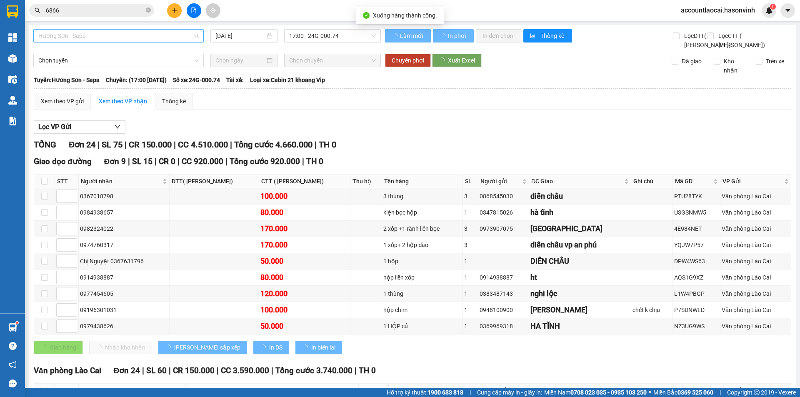
click at [116, 35] on span "Hương Sơn - Sapa" at bounding box center [118, 36] width 161 height 13
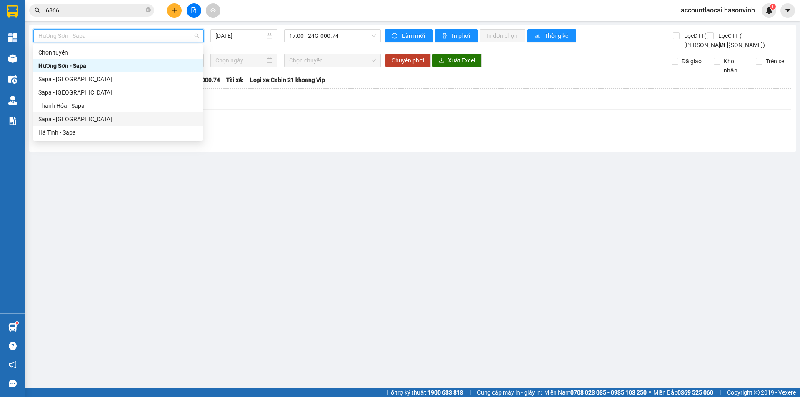
click at [83, 116] on div "Sapa - [GEOGRAPHIC_DATA]" at bounding box center [117, 119] width 159 height 9
type input "[DATE]"
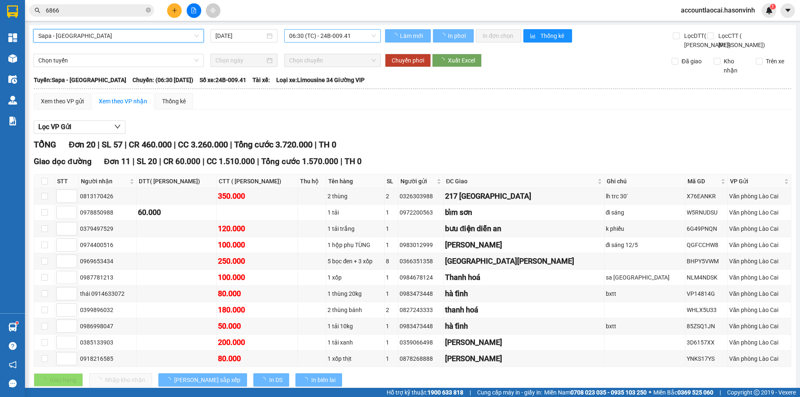
click at [304, 36] on span "06:30 (TC) - 24B-009.41" at bounding box center [332, 36] width 87 height 13
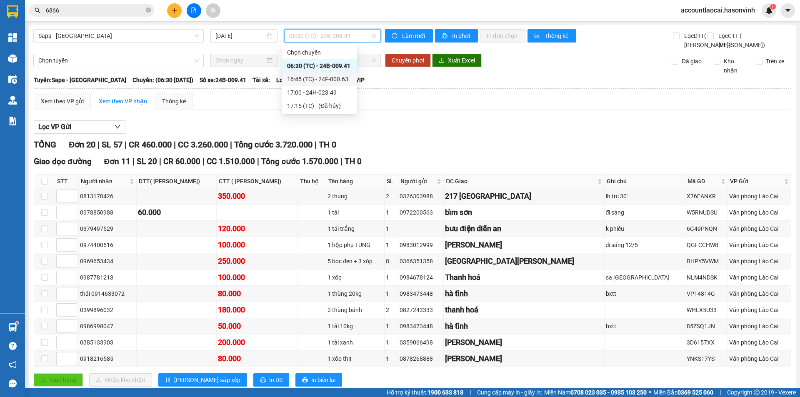
click at [335, 80] on div "16:45 (TC) - 24F-000.63" at bounding box center [319, 79] width 65 height 9
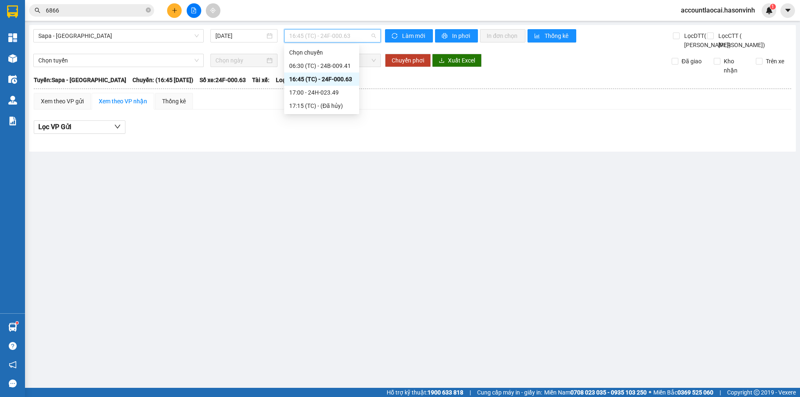
click at [314, 30] on span "16:45 (TC) - 24F-000.63" at bounding box center [332, 36] width 87 height 13
click at [335, 91] on div "17:00 - 24H-023.49" at bounding box center [321, 92] width 65 height 9
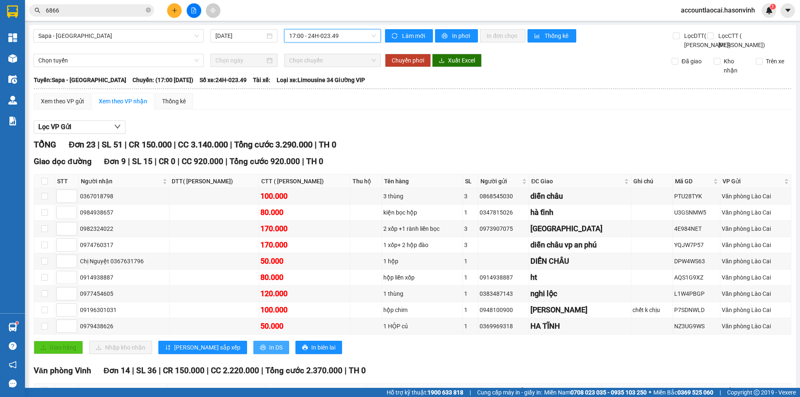
click at [260, 351] on icon "printer" at bounding box center [262, 347] width 5 height 5
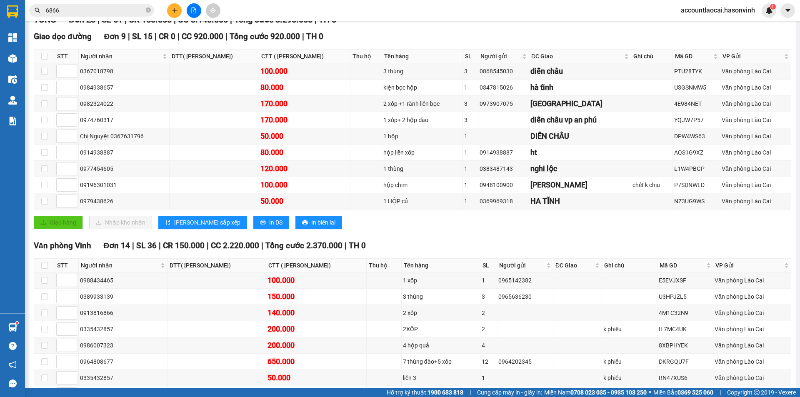
scroll to position [299, 0]
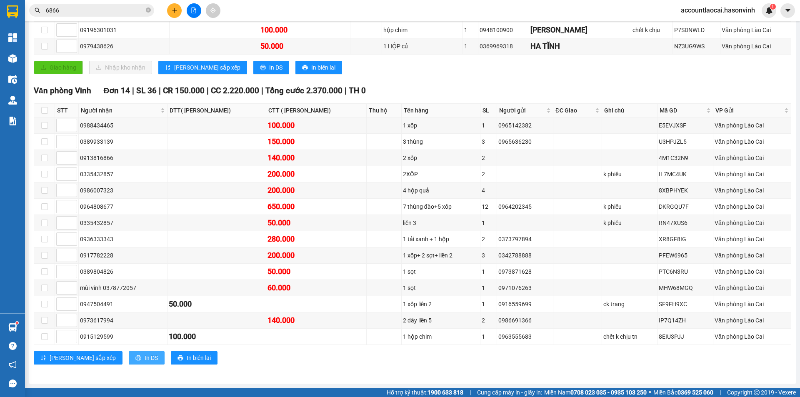
drag, startPoint x: 118, startPoint y: 359, endPoint x: 121, endPoint y: 352, distance: 7.3
click at [145, 359] on span "In DS" at bounding box center [151, 358] width 13 height 9
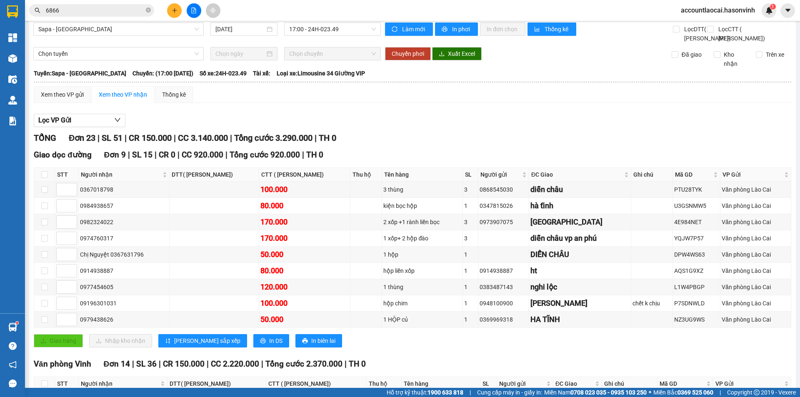
scroll to position [0, 0]
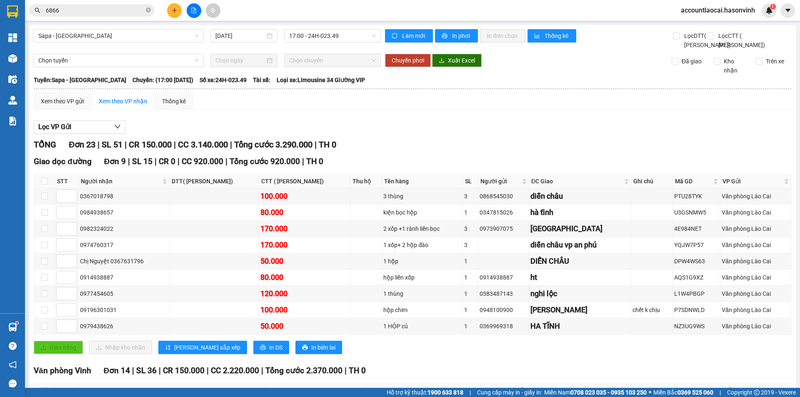
click at [30, 55] on div "Sapa - [GEOGRAPHIC_DATA] [DATE] 17:00 - 24H-023.49 Làm mới In phơi In đơn chọn …" at bounding box center [412, 344] width 767 height 639
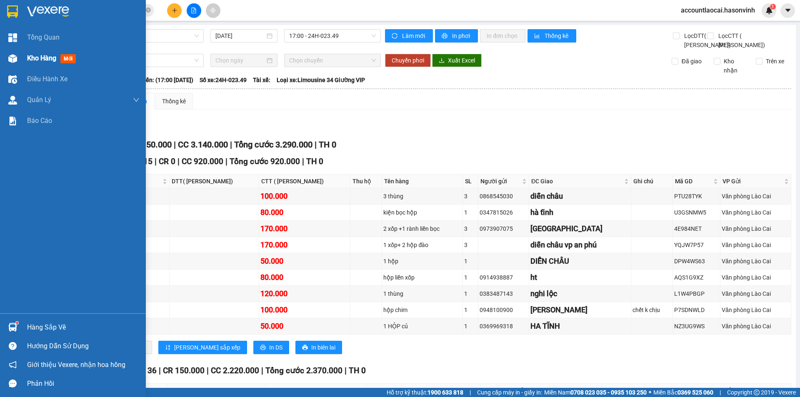
click at [22, 57] on div "Kho hàng mới" at bounding box center [73, 58] width 146 height 21
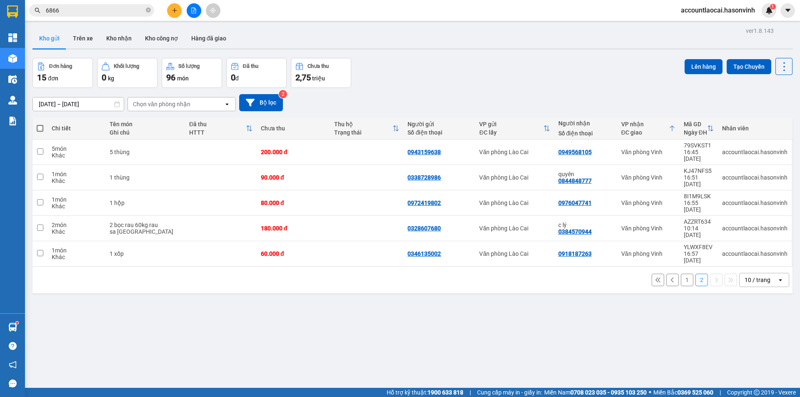
click at [683, 274] on button "1" at bounding box center [687, 280] width 13 height 13
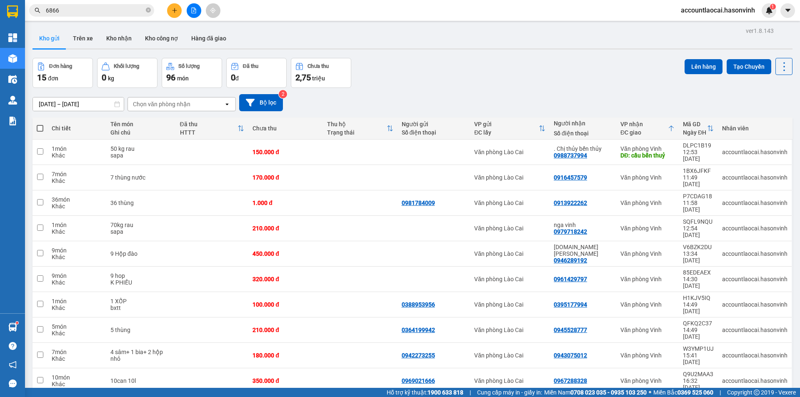
click at [180, 12] on button at bounding box center [174, 10] width 15 height 15
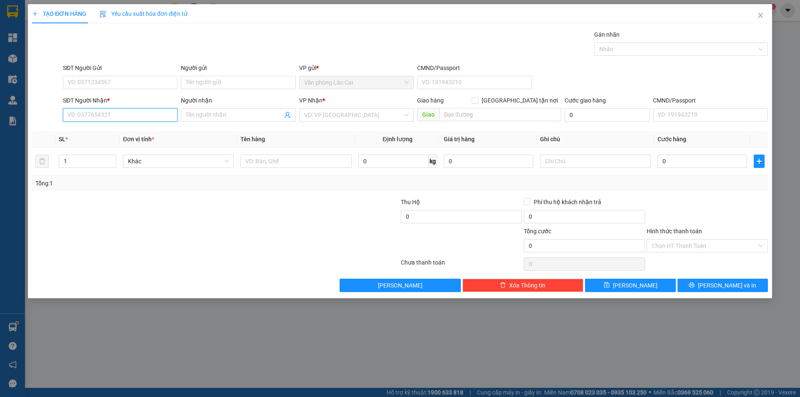
click at [104, 120] on input "SĐT Người Nhận *" at bounding box center [120, 114] width 115 height 13
type input "0979224848"
click at [83, 130] on div "0979224848" at bounding box center [120, 131] width 105 height 9
type input "CX [PERSON_NAME]"
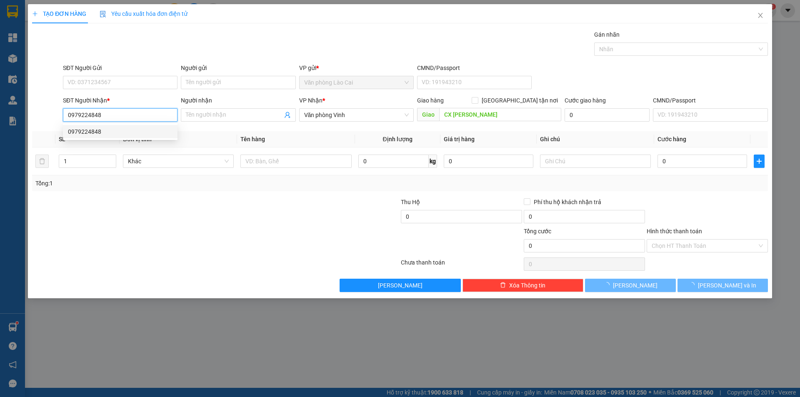
type input "350.000"
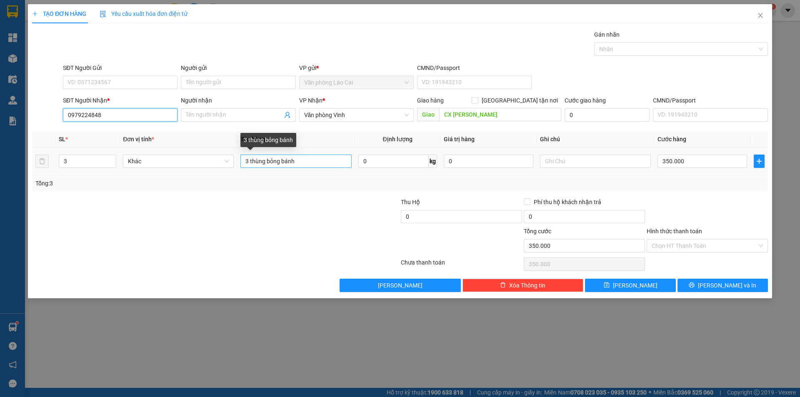
type input "0979224848"
click at [281, 161] on input "3 thùng bỏng bánh" at bounding box center [296, 161] width 111 height 13
type input "3 thùng bánh"
click at [673, 159] on input "350.000" at bounding box center [703, 161] width 90 height 13
type input "0"
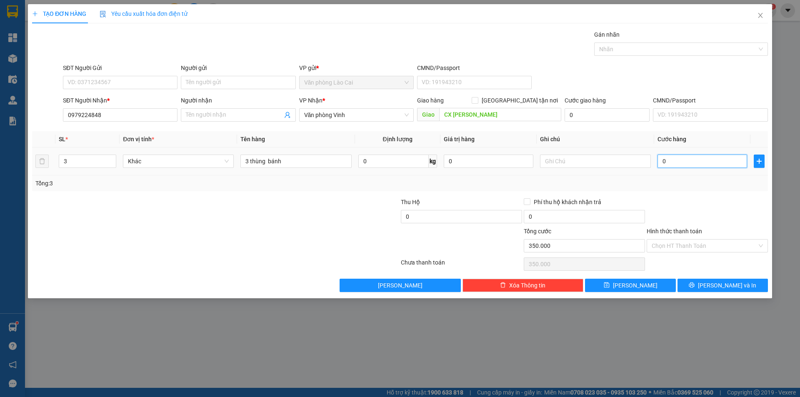
type input "0"
type input "2"
type input "02"
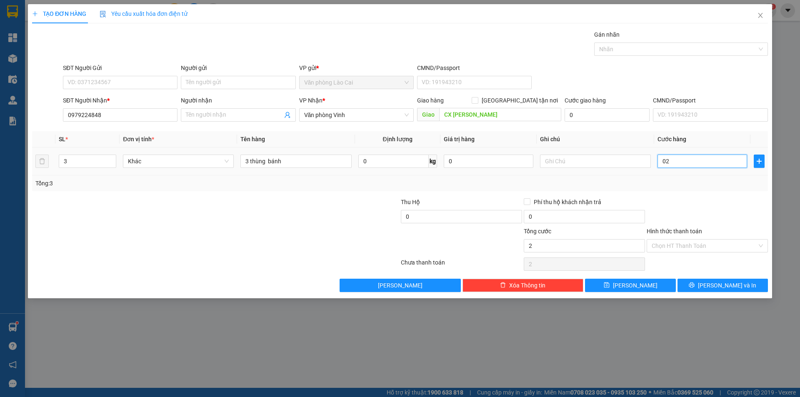
type input "25"
type input "025"
type input "250"
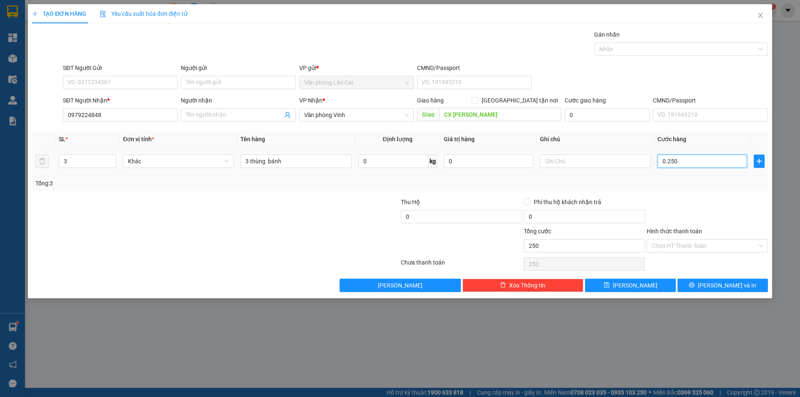
type input "02.500"
type input "2.500"
type input "25.000"
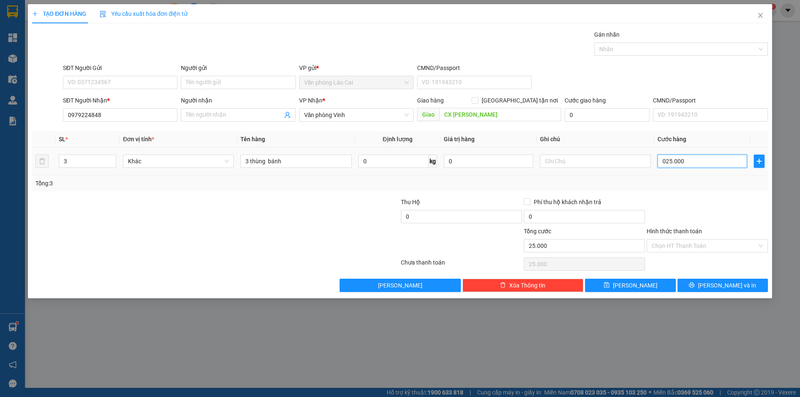
type input "0.250.000"
type input "250.000"
click at [719, 288] on span "[PERSON_NAME] và In" at bounding box center [727, 285] width 58 height 9
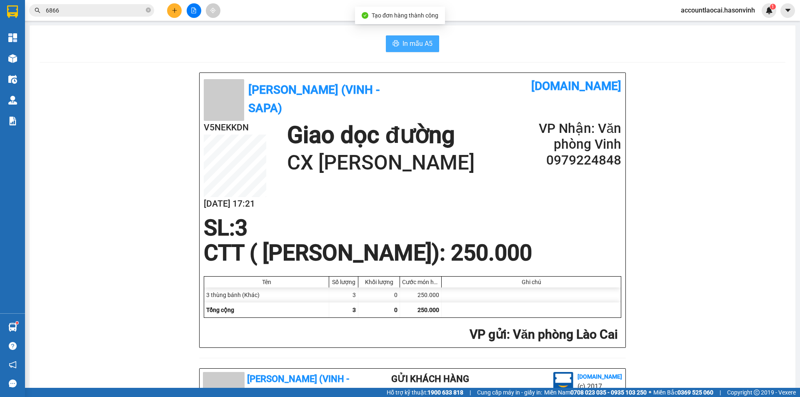
click at [393, 51] on button "In mẫu A5" at bounding box center [412, 43] width 53 height 17
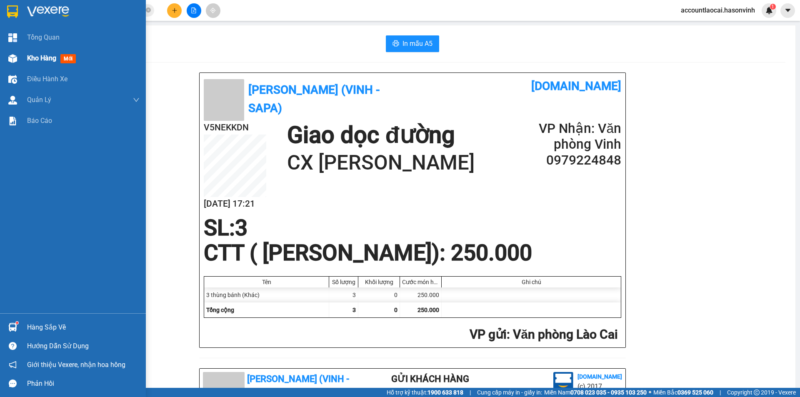
click at [18, 65] on div at bounding box center [12, 58] width 15 height 15
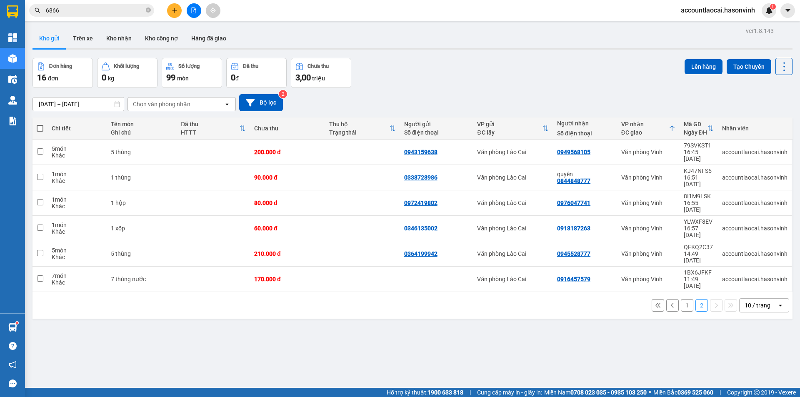
click at [684, 299] on button "1" at bounding box center [687, 305] width 13 height 13
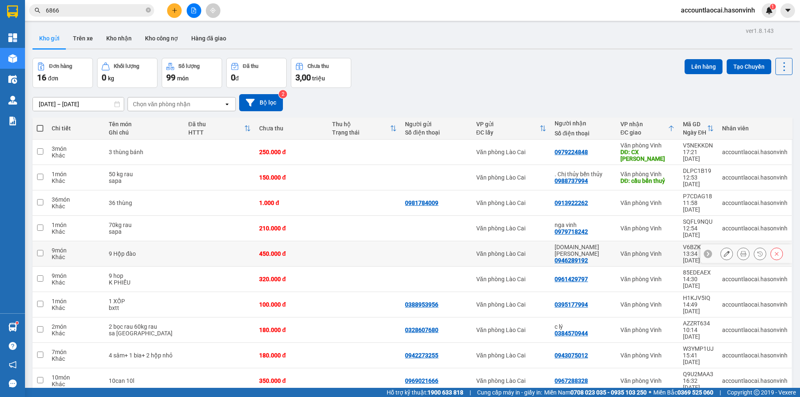
click at [157, 251] on div "9 Hộp đào" at bounding box center [144, 254] width 71 height 7
checkbox input "true"
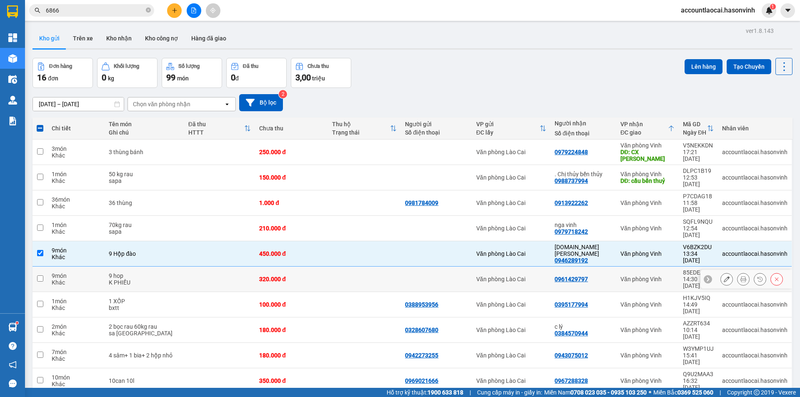
click at [153, 279] on div "K PHIẾU" at bounding box center [144, 282] width 71 height 7
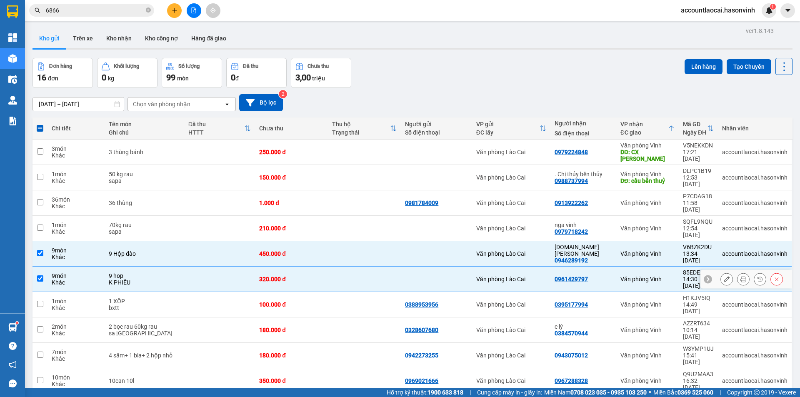
checkbox input "true"
click at [153, 298] on div "1 XỐP" at bounding box center [144, 301] width 71 height 7
checkbox input "true"
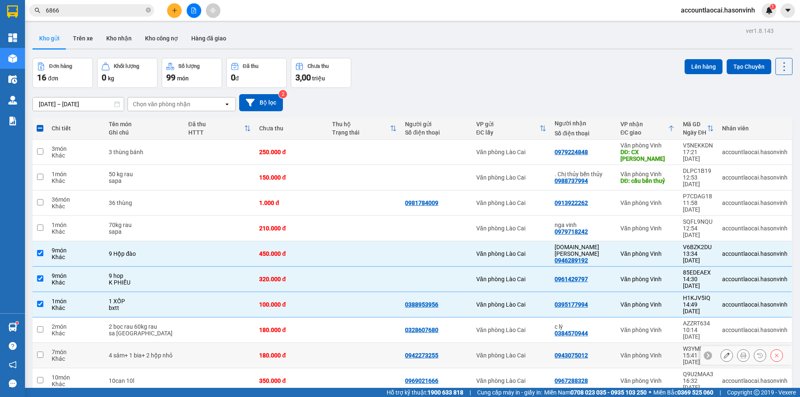
click at [161, 352] on div "4 sâm+ 1 bia+ 2 hộp nhỏ" at bounding box center [144, 355] width 71 height 7
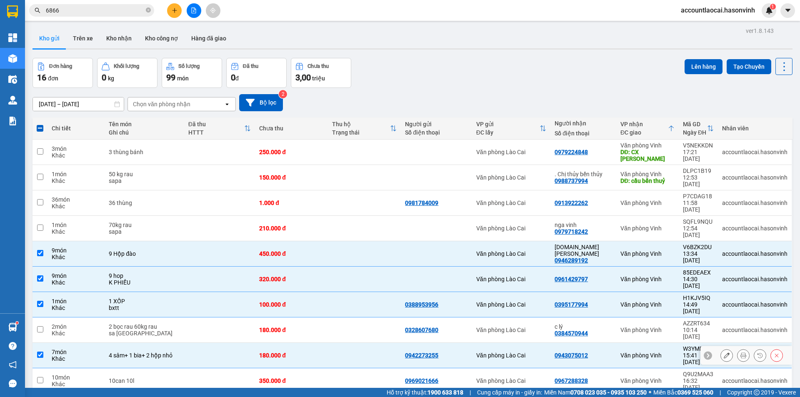
click at [165, 352] on div "4 sâm+ 1 bia+ 2 hộp nhỏ" at bounding box center [144, 355] width 71 height 7
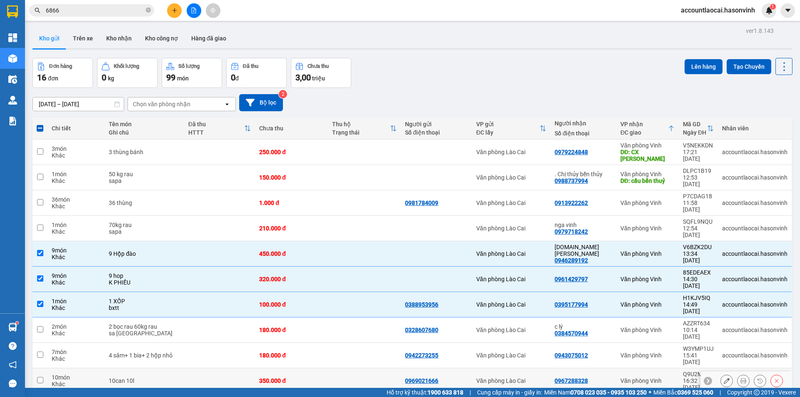
click at [168, 369] on td "10can 10l" at bounding box center [145, 381] width 80 height 25
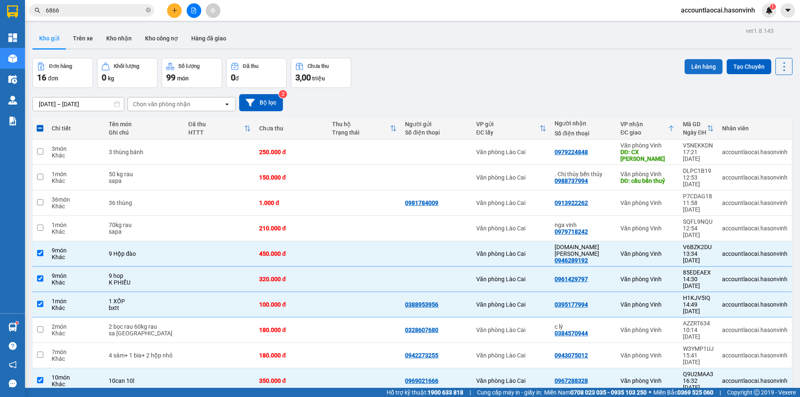
click at [694, 67] on button "Lên hàng" at bounding box center [704, 66] width 38 height 15
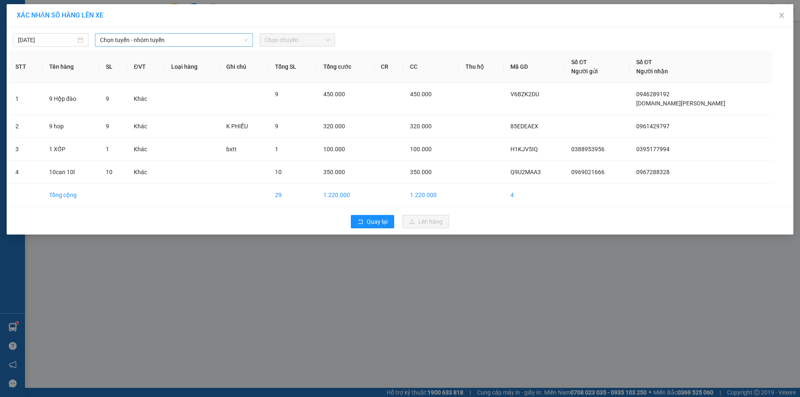
click at [172, 44] on span "Chọn tuyến - nhóm tuyến" at bounding box center [174, 40] width 148 height 13
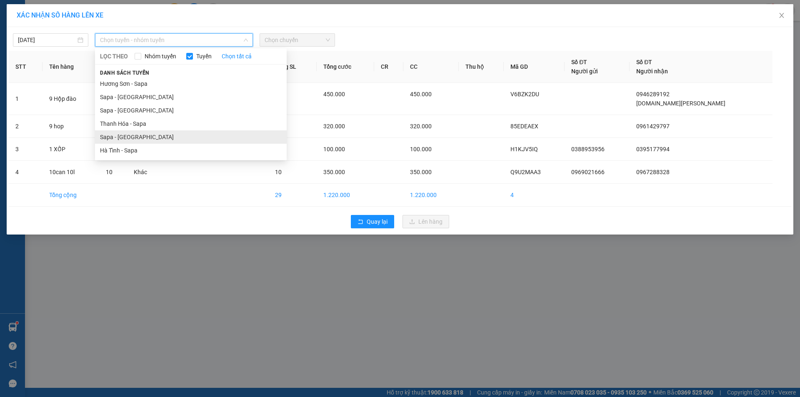
click at [125, 135] on li "Sapa - [GEOGRAPHIC_DATA]" at bounding box center [191, 136] width 192 height 13
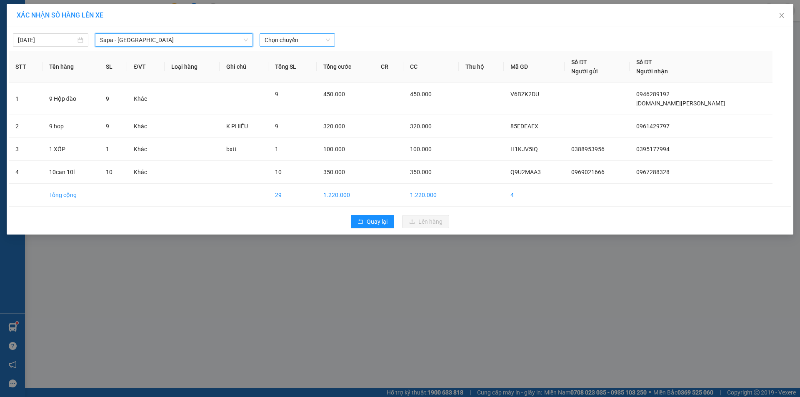
click at [312, 40] on span "Chọn chuyến" at bounding box center [297, 40] width 65 height 13
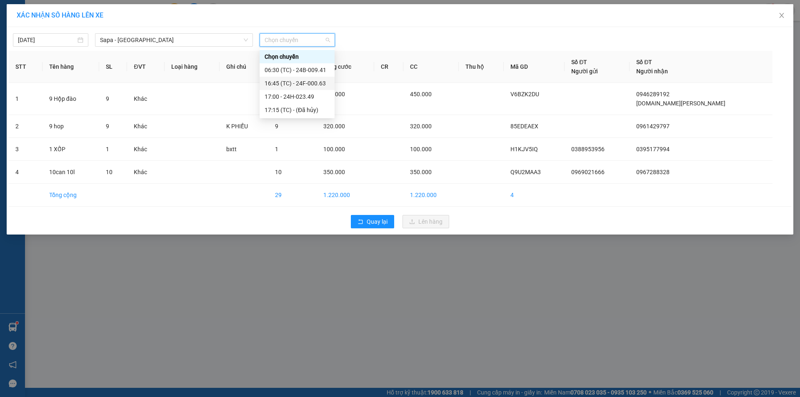
click at [311, 89] on div "16:45 (TC) - 24F-000.63" at bounding box center [297, 83] width 75 height 13
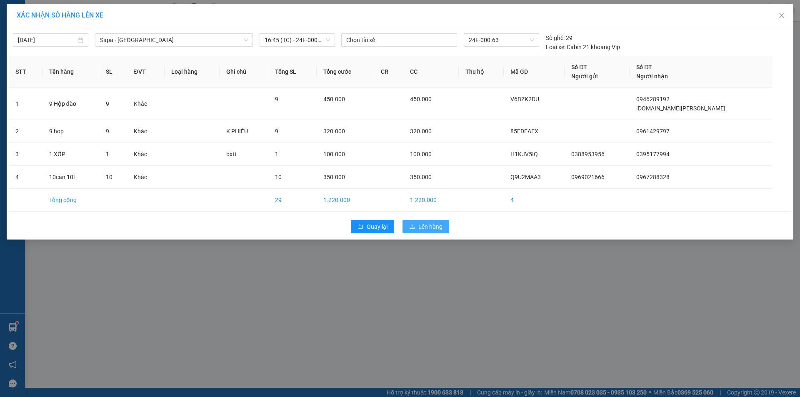
click at [426, 228] on span "Lên hàng" at bounding box center [431, 226] width 24 height 9
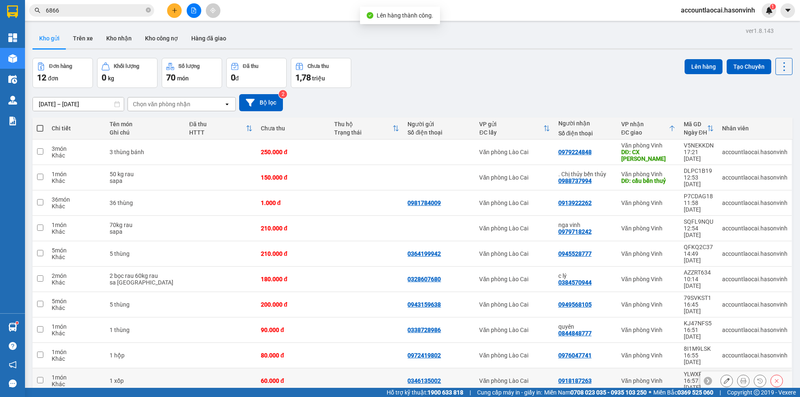
click at [130, 378] on div "1 xốp" at bounding box center [145, 381] width 71 height 7
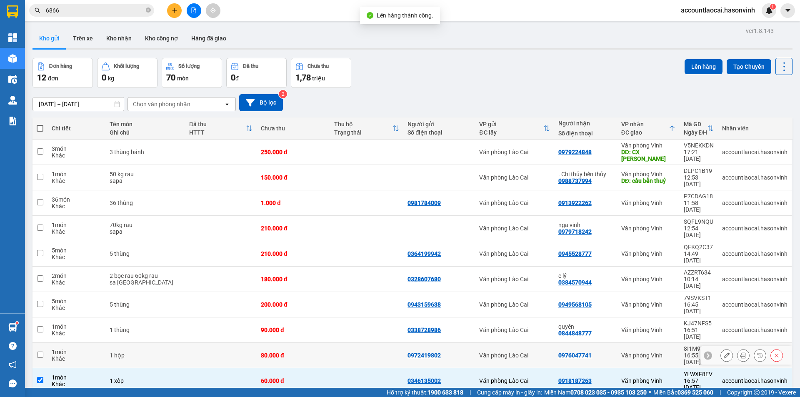
click at [141, 343] on td "1 hộp" at bounding box center [145, 355] width 80 height 25
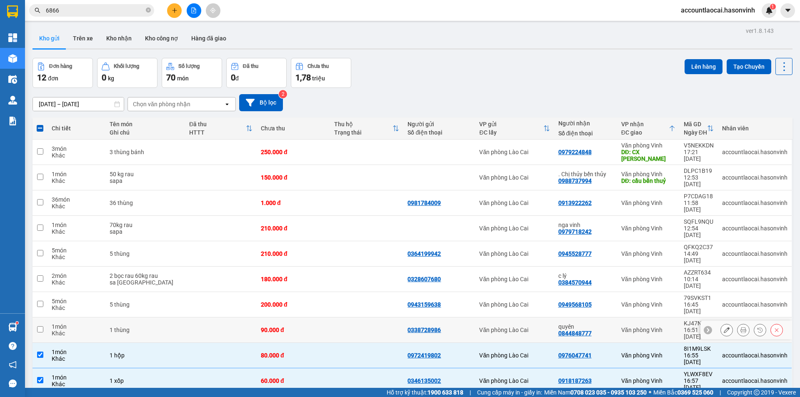
click at [147, 327] on div "1 thùng" at bounding box center [145, 330] width 71 height 7
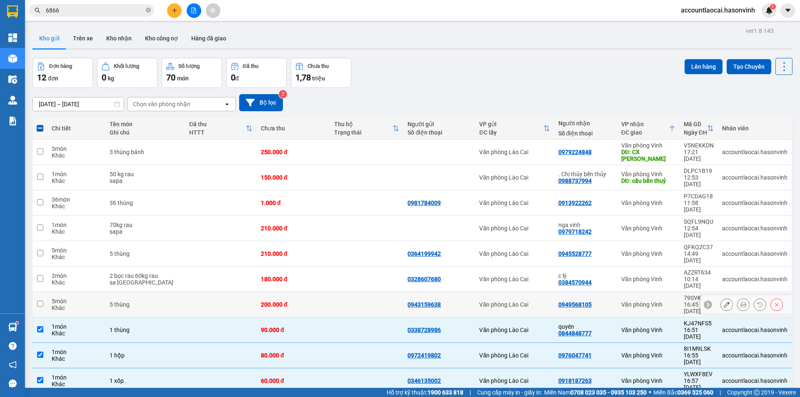
click at [148, 301] on div "5 thùng" at bounding box center [145, 304] width 71 height 7
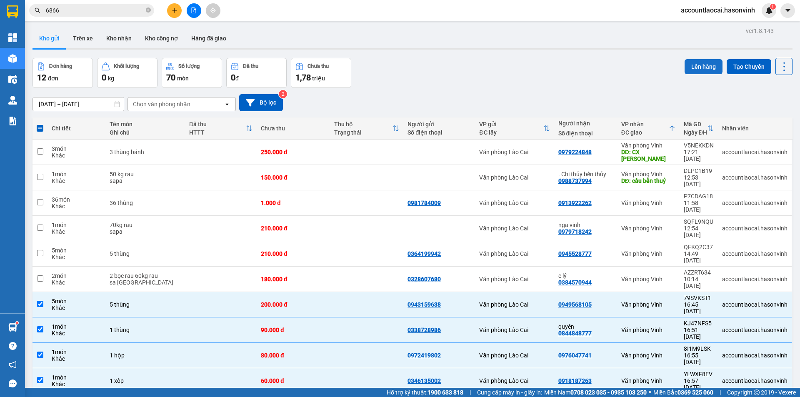
click at [687, 61] on button "Lên hàng" at bounding box center [704, 66] width 38 height 15
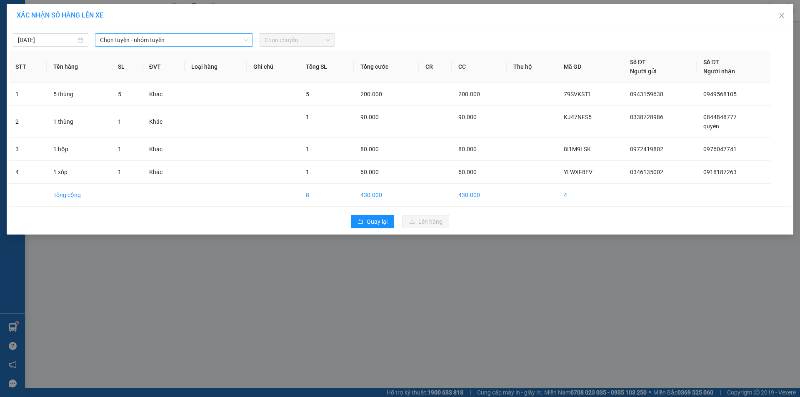
click at [170, 44] on span "Chọn tuyến - nhóm tuyến" at bounding box center [174, 40] width 148 height 13
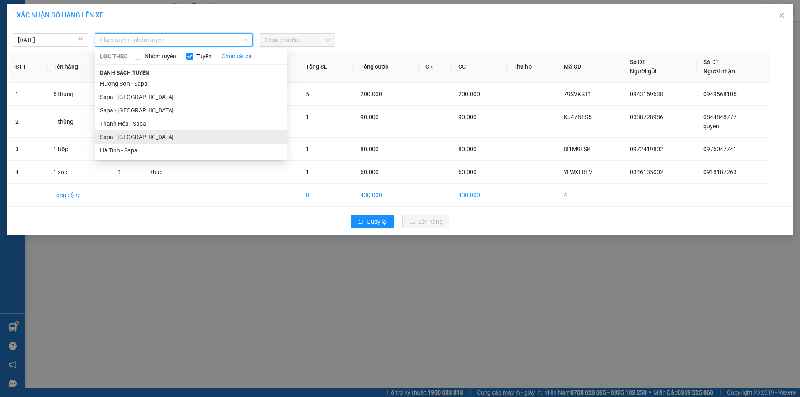
click at [143, 133] on li "Sapa - [GEOGRAPHIC_DATA]" at bounding box center [191, 136] width 192 height 13
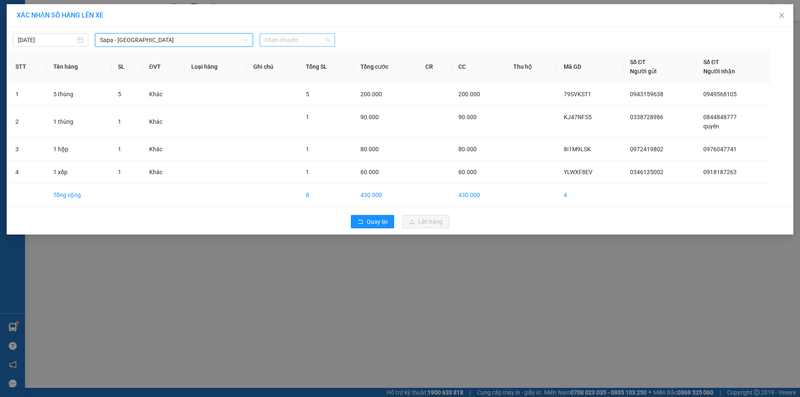
click at [317, 37] on span "Chọn chuyến" at bounding box center [297, 40] width 65 height 13
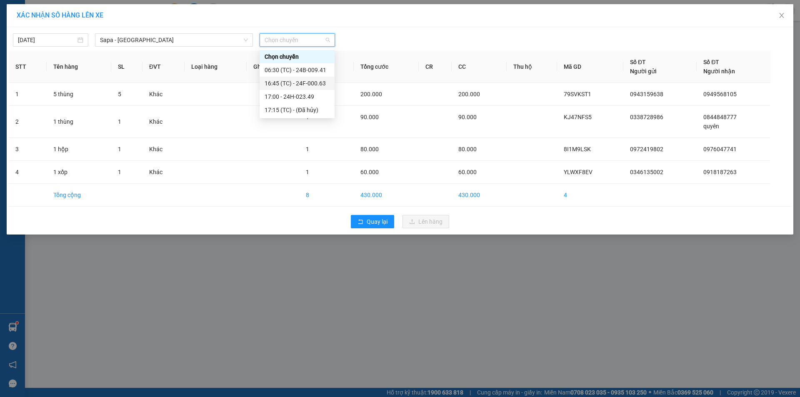
click at [312, 83] on div "16:45 (TC) - 24F-000.63" at bounding box center [297, 83] width 65 height 9
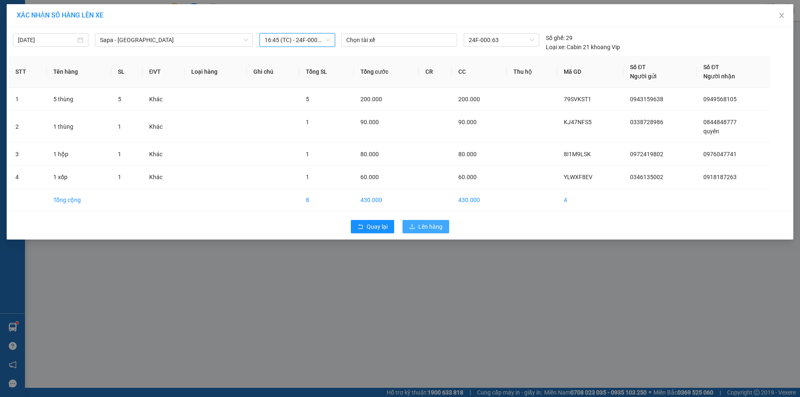
click at [422, 225] on span "Lên hàng" at bounding box center [431, 226] width 24 height 9
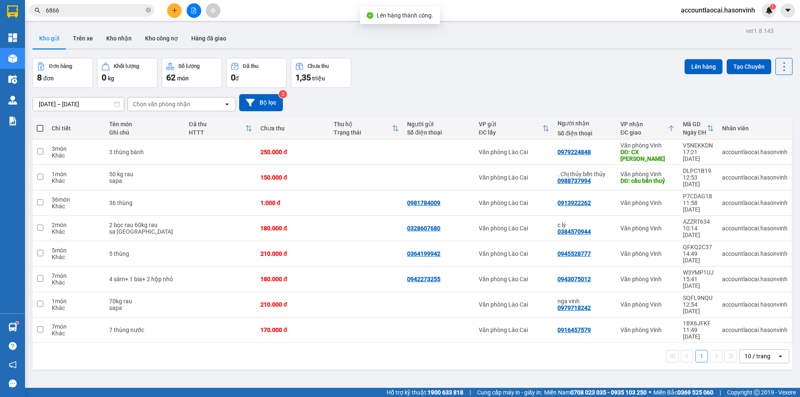
click at [208, 343] on div "1 10 / trang open" at bounding box center [413, 356] width 760 height 27
click at [207, 318] on td at bounding box center [221, 330] width 72 height 25
checkbox input "true"
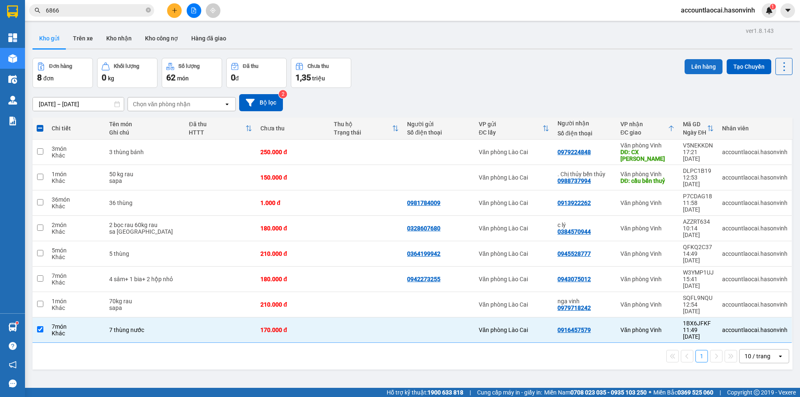
click at [691, 64] on button "Lên hàng" at bounding box center [704, 66] width 38 height 15
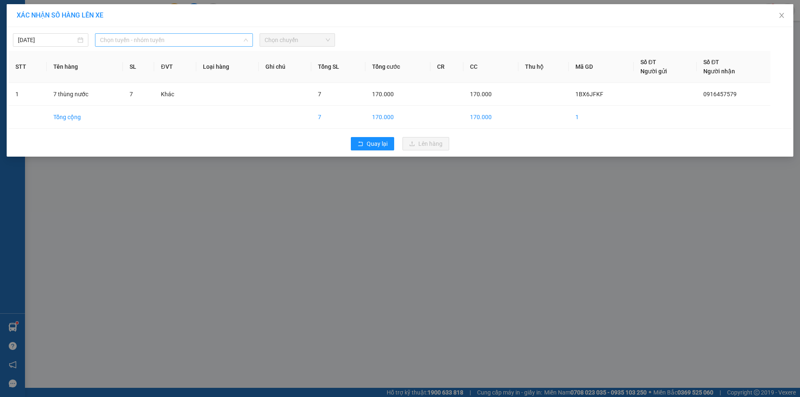
click at [164, 42] on span "Chọn tuyến - nhóm tuyến" at bounding box center [174, 40] width 148 height 13
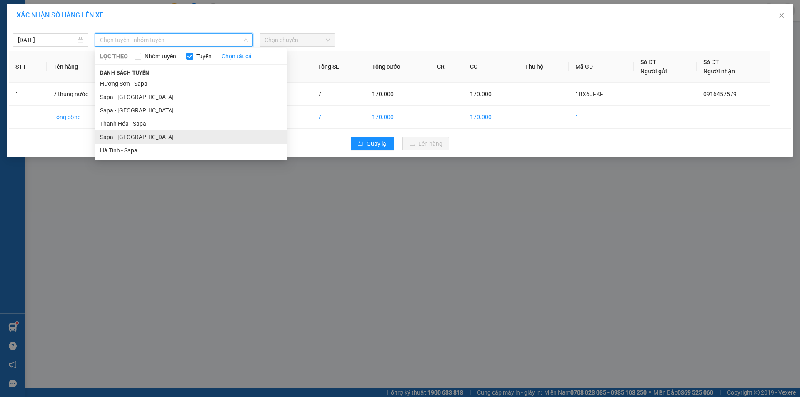
click at [146, 133] on li "Sapa - [GEOGRAPHIC_DATA]" at bounding box center [191, 136] width 192 height 13
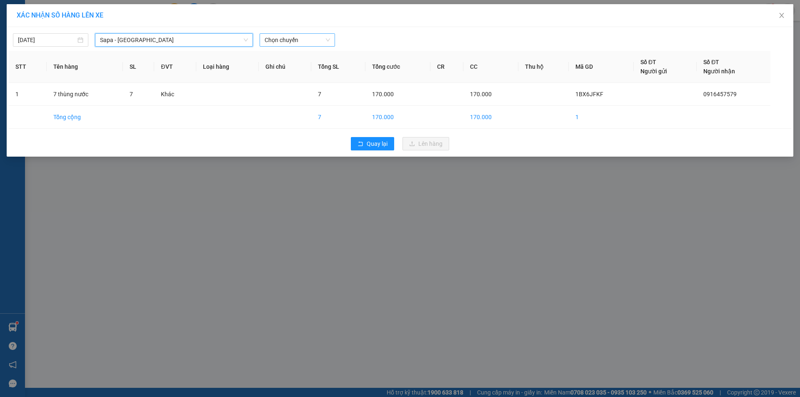
click at [284, 42] on span "Chọn chuyến" at bounding box center [297, 40] width 65 height 13
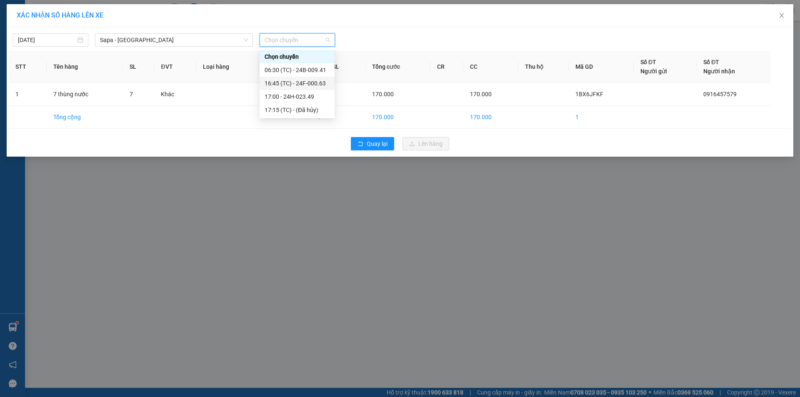
click at [286, 83] on div "16:45 (TC) - 24F-000.63" at bounding box center [297, 83] width 65 height 9
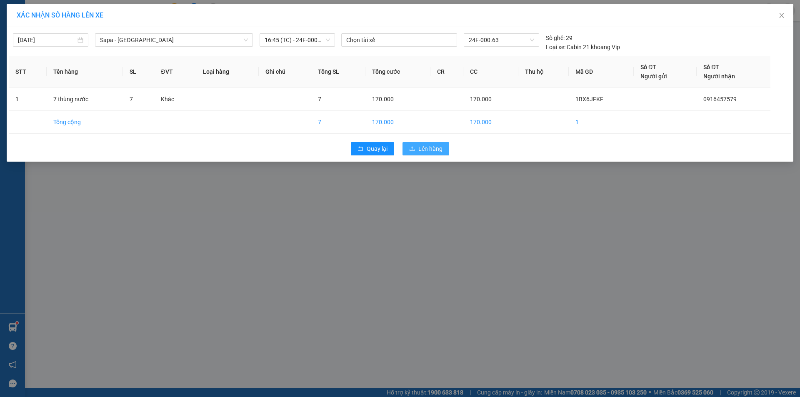
click at [425, 146] on span "Lên hàng" at bounding box center [431, 148] width 24 height 9
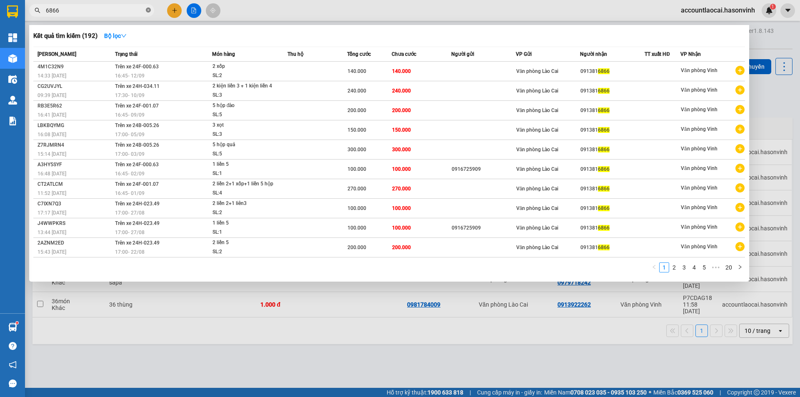
click at [150, 10] on icon "close-circle" at bounding box center [148, 10] width 5 height 5
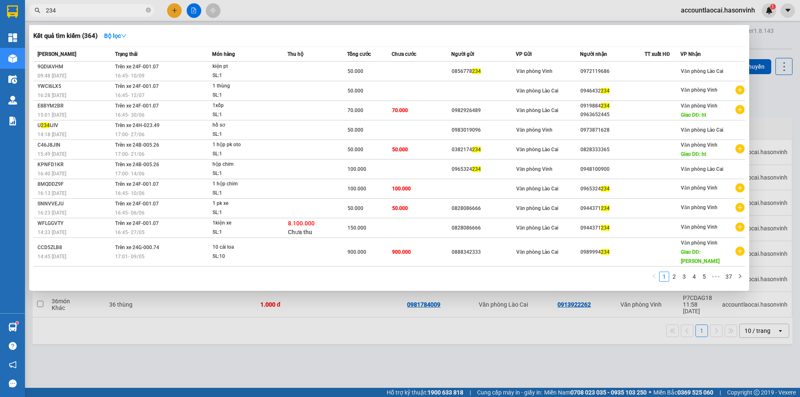
type input "234"
click at [225, 344] on div at bounding box center [400, 198] width 800 height 397
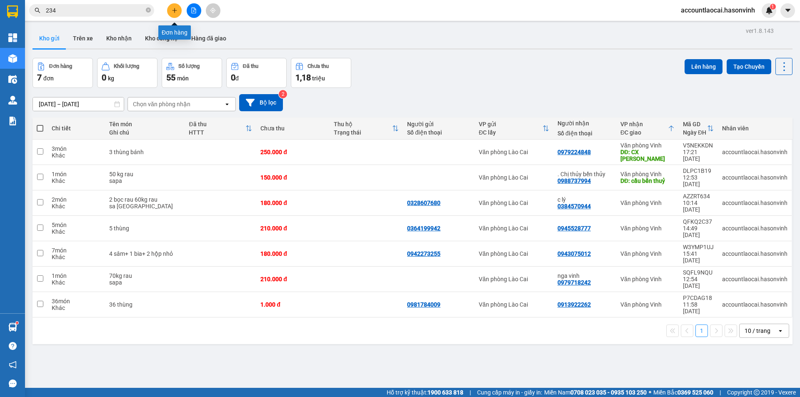
click at [171, 10] on button at bounding box center [174, 10] width 15 height 15
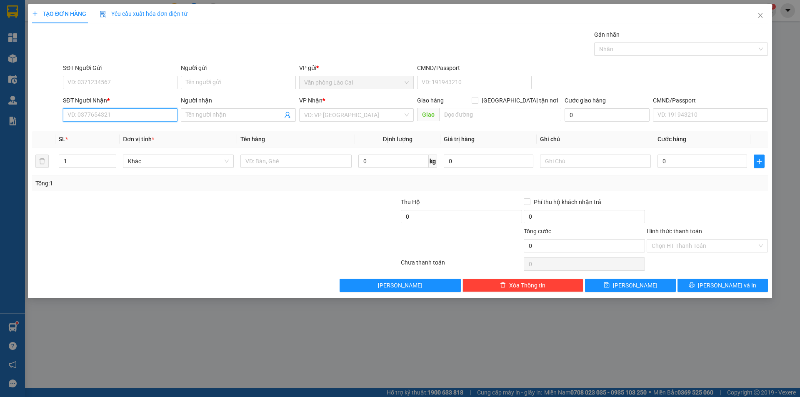
click at [133, 120] on input "SĐT Người Nhận *" at bounding box center [120, 114] width 115 height 13
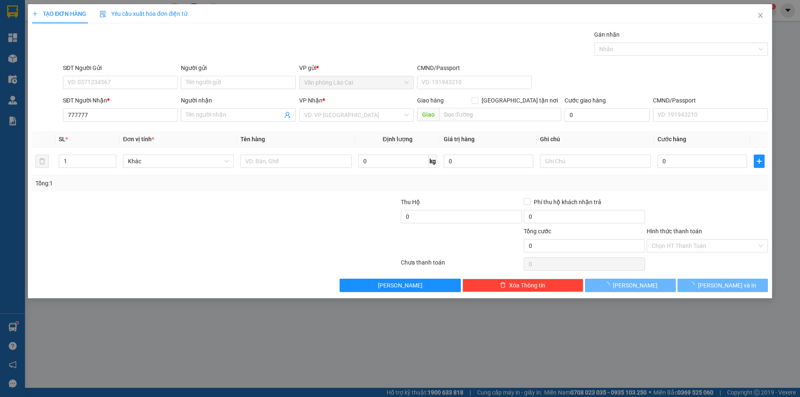
click at [127, 106] on div "SĐT Người Nhận *" at bounding box center [120, 102] width 115 height 13
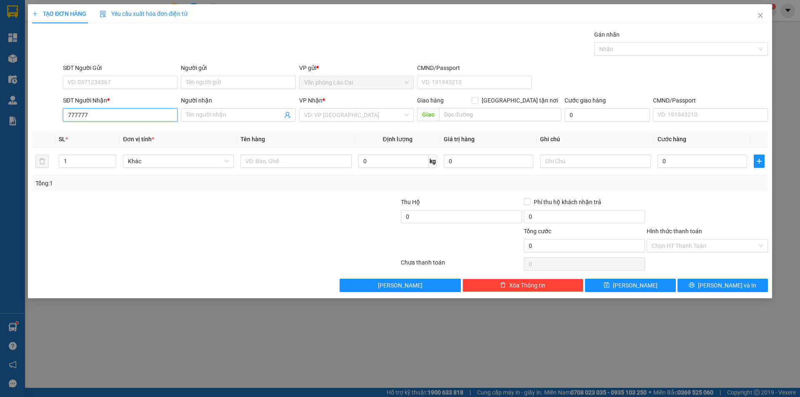
click at [112, 114] on input "777777" at bounding box center [120, 114] width 115 height 13
click at [112, 114] on input "77777" at bounding box center [120, 114] width 115 height 13
click at [98, 143] on div "0949577777" at bounding box center [120, 144] width 105 height 9
type input "0949577777"
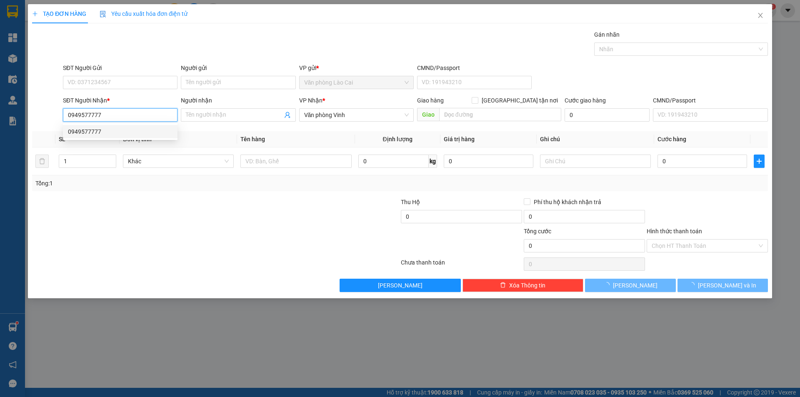
type input "50.000"
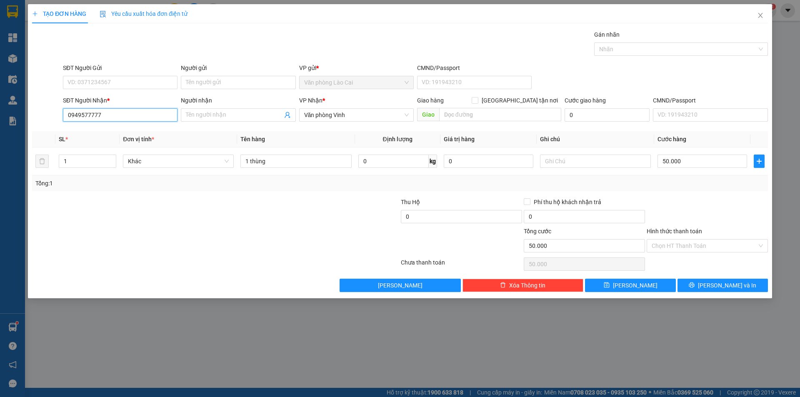
drag, startPoint x: 142, startPoint y: 116, endPoint x: 35, endPoint y: 119, distance: 107.2
click at [35, 119] on div "SĐT Người Nhận * 0949577777 0949577777 Người nhận Tên người nhận VP Nhận * Văn …" at bounding box center [400, 110] width 738 height 29
click at [113, 135] on div "0376377777" at bounding box center [120, 131] width 105 height 9
type input "0376377777"
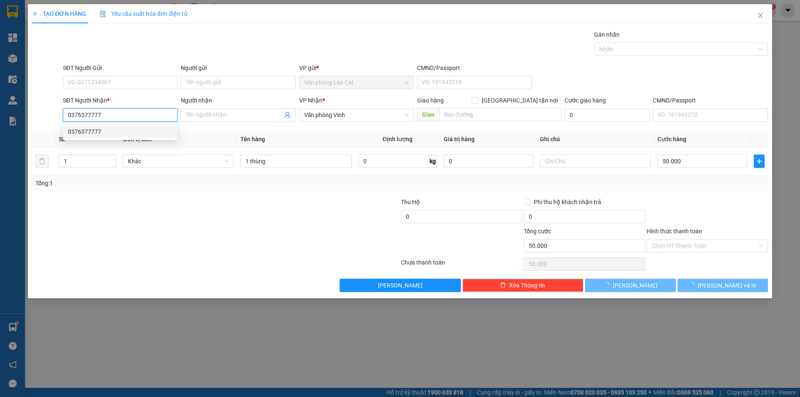
type input "150.000"
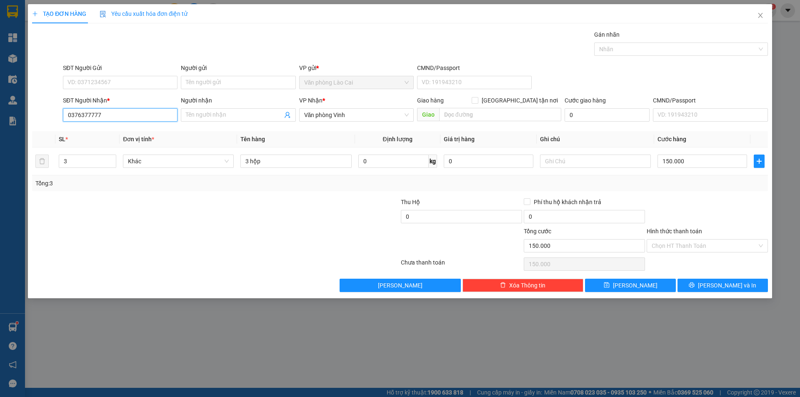
drag, startPoint x: 131, startPoint y: 116, endPoint x: 55, endPoint y: 123, distance: 76.6
click at [55, 123] on div "SĐT Người Nhận * 0376377777 0376377777 Người nhận Tên người nhận VP Nhận * Văn …" at bounding box center [400, 110] width 738 height 29
click at [142, 191] on div "Tổng: 3" at bounding box center [400, 184] width 736 height 16
click at [123, 112] on input "SĐT Người Nhận *" at bounding box center [120, 114] width 115 height 13
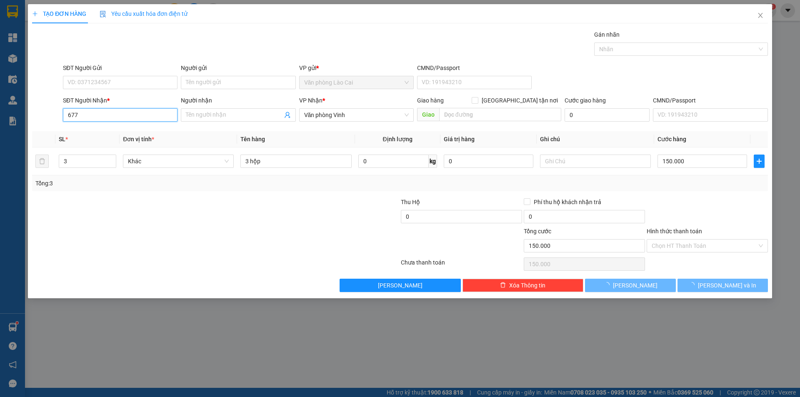
click at [123, 112] on input "677" at bounding box center [120, 114] width 115 height 13
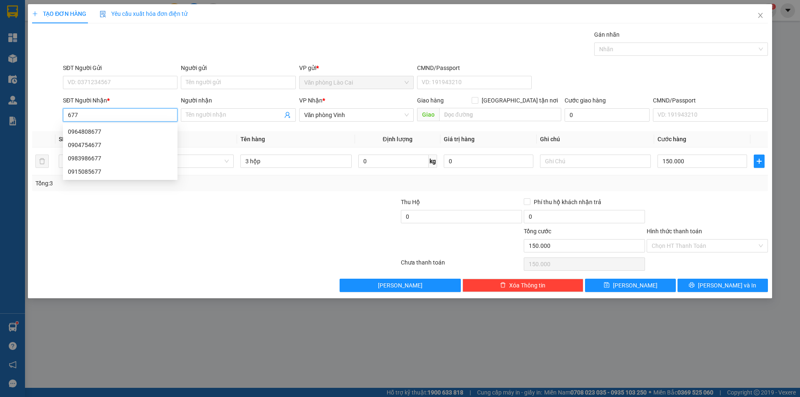
type input "677"
click at [108, 125] on div "0964808677 0964808677 0904754677 0983986677 0915085677" at bounding box center [120, 151] width 115 height 57
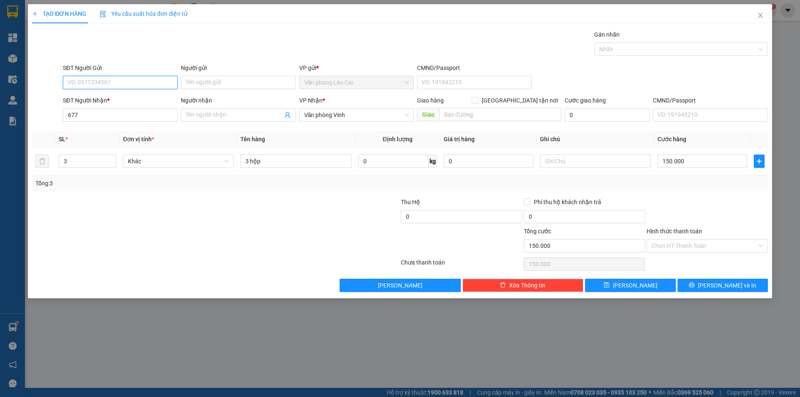
click at [109, 84] on input "SĐT Người Gửi" at bounding box center [120, 82] width 115 height 13
click at [108, 95] on div "0964202345" at bounding box center [120, 99] width 105 height 9
type input "0964202345"
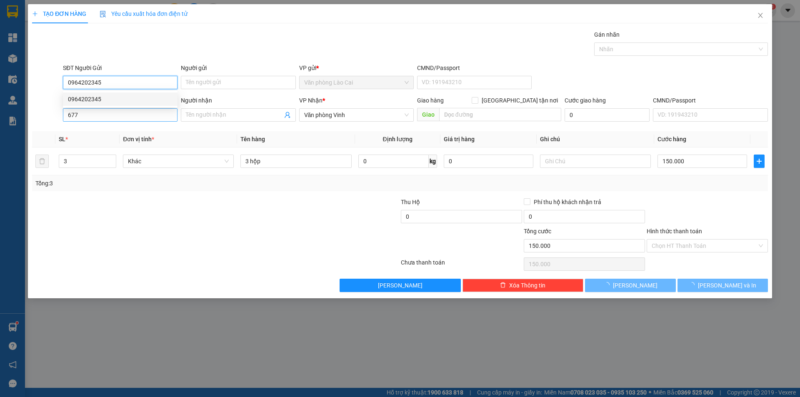
type input "650.000"
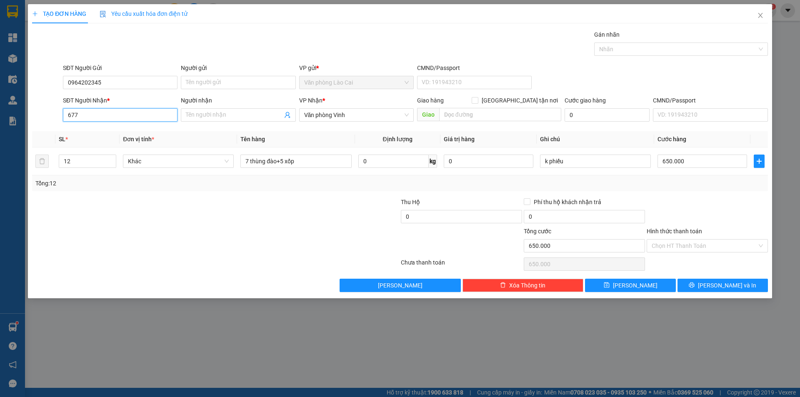
click at [101, 113] on input "677" at bounding box center [120, 114] width 115 height 13
click at [118, 130] on div "0964808677" at bounding box center [120, 131] width 105 height 9
type input "0964808677"
click at [315, 204] on div at bounding box center [338, 212] width 123 height 29
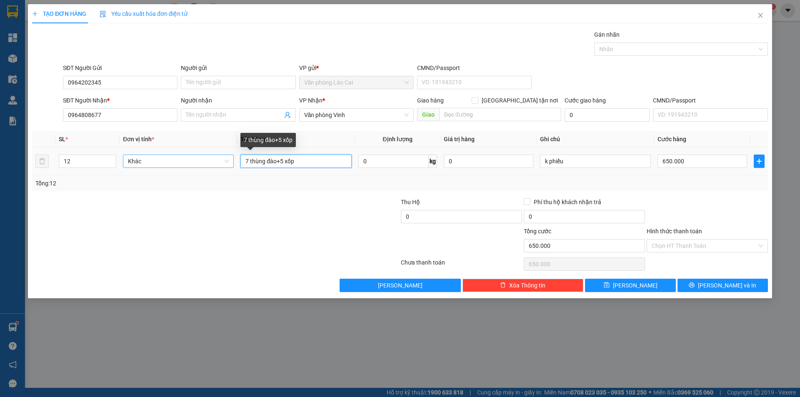
drag, startPoint x: 304, startPoint y: 163, endPoint x: 211, endPoint y: 163, distance: 93.0
click at [211, 163] on tr "12 Khác 7 thùng đào+5 xốp 0 kg 0 k phiếu 650.000" at bounding box center [400, 162] width 736 height 28
type input "4 thùng đào"
click at [89, 163] on input "12" at bounding box center [87, 161] width 57 height 13
type input "1"
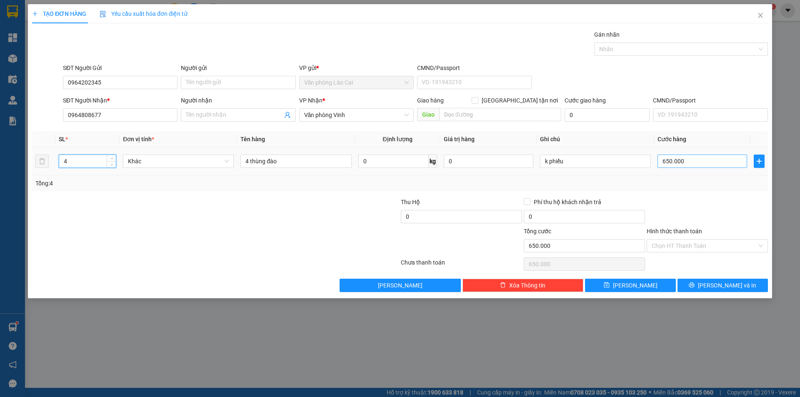
type input "4"
click at [673, 163] on input "650.000" at bounding box center [703, 161] width 90 height 13
type input "1"
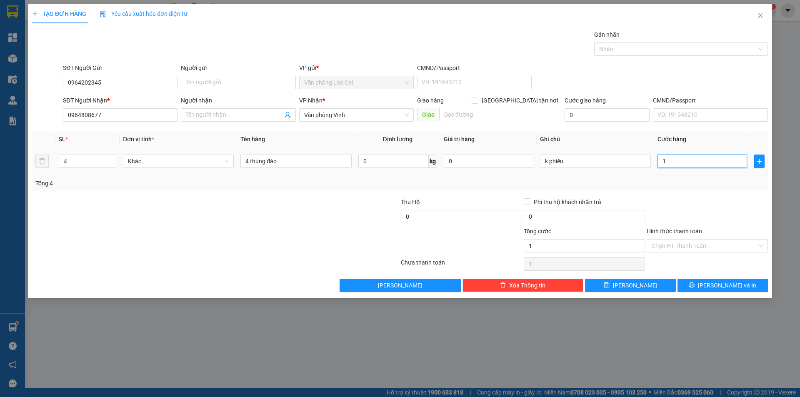
type input "15"
type input "1"
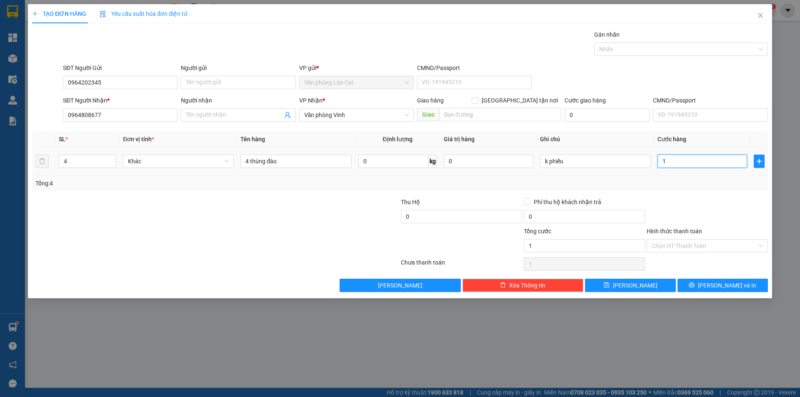
type input "0"
type input "2"
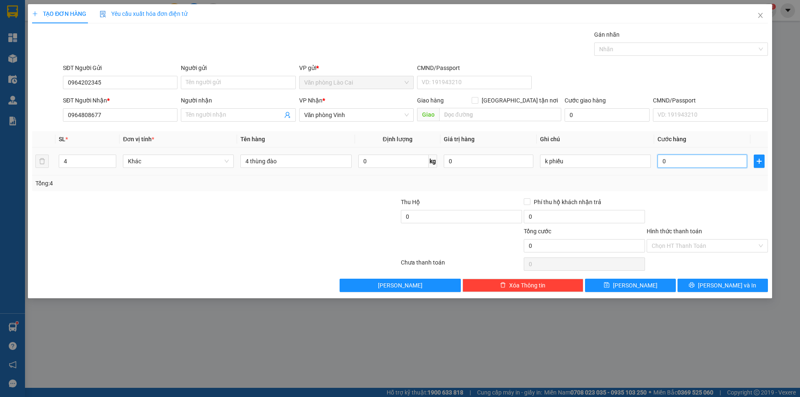
type input "2"
type input "020"
type input "20"
type input "0.200"
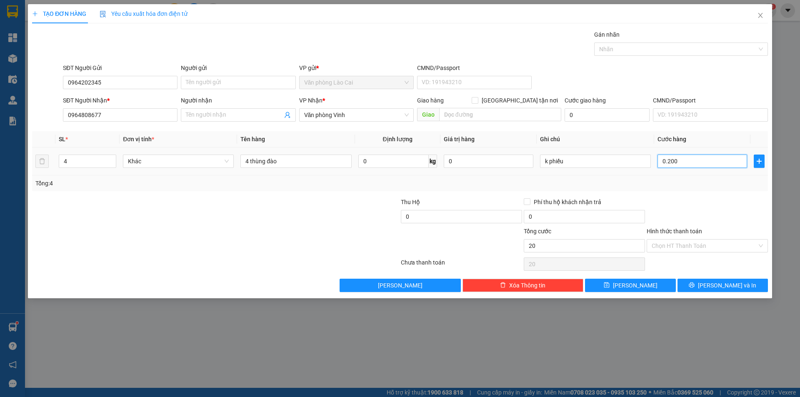
type input "200"
type input "02.000"
type input "2.000"
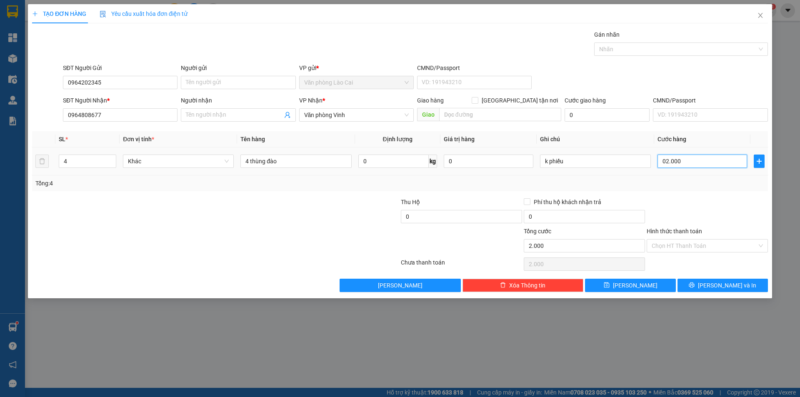
type input "020.000"
type input "20.000"
click at [710, 289] on button "[PERSON_NAME] và In" at bounding box center [723, 285] width 90 height 13
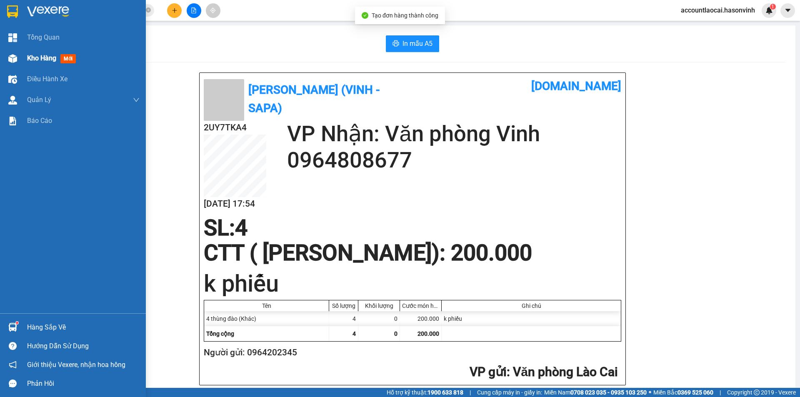
click at [34, 59] on span "Kho hàng" at bounding box center [41, 58] width 29 height 8
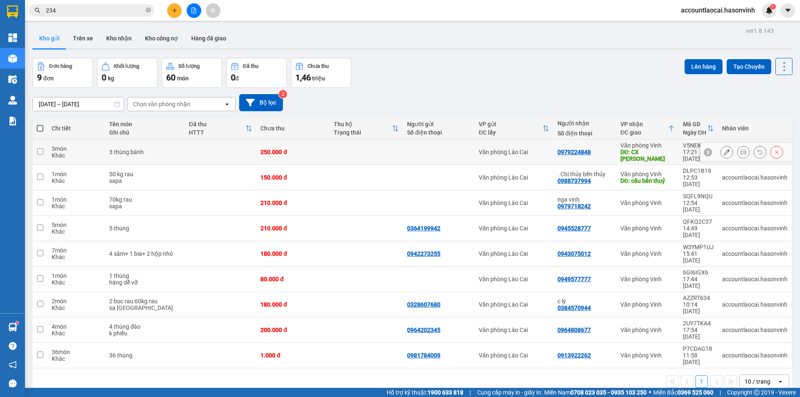
click at [205, 150] on td at bounding box center [221, 152] width 72 height 25
checkbox input "true"
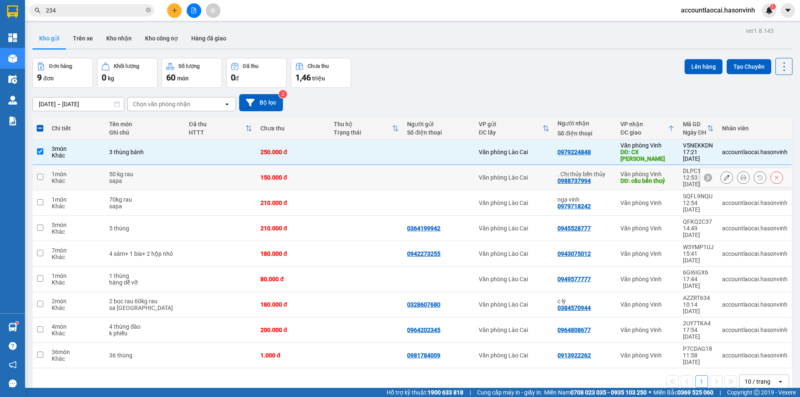
click at [203, 177] on td at bounding box center [221, 177] width 72 height 25
checkbox input "true"
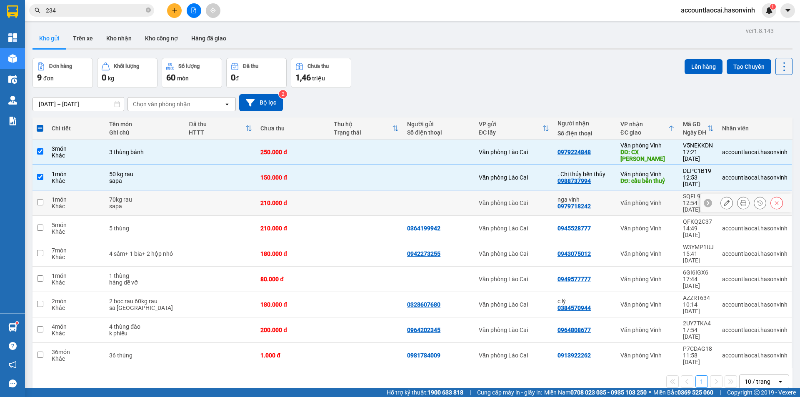
click at [198, 192] on td at bounding box center [221, 203] width 72 height 25
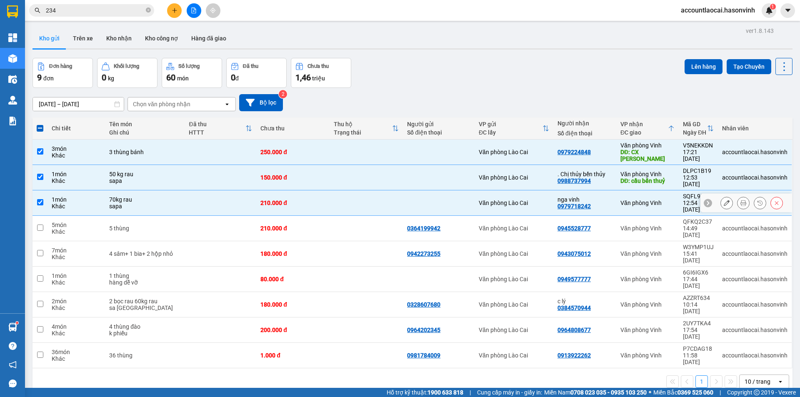
checkbox input "true"
click at [205, 216] on td at bounding box center [221, 228] width 72 height 25
checkbox input "true"
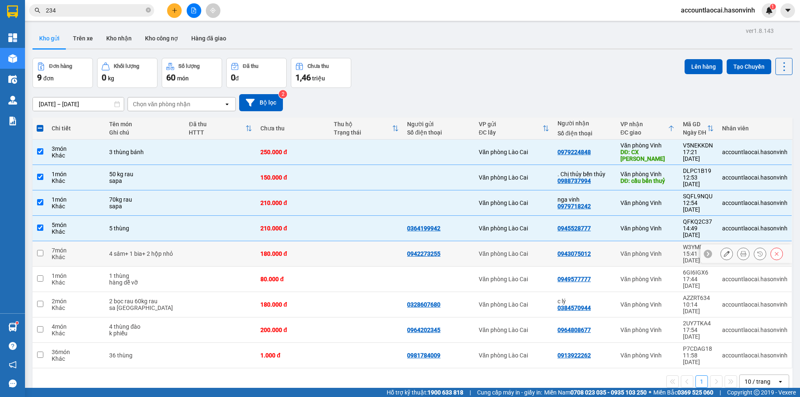
click at [198, 241] on td at bounding box center [221, 253] width 72 height 25
checkbox input "true"
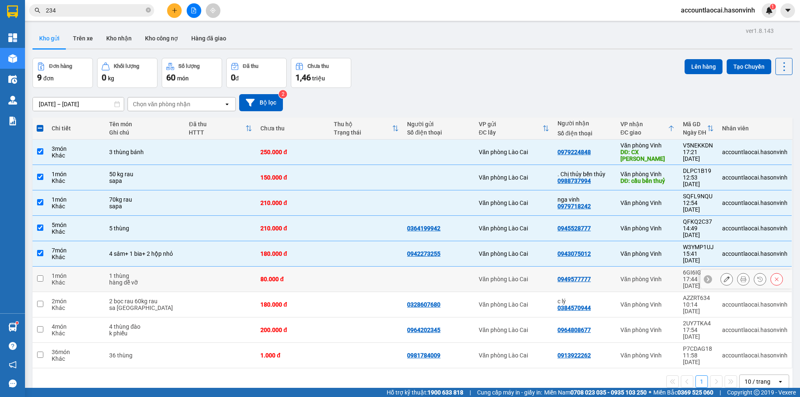
click at [190, 267] on td at bounding box center [221, 279] width 72 height 25
checkbox input "true"
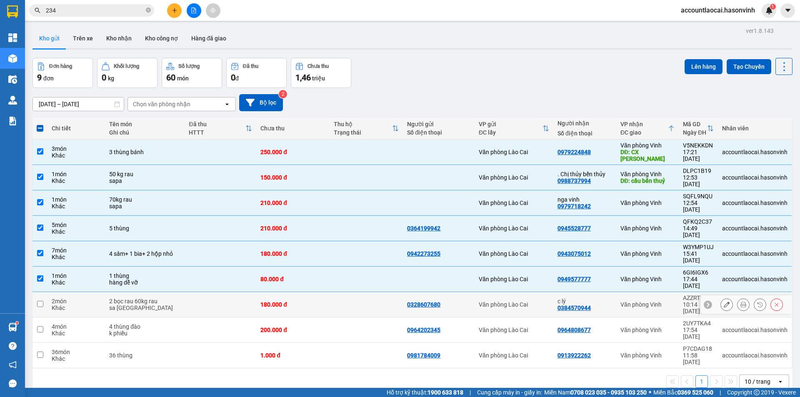
click at [190, 292] on td at bounding box center [221, 304] width 72 height 25
checkbox input "true"
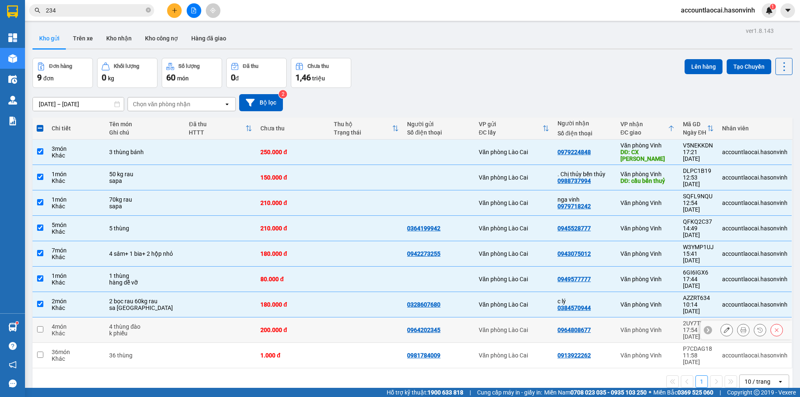
click at [188, 318] on td at bounding box center [221, 330] width 72 height 25
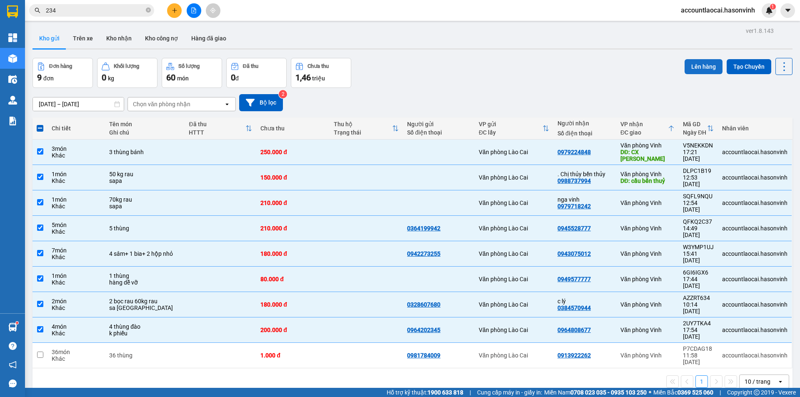
click at [702, 64] on button "Lên hàng" at bounding box center [704, 66] width 38 height 15
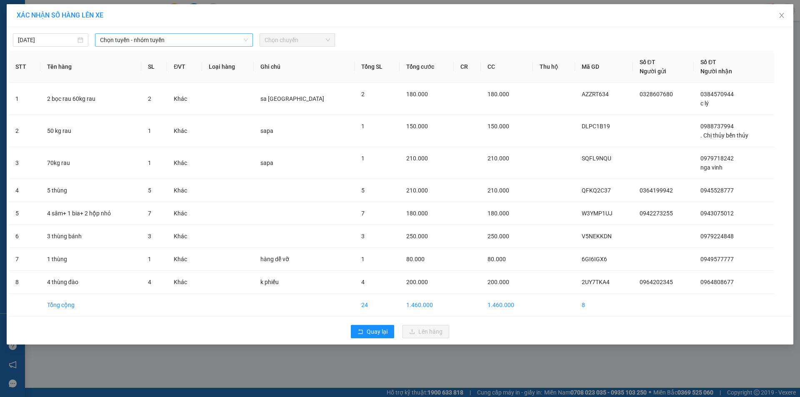
click at [166, 40] on span "Chọn tuyến - nhóm tuyến" at bounding box center [174, 40] width 148 height 13
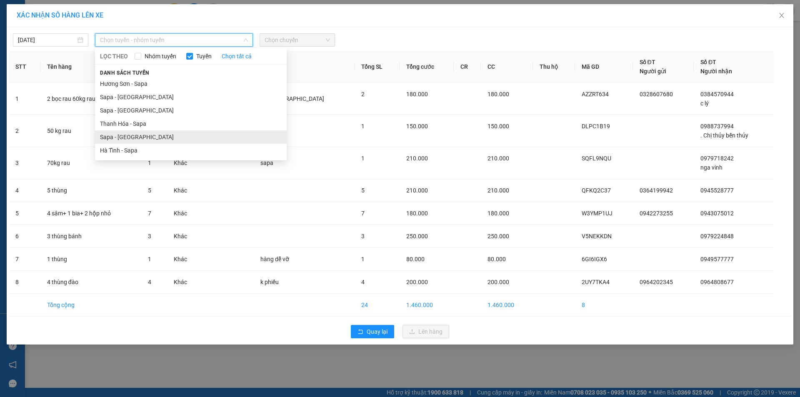
click at [120, 140] on li "Sapa - [GEOGRAPHIC_DATA]" at bounding box center [191, 136] width 192 height 13
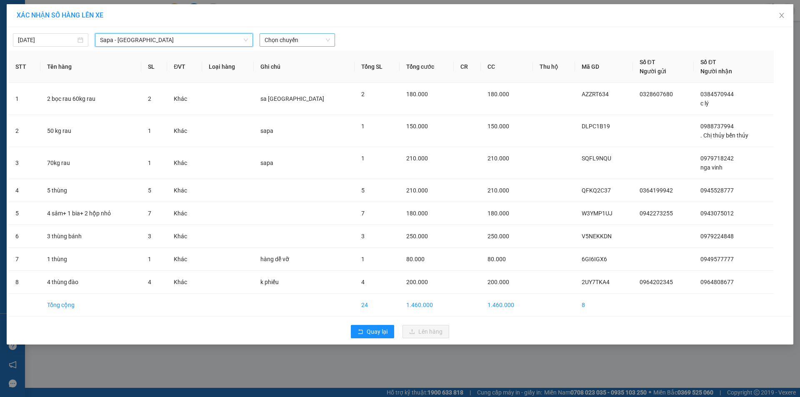
click at [286, 38] on span "Chọn chuyến" at bounding box center [297, 40] width 65 height 13
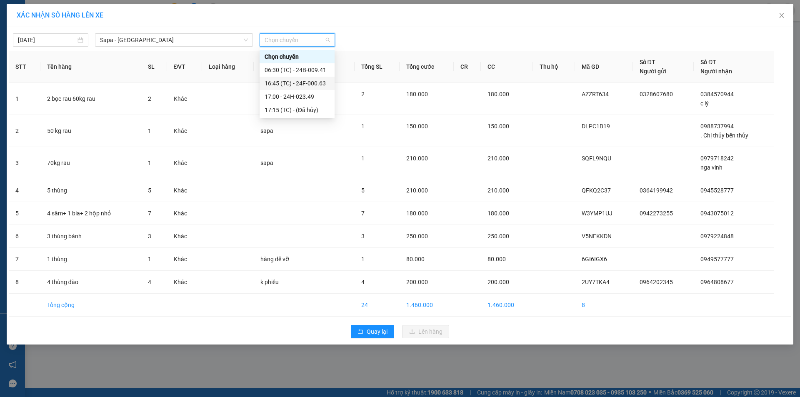
click at [298, 84] on div "16:45 (TC) - 24F-000.63" at bounding box center [297, 83] width 65 height 9
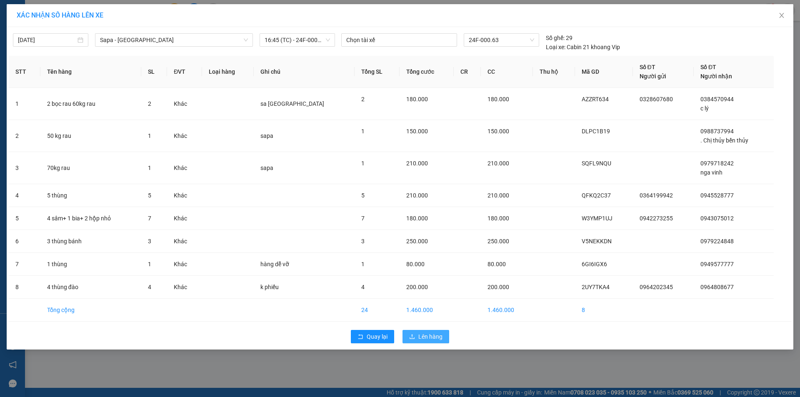
click at [437, 335] on span "Lên hàng" at bounding box center [431, 336] width 24 height 9
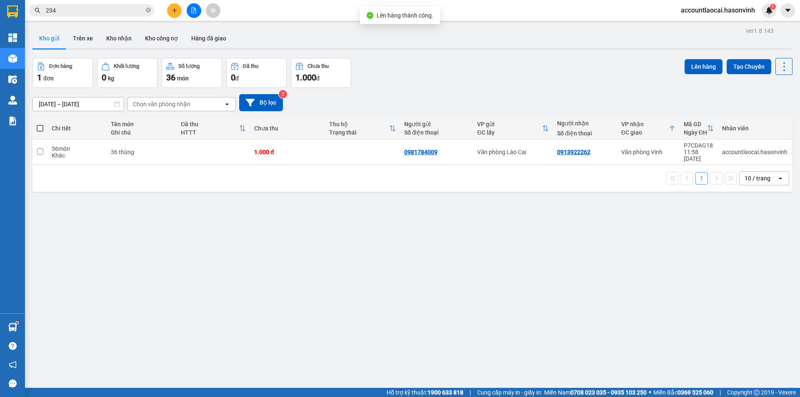
click at [190, 12] on button at bounding box center [194, 10] width 15 height 15
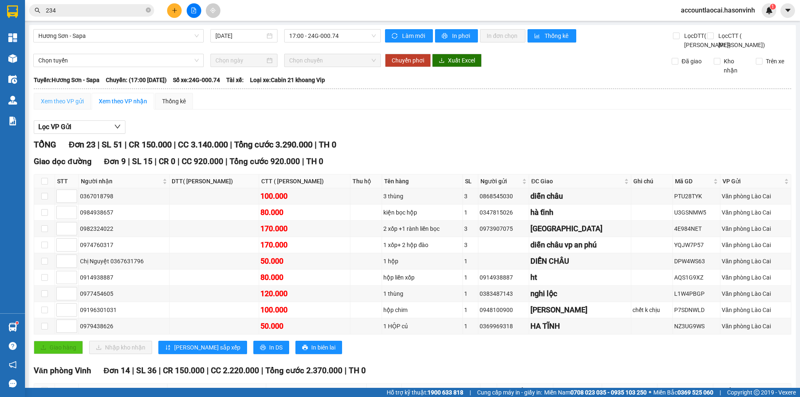
click at [85, 35] on span "Hương Sơn - Sapa" at bounding box center [118, 36] width 161 height 13
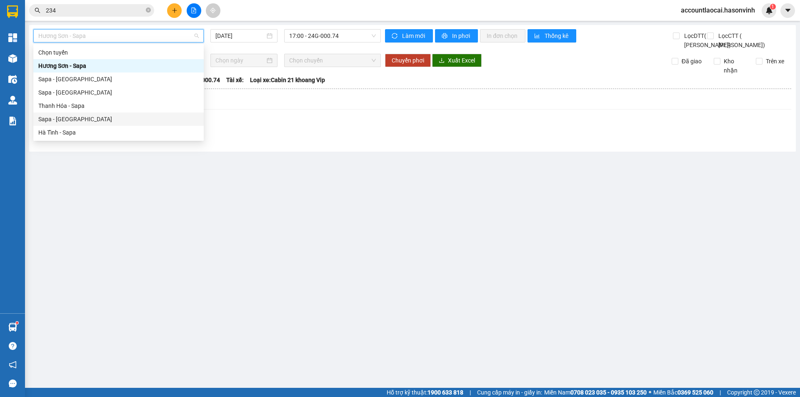
click at [67, 120] on div "Sapa - [GEOGRAPHIC_DATA]" at bounding box center [118, 119] width 161 height 9
type input "[DATE]"
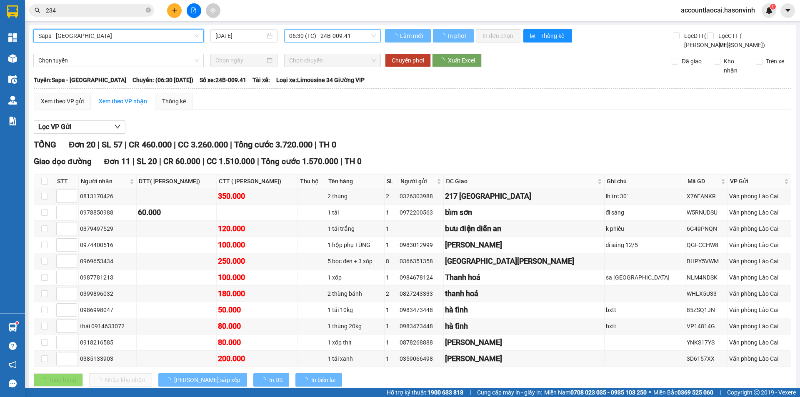
click at [334, 38] on span "06:30 (TC) - 24B-009.41" at bounding box center [332, 36] width 87 height 13
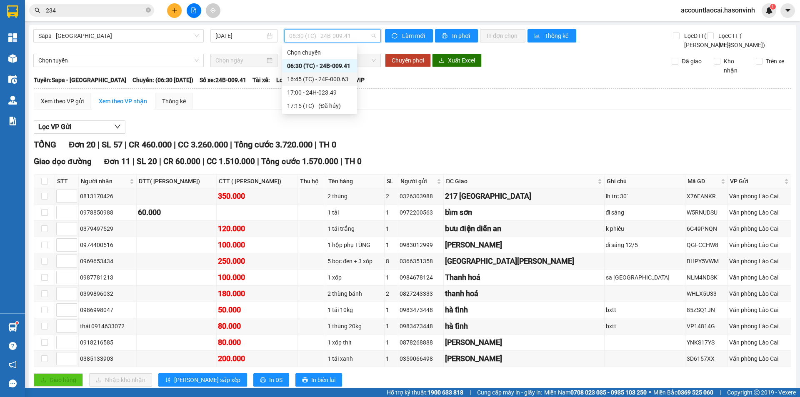
click at [339, 81] on div "16:45 (TC) - 24F-000.63" at bounding box center [319, 79] width 65 height 9
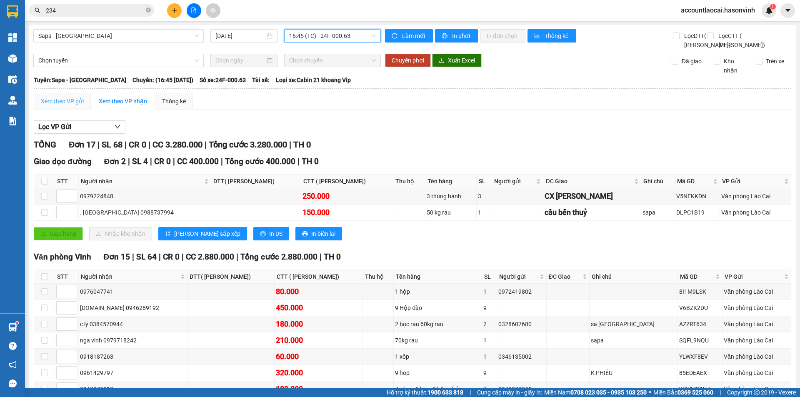
click at [80, 110] on div "Xem theo VP gửi" at bounding box center [62, 101] width 57 height 17
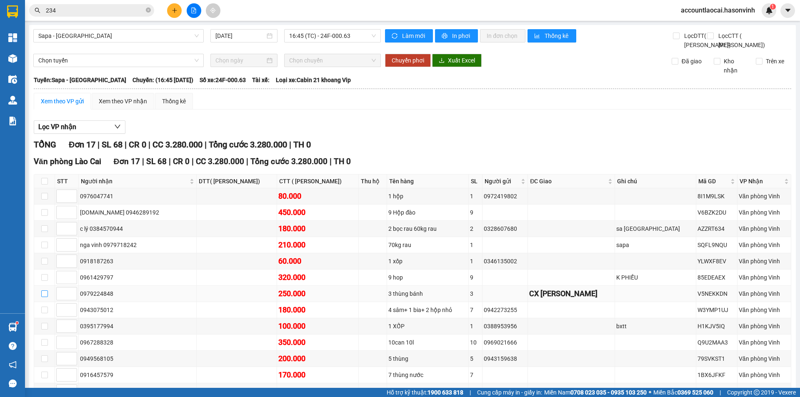
click at [45, 291] on input "checkbox" at bounding box center [44, 294] width 7 height 7
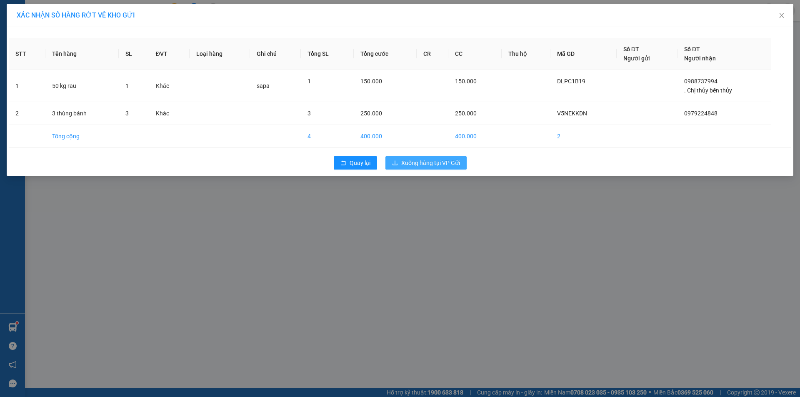
click at [423, 164] on span "Xuống hàng tại VP Gửi" at bounding box center [430, 162] width 59 height 9
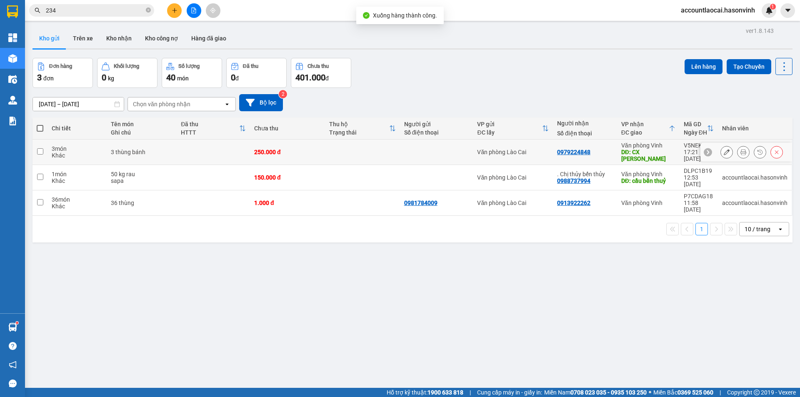
click at [263, 154] on div "250.000 đ" at bounding box center [287, 152] width 67 height 7
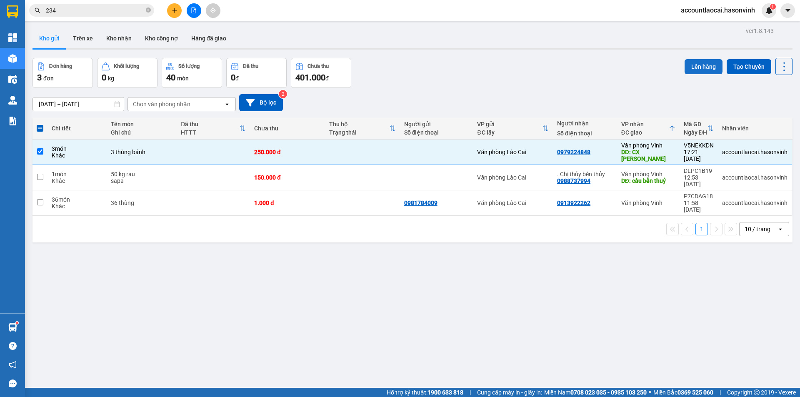
click at [687, 67] on button "Lên hàng" at bounding box center [704, 66] width 38 height 15
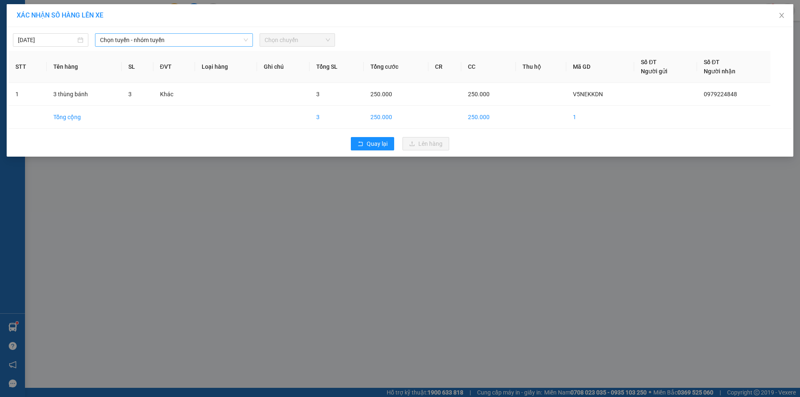
click at [189, 42] on span "Chọn tuyến - nhóm tuyến" at bounding box center [174, 40] width 148 height 13
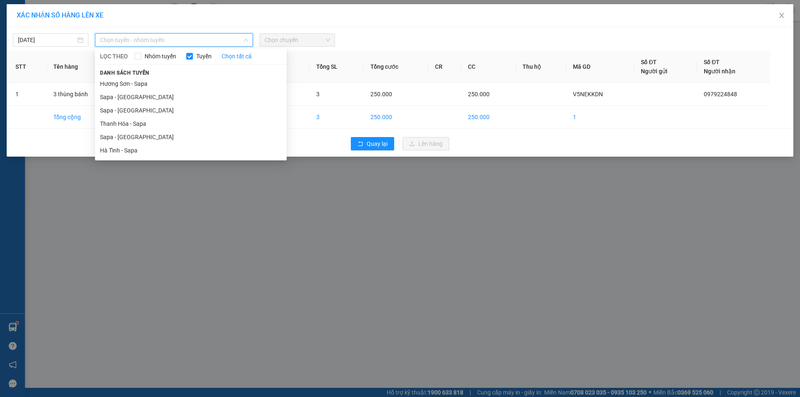
drag, startPoint x: 131, startPoint y: 138, endPoint x: 258, endPoint y: 64, distance: 146.9
click at [133, 138] on li "Sapa - [GEOGRAPHIC_DATA]" at bounding box center [191, 136] width 192 height 13
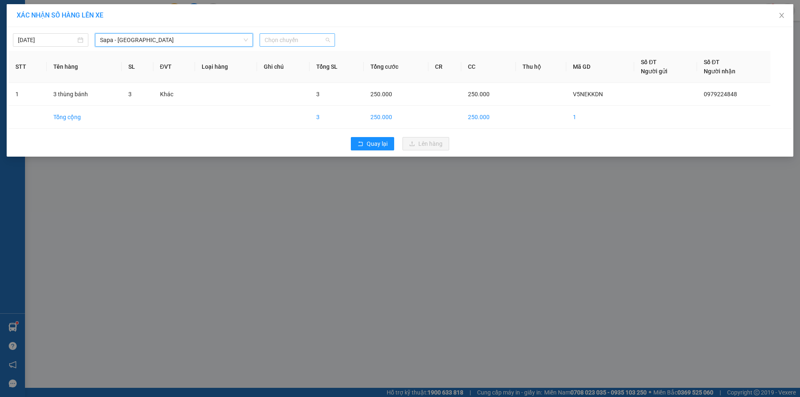
click at [294, 41] on span "Chọn chuyến" at bounding box center [297, 40] width 65 height 13
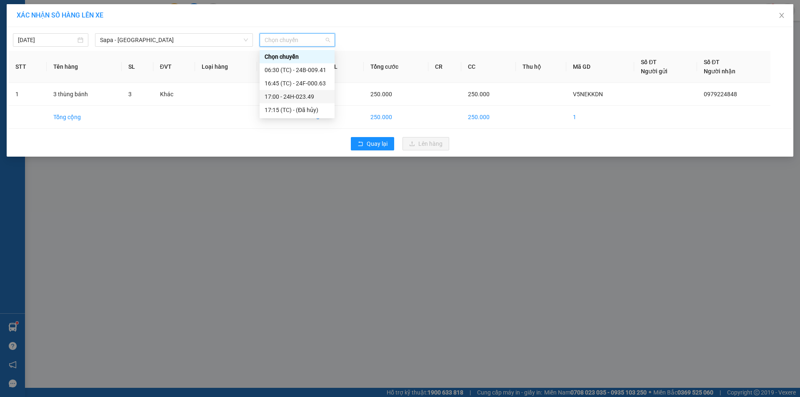
click at [296, 94] on div "17:00 - 24H-023.49" at bounding box center [297, 96] width 65 height 9
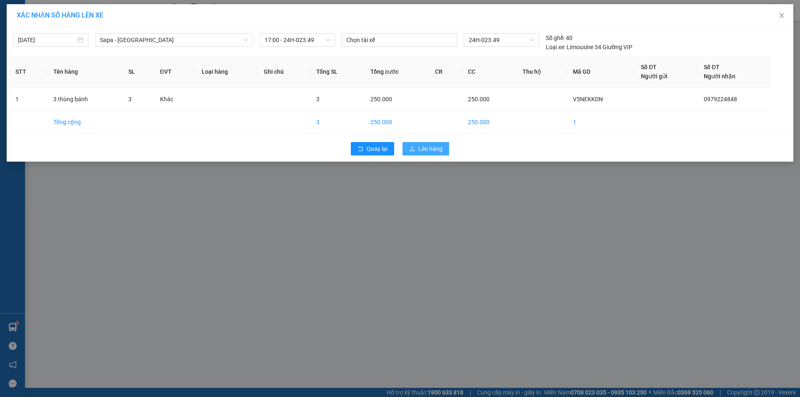
click at [431, 152] on span "Lên hàng" at bounding box center [431, 148] width 24 height 9
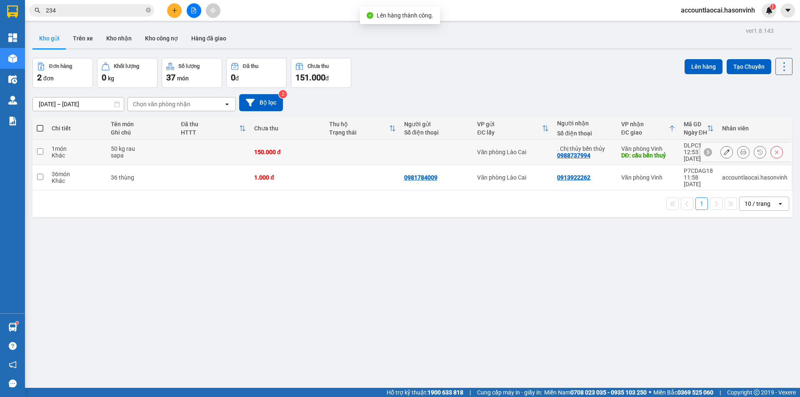
click at [222, 152] on td at bounding box center [213, 152] width 73 height 25
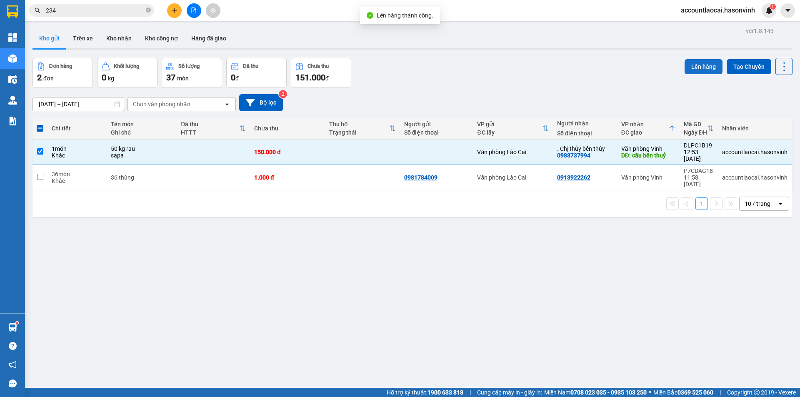
click at [700, 66] on button "Lên hàng" at bounding box center [704, 66] width 38 height 15
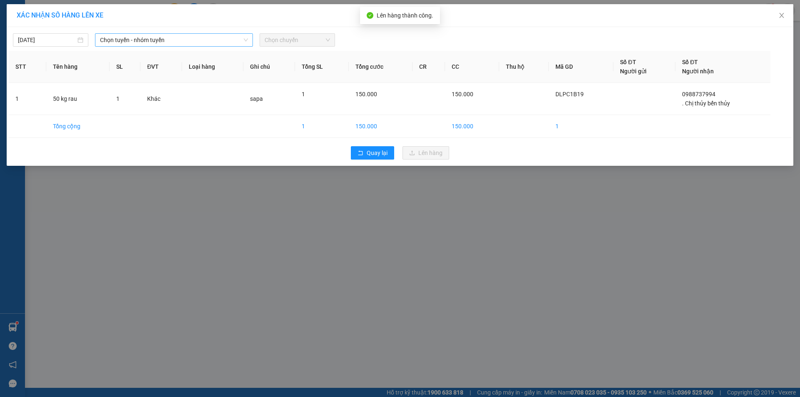
click at [143, 38] on span "Chọn tuyến - nhóm tuyến" at bounding box center [174, 40] width 148 height 13
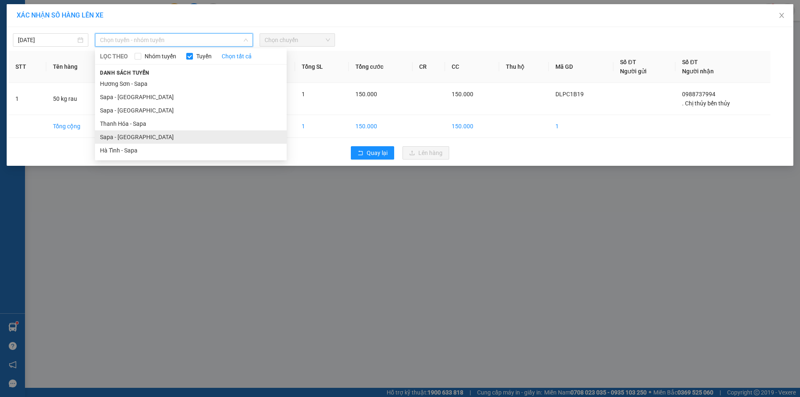
click at [136, 136] on li "Sapa - [GEOGRAPHIC_DATA]" at bounding box center [191, 136] width 192 height 13
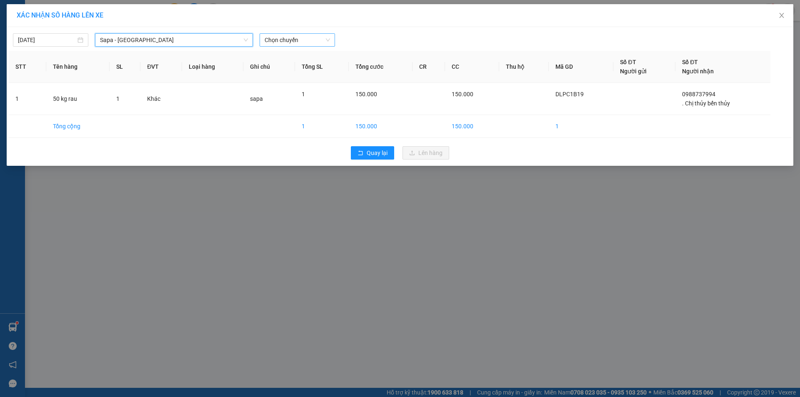
click at [310, 43] on span "Chọn chuyến" at bounding box center [297, 40] width 65 height 13
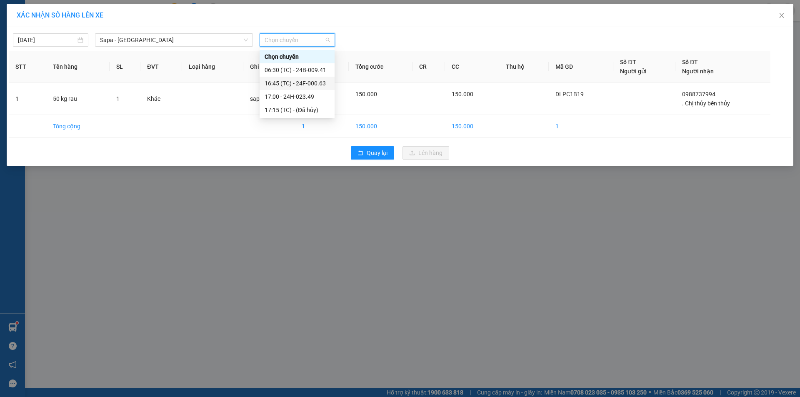
click at [306, 84] on div "16:45 (TC) - 24F-000.63" at bounding box center [297, 83] width 65 height 9
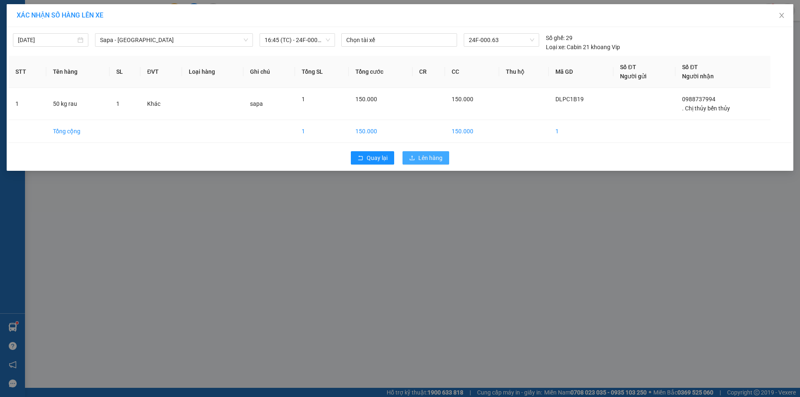
click at [423, 158] on span "Lên hàng" at bounding box center [431, 157] width 24 height 9
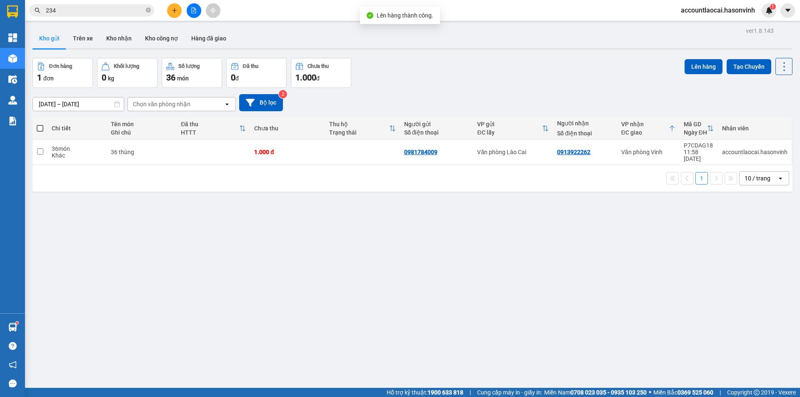
click at [196, 15] on button at bounding box center [194, 10] width 15 height 15
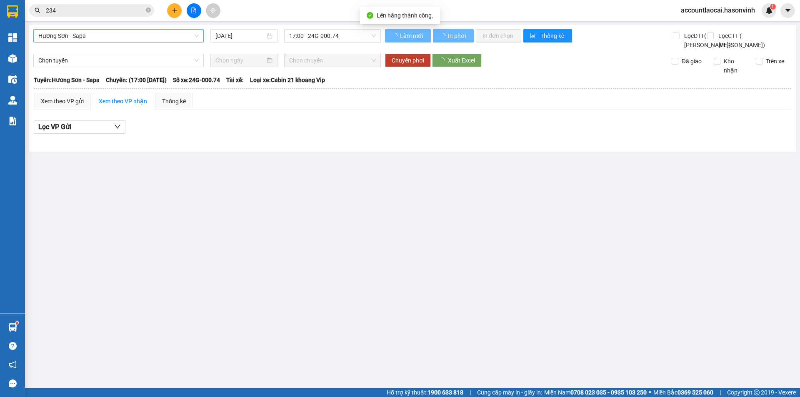
click at [130, 33] on span "Hương Sơn - Sapa" at bounding box center [118, 36] width 161 height 13
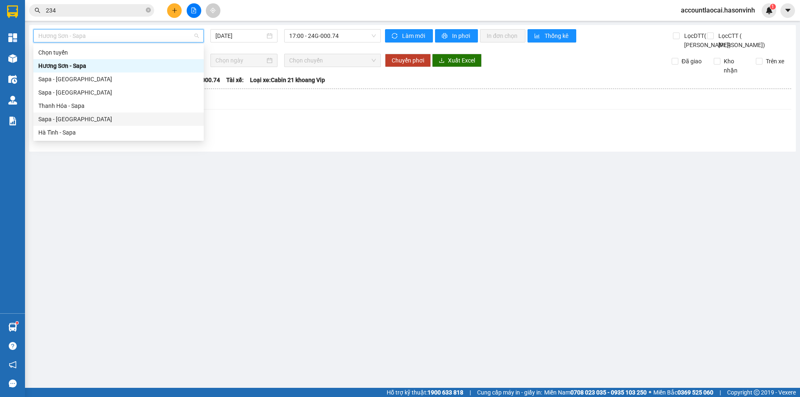
click at [90, 120] on div "Sapa - [GEOGRAPHIC_DATA]" at bounding box center [118, 119] width 161 height 9
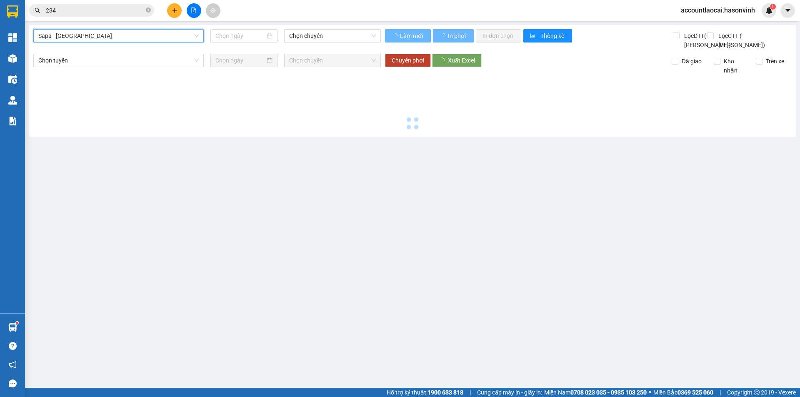
type input "[DATE]"
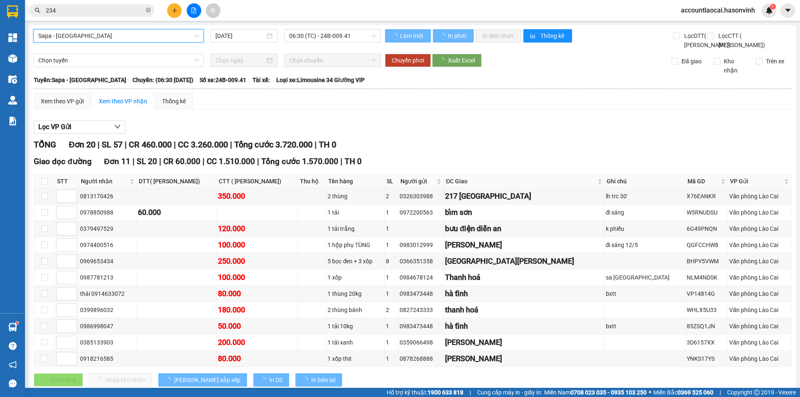
click at [339, 35] on span "06:30 (TC) - 24B-009.41" at bounding box center [332, 36] width 87 height 13
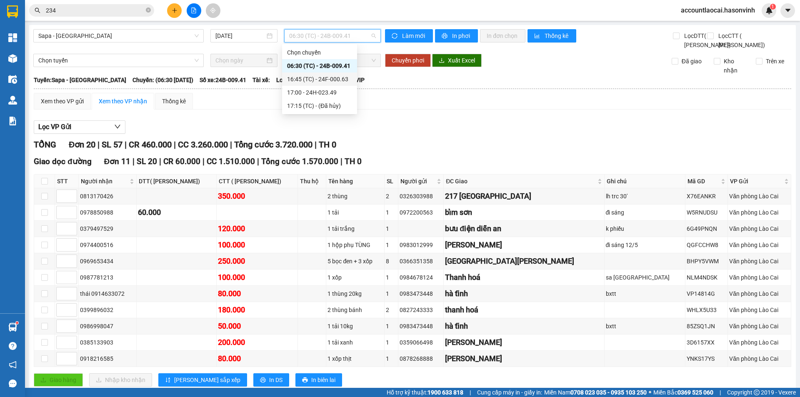
click at [339, 78] on div "16:45 (TC) - 24F-000.63" at bounding box center [319, 79] width 65 height 9
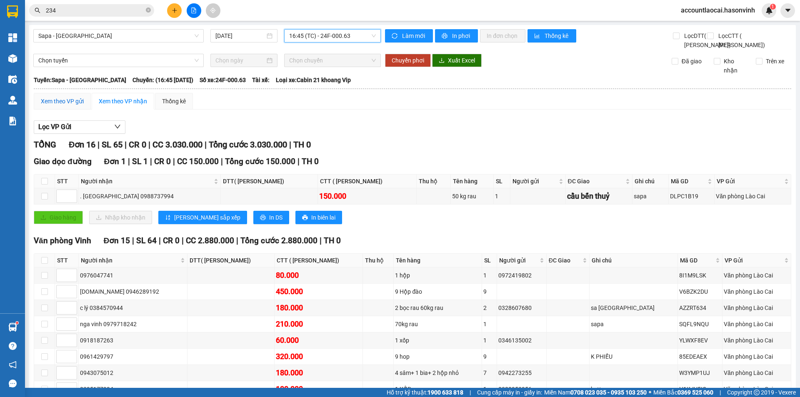
click at [59, 106] on div "Xem theo VP gửi" at bounding box center [62, 101] width 43 height 9
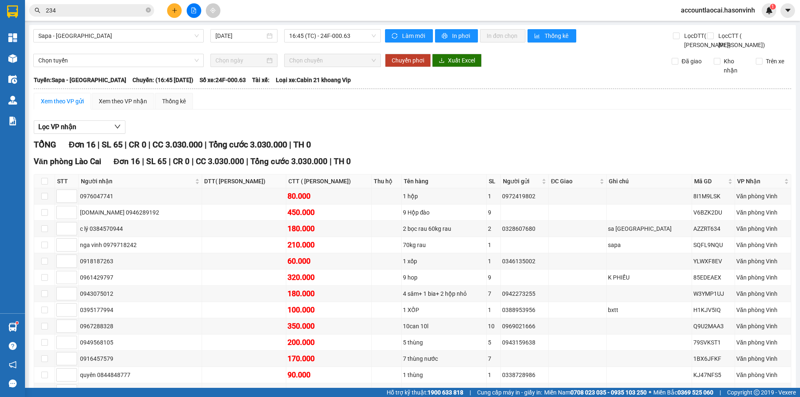
drag, startPoint x: 529, startPoint y: 168, endPoint x: 522, endPoint y: 168, distance: 7.5
click at [529, 151] on div "TỔNG Đơn 16 | SL 65 | CR 0 | CC 3.030.000 | Tổng cước 3.030.000 | TH 0" at bounding box center [413, 144] width 758 height 13
click at [47, 323] on input "checkbox" at bounding box center [44, 326] width 7 height 7
checkbox input "true"
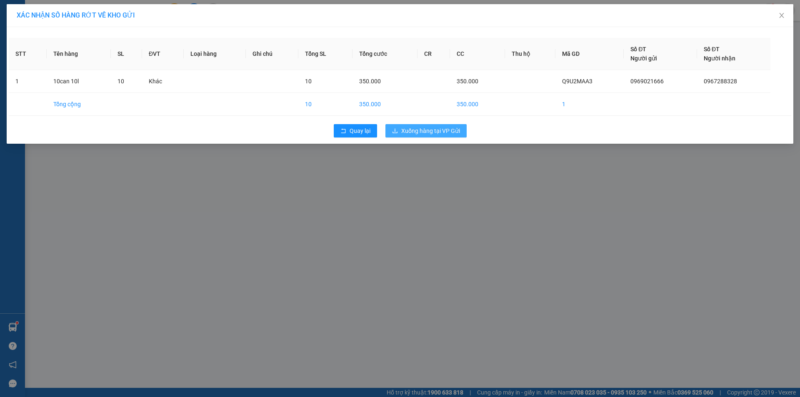
click at [432, 133] on span "Xuống hàng tại VP Gửi" at bounding box center [430, 130] width 59 height 9
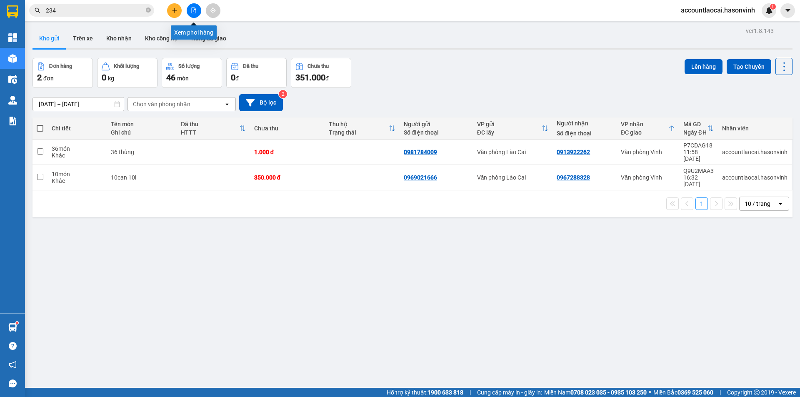
click at [195, 12] on icon "file-add" at bounding box center [194, 11] width 6 height 6
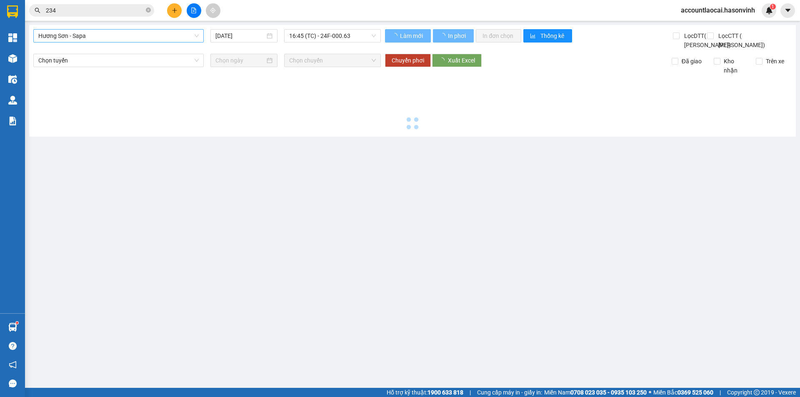
click at [111, 35] on span "Hương Sơn - Sapa" at bounding box center [118, 36] width 161 height 13
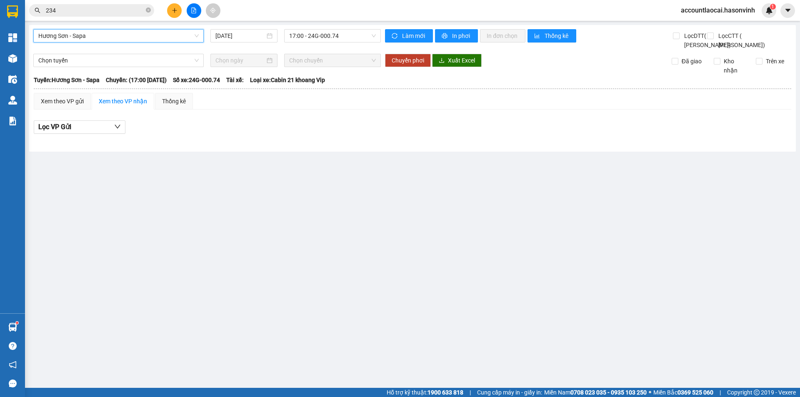
click at [104, 26] on div "[GEOGRAPHIC_DATA] - [GEOGRAPHIC_DATA] - [GEOGRAPHIC_DATA] [DATE] 17:00 - 24G-00…" at bounding box center [412, 88] width 767 height 127
click at [97, 37] on span "Hương Sơn - Sapa" at bounding box center [118, 36] width 161 height 13
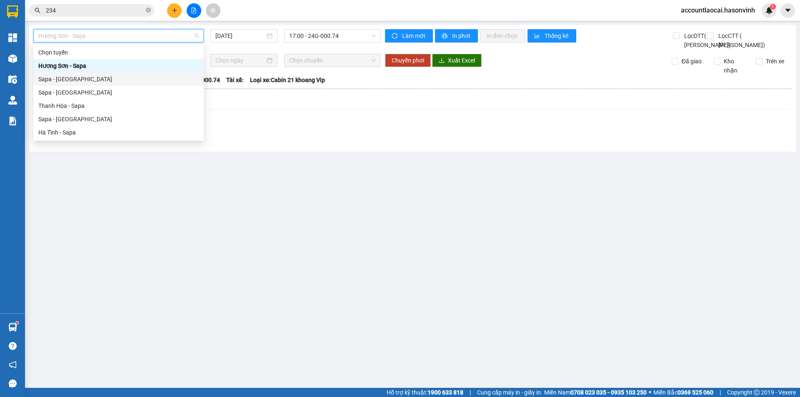
click at [78, 78] on div "Sapa - [GEOGRAPHIC_DATA]" at bounding box center [118, 79] width 161 height 9
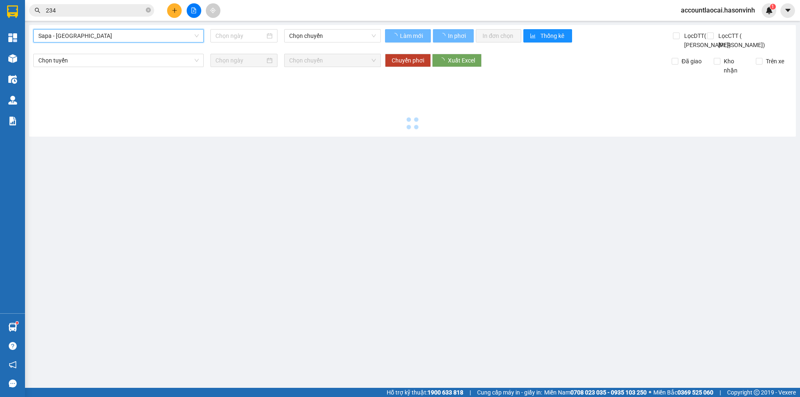
type input "[DATE]"
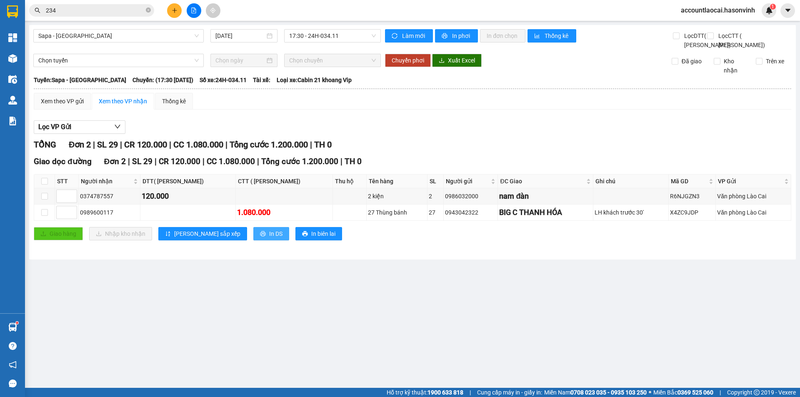
click at [253, 241] on button "In DS" at bounding box center [271, 233] width 36 height 13
